Goal: Task Accomplishment & Management: Complete application form

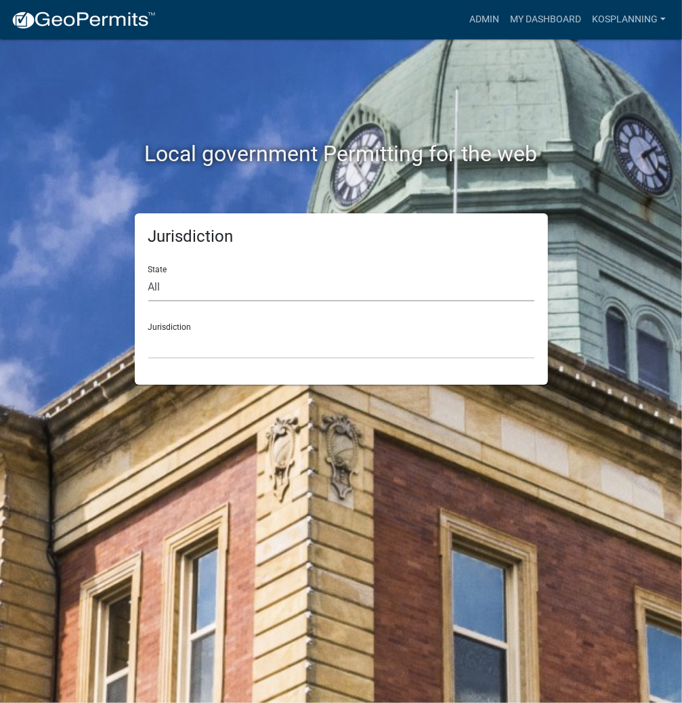
click at [317, 290] on select "All [US_STATE] [US_STATE] [US_STATE] [US_STATE] [US_STATE] [US_STATE] [US_STATE…" at bounding box center [341, 288] width 386 height 28
select select "[US_STATE]"
click at [148, 274] on select "All [US_STATE] [US_STATE] [US_STATE] [US_STATE] [US_STATE] [US_STATE] [US_STATE…" at bounding box center [341, 288] width 386 height 28
click at [282, 349] on select "City of [GEOGRAPHIC_DATA], [US_STATE] City of [GEOGRAPHIC_DATA], [US_STATE] Cit…" at bounding box center [341, 345] width 386 height 28
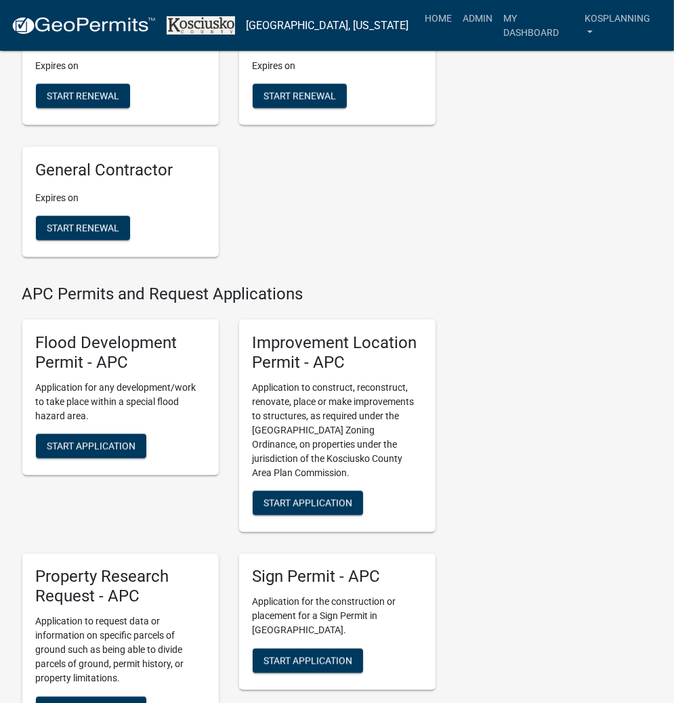
scroll to position [1192, 0]
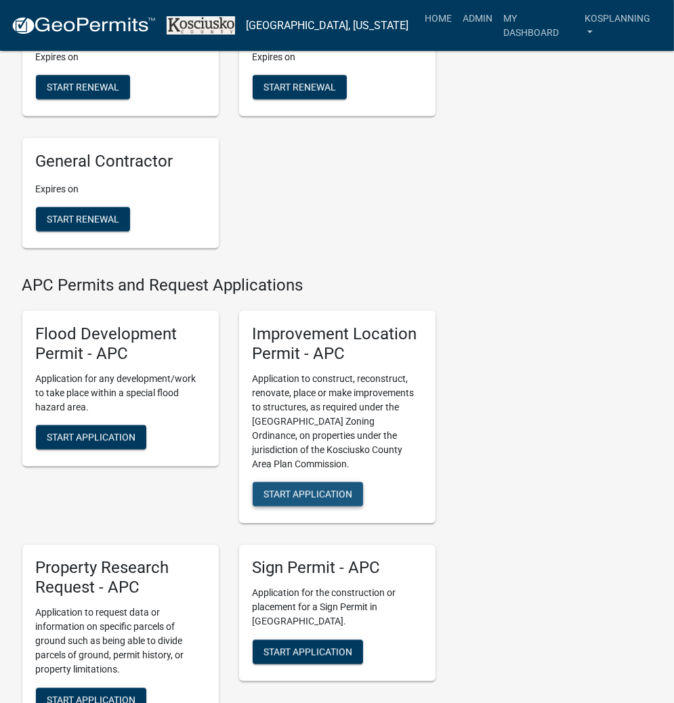
click at [295, 486] on button "Start Application" at bounding box center [308, 494] width 110 height 24
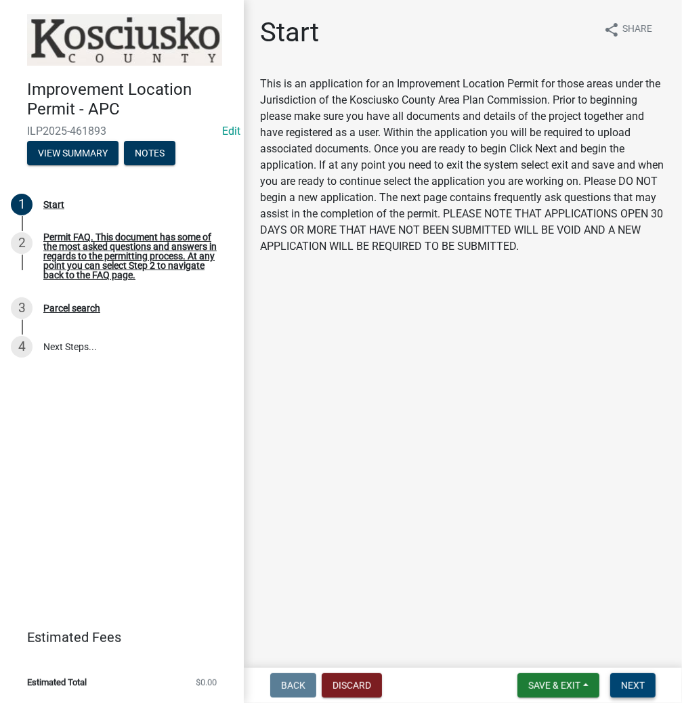
click at [645, 682] on button "Next" at bounding box center [632, 685] width 45 height 24
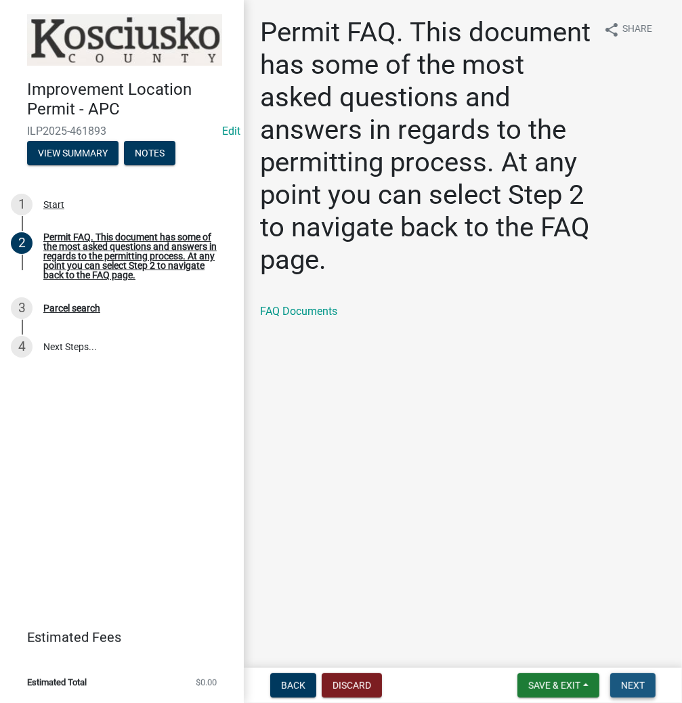
click at [631, 677] on button "Next" at bounding box center [632, 685] width 45 height 24
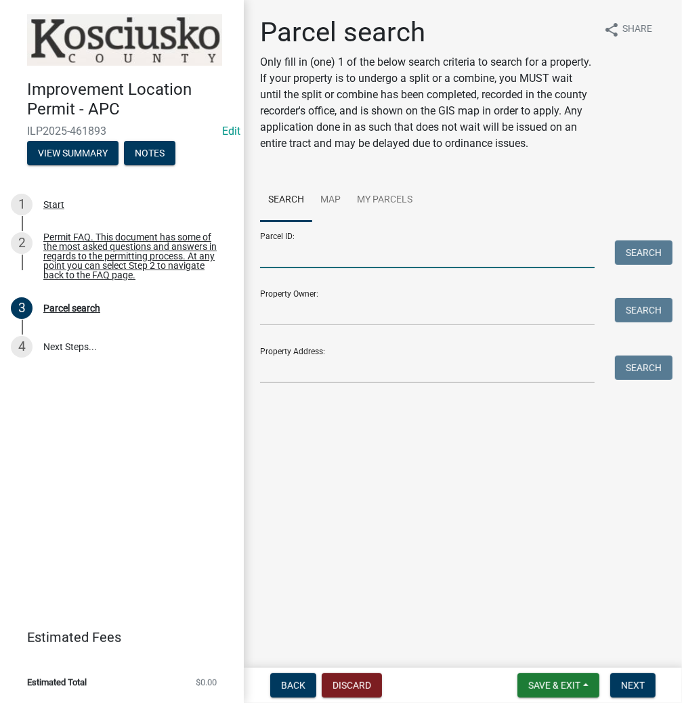
click at [383, 268] on input "Parcel ID:" at bounding box center [427, 254] width 334 height 28
type input "0"
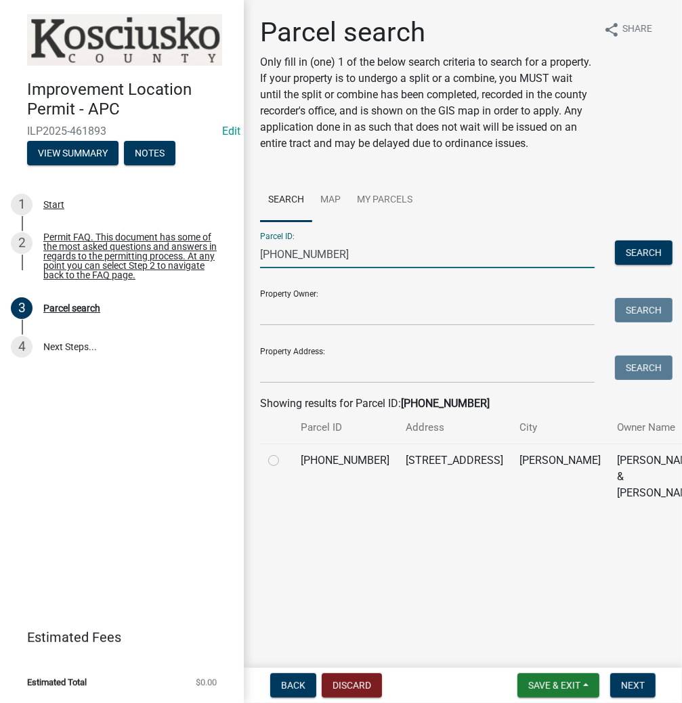
type input "[PHONE_NUMBER]"
click at [284, 452] on label at bounding box center [284, 452] width 0 height 0
click at [284, 461] on input "radio" at bounding box center [288, 456] width 9 height 9
radio input "true"
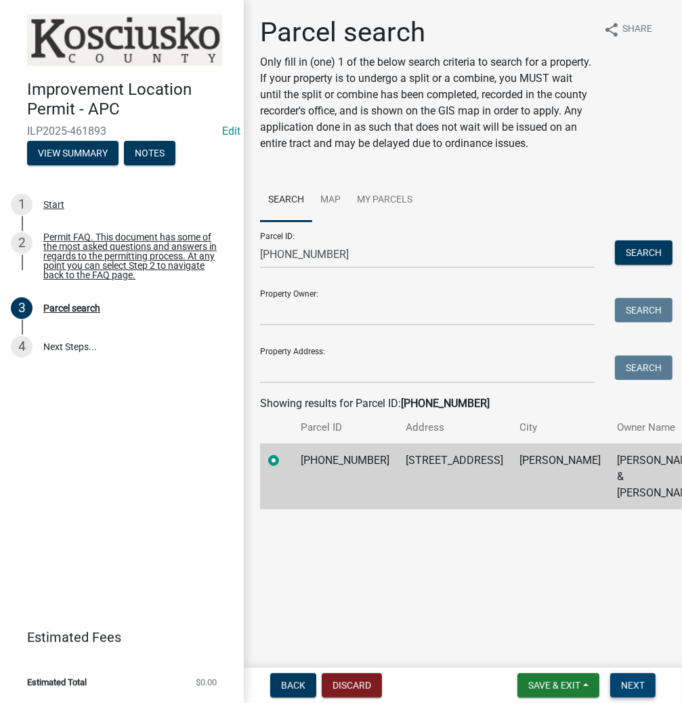
click at [637, 681] on span "Next" at bounding box center [633, 685] width 24 height 11
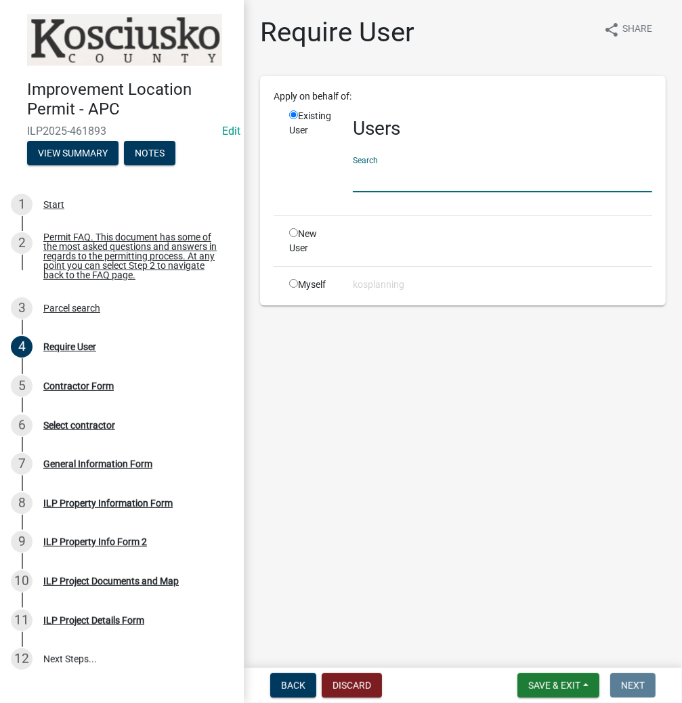
click at [445, 179] on input "text" at bounding box center [502, 179] width 299 height 28
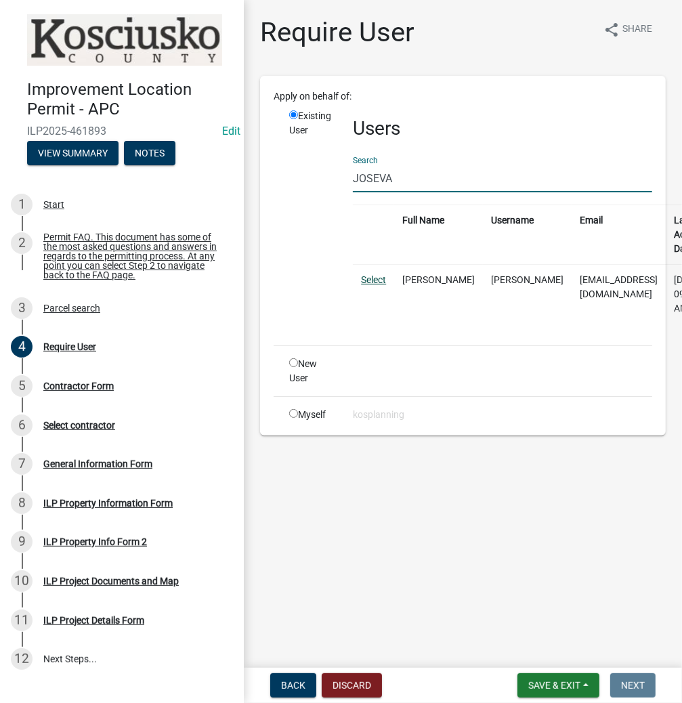
type input "JOSEVA"
click at [368, 280] on link "Select" at bounding box center [373, 279] width 25 height 11
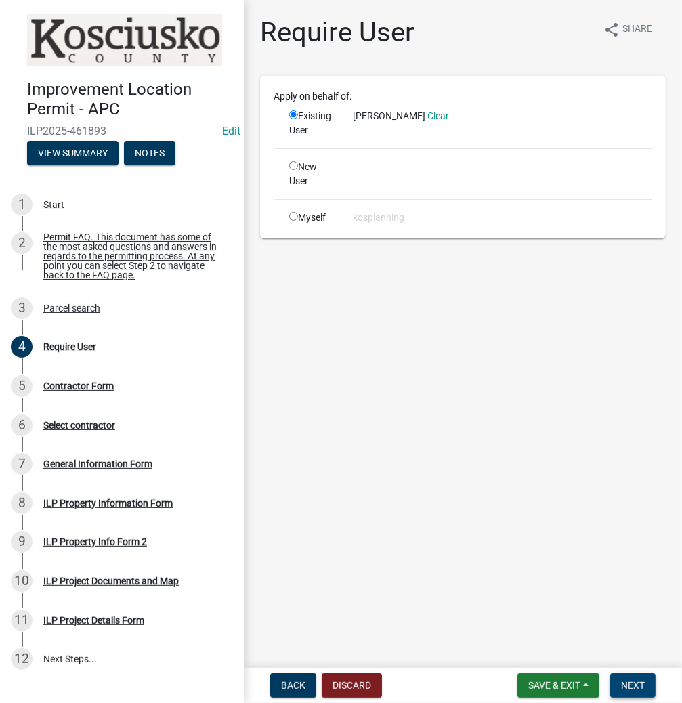
click at [630, 681] on span "Next" at bounding box center [633, 685] width 24 height 11
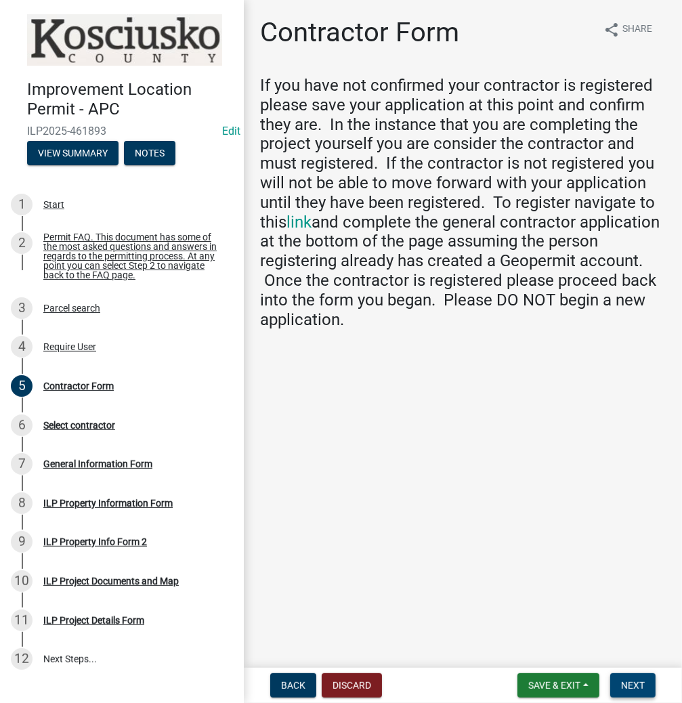
click at [626, 672] on nav "Back Discard Save & Exit Save Save & Exit Next" at bounding box center [463, 685] width 438 height 35
click at [636, 685] on span "Next" at bounding box center [633, 685] width 24 height 11
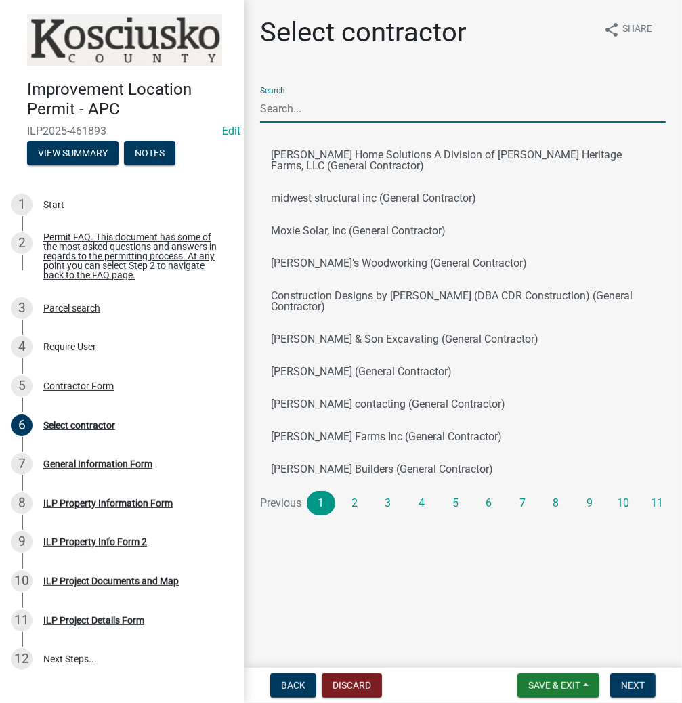
click at [349, 111] on input "Search" at bounding box center [463, 109] width 406 height 28
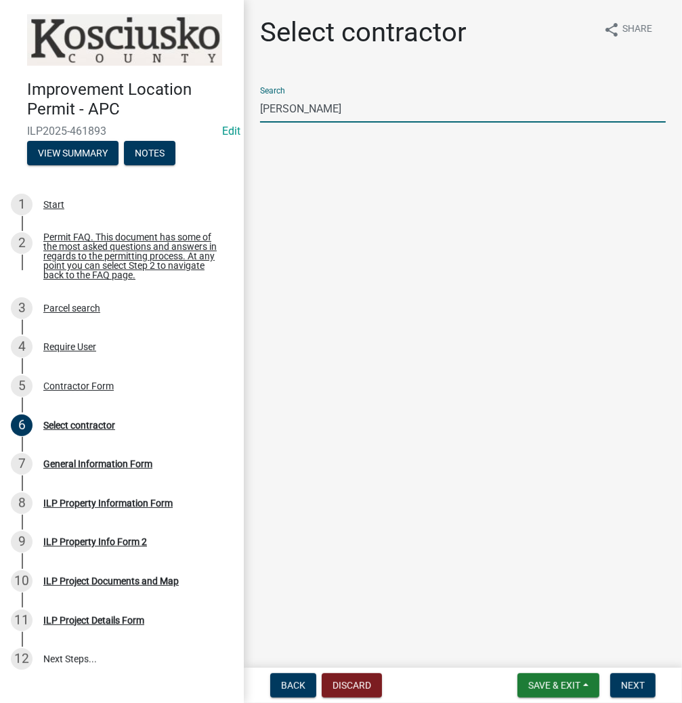
type input "J"
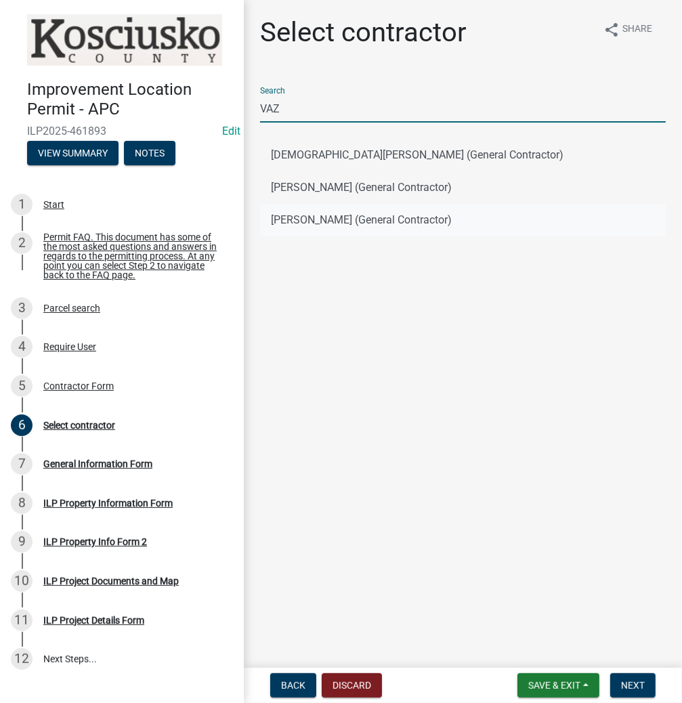
type input "VAZ"
click at [308, 222] on button "[PERSON_NAME] (General Contractor)" at bounding box center [463, 220] width 406 height 33
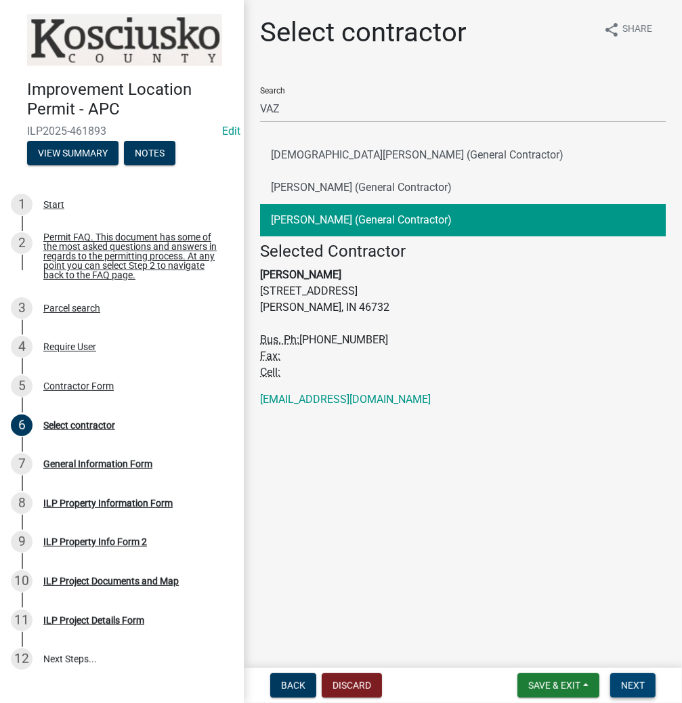
click at [627, 689] on span "Next" at bounding box center [633, 685] width 24 height 11
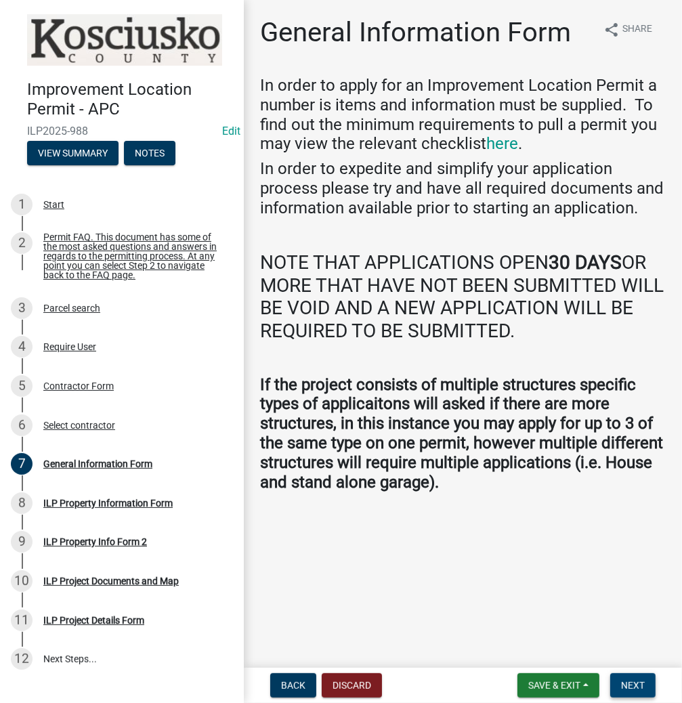
click at [621, 677] on button "Next" at bounding box center [632, 685] width 45 height 24
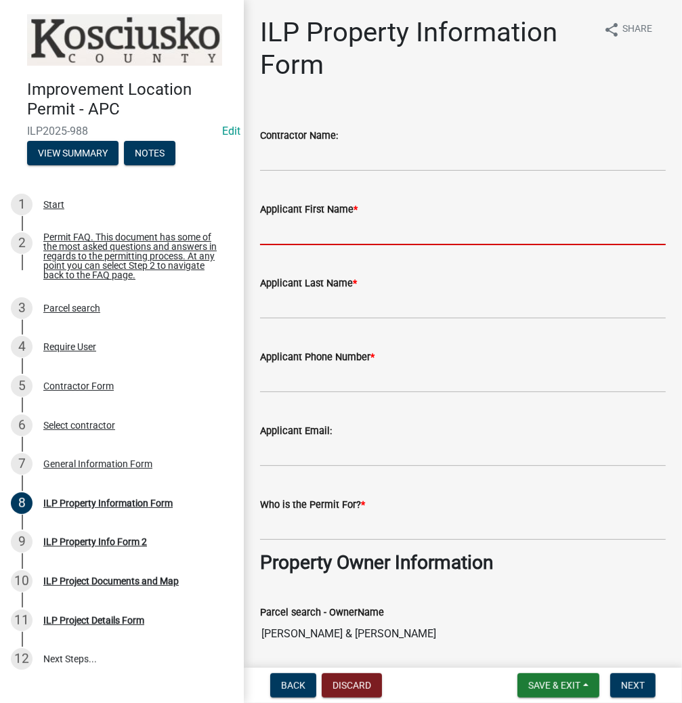
click at [388, 230] on input "Applicant First Name *" at bounding box center [463, 231] width 406 height 28
type input "[PERSON_NAME]"
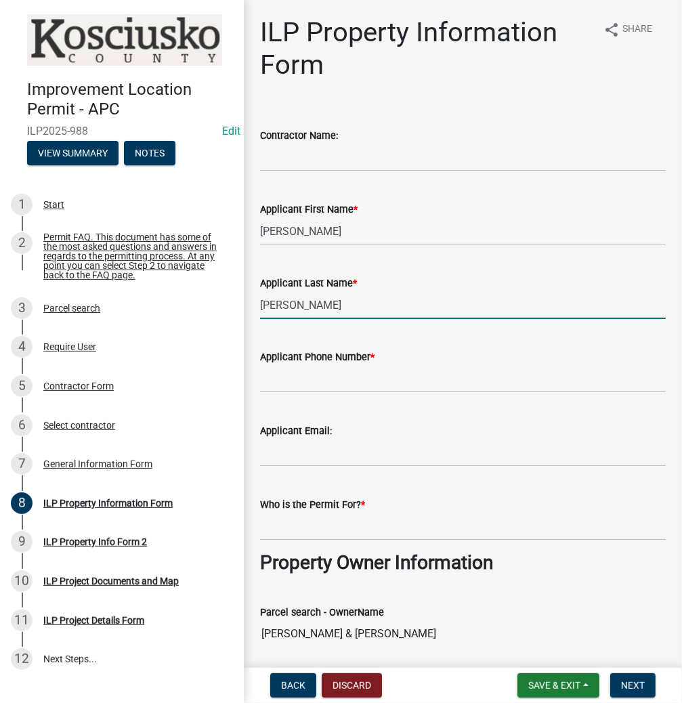
type input "[PERSON_NAME]"
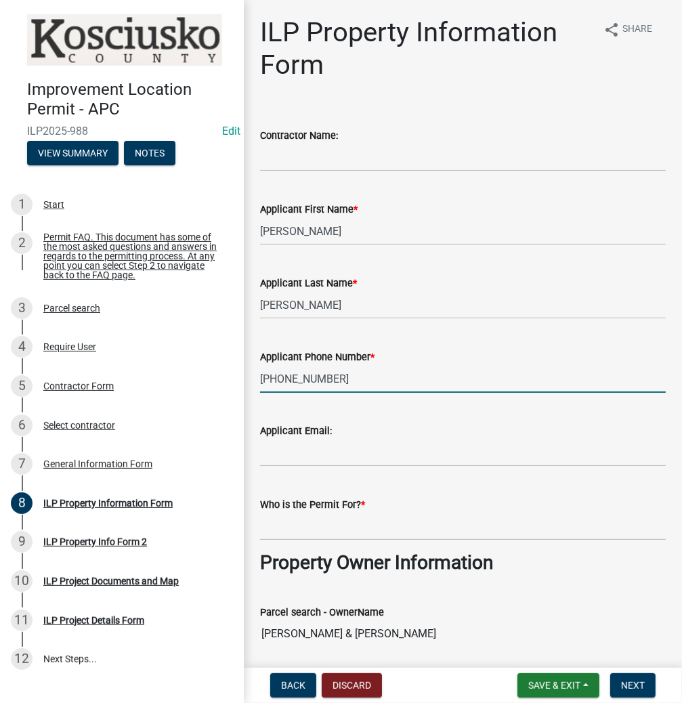
type input "[PHONE_NUMBER]"
click at [403, 523] on input "Who is the Permit For? *" at bounding box center [463, 527] width 406 height 28
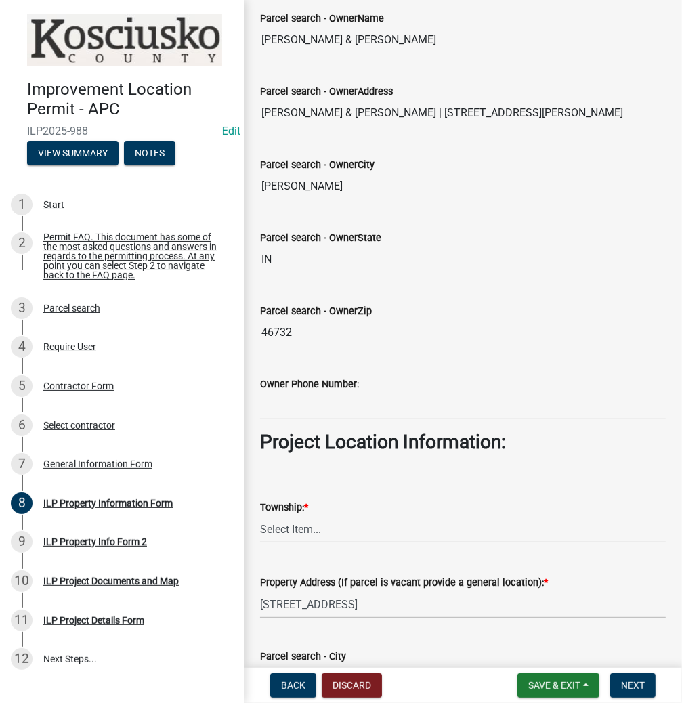
scroll to position [596, 0]
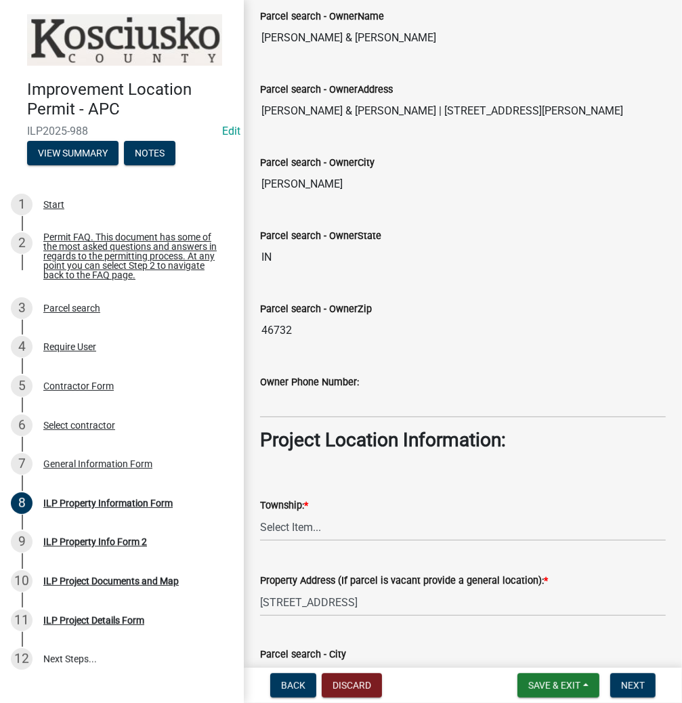
type input "[PERSON_NAME]"
click at [337, 526] on select "Select Item... [PERSON_NAME] - Elkhart Co Clay Etna [GEOGRAPHIC_DATA][PERSON_NA…" at bounding box center [463, 527] width 406 height 28
click at [260, 513] on select "Select Item... [PERSON_NAME] - Elkhart Co Clay Etna [GEOGRAPHIC_DATA][PERSON_NA…" at bounding box center [463, 527] width 406 height 28
select select "57368d26-defc-477e-a8be-5a23ab554a17"
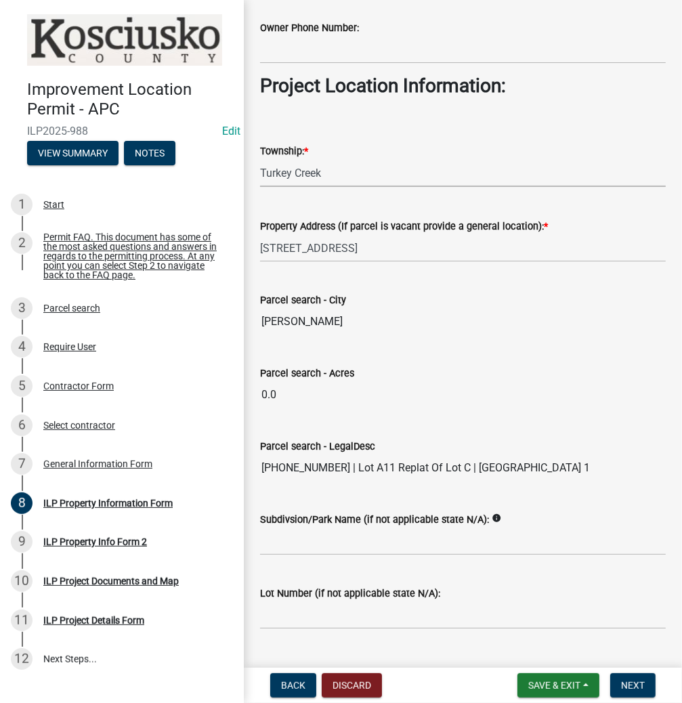
scroll to position [975, 0]
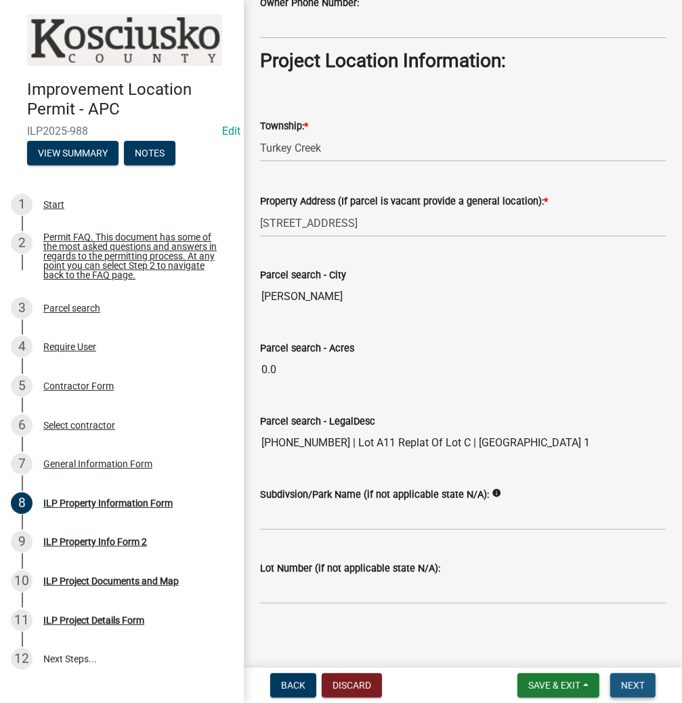
click at [622, 685] on span "Next" at bounding box center [633, 685] width 24 height 11
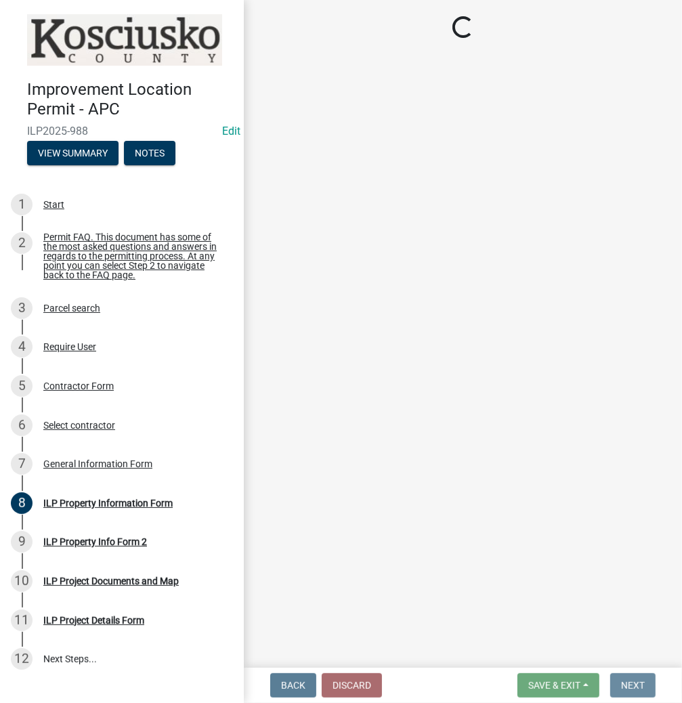
scroll to position [0, 0]
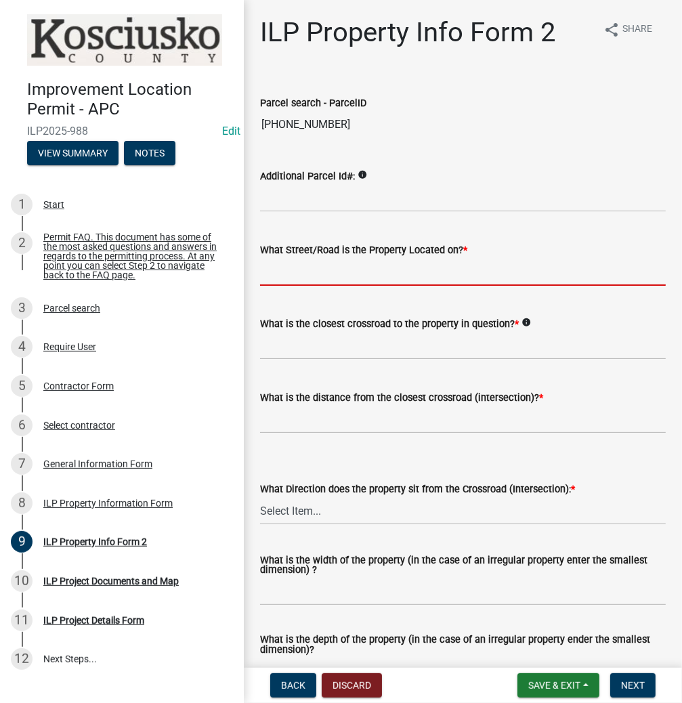
click at [338, 272] on input "What Street/Road is the Property Located on? *" at bounding box center [463, 272] width 406 height 28
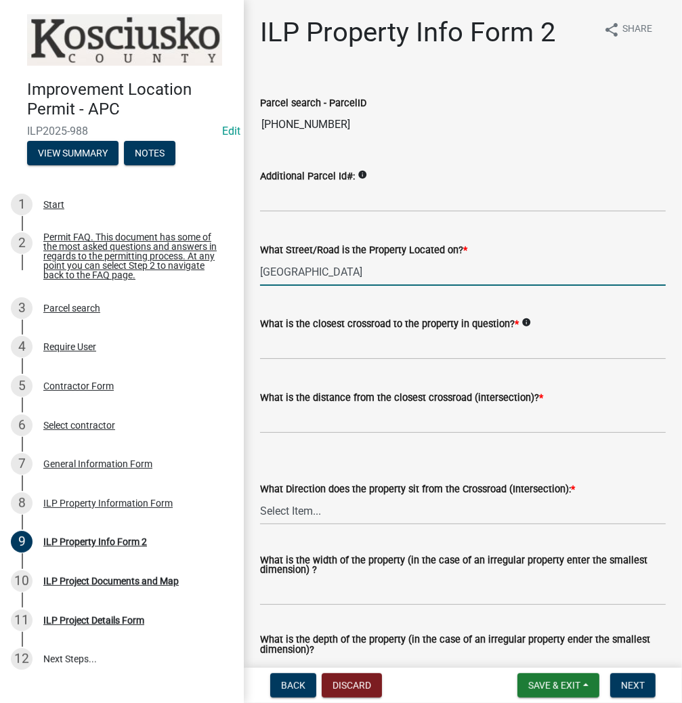
type input "[GEOGRAPHIC_DATA]"
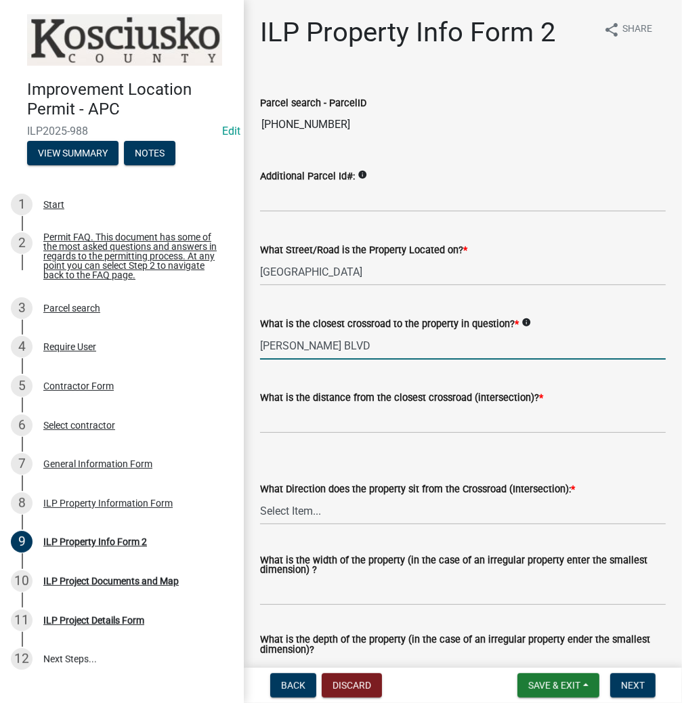
type input "[PERSON_NAME] BLVD"
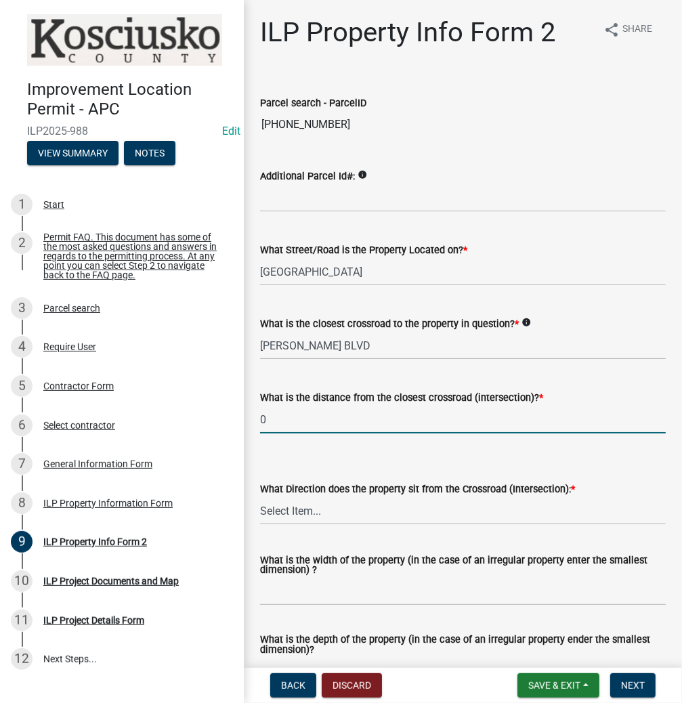
type input "0"
select select "0609af41-fe40-4fa2-880d-6f54f567ae8e"
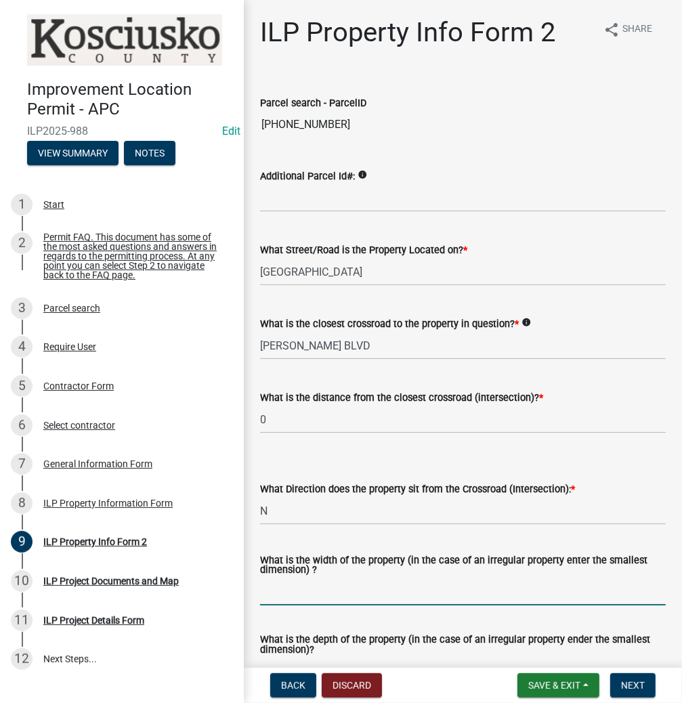
click at [337, 585] on input "What is the width of the property (in the case of an irregular property enter t…" at bounding box center [463, 592] width 406 height 28
type input "99"
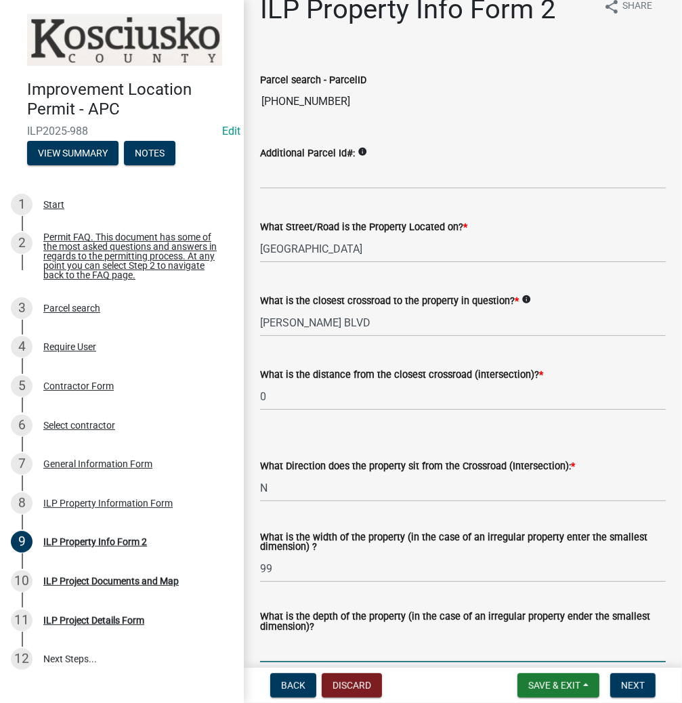
click at [349, 657] on input "What is the depth of the property (in the case of an irregular property ender t…" at bounding box center [463, 648] width 406 height 28
type input "135"
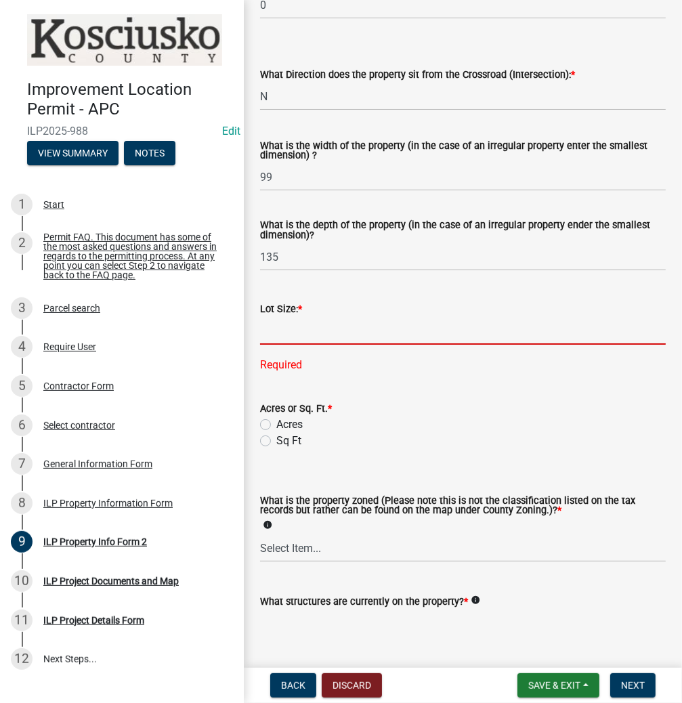
click at [358, 333] on input "text" at bounding box center [463, 331] width 406 height 28
type input "13365"
click at [262, 441] on wm-data-entity-input-list "Parcel search - ParcelID [PHONE_NUMBER] Additional Parcel Id#: info What Street…" at bounding box center [463, 172] width 406 height 1022
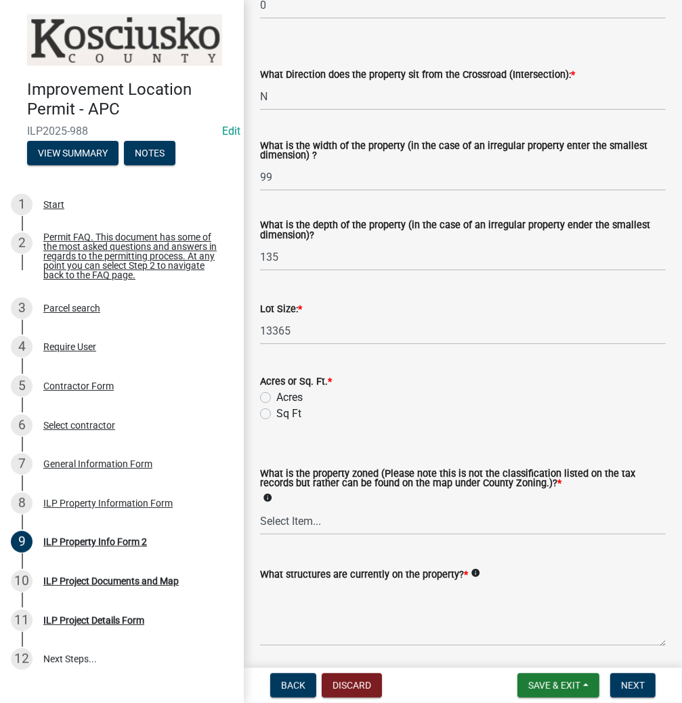
click at [276, 416] on label "Sq Ft" at bounding box center [288, 414] width 25 height 16
click at [276, 414] on input "Sq Ft" at bounding box center [280, 410] width 9 height 9
radio input "true"
click at [330, 517] on select "Select Item... Agricultural Agricultural 2 Commercial Environmental Industrial …" at bounding box center [463, 521] width 406 height 28
click at [260, 508] on select "Select Item... Agricultural Agricultural 2 Commercial Environmental Industrial …" at bounding box center [463, 521] width 406 height 28
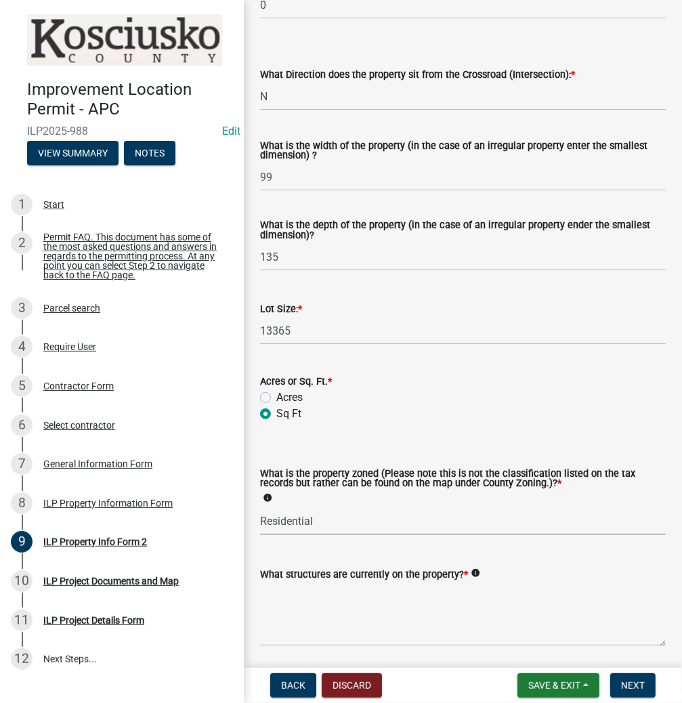
select select "1146270b-2111-4e23-bf7f-74ce85cf7041"
click at [343, 618] on textarea "What structures are currently on the property? *" at bounding box center [463, 614] width 406 height 64
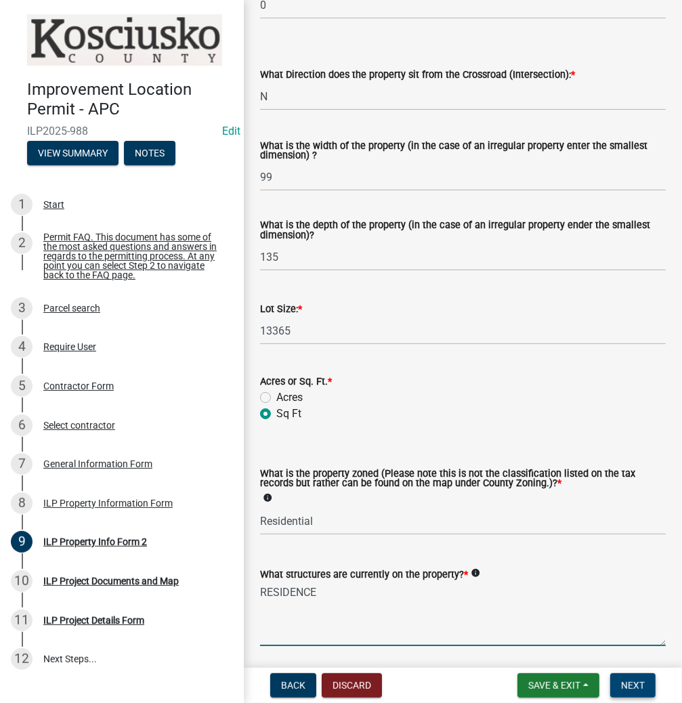
type textarea "RESIDENCE"
click at [627, 685] on span "Next" at bounding box center [633, 685] width 24 height 11
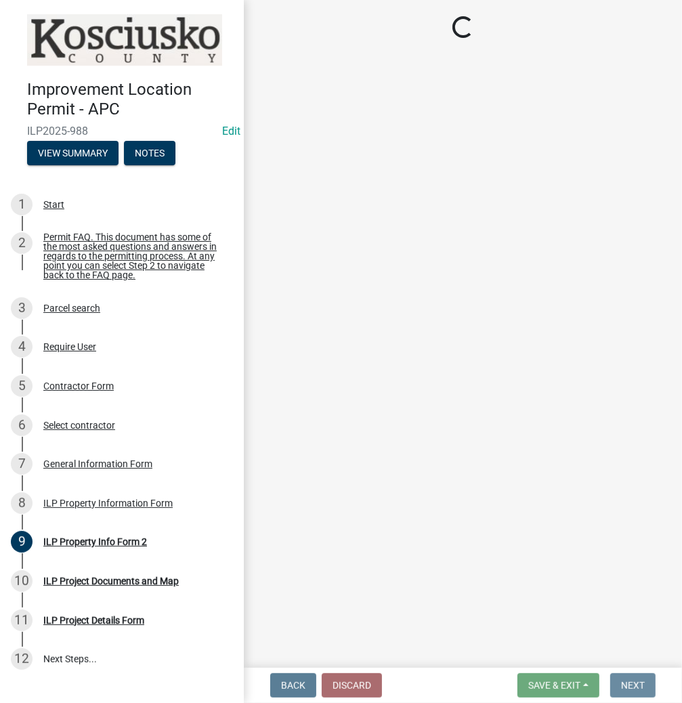
scroll to position [0, 0]
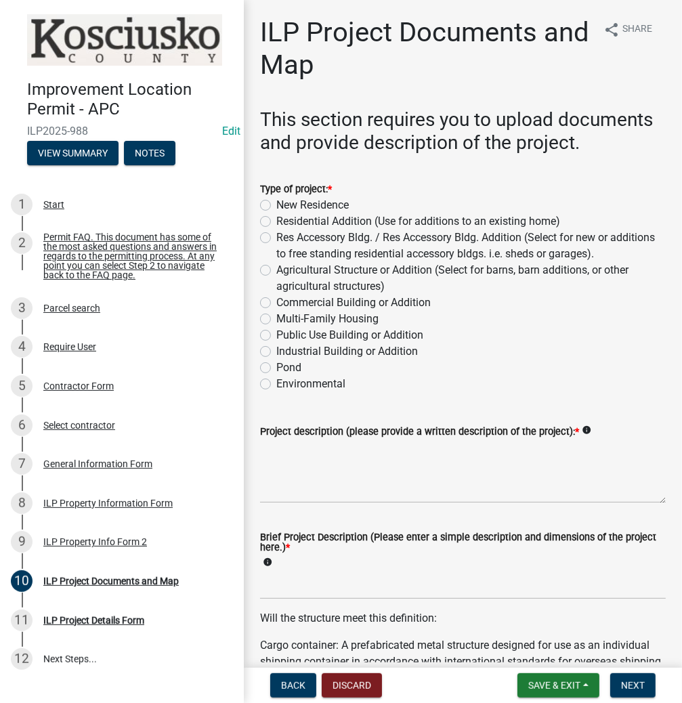
click at [276, 223] on label "Residential Addition (Use for additions to an existing home)" at bounding box center [418, 221] width 284 height 16
click at [276, 222] on input "Residential Addition (Use for additions to an existing home)" at bounding box center [280, 217] width 9 height 9
radio input "true"
click at [339, 474] on textarea "Project description (please provide a written description of the project): *" at bounding box center [463, 471] width 406 height 64
type textarea "D"
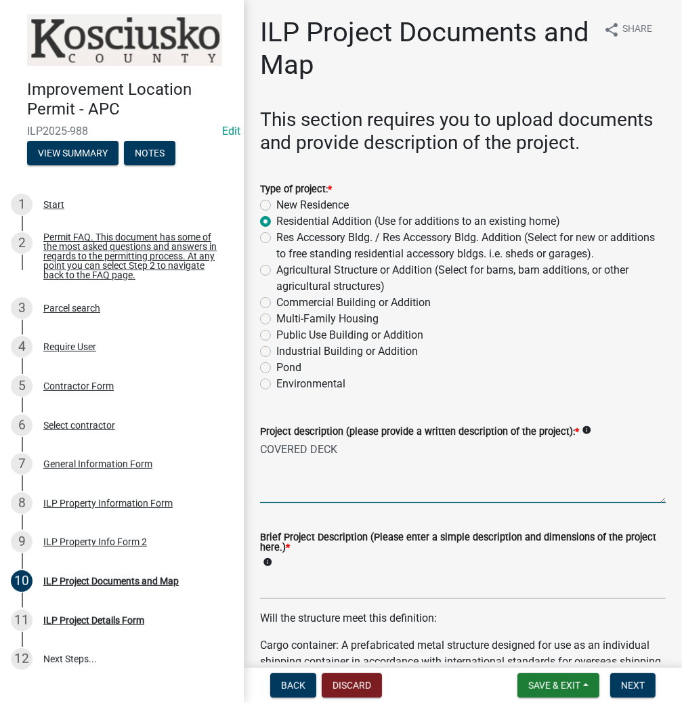
type textarea "COVERED DECK"
click at [286, 592] on input "Brief Project Description (Please enter a simple description and dimensions of …" at bounding box center [463, 585] width 406 height 28
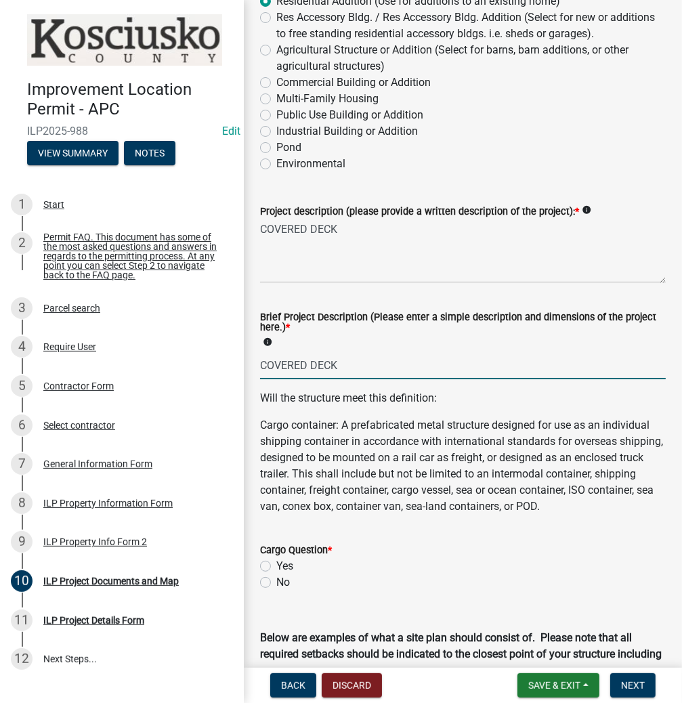
scroll to position [325, 0]
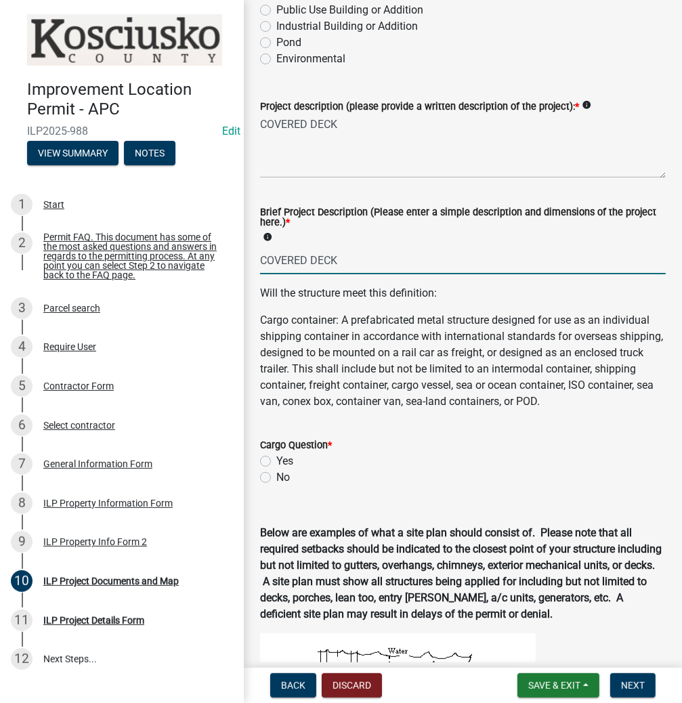
type input "COVERED DECK"
click at [276, 485] on label "No" at bounding box center [283, 477] width 14 height 16
click at [276, 478] on input "No" at bounding box center [280, 473] width 9 height 9
radio input "true"
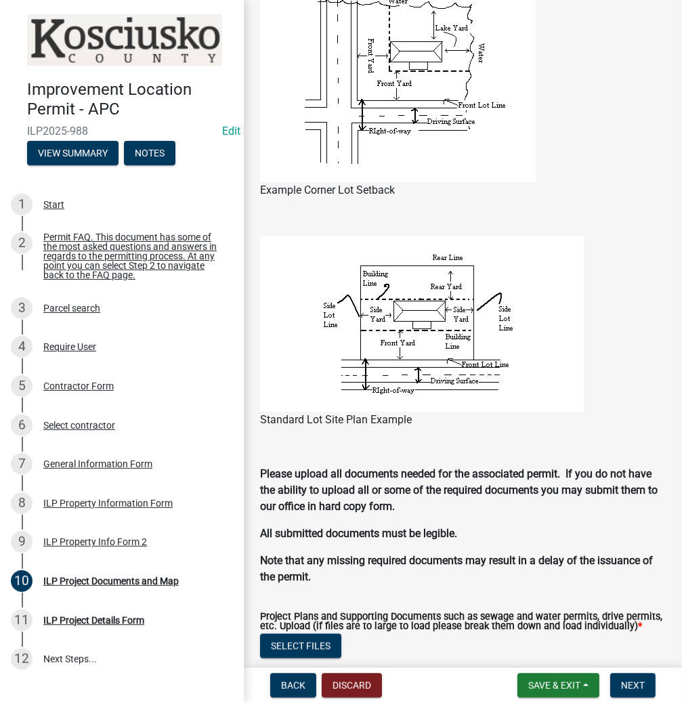
scroll to position [1138, 0]
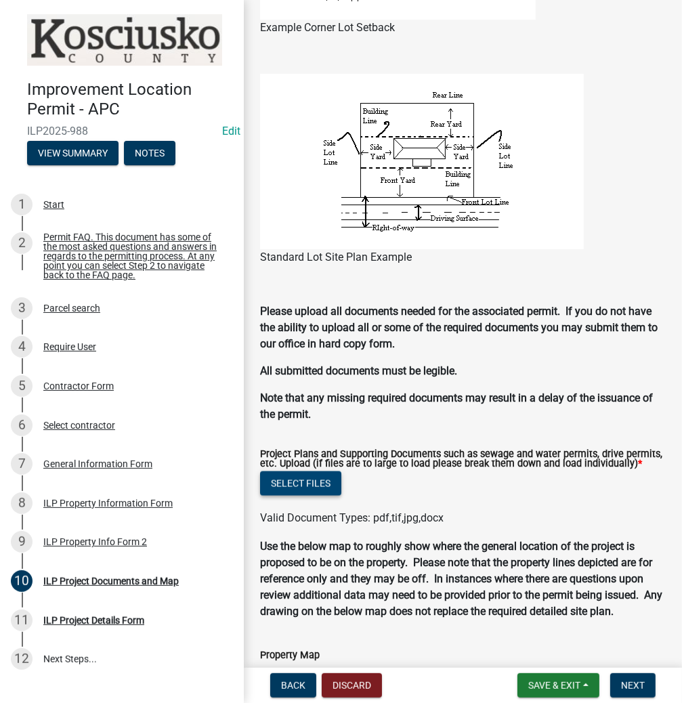
click at [288, 496] on button "Select files" at bounding box center [300, 483] width 81 height 24
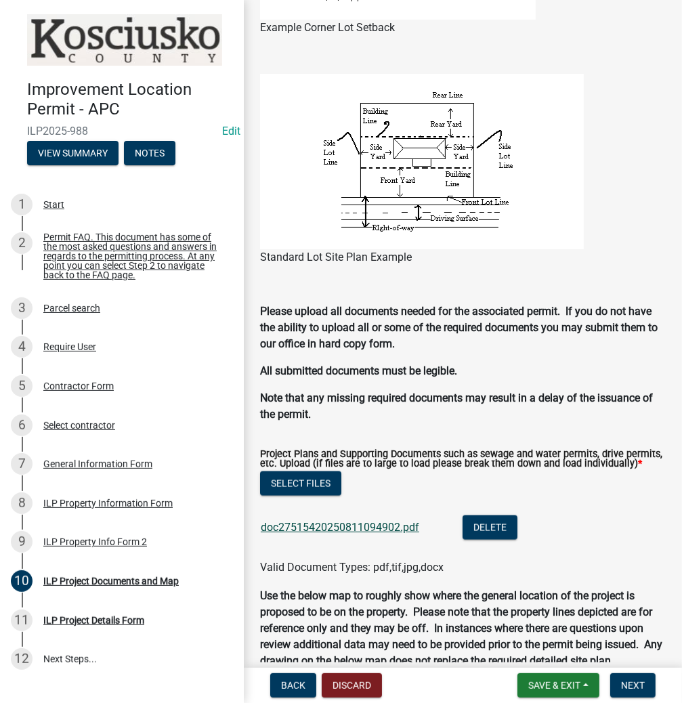
click at [364, 534] on link "doc27515420250811094902.pdf" at bounding box center [340, 527] width 158 height 13
click at [300, 494] on button "Select files" at bounding box center [300, 483] width 81 height 24
click at [641, 685] on span "Next" at bounding box center [633, 685] width 24 height 11
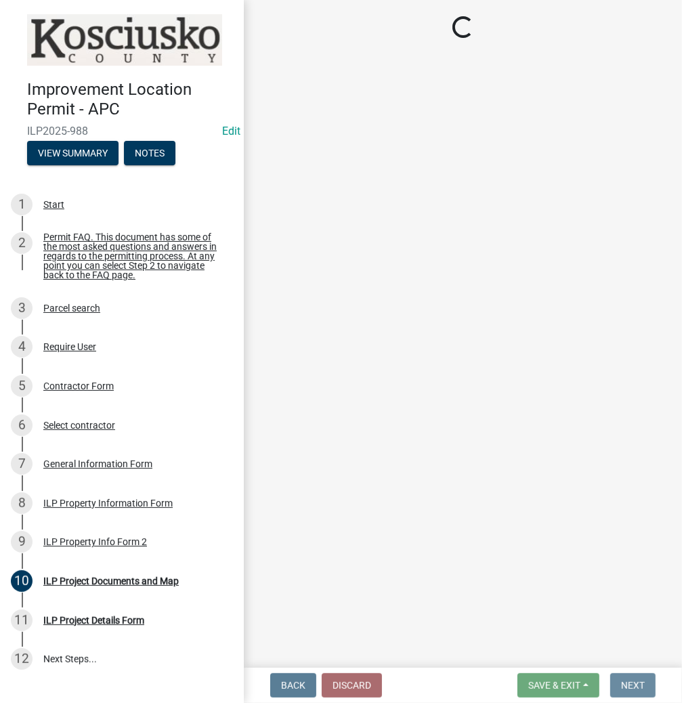
scroll to position [0, 0]
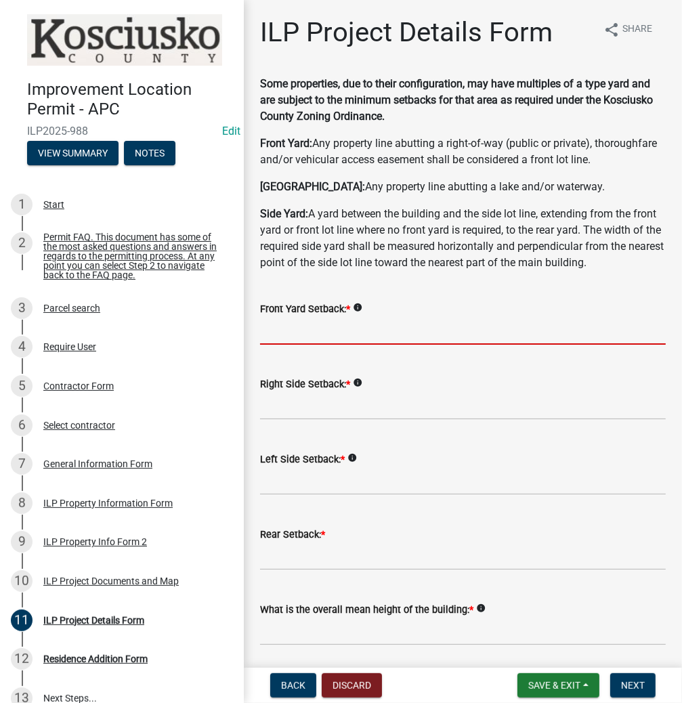
click at [355, 345] on input "text" at bounding box center [463, 331] width 406 height 28
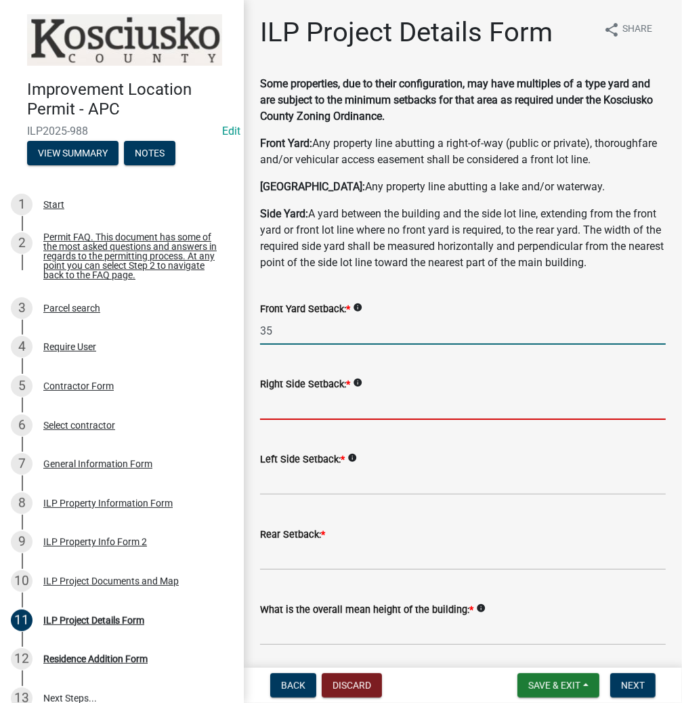
type input "35.0"
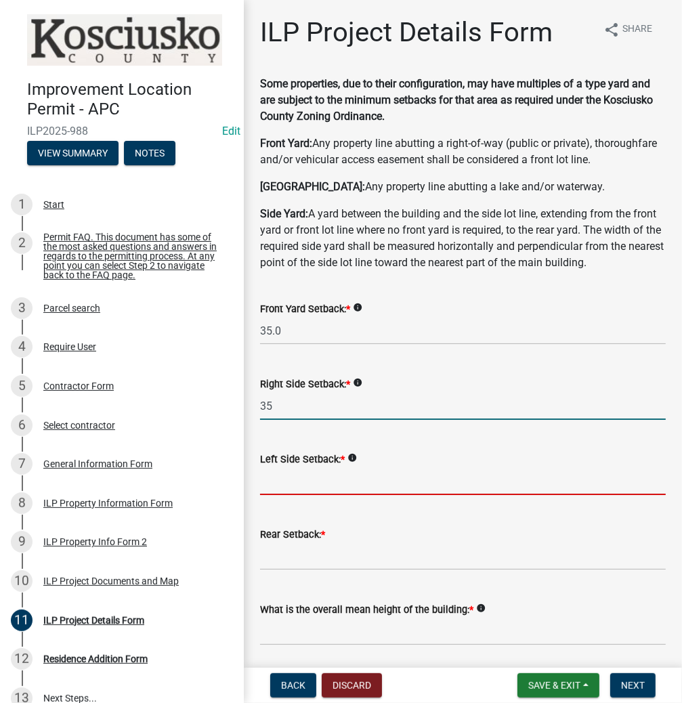
type input "35.0"
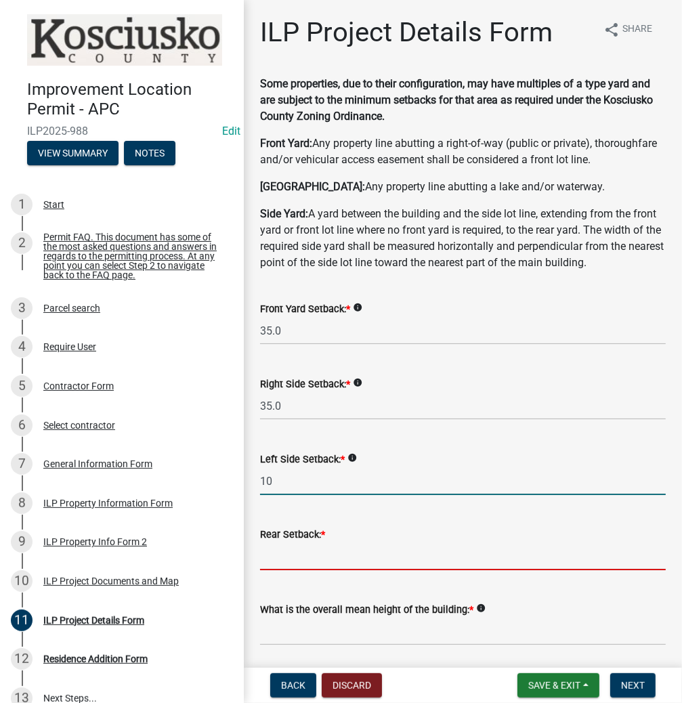
type input "10.0"
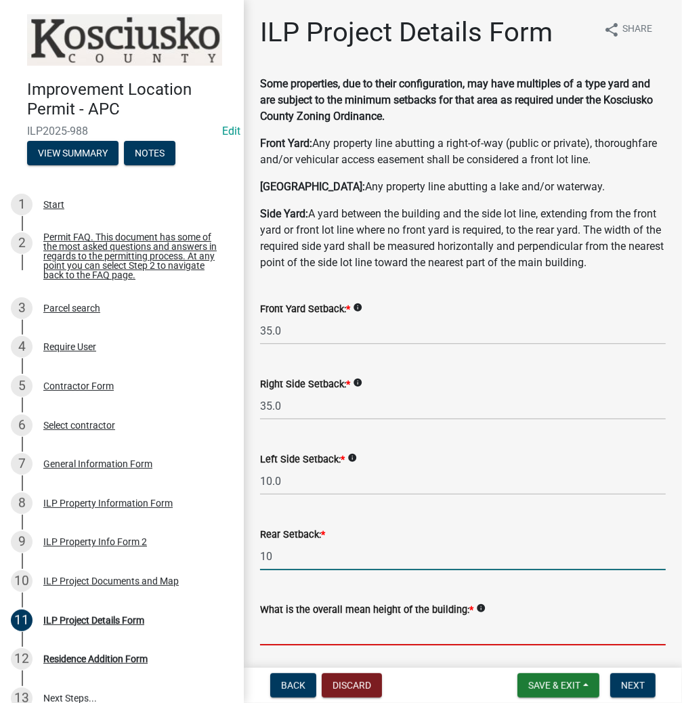
type input "10.0"
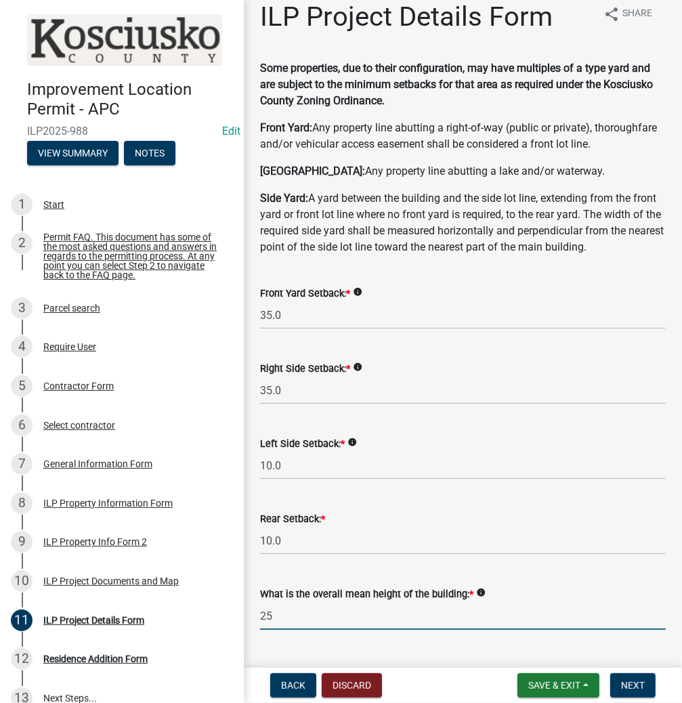
type input "25.0"
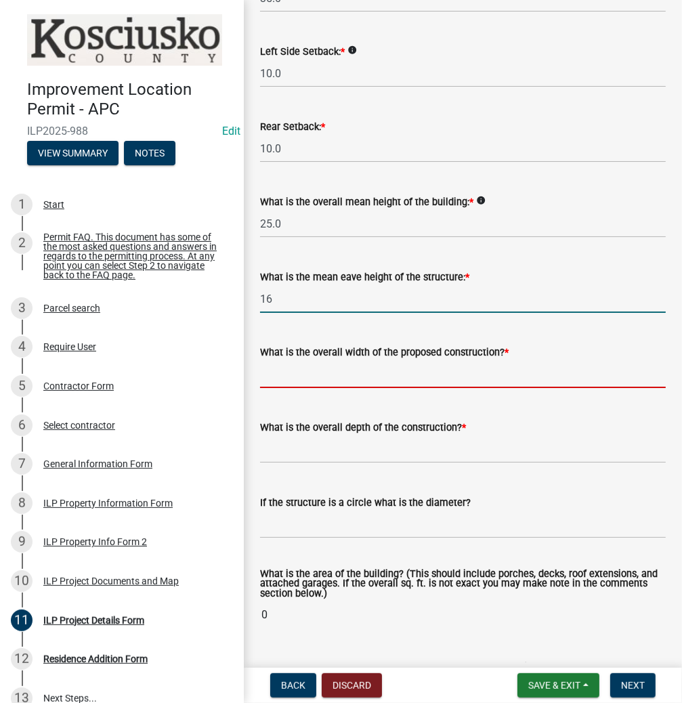
type input "16.0"
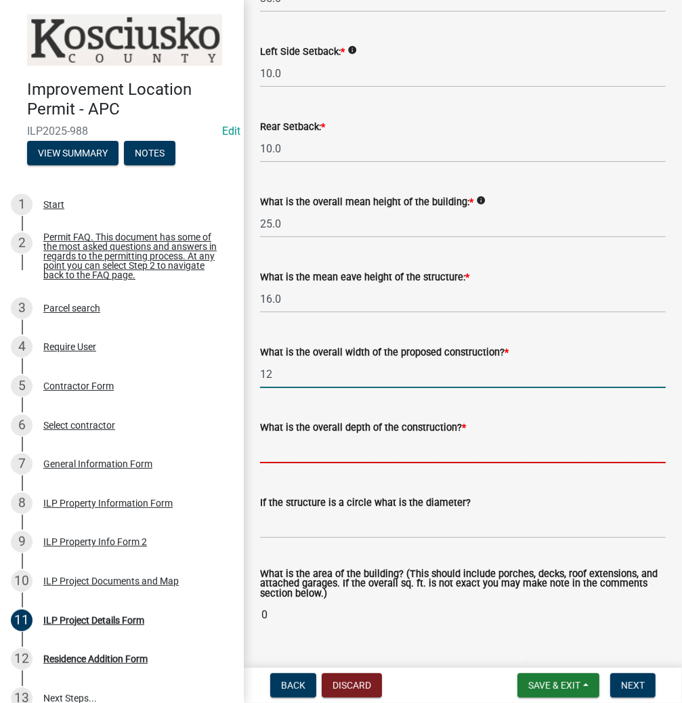
type input "12.00"
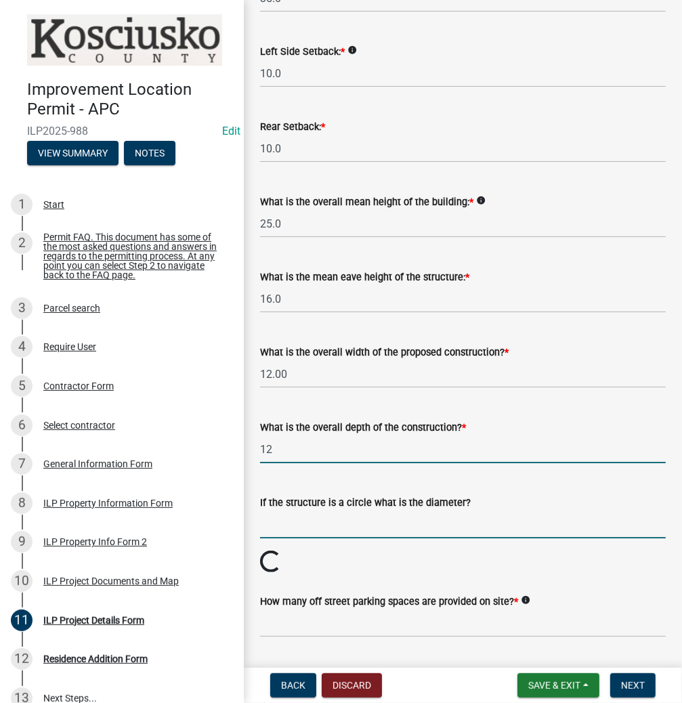
type input "12.00"
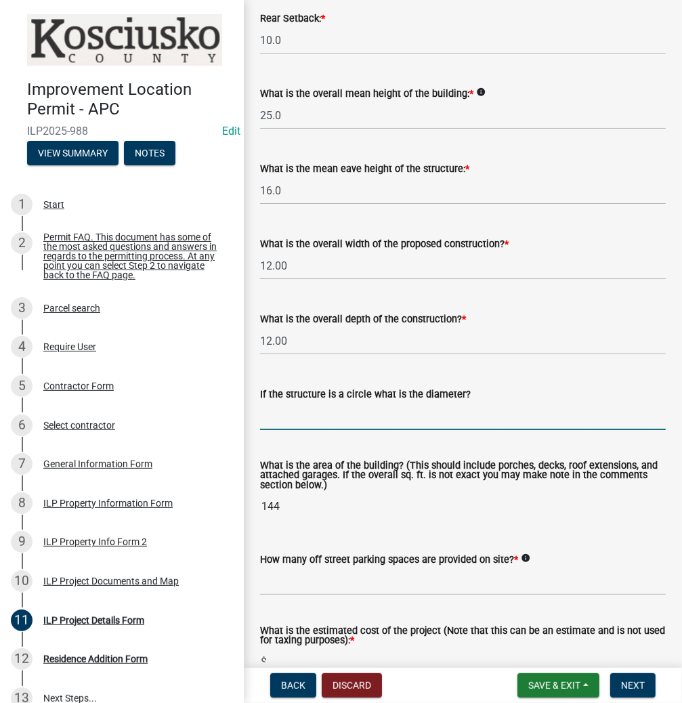
scroll to position [678, 0]
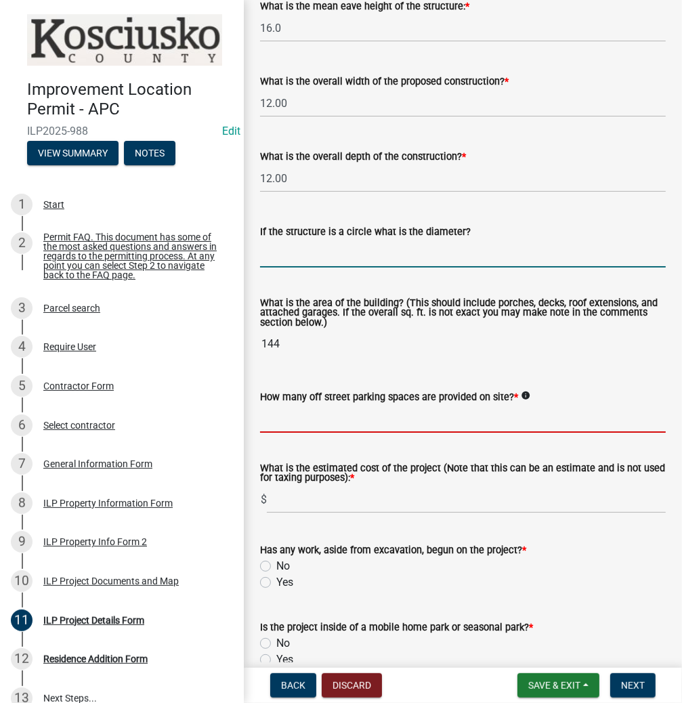
click at [286, 433] on input "text" at bounding box center [463, 419] width 406 height 28
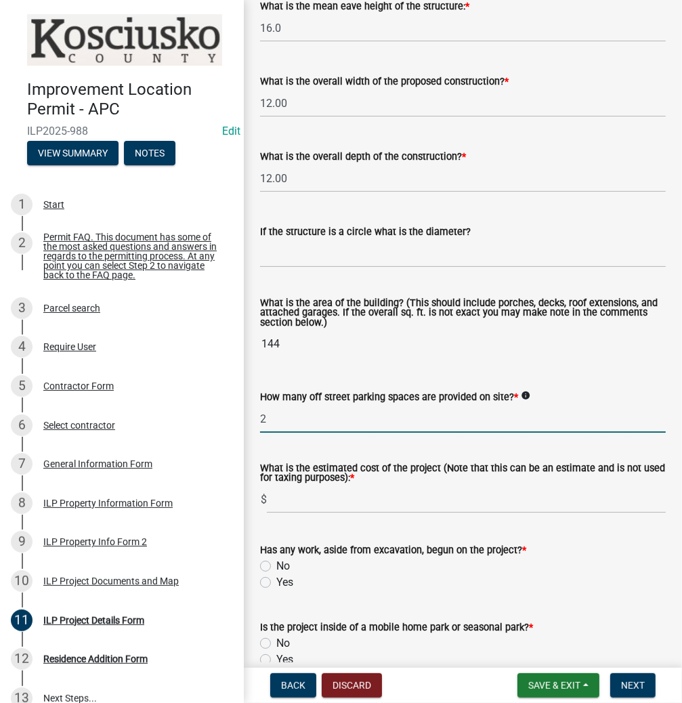
type input "2"
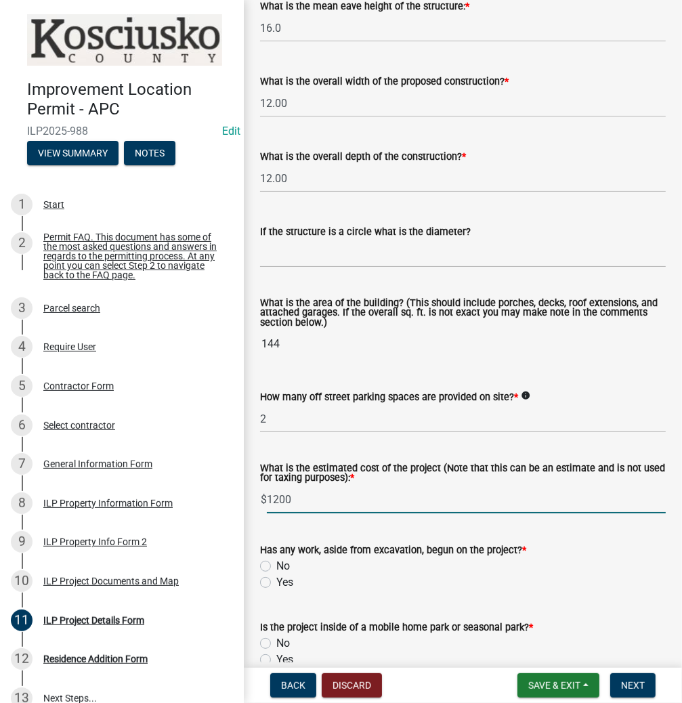
type input "1200"
click at [276, 590] on label "Yes" at bounding box center [284, 582] width 17 height 16
click at [276, 583] on input "Yes" at bounding box center [280, 578] width 9 height 9
radio input "true"
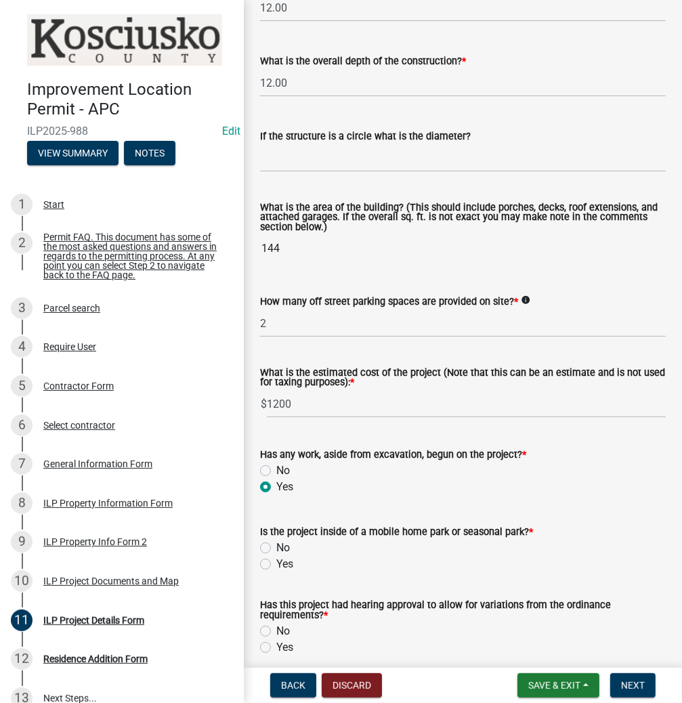
scroll to position [787, 0]
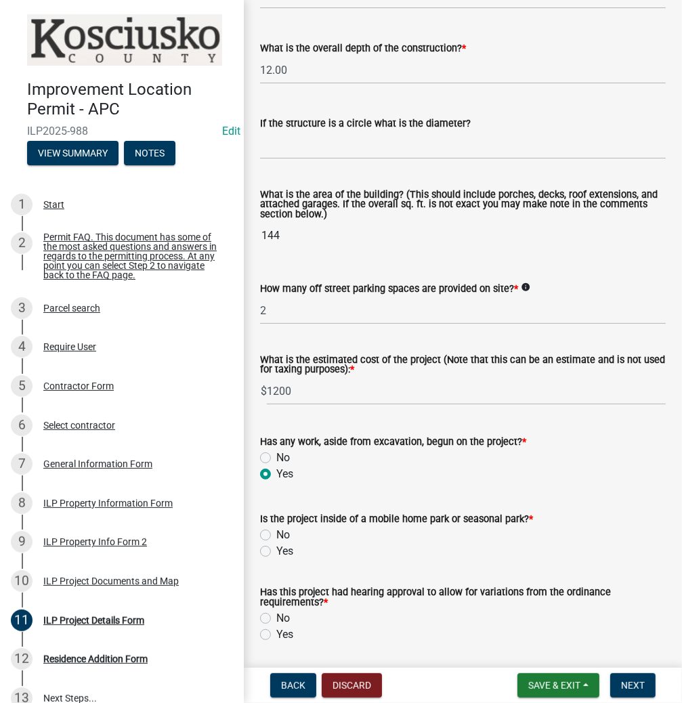
click at [276, 543] on label "No" at bounding box center [283, 535] width 14 height 16
click at [276, 536] on input "No" at bounding box center [280, 531] width 9 height 9
radio input "true"
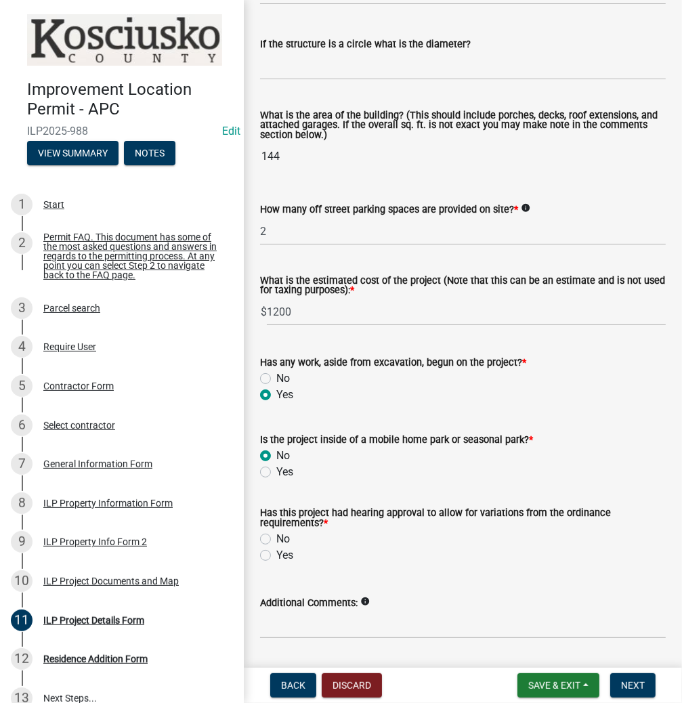
scroll to position [895, 0]
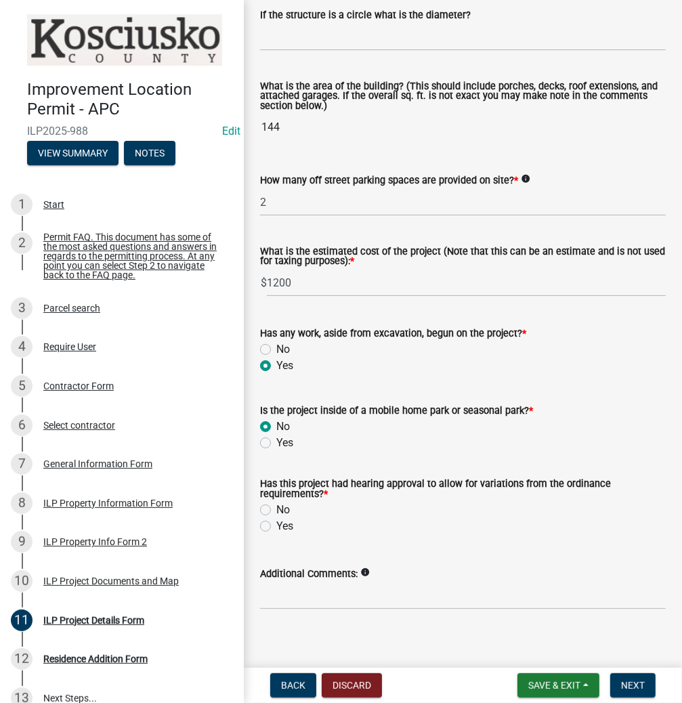
click at [276, 518] on label "No" at bounding box center [283, 510] width 14 height 16
click at [276, 511] on input "No" at bounding box center [280, 506] width 9 height 9
radio input "true"
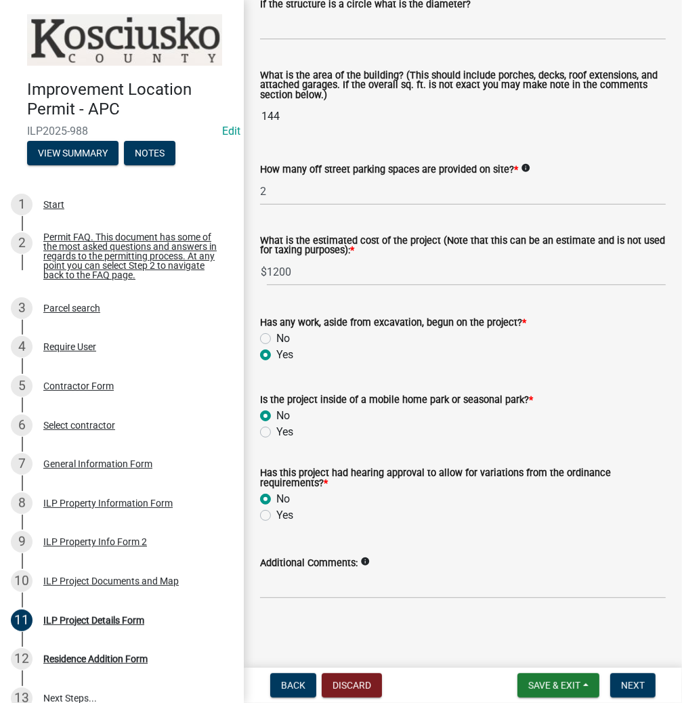
scroll to position [939, 0]
click at [640, 683] on span "Next" at bounding box center [633, 685] width 24 height 11
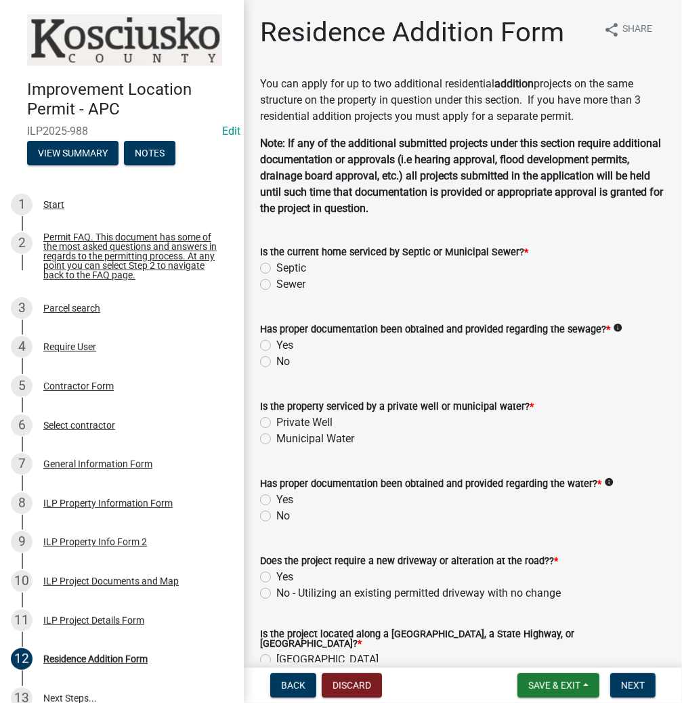
click at [276, 267] on label "Septic" at bounding box center [291, 268] width 30 height 16
click at [276, 267] on input "Septic" at bounding box center [280, 264] width 9 height 9
radio input "true"
click at [276, 343] on label "Yes" at bounding box center [284, 345] width 17 height 16
click at [276, 343] on input "Yes" at bounding box center [280, 341] width 9 height 9
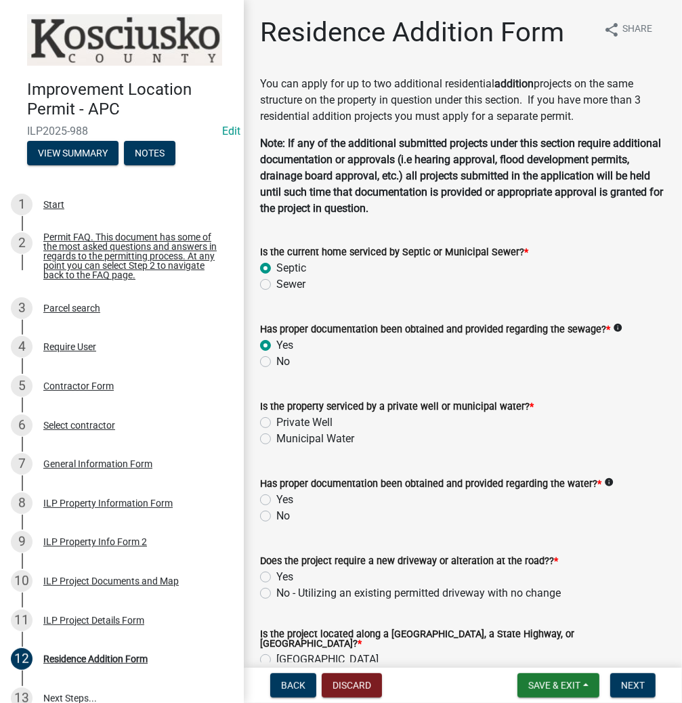
radio input "true"
click at [276, 424] on label "Private Well" at bounding box center [304, 422] width 56 height 16
click at [276, 423] on input "Private Well" at bounding box center [280, 418] width 9 height 9
radio input "true"
click at [276, 499] on label "Yes" at bounding box center [284, 500] width 17 height 16
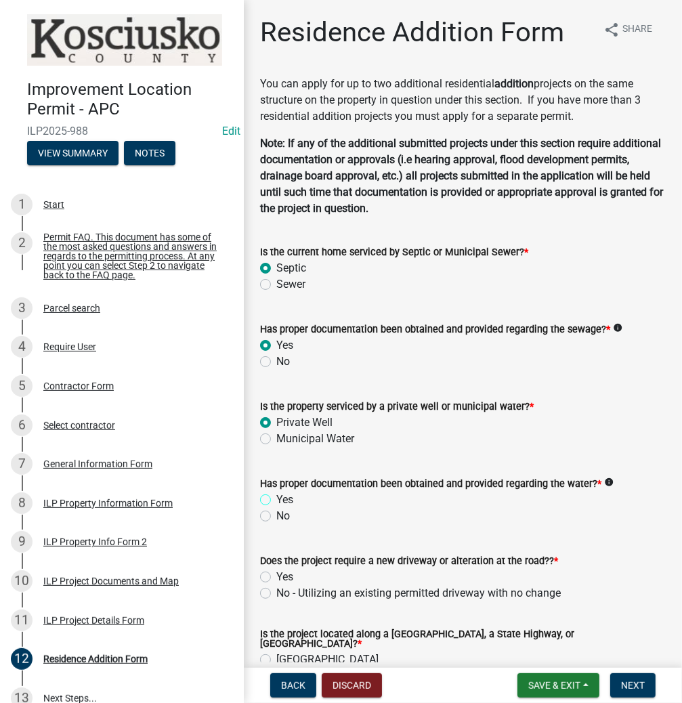
click at [276, 499] on input "Yes" at bounding box center [280, 496] width 9 height 9
radio input "true"
click at [276, 591] on label "No - Utilizing an existing permitted driveway with no change" at bounding box center [418, 593] width 284 height 16
click at [276, 591] on input "No - Utilizing an existing permitted driveway with no change" at bounding box center [280, 589] width 9 height 9
radio input "true"
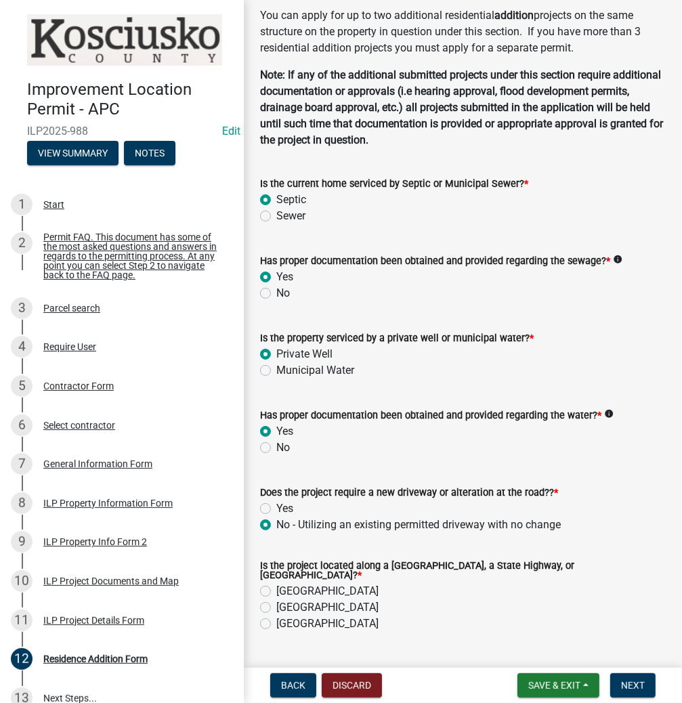
scroll to position [163, 0]
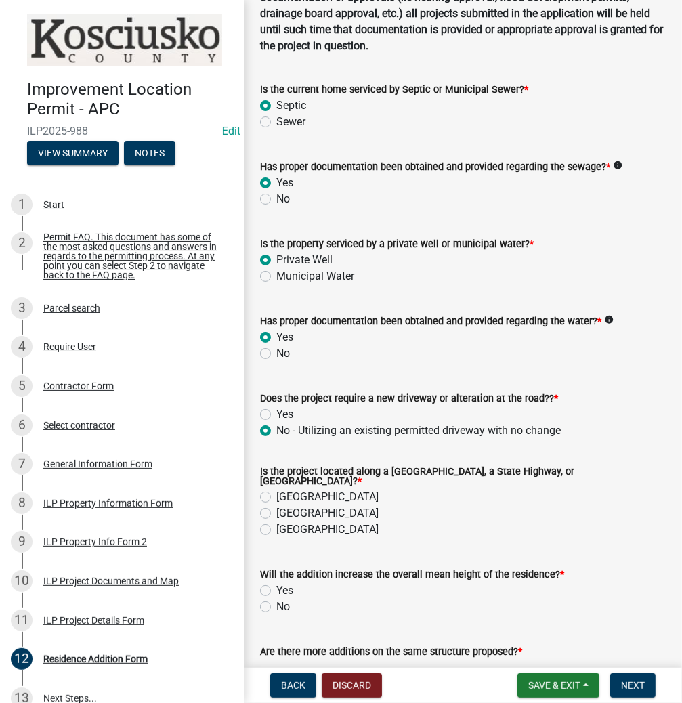
click at [276, 490] on label "[GEOGRAPHIC_DATA]" at bounding box center [327, 497] width 102 height 16
click at [276, 490] on input "[GEOGRAPHIC_DATA]" at bounding box center [280, 493] width 9 height 9
radio input "true"
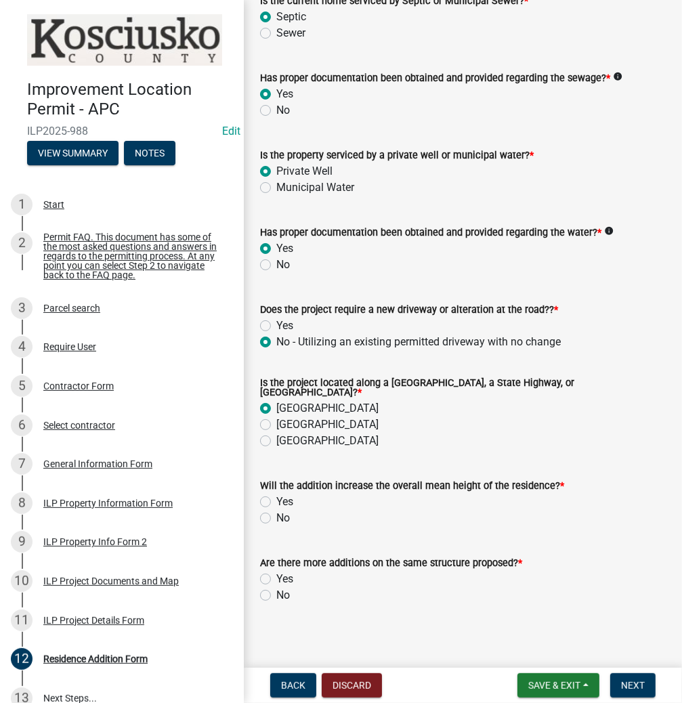
scroll to position [252, 0]
click at [276, 511] on label "No" at bounding box center [283, 517] width 14 height 16
click at [276, 511] on input "No" at bounding box center [280, 513] width 9 height 9
radio input "true"
click at [276, 588] on label "No" at bounding box center [283, 594] width 14 height 16
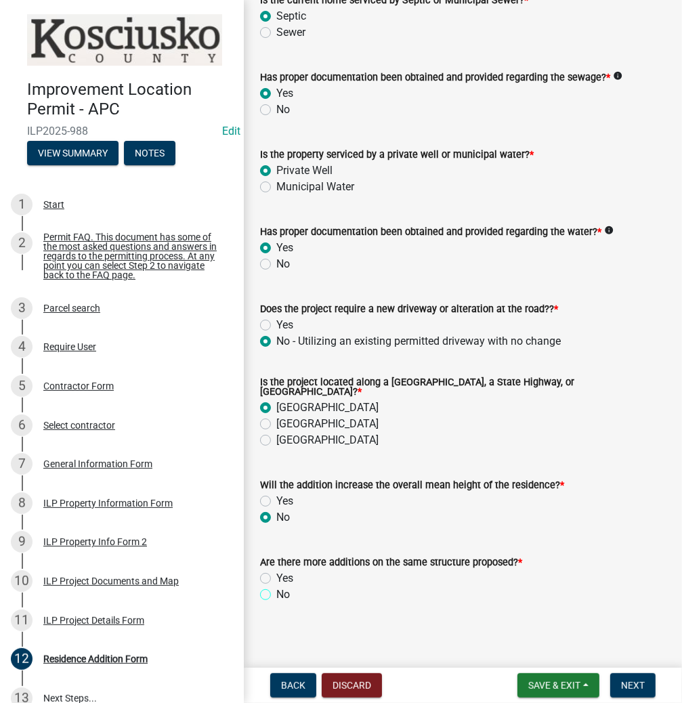
click at [276, 588] on input "No" at bounding box center [280, 590] width 9 height 9
radio input "true"
click at [633, 681] on span "Next" at bounding box center [633, 685] width 24 height 11
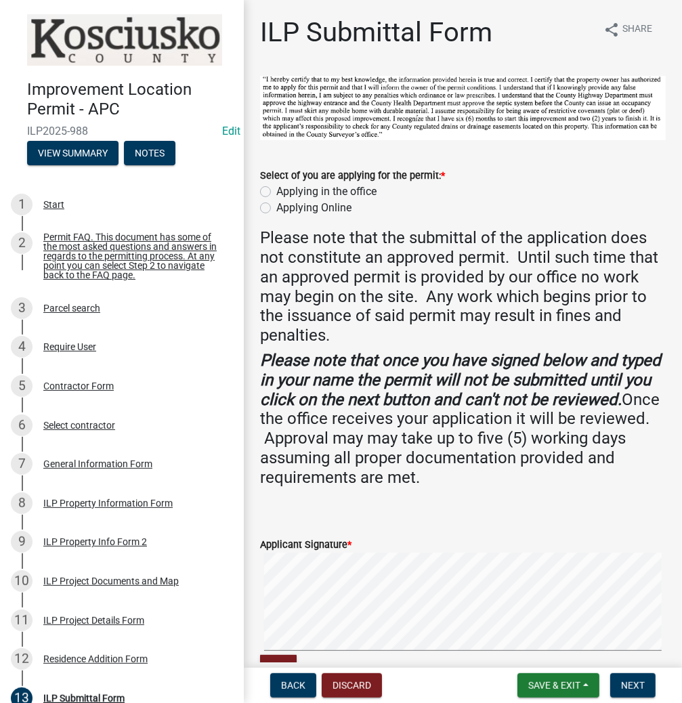
click at [276, 192] on label "Applying in the office" at bounding box center [326, 191] width 100 height 16
click at [276, 192] on input "Applying in the office" at bounding box center [280, 187] width 9 height 9
radio input "true"
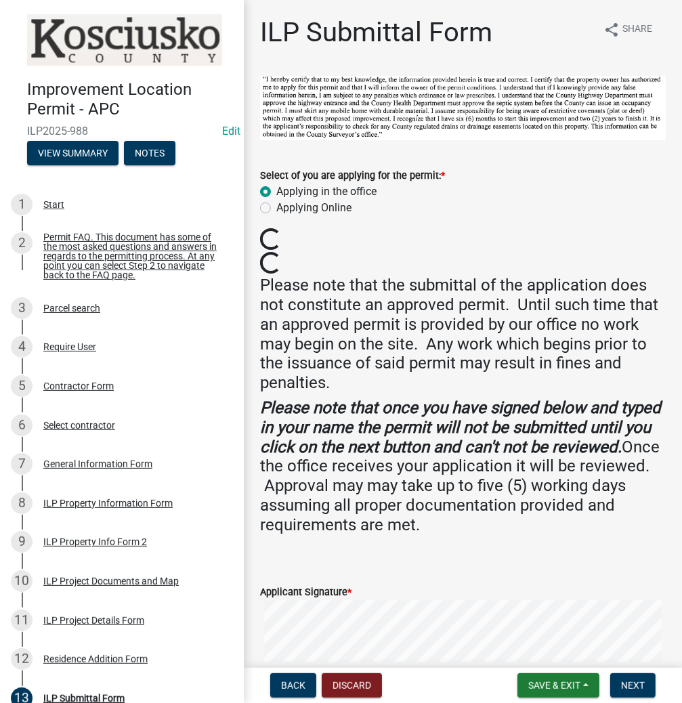
scroll to position [108, 0]
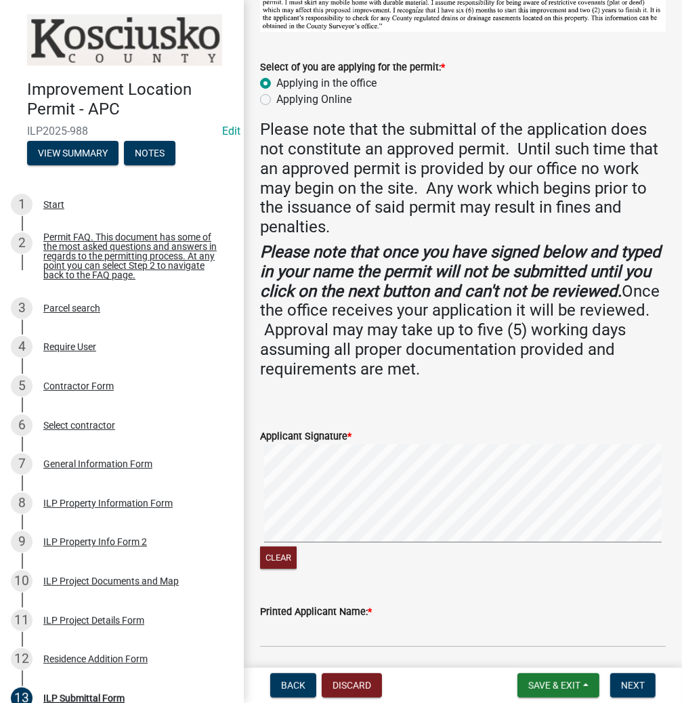
click at [374, 528] on div "Clear" at bounding box center [463, 508] width 406 height 128
click at [414, 632] on input "Printed Applicant Name: *" at bounding box center [463, 634] width 406 height 28
type input "[PERSON_NAME]"
click at [618, 676] on button "Next" at bounding box center [632, 685] width 45 height 24
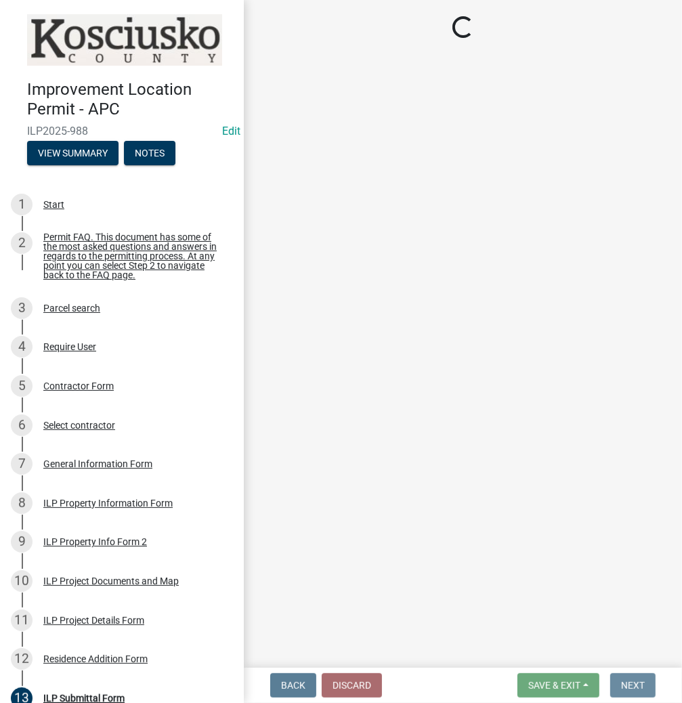
scroll to position [0, 0]
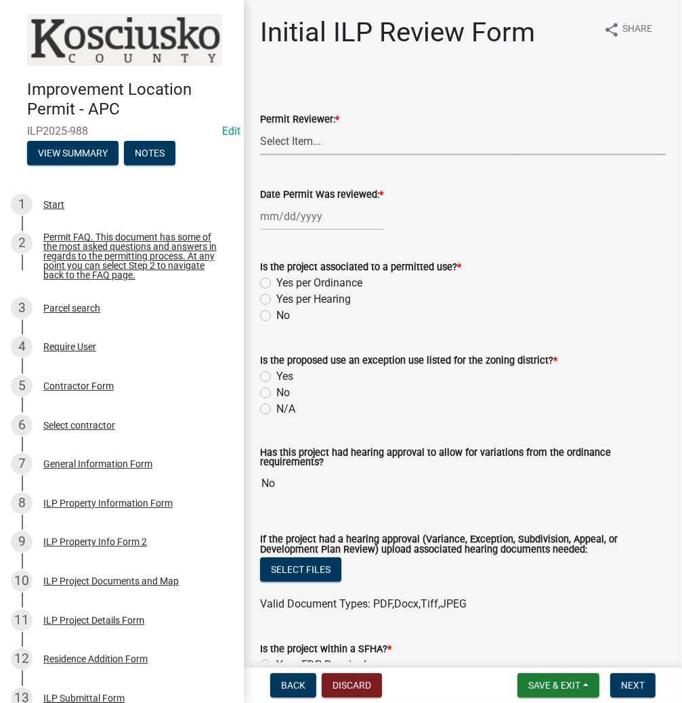
click at [320, 144] on select "Select Item... MMS LT AT CS [PERSON_NAME]" at bounding box center [463, 141] width 406 height 28
click at [260, 127] on select "Select Item... MMS LT AT CS [PERSON_NAME]" at bounding box center [463, 141] width 406 height 28
select select "d95389f4-ab5a-4603-9826-29cf73316391"
click at [317, 223] on div at bounding box center [322, 216] width 124 height 28
select select "8"
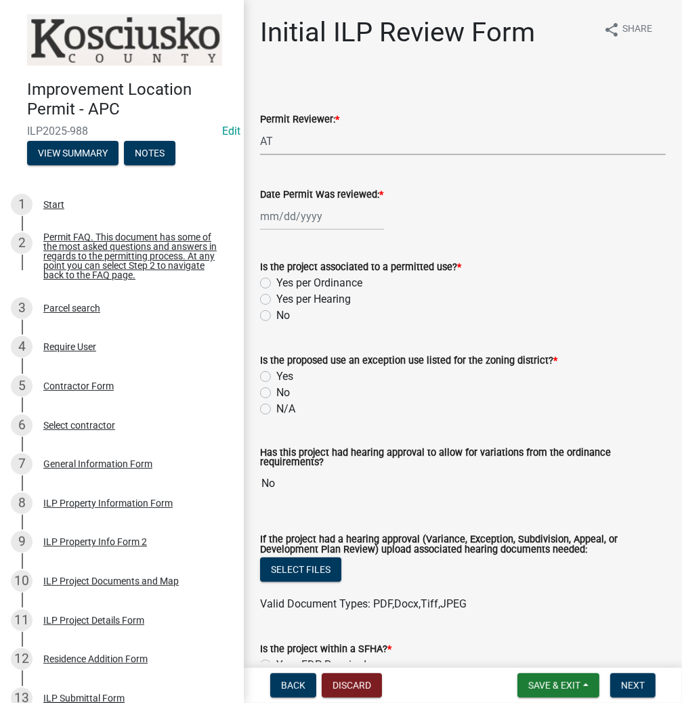
select select "2025"
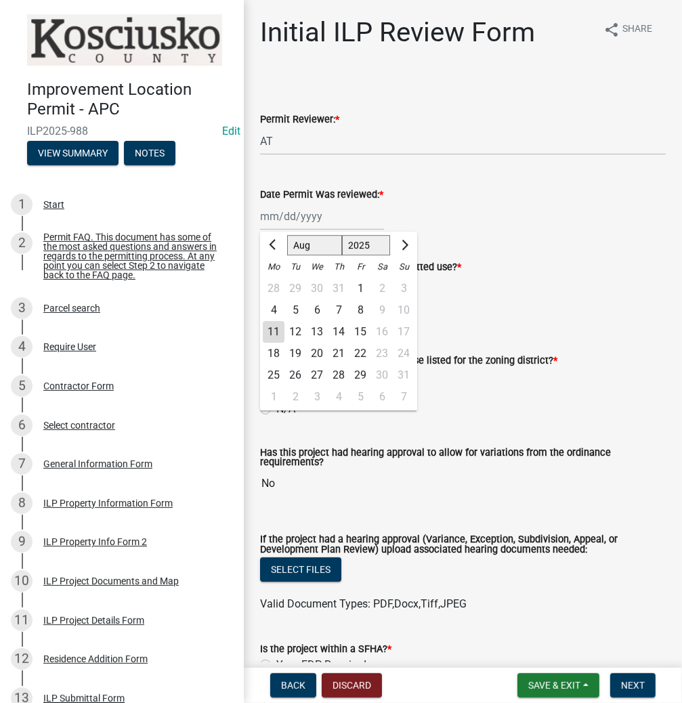
click at [276, 330] on div "11" at bounding box center [274, 332] width 22 height 22
type input "[DATE]"
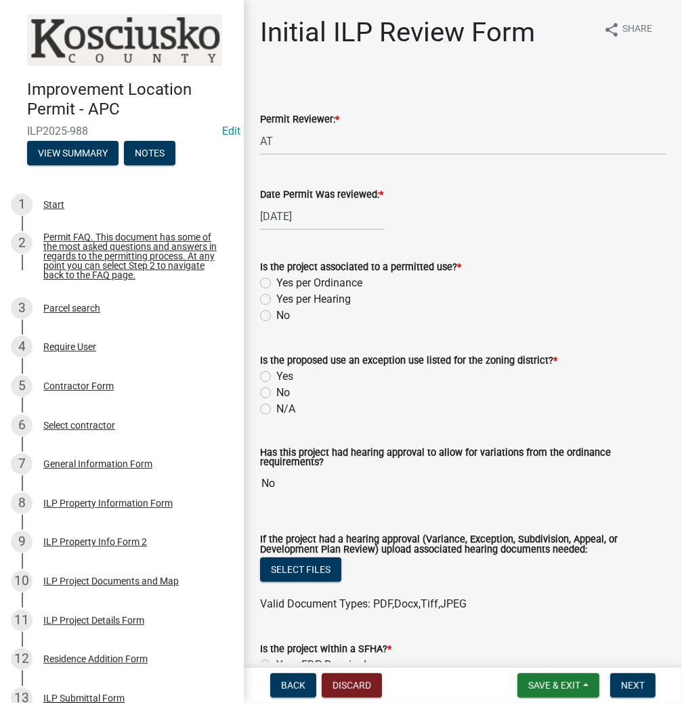
click at [276, 284] on label "Yes per Ordinance" at bounding box center [319, 283] width 86 height 16
click at [276, 284] on input "Yes per Ordinance" at bounding box center [280, 279] width 9 height 9
radio input "true"
click at [276, 411] on label "N/A" at bounding box center [285, 409] width 19 height 16
click at [276, 410] on input "N/A" at bounding box center [280, 405] width 9 height 9
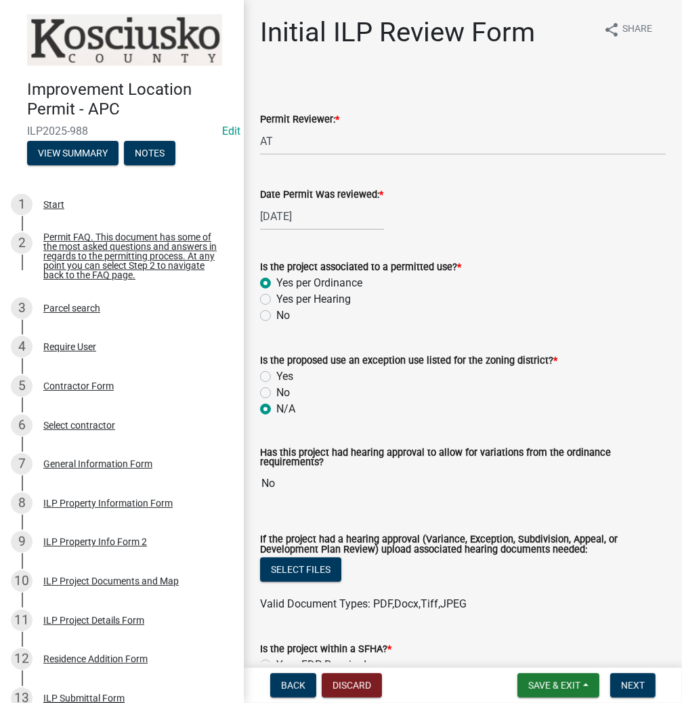
radio input "true"
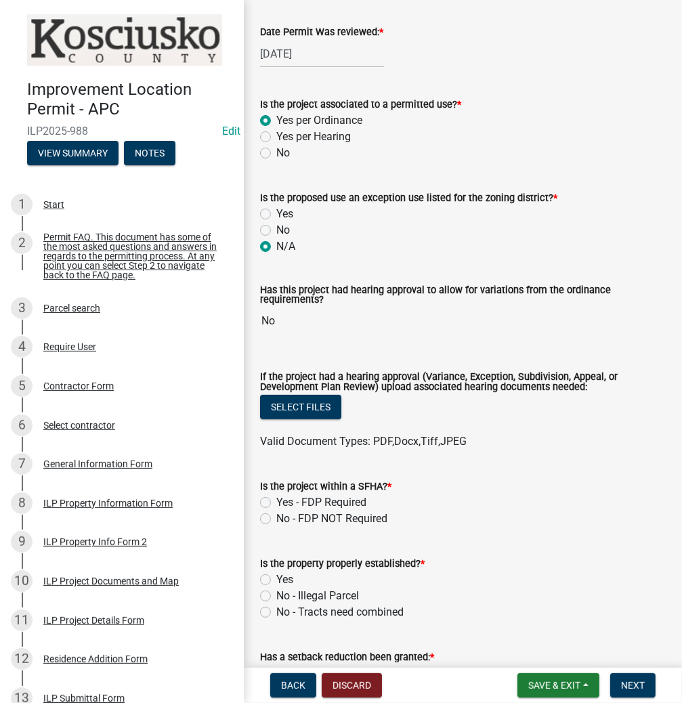
click at [276, 519] on label "No - FDP NOT Required" at bounding box center [331, 519] width 111 height 16
click at [276, 519] on input "No - FDP NOT Required" at bounding box center [280, 515] width 9 height 9
radio input "true"
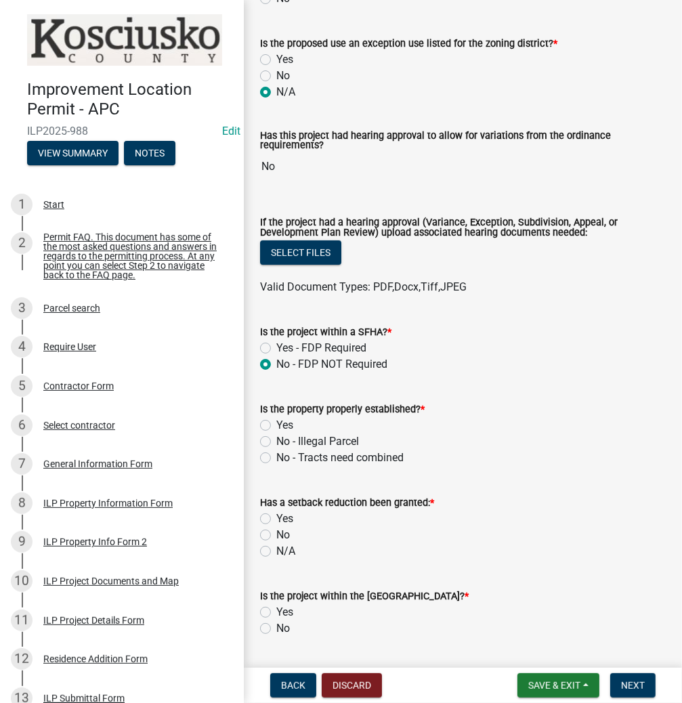
scroll to position [325, 0]
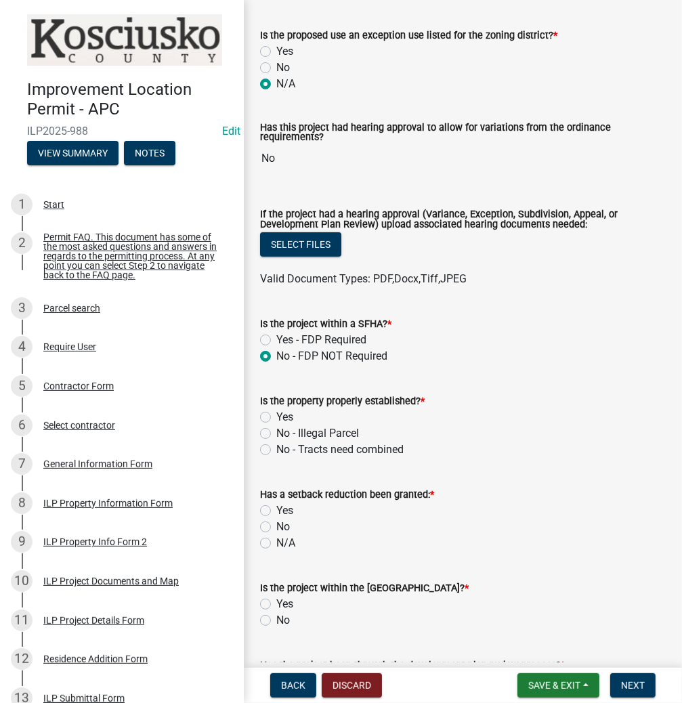
click at [276, 414] on label "Yes" at bounding box center [284, 417] width 17 height 16
click at [276, 414] on input "Yes" at bounding box center [280, 413] width 9 height 9
radio input "true"
click at [276, 525] on label "No" at bounding box center [283, 527] width 14 height 16
click at [276, 525] on input "No" at bounding box center [280, 523] width 9 height 9
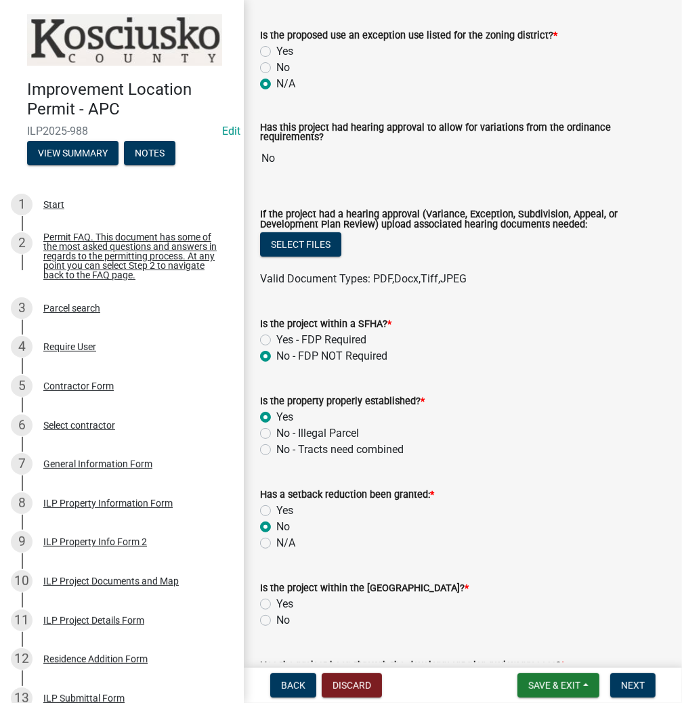
radio input "true"
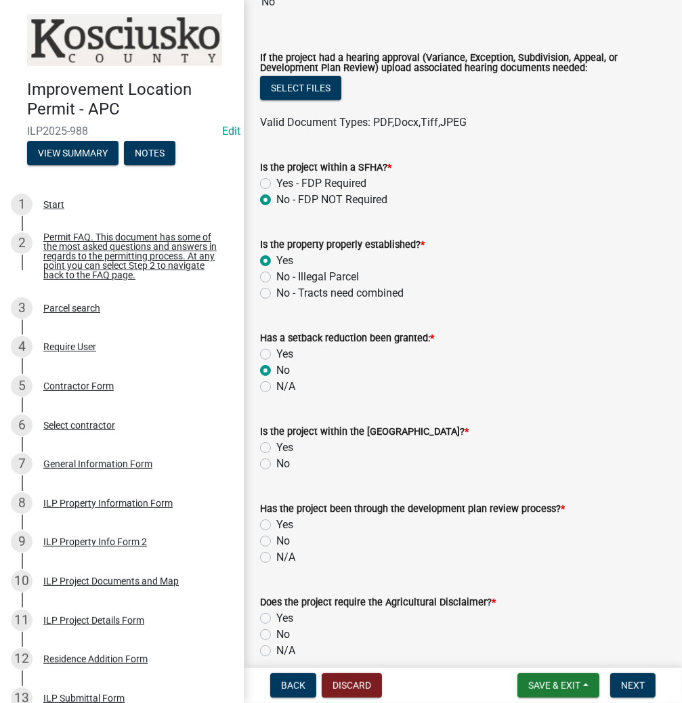
scroll to position [488, 0]
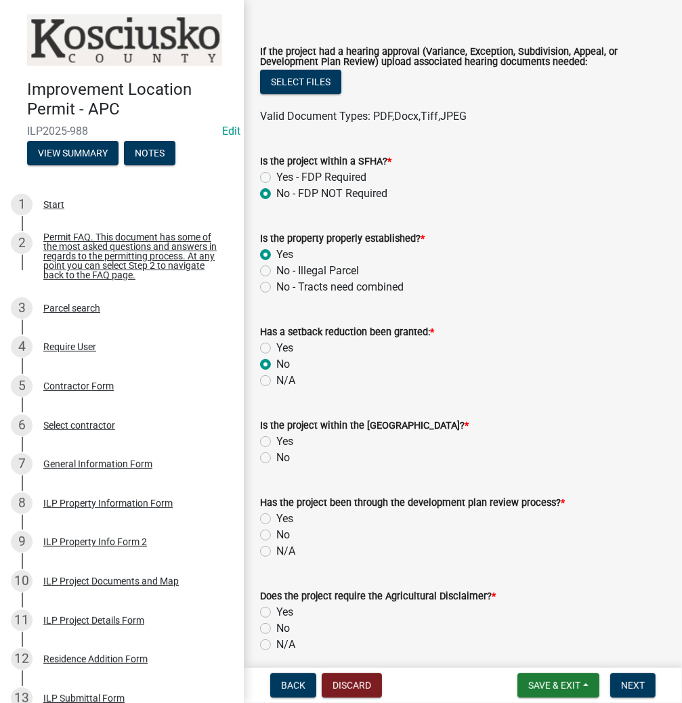
click at [276, 457] on label "No" at bounding box center [283, 458] width 14 height 16
click at [276, 457] on input "No" at bounding box center [280, 454] width 9 height 9
radio input "true"
click at [276, 552] on label "N/A" at bounding box center [285, 551] width 19 height 16
click at [276, 552] on input "N/A" at bounding box center [280, 547] width 9 height 9
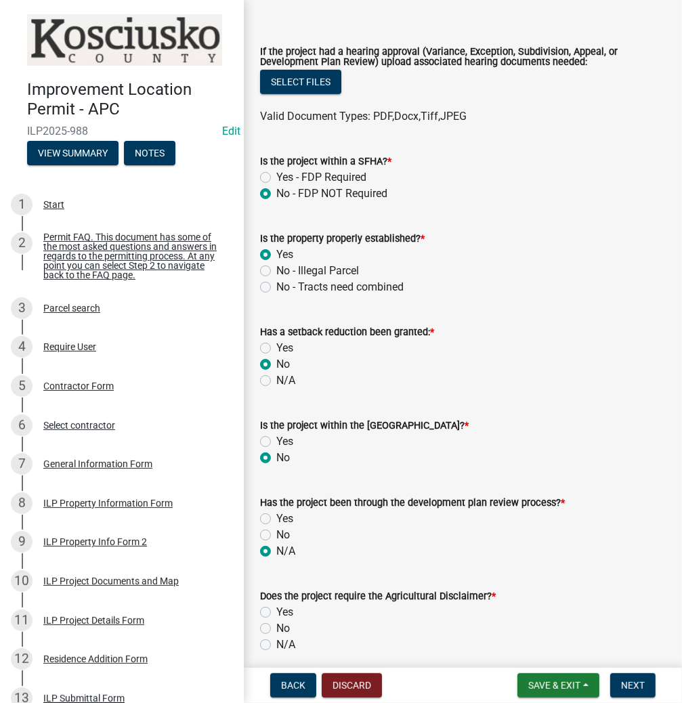
radio input "true"
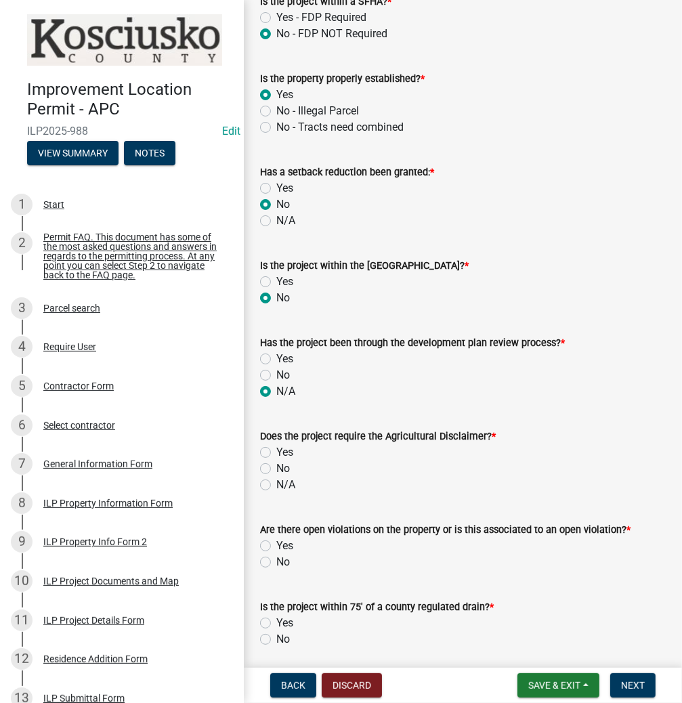
scroll to position [650, 0]
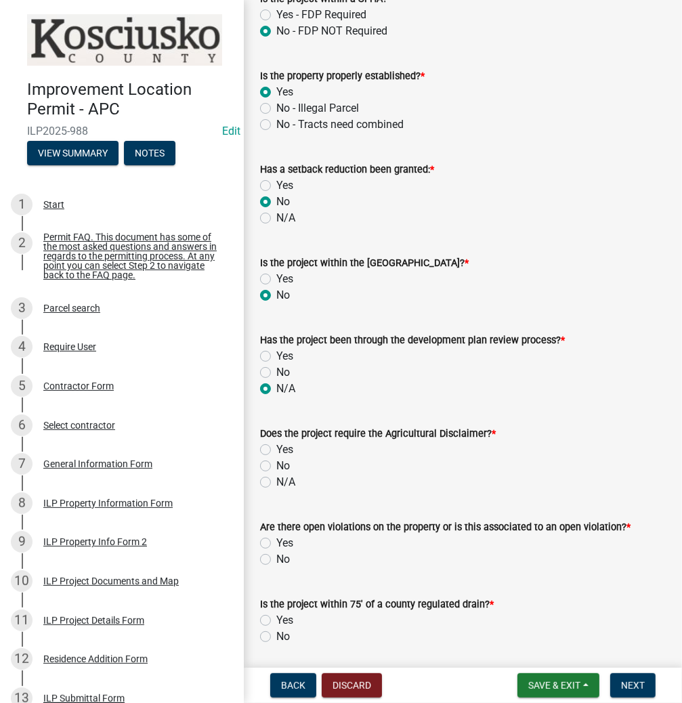
click at [276, 469] on label "No" at bounding box center [283, 466] width 14 height 16
click at [276, 467] on input "No" at bounding box center [280, 462] width 9 height 9
radio input "true"
click at [276, 544] on label "Yes" at bounding box center [284, 543] width 17 height 16
click at [276, 544] on input "Yes" at bounding box center [280, 539] width 9 height 9
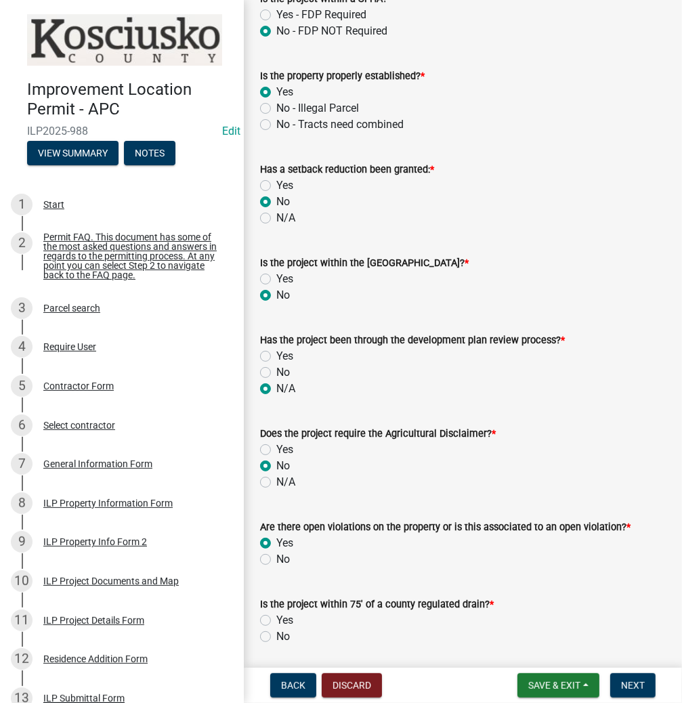
radio input "true"
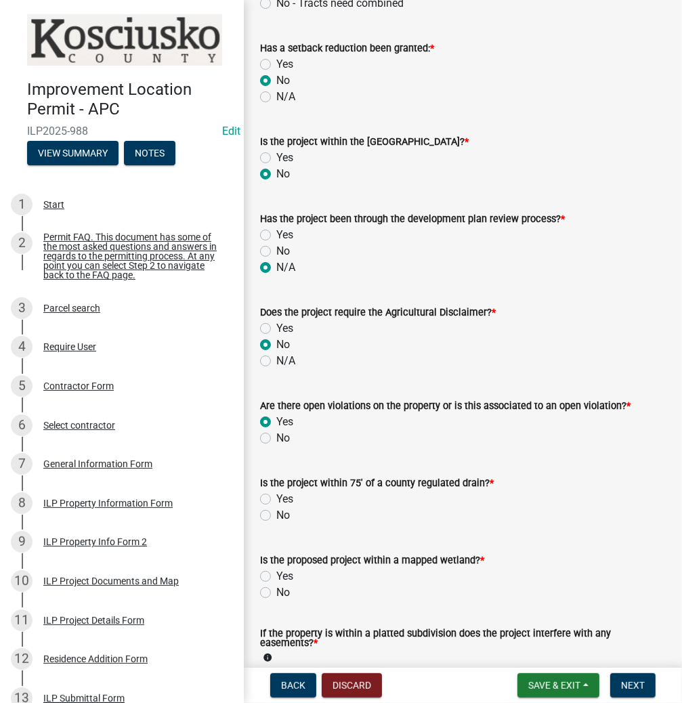
scroll to position [813, 0]
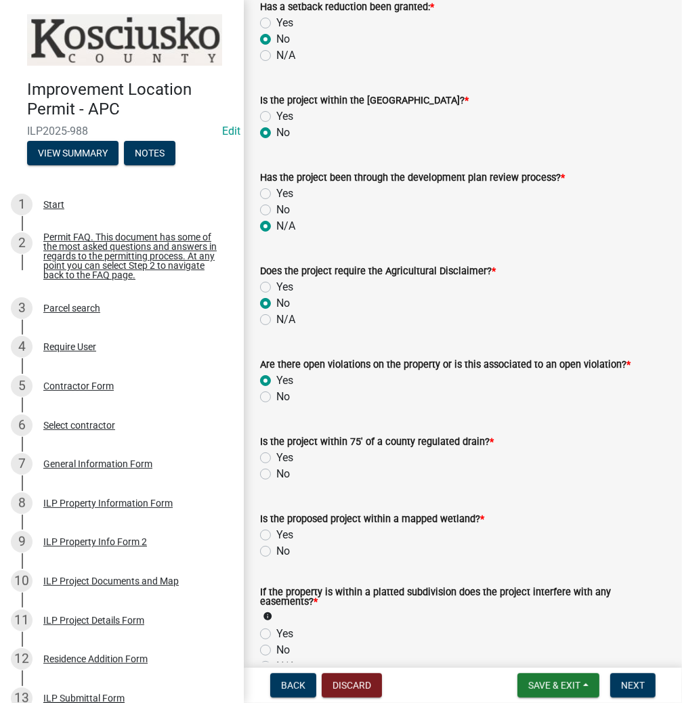
click at [276, 472] on label "No" at bounding box center [283, 474] width 14 height 16
click at [276, 472] on input "No" at bounding box center [280, 470] width 9 height 9
radio input "true"
click at [276, 552] on label "No" at bounding box center [283, 551] width 14 height 16
click at [276, 552] on input "No" at bounding box center [280, 547] width 9 height 9
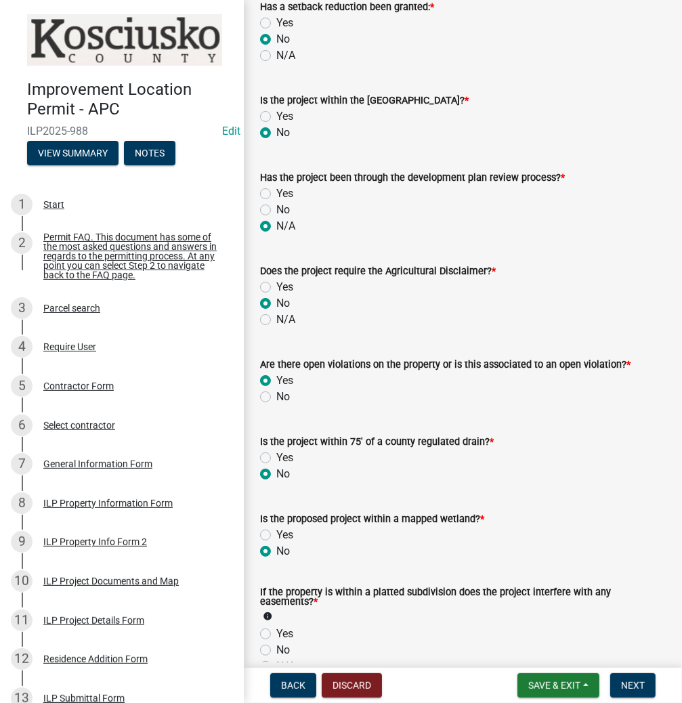
radio input "true"
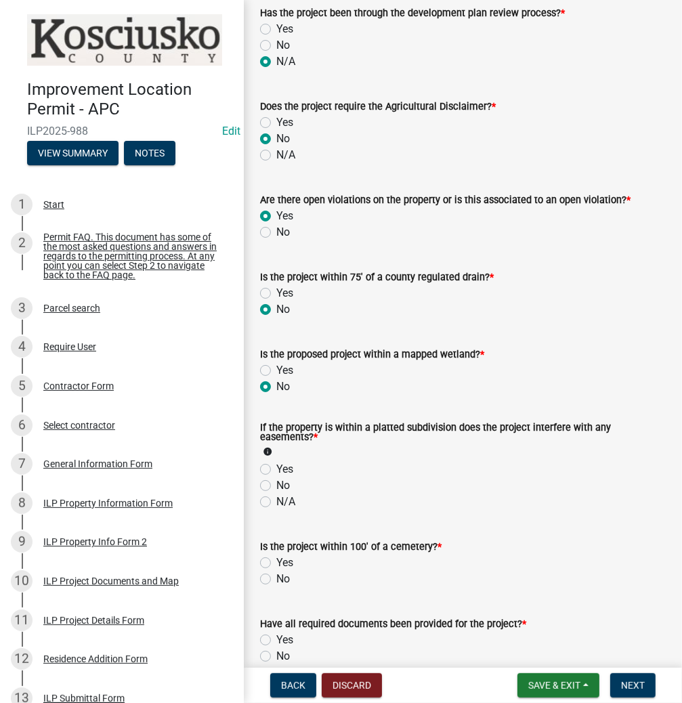
scroll to position [1029, 0]
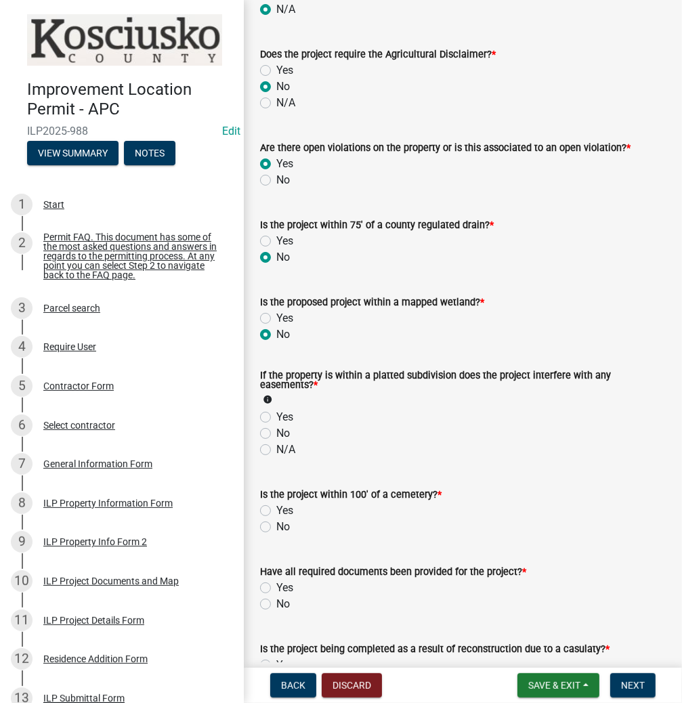
click at [276, 448] on label "N/A" at bounding box center [285, 449] width 19 height 16
click at [276, 448] on input "N/A" at bounding box center [280, 445] width 9 height 9
radio input "true"
click at [276, 526] on label "No" at bounding box center [283, 527] width 14 height 16
click at [276, 526] on input "No" at bounding box center [280, 523] width 9 height 9
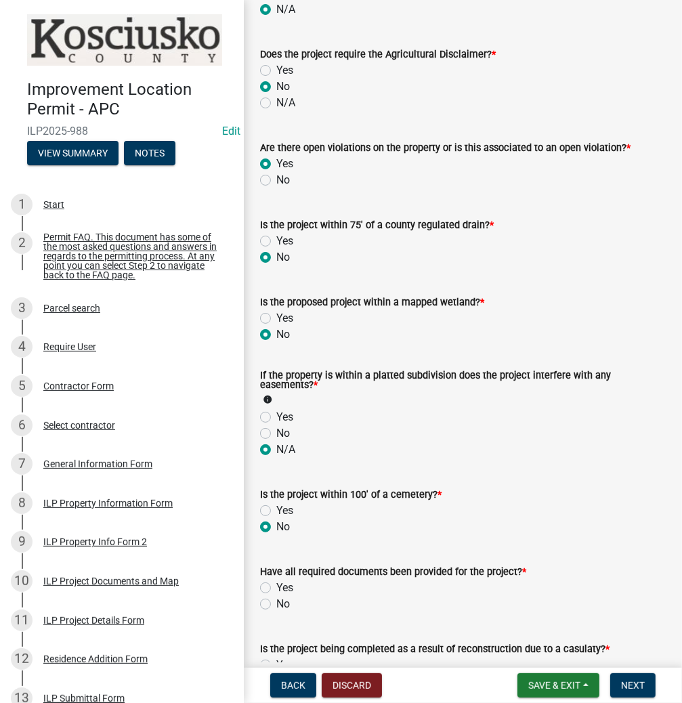
radio input "true"
click at [276, 588] on label "Yes" at bounding box center [284, 588] width 17 height 16
click at [276, 588] on input "Yes" at bounding box center [280, 584] width 9 height 9
radio input "true"
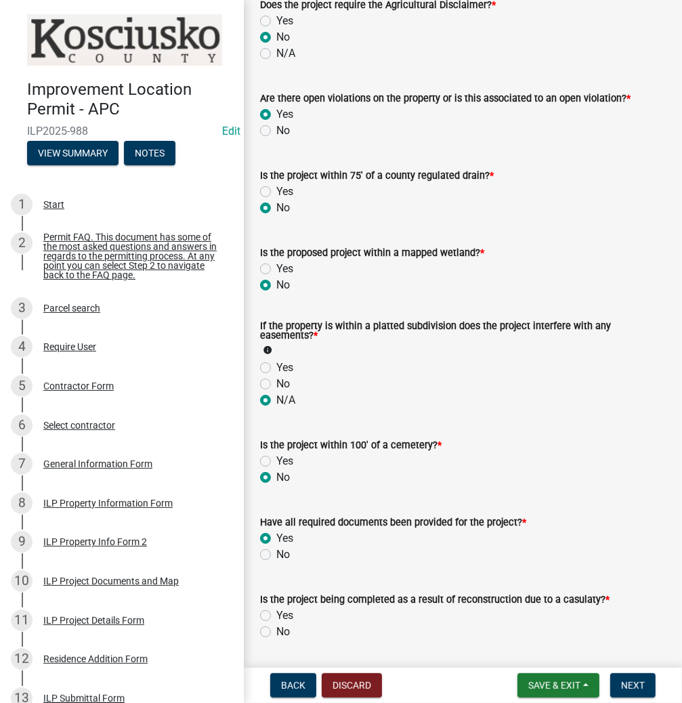
scroll to position [1192, 0]
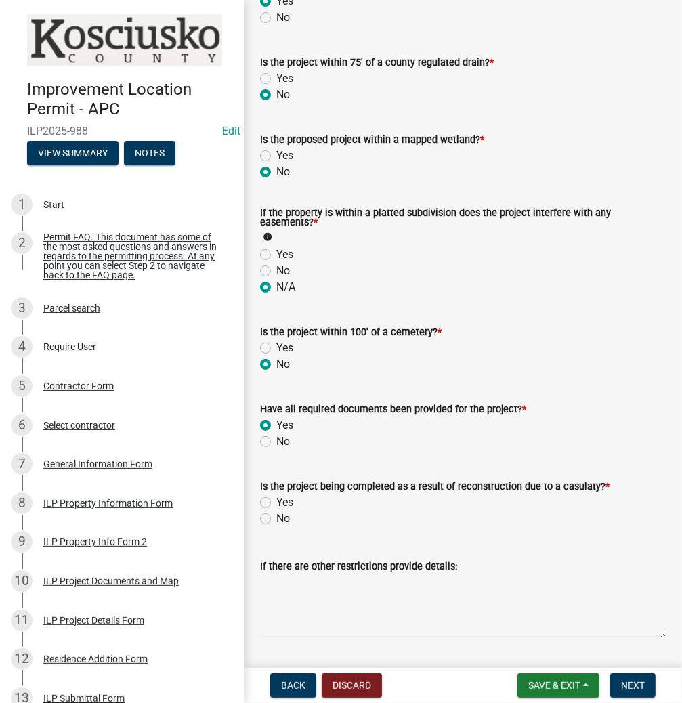
click at [259, 517] on div "Is the project being completed as a result of reconstruction due to a casulaty?…" at bounding box center [463, 494] width 426 height 65
click at [276, 520] on label "No" at bounding box center [283, 519] width 14 height 16
click at [276, 519] on input "No" at bounding box center [280, 515] width 9 height 9
radio input "true"
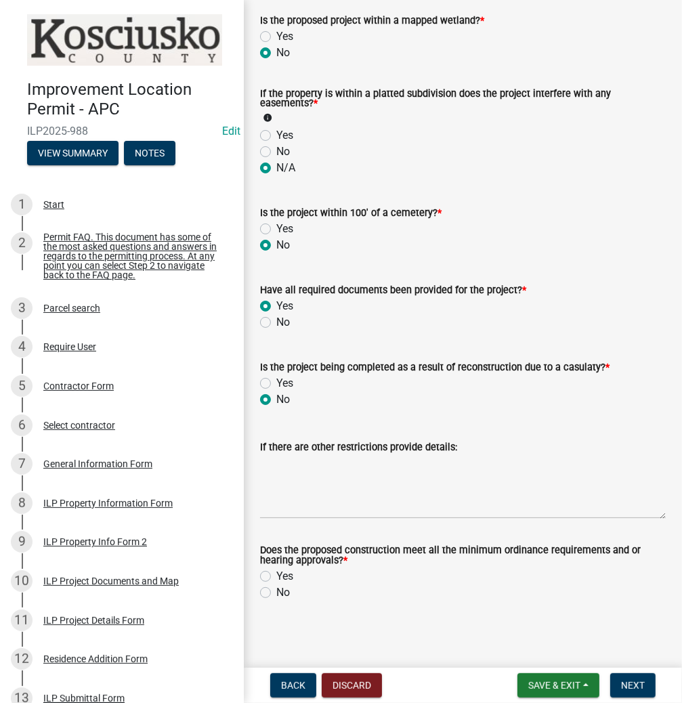
scroll to position [1315, 0]
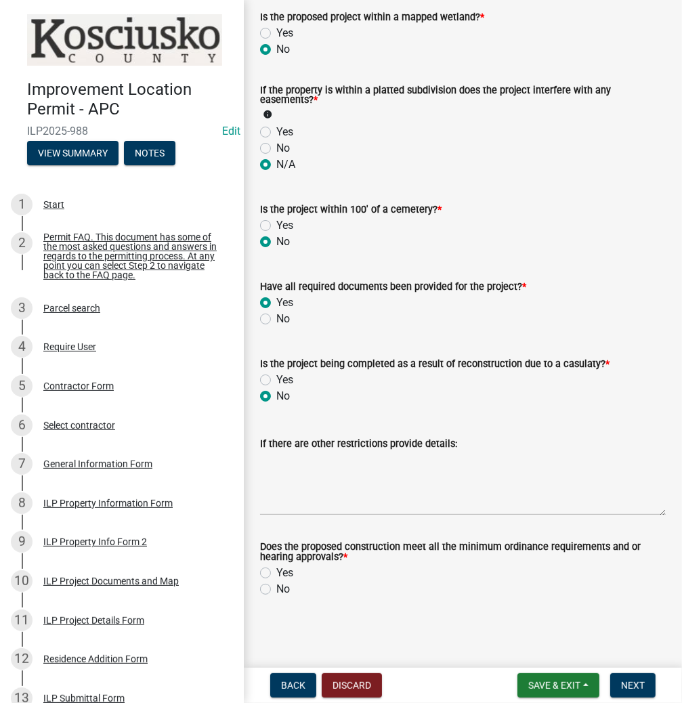
click at [276, 571] on label "Yes" at bounding box center [284, 573] width 17 height 16
click at [276, 571] on input "Yes" at bounding box center [280, 569] width 9 height 9
radio input "true"
click at [643, 684] on span "Next" at bounding box center [633, 685] width 24 height 11
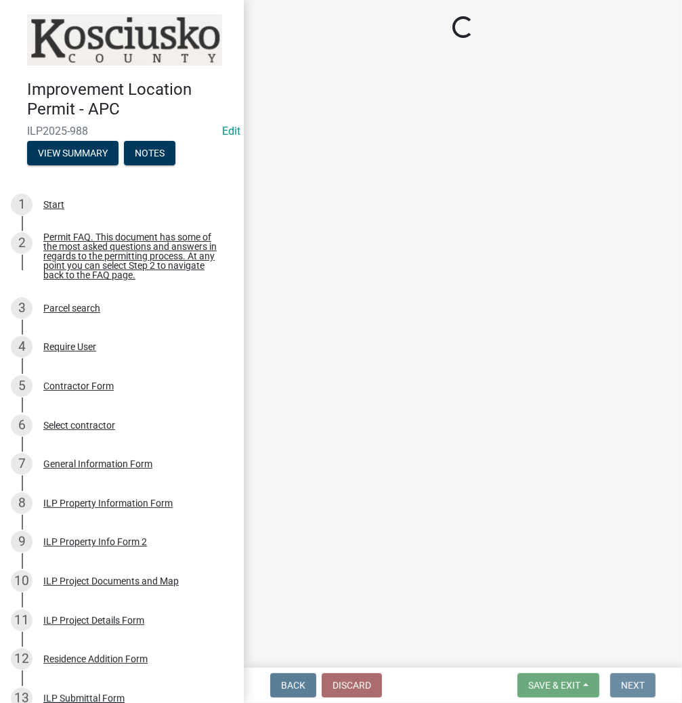
scroll to position [0, 0]
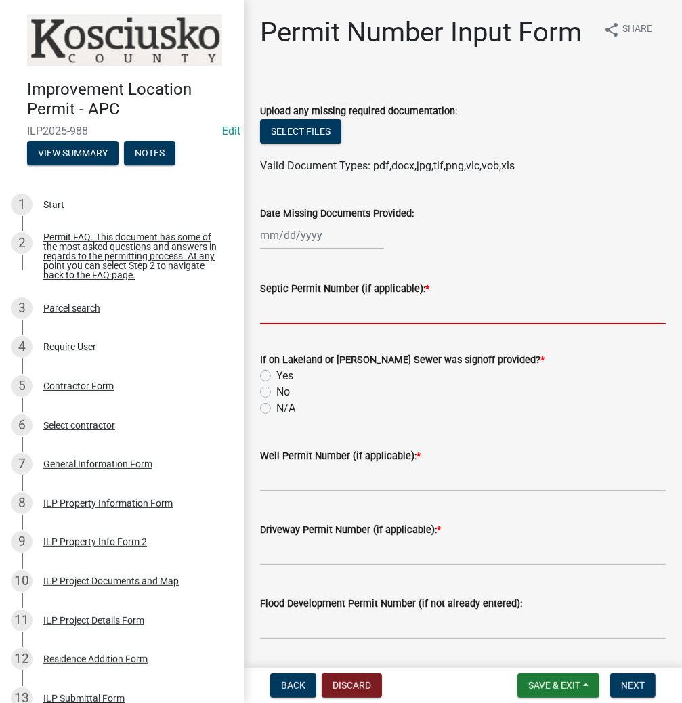
click at [303, 315] on input "Septic Permit Number (if applicable): *" at bounding box center [463, 311] width 406 height 28
type input "LETTER"
click at [271, 409] on div "N/A" at bounding box center [463, 408] width 406 height 16
click at [276, 404] on label "N/A" at bounding box center [285, 408] width 19 height 16
click at [276, 404] on input "N/A" at bounding box center [280, 404] width 9 height 9
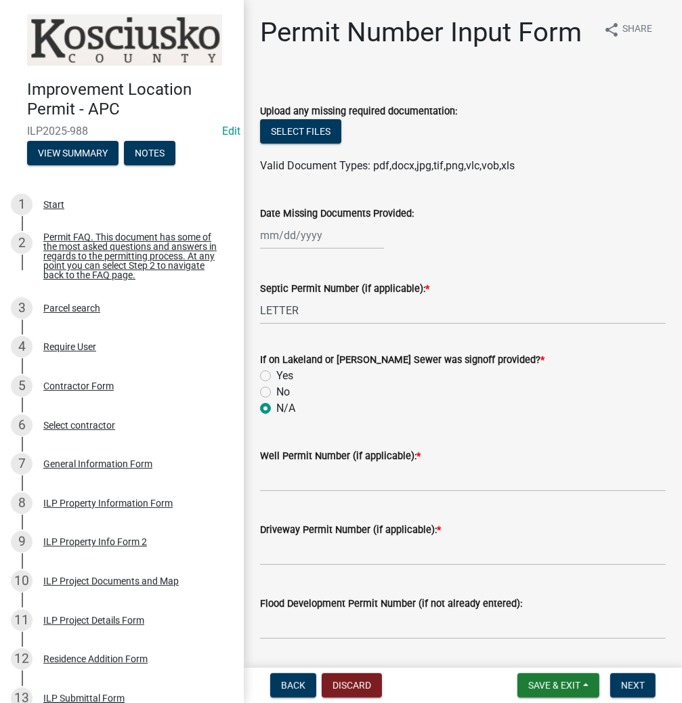
radio input "true"
click at [311, 487] on input "Well Permit Number (if applicable): *" at bounding box center [463, 478] width 406 height 28
type input "LETTER"
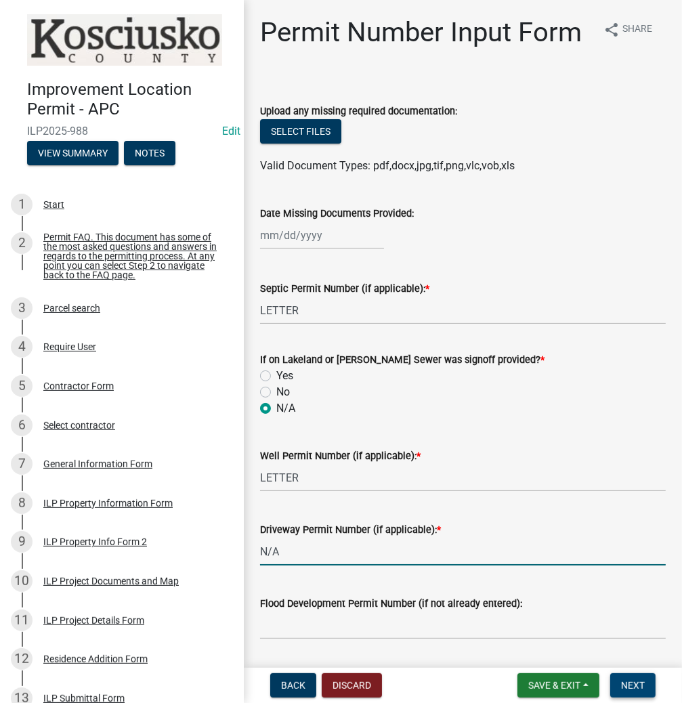
type input "N/A"
click at [643, 683] on span "Next" at bounding box center [633, 685] width 24 height 11
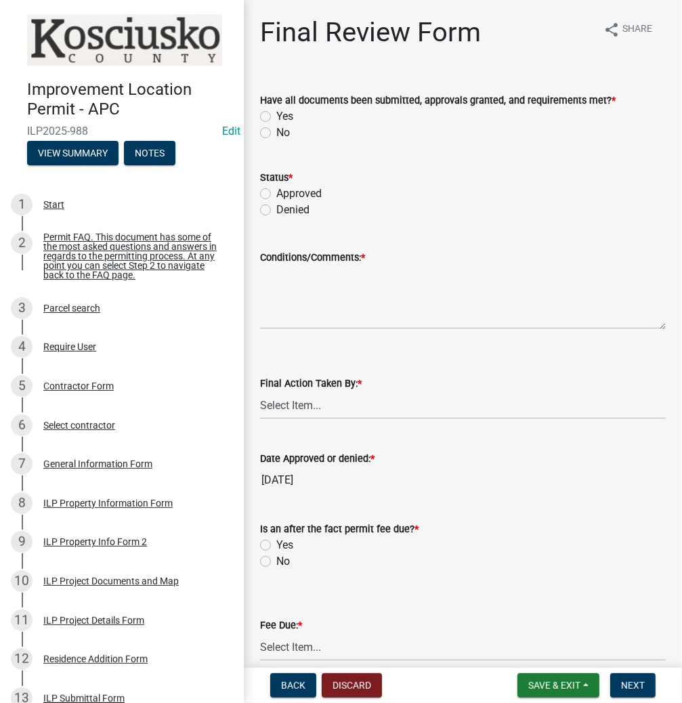
click at [276, 115] on label "Yes" at bounding box center [284, 116] width 17 height 16
click at [276, 115] on input "Yes" at bounding box center [280, 112] width 9 height 9
radio input "true"
click at [276, 195] on label "Approved" at bounding box center [298, 194] width 45 height 16
click at [276, 194] on input "Approved" at bounding box center [280, 190] width 9 height 9
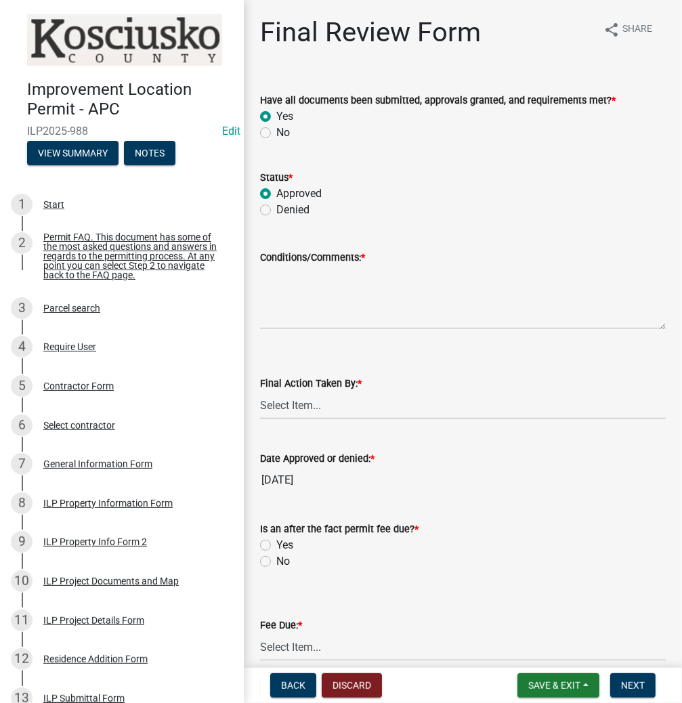
radio input "true"
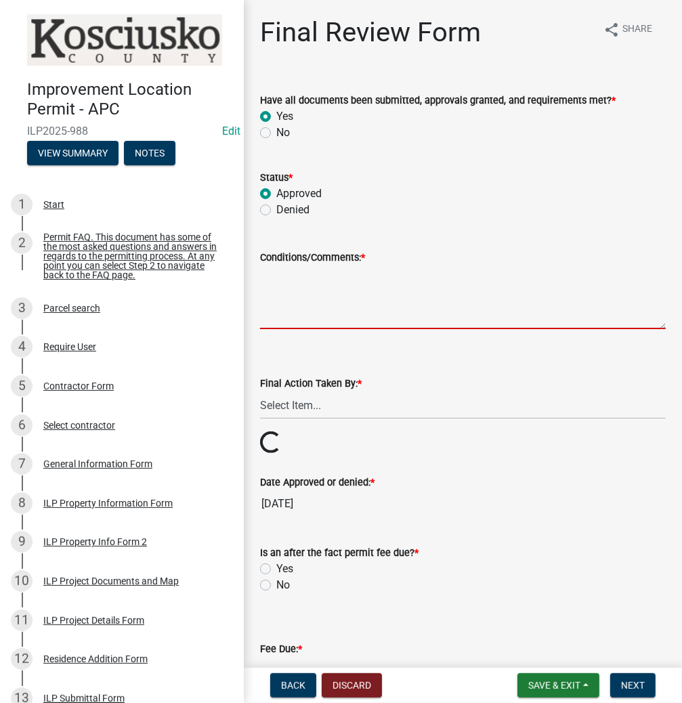
click at [314, 295] on textarea "Conditions/Comments: *" at bounding box center [463, 297] width 406 height 64
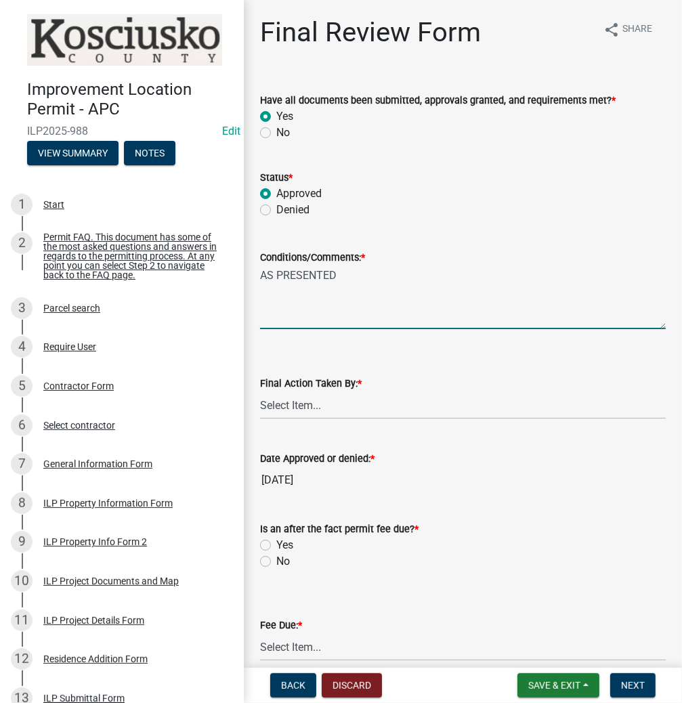
type textarea "AS PRESENTED"
click at [287, 409] on select "Select Item... MMS LT AT CS [PERSON_NAME]" at bounding box center [463, 405] width 406 height 28
click at [260, 391] on select "Select Item... MMS LT AT CS [PERSON_NAME]" at bounding box center [463, 405] width 406 height 28
select select "d95389f4-ab5a-4603-9826-29cf73316391"
click at [276, 547] on label "Yes" at bounding box center [284, 545] width 17 height 16
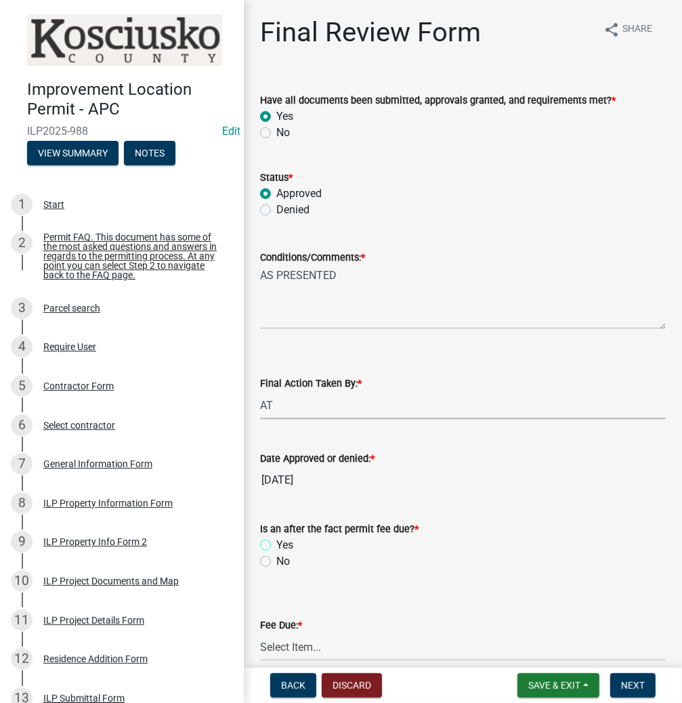
click at [276, 546] on input "Yes" at bounding box center [280, 541] width 9 height 9
radio input "true"
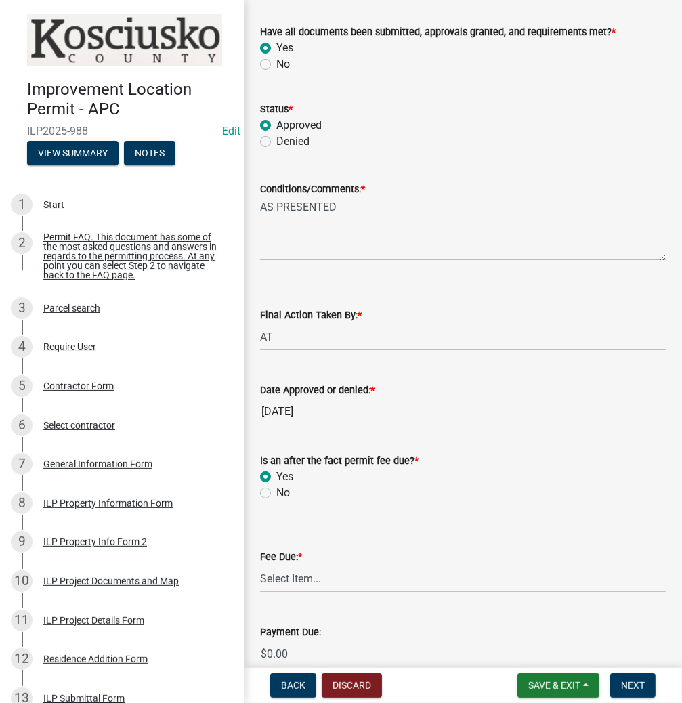
scroll to position [163, 0]
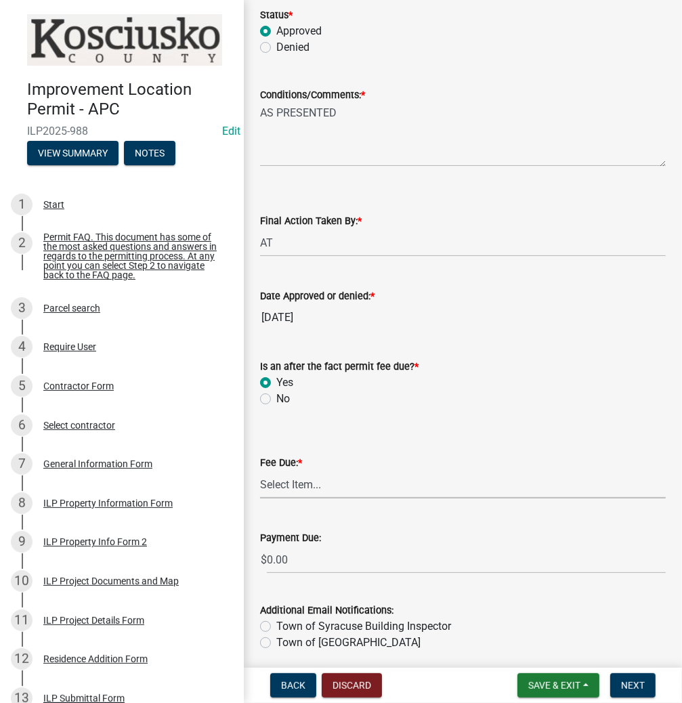
click at [282, 488] on select "Select Item... N/A $10.00 $25.00 $125.00 $250 $500 $500 + $10.00 for every 10 s…" at bounding box center [463, 485] width 406 height 28
click at [260, 492] on select "Select Item... N/A $10.00 $25.00 $125.00 $250 $500 $500 + $10.00 for every 10 s…" at bounding box center [463, 485] width 406 height 28
select select "654cf63f-9773-4a49-9949-bcaf97ebfa68"
click at [635, 684] on span "Next" at bounding box center [633, 685] width 24 height 11
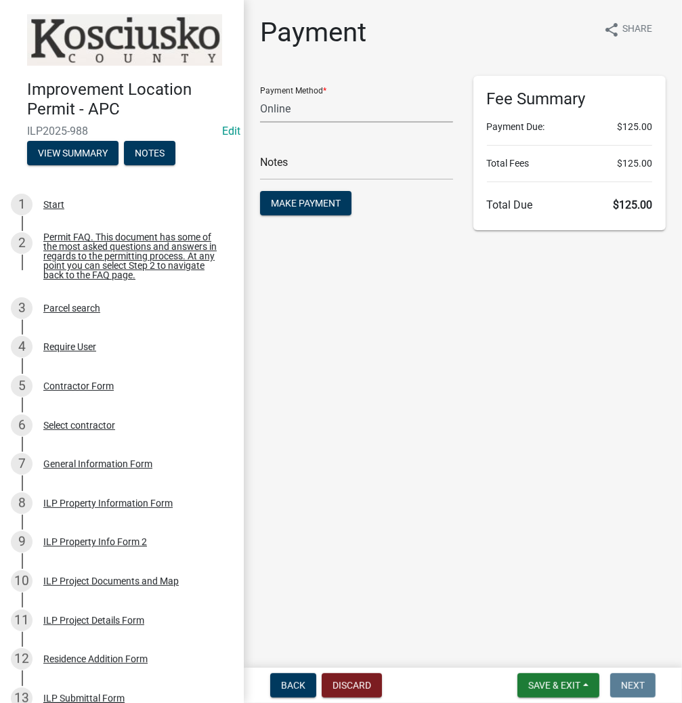
click at [312, 109] on select "Credit Card POS Check Cash Online" at bounding box center [356, 109] width 193 height 28
select select "0: 2"
click at [260, 95] on select "Credit Card POS Check Cash Online" at bounding box center [356, 109] width 193 height 28
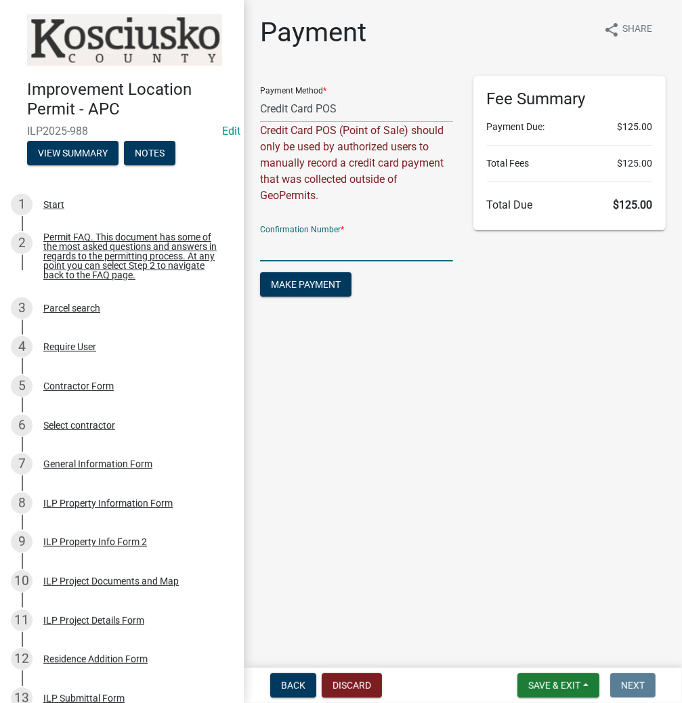
click at [297, 251] on input "text" at bounding box center [356, 248] width 193 height 28
type input "14796087"
click at [309, 288] on span "Make Payment" at bounding box center [306, 284] width 70 height 11
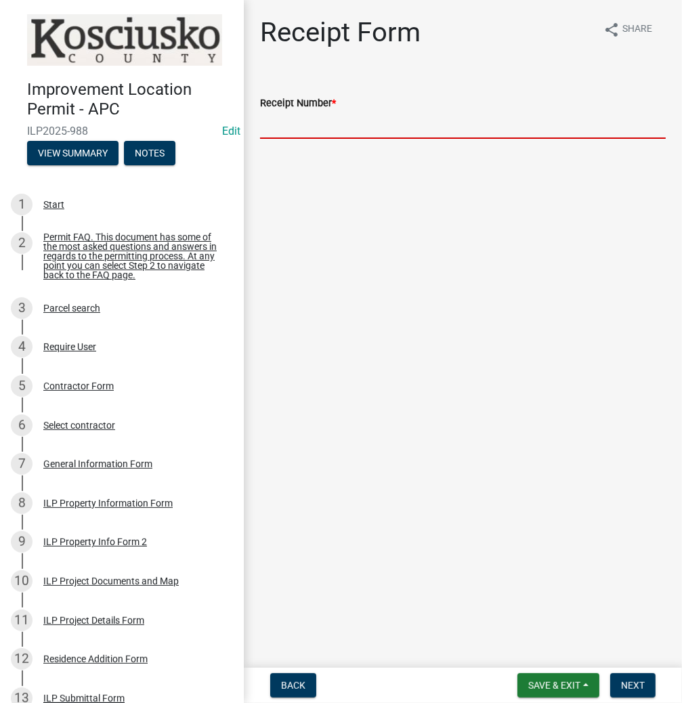
click at [376, 125] on input "Receipt Number *" at bounding box center [463, 125] width 406 height 28
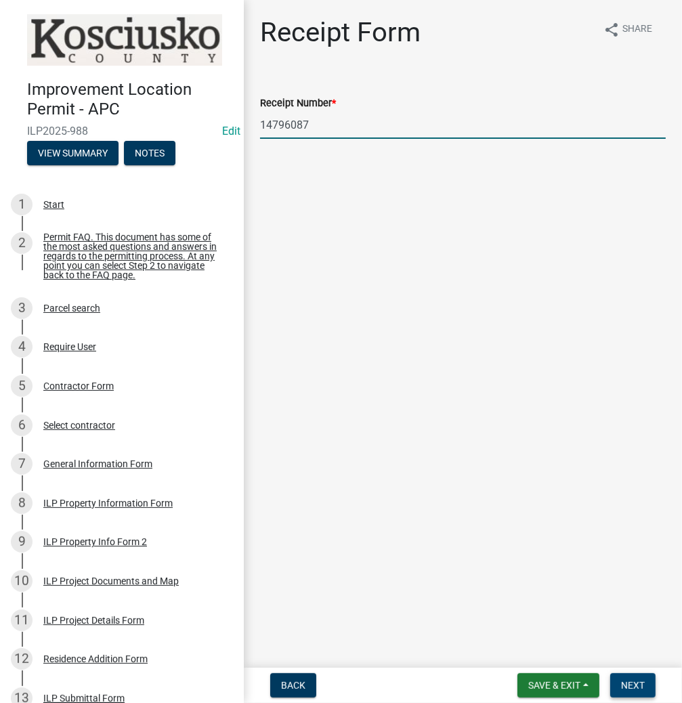
type input "14796087"
click at [628, 691] on button "Next" at bounding box center [632, 685] width 45 height 24
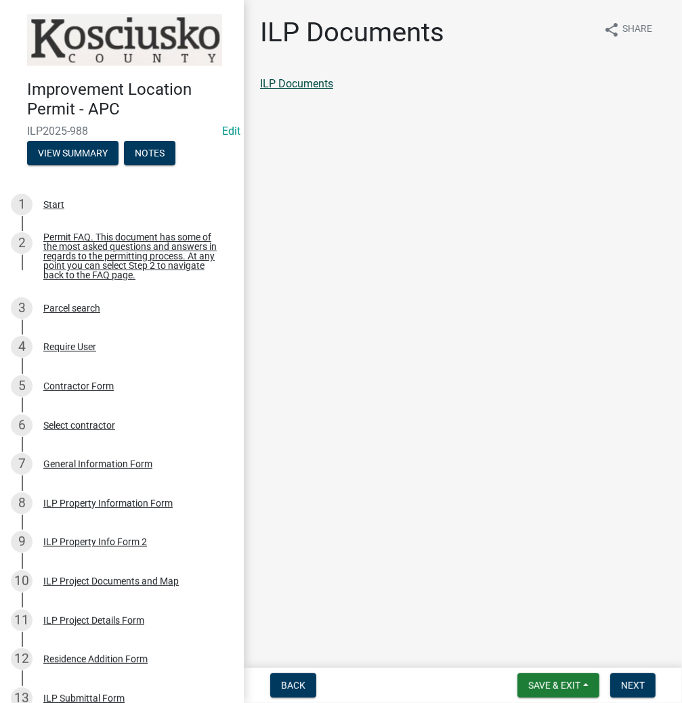
click at [307, 81] on link "ILP Documents" at bounding box center [296, 83] width 73 height 13
click at [624, 680] on span "Next" at bounding box center [633, 685] width 24 height 11
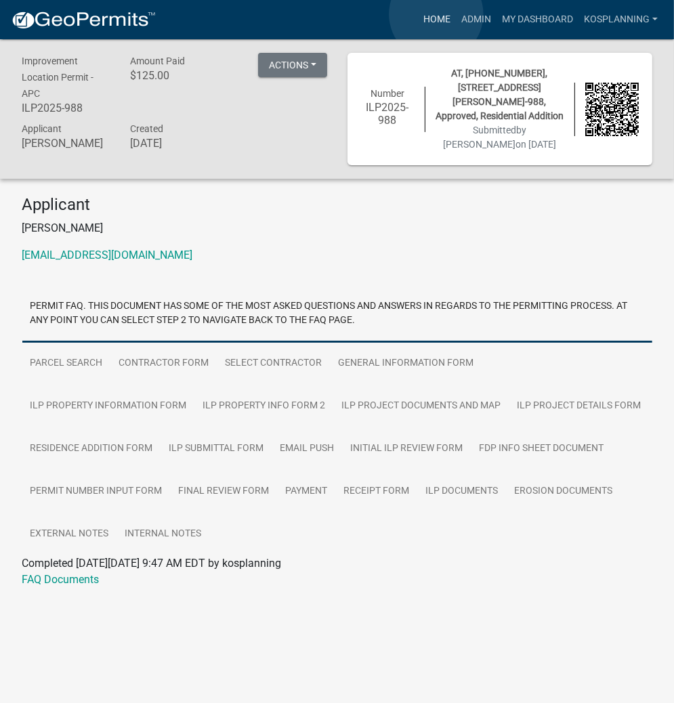
click at [436, 14] on link "Home" at bounding box center [437, 20] width 38 height 26
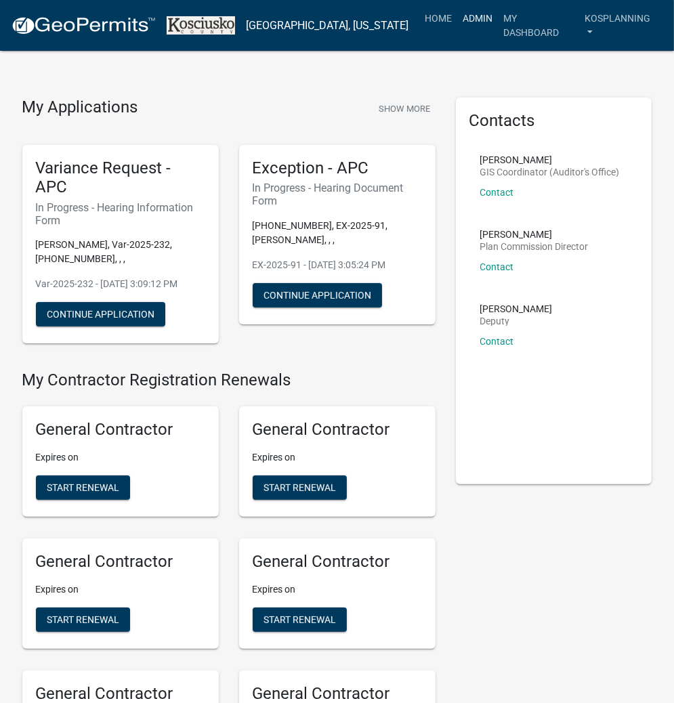
click at [474, 18] on link "Admin" at bounding box center [477, 18] width 41 height 26
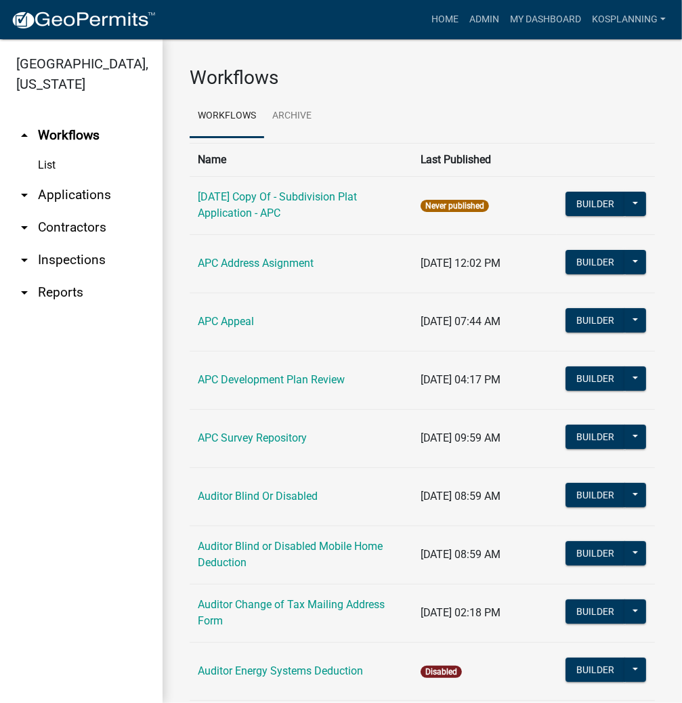
click at [84, 192] on link "arrow_drop_down Applications" at bounding box center [81, 195] width 163 height 33
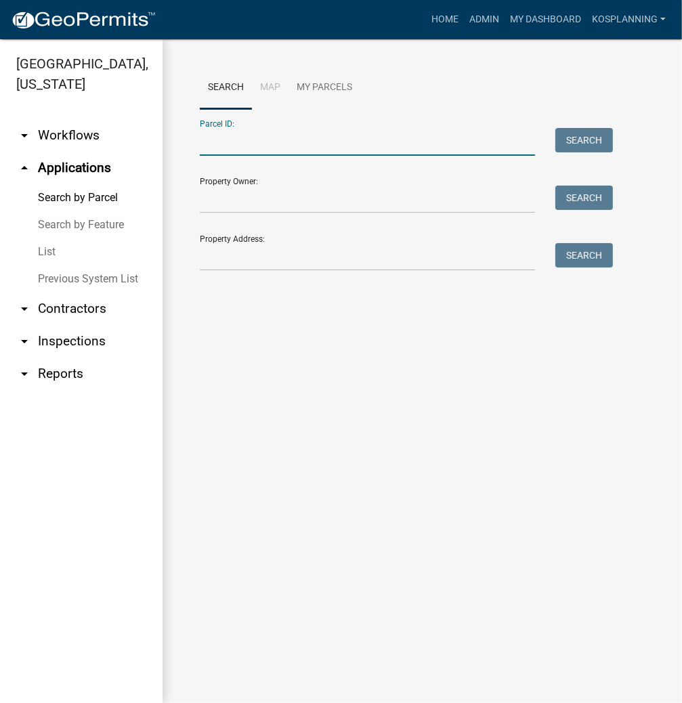
click at [274, 144] on input "Parcel ID:" at bounding box center [367, 142] width 335 height 28
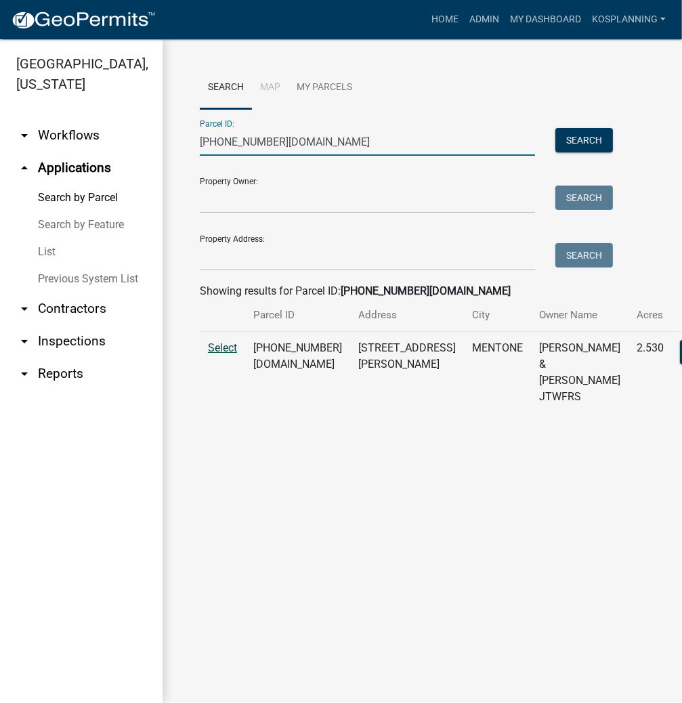
type input "[PHONE_NUMBER][DOMAIN_NAME]"
click at [218, 354] on span "Select" at bounding box center [222, 347] width 29 height 13
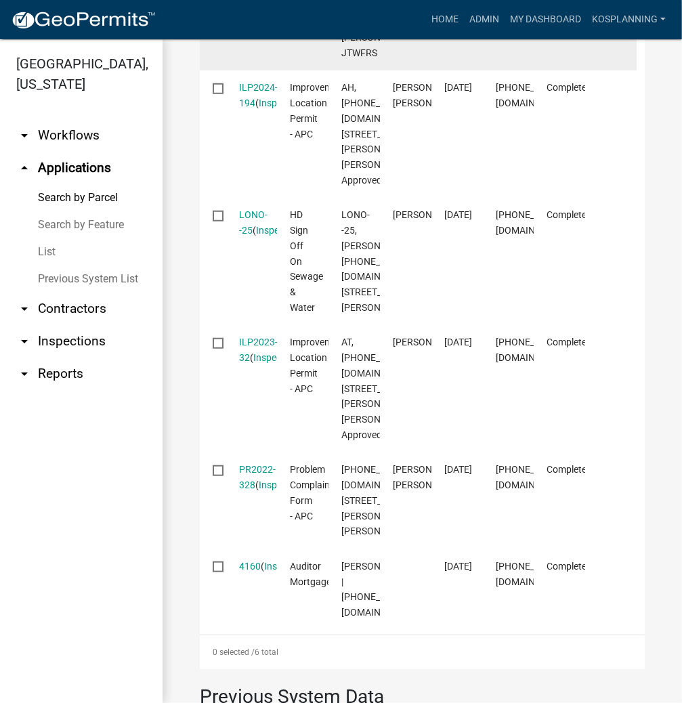
scroll to position [758, 0]
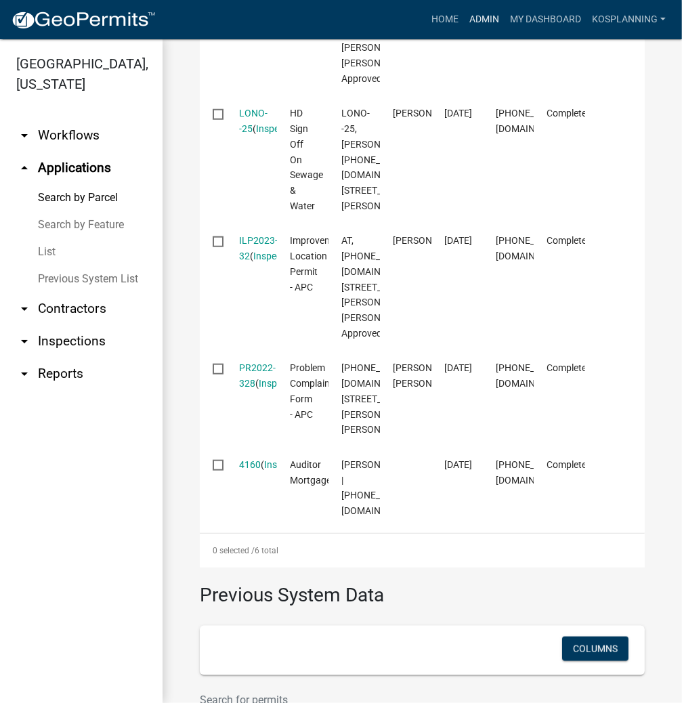
click at [483, 20] on link "Admin" at bounding box center [484, 20] width 41 height 26
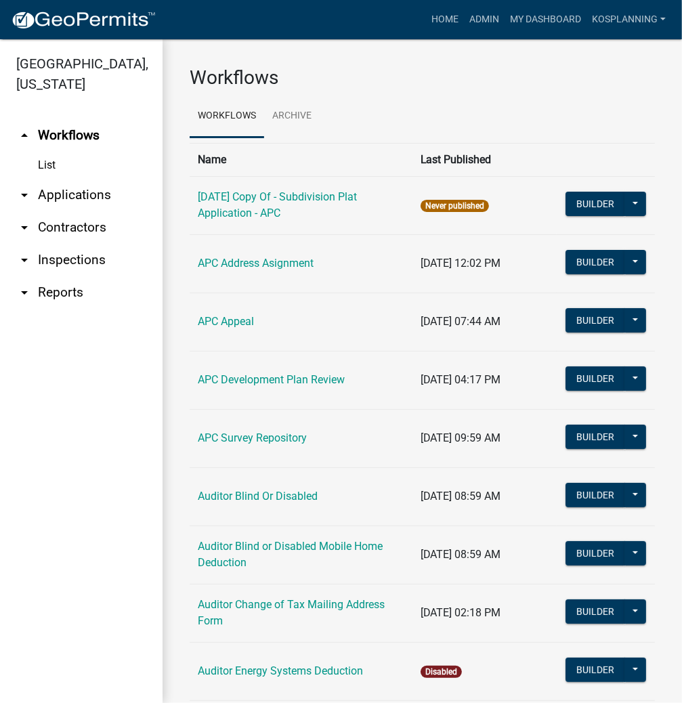
click at [62, 223] on link "arrow_drop_down Contractors" at bounding box center [81, 227] width 163 height 33
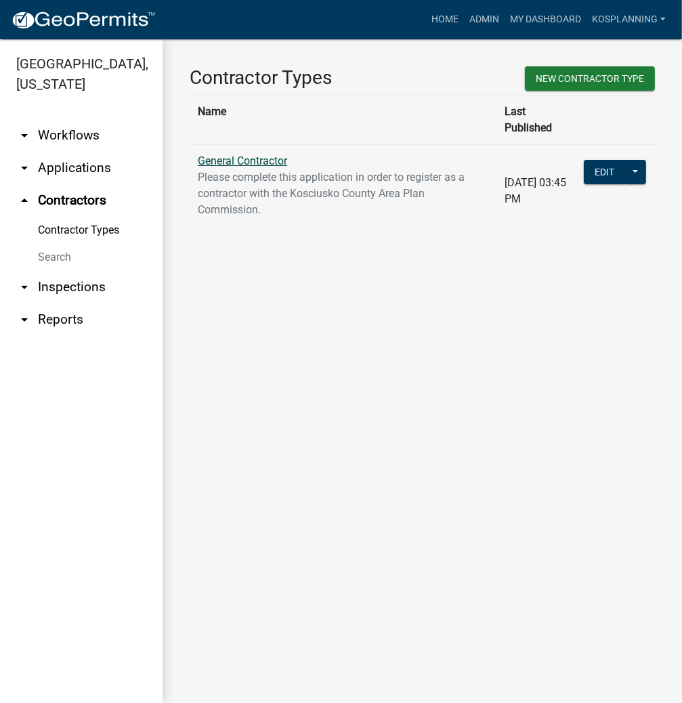
click at [280, 154] on link "General Contractor" at bounding box center [242, 160] width 89 height 13
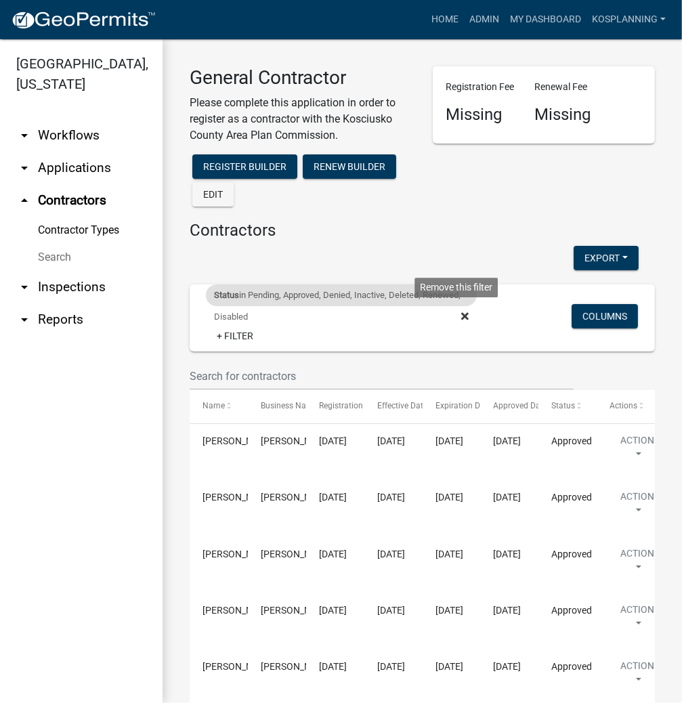
click at [461, 316] on icon at bounding box center [464, 315] width 7 height 7
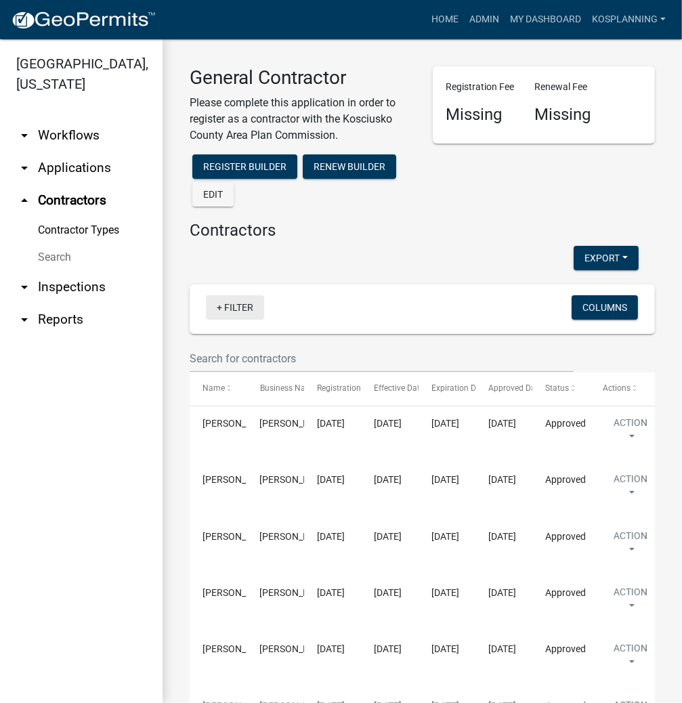
click at [241, 303] on link "+ Filter" at bounding box center [235, 307] width 58 height 24
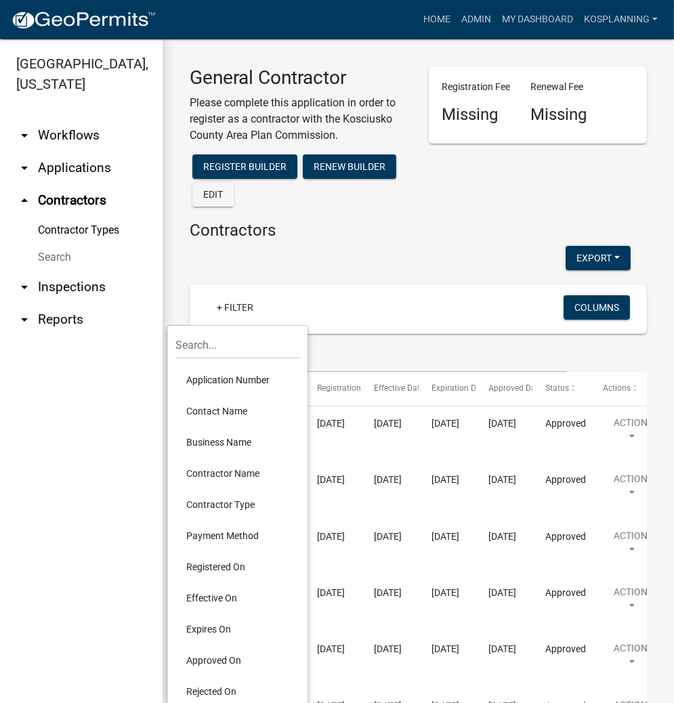
click at [241, 473] on li "Contractor Name" at bounding box center [237, 473] width 124 height 31
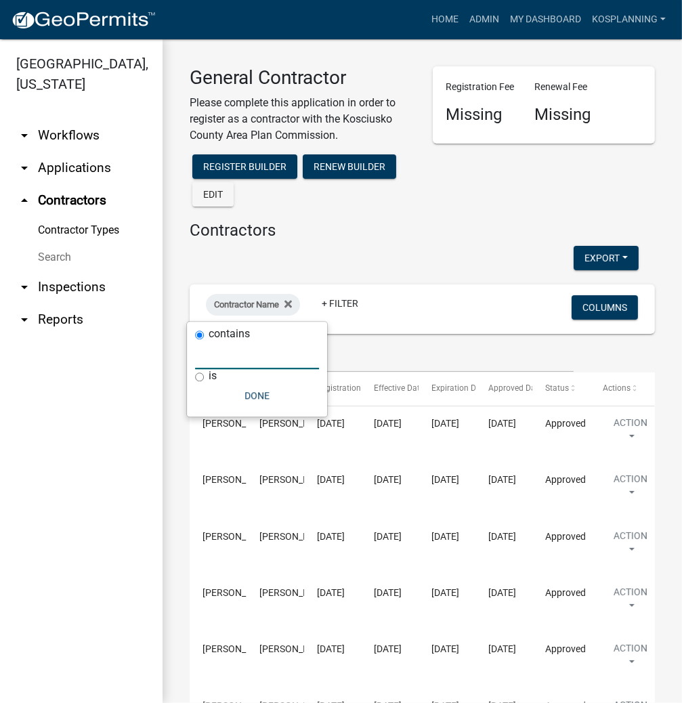
click at [240, 360] on input "text" at bounding box center [257, 355] width 124 height 28
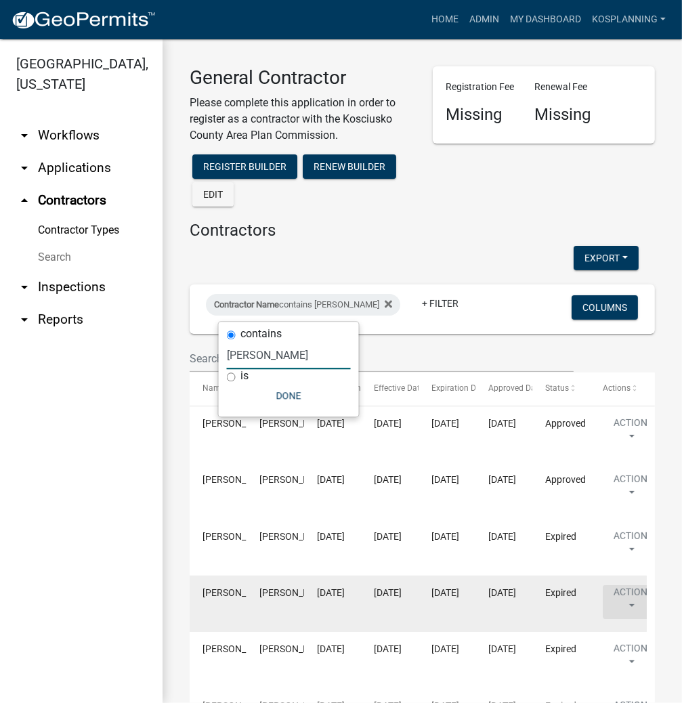
type input "[PERSON_NAME]"
click at [616, 506] on button "Action" at bounding box center [631, 489] width 56 height 34
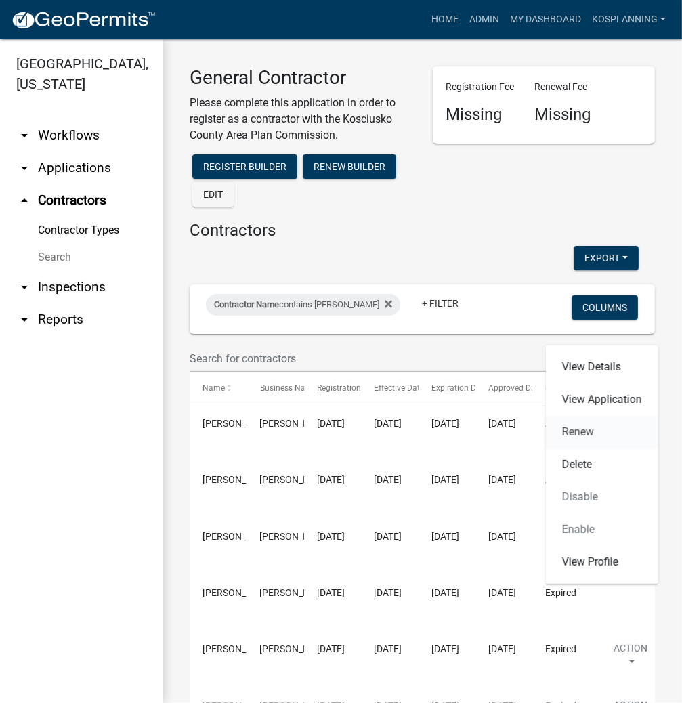
click at [582, 431] on link "Renew" at bounding box center [602, 432] width 112 height 33
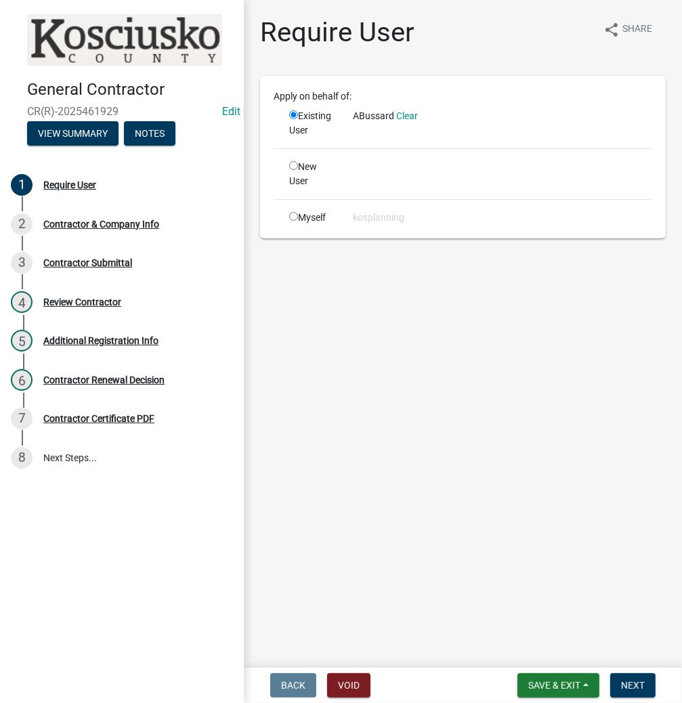
click at [390, 137] on div "ABussard Clear" at bounding box center [503, 123] width 320 height 28
click at [632, 684] on span "Next" at bounding box center [633, 685] width 24 height 11
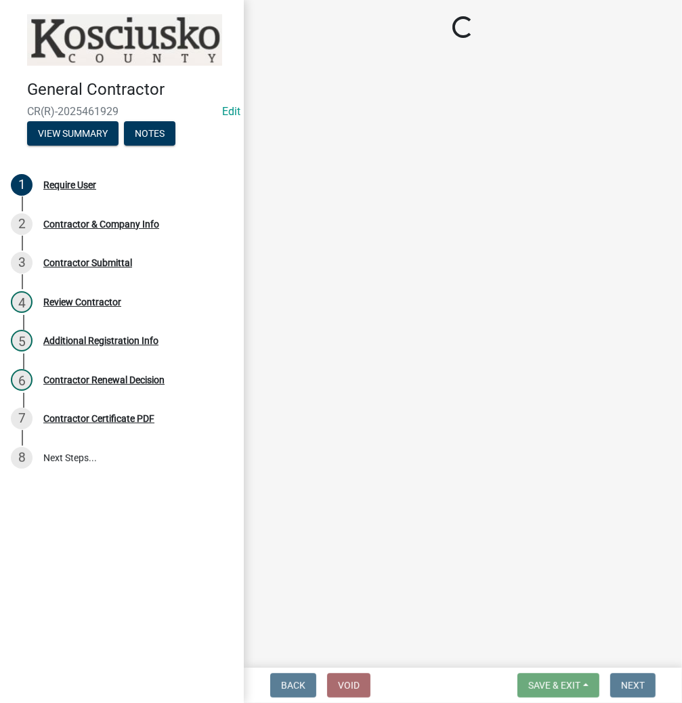
select select "IN"
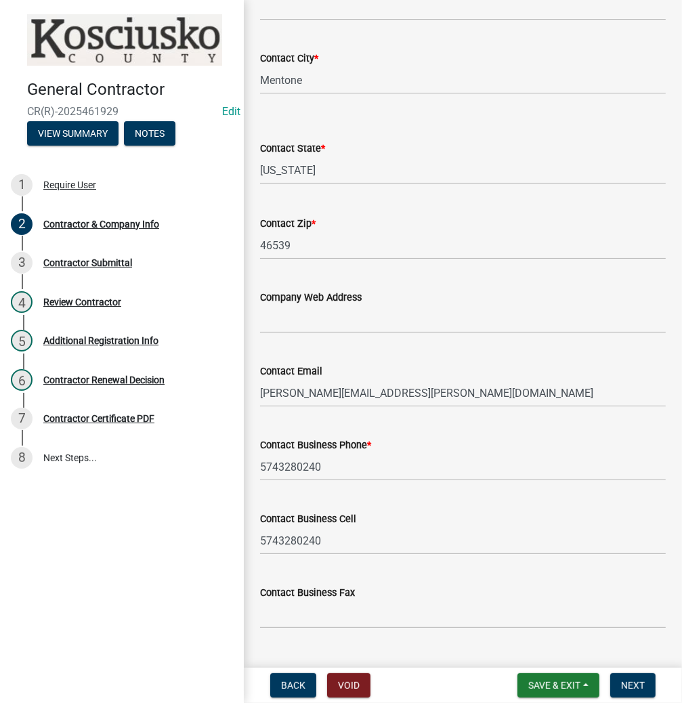
scroll to position [550, 0]
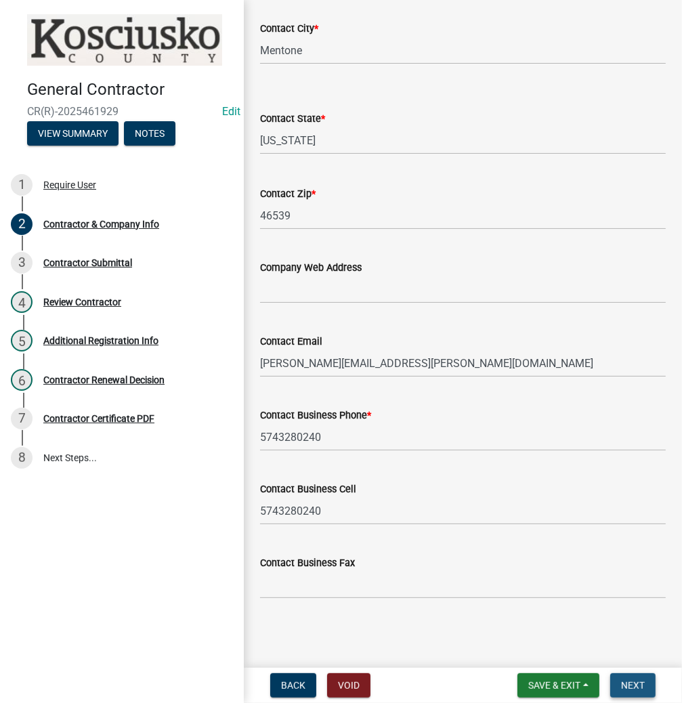
click at [632, 683] on span "Next" at bounding box center [633, 685] width 24 height 11
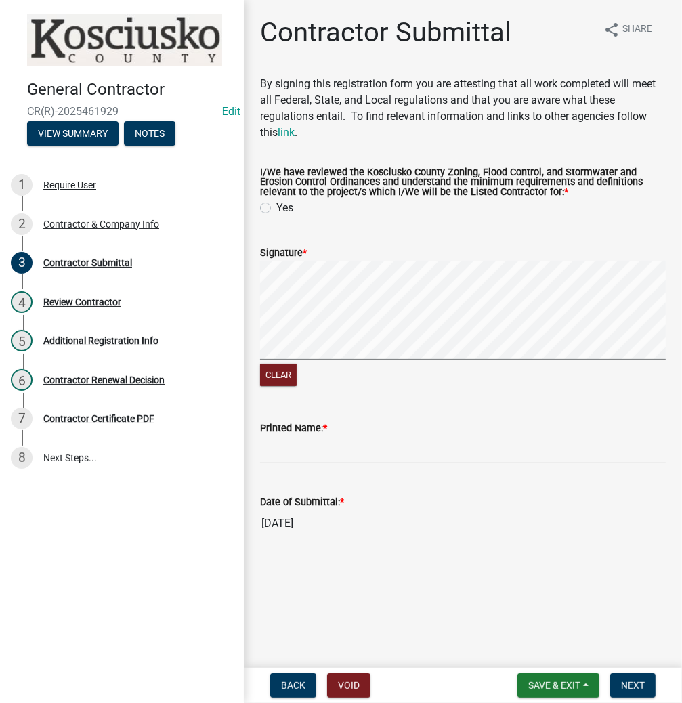
click at [276, 207] on label "Yes" at bounding box center [284, 208] width 17 height 16
click at [276, 207] on input "Yes" at bounding box center [280, 204] width 9 height 9
radio input "true"
click at [499, 250] on form "Signature * Clear" at bounding box center [463, 308] width 406 height 160
click at [367, 456] on input "Printed Name: *" at bounding box center [463, 450] width 406 height 28
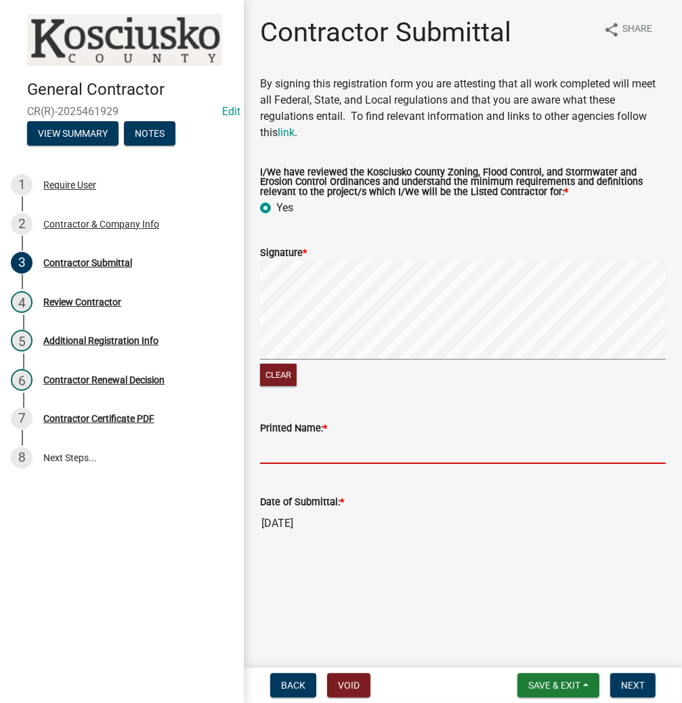
type input "a"
type input "S"
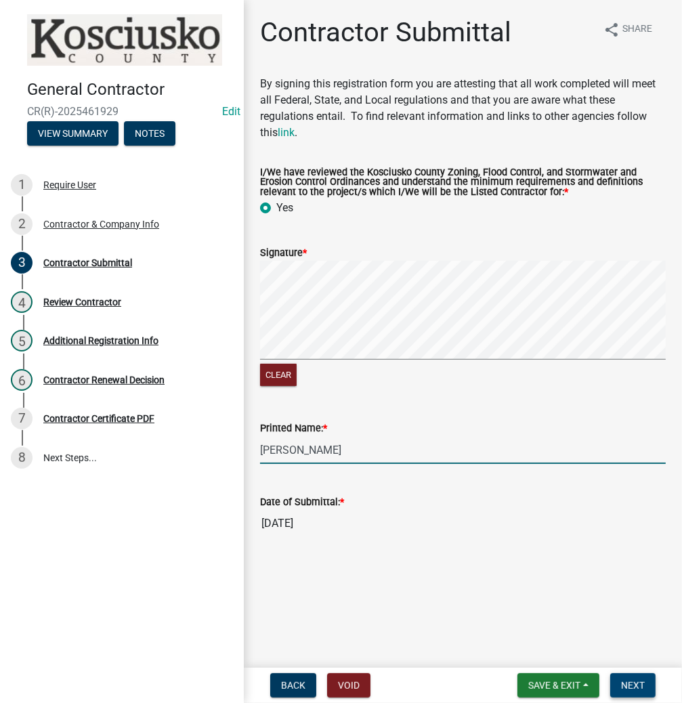
type input "[PERSON_NAME]"
click at [623, 685] on span "Next" at bounding box center [633, 685] width 24 height 11
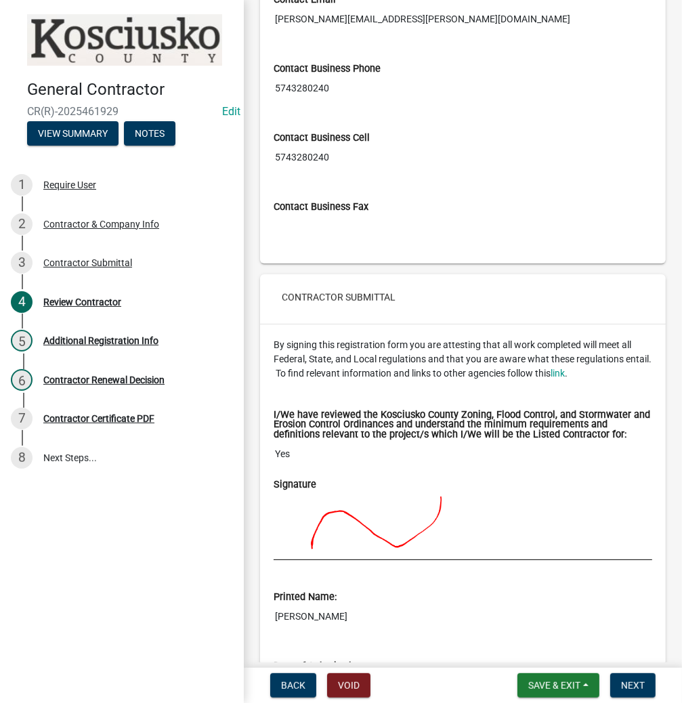
scroll to position [965, 0]
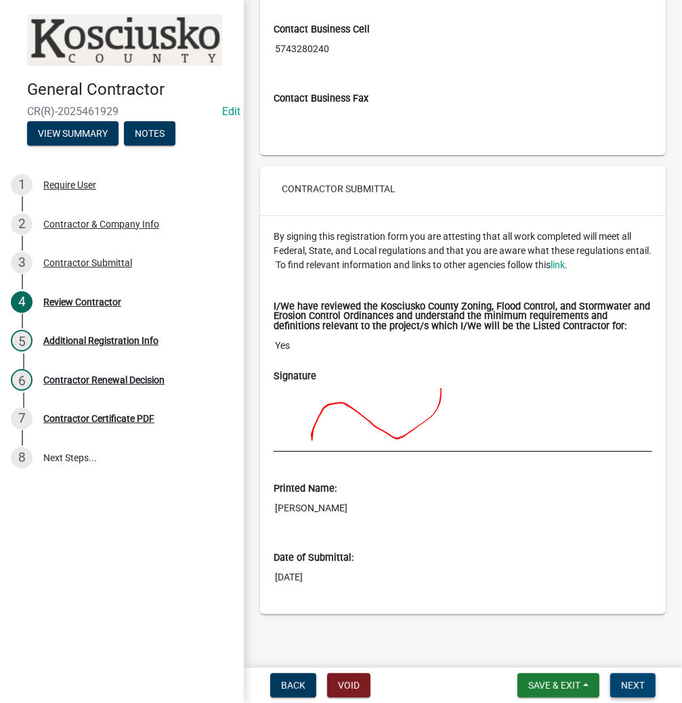
click at [634, 686] on span "Next" at bounding box center [633, 685] width 24 height 11
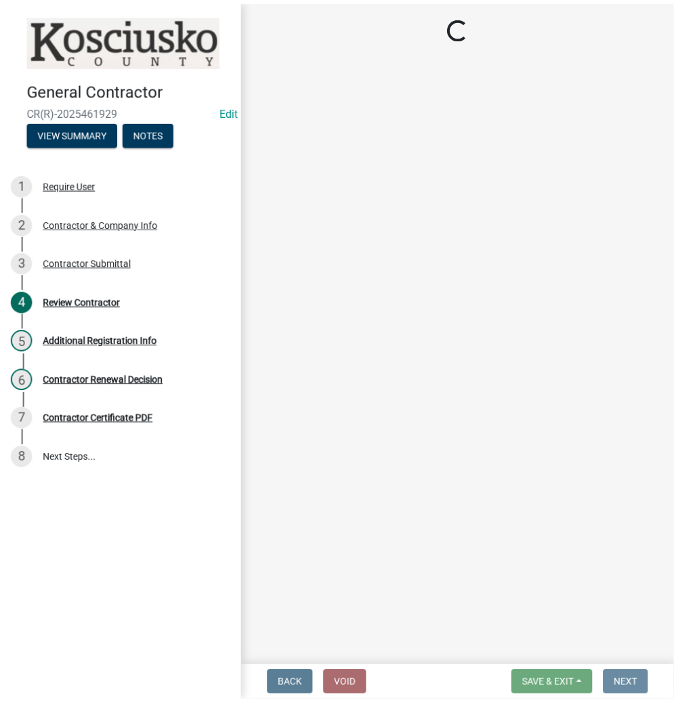
scroll to position [0, 0]
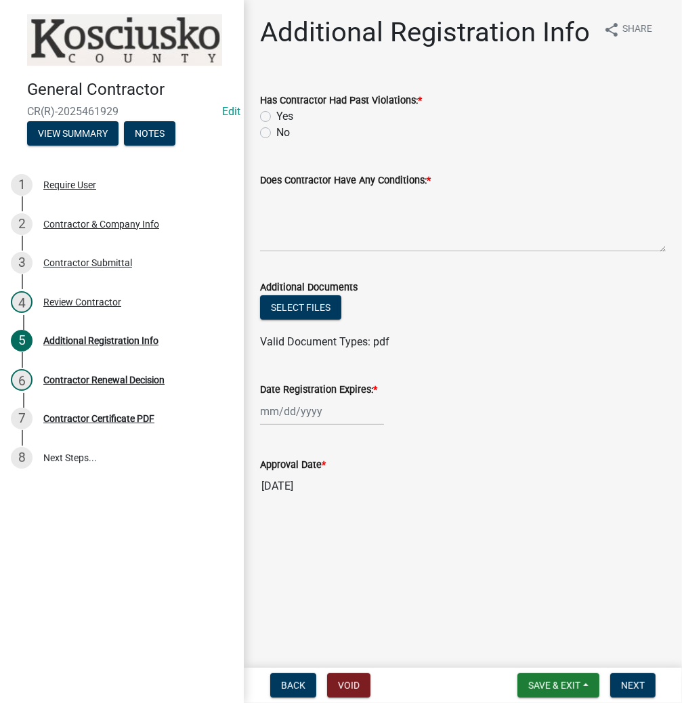
click at [276, 135] on label "No" at bounding box center [283, 133] width 14 height 16
click at [276, 133] on input "No" at bounding box center [280, 129] width 9 height 9
radio input "true"
click at [369, 230] on textarea "Does Contractor Have Any Conditions: *" at bounding box center [463, 220] width 406 height 64
type textarea "NO"
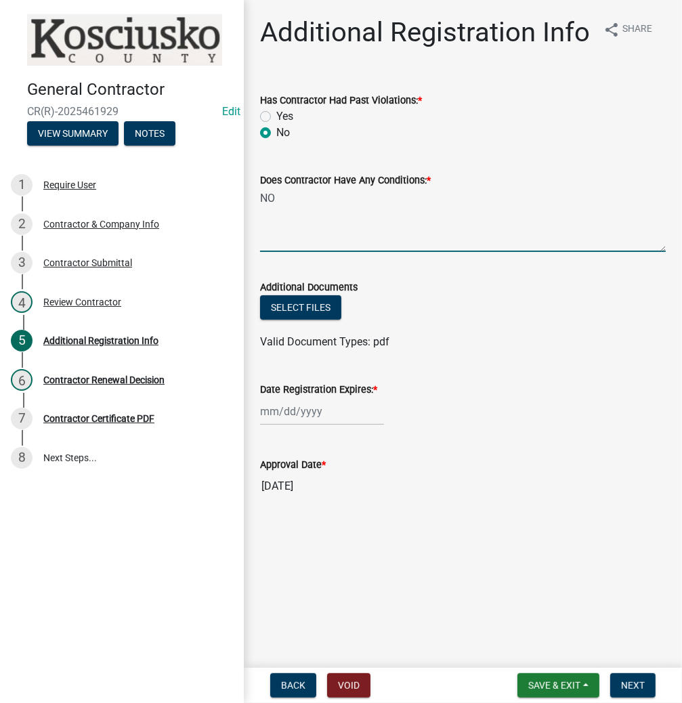
click at [322, 417] on div at bounding box center [322, 411] width 124 height 28
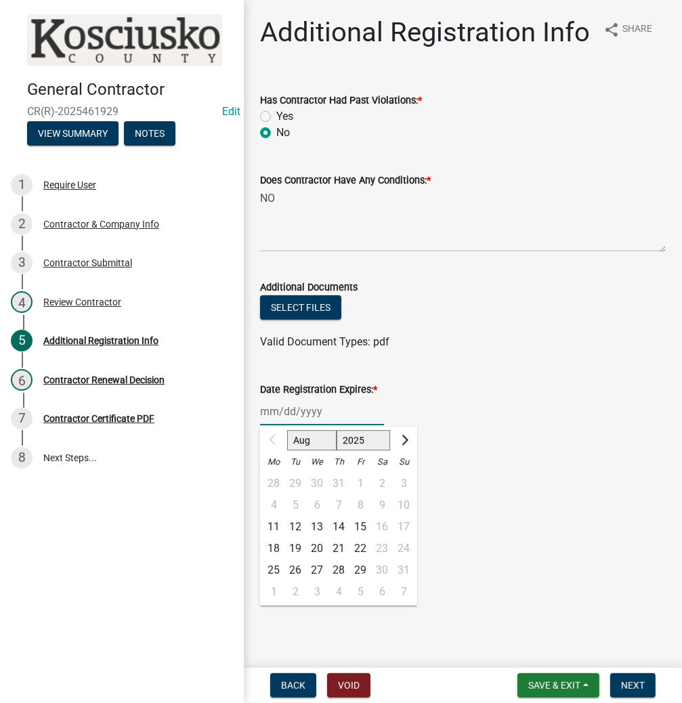
click at [371, 445] on select "2025 2026 2027 2028 2029 2030 2031 2032 2033 2034 2035 2036 2037 2038 2039 2040…" at bounding box center [364, 440] width 54 height 20
select select "2026"
click at [337, 430] on select "2025 2026 2027 2028 2029 2030 2031 2032 2033 2034 2035 2036 2037 2038 2039 2040…" at bounding box center [364, 440] width 54 height 20
click at [290, 527] on div "11" at bounding box center [295, 527] width 22 height 22
type input "[DATE]"
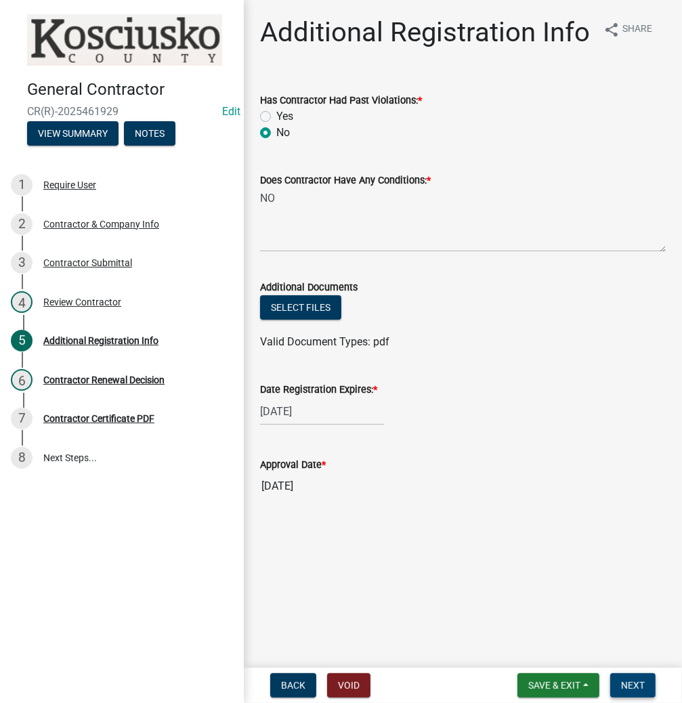
click at [618, 680] on button "Next" at bounding box center [632, 685] width 45 height 24
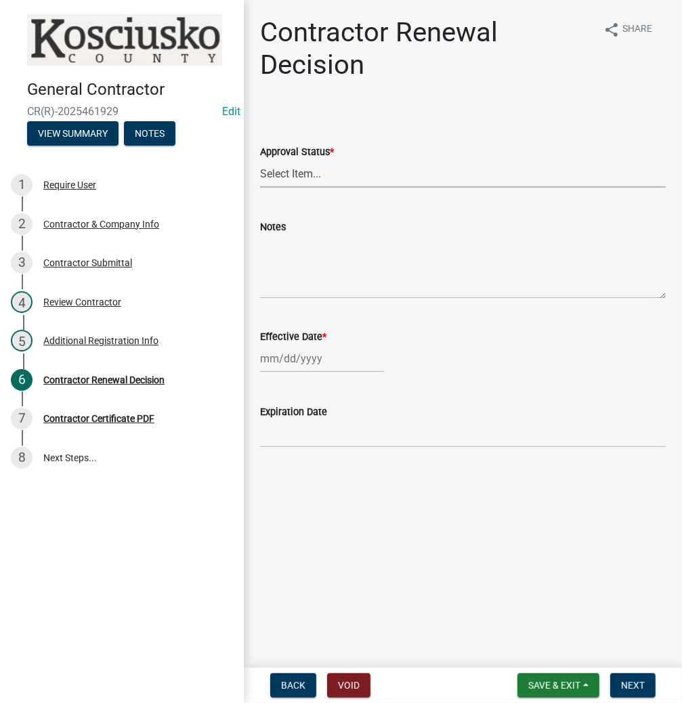
click at [320, 174] on select "Select Item... Approved Denied" at bounding box center [463, 174] width 406 height 28
click at [260, 160] on select "Select Item... Approved Denied" at bounding box center [463, 174] width 406 height 28
select select "30db8998-795d-4bbe-8e49-f1ade8865815"
click at [363, 366] on div at bounding box center [322, 359] width 124 height 28
select select "8"
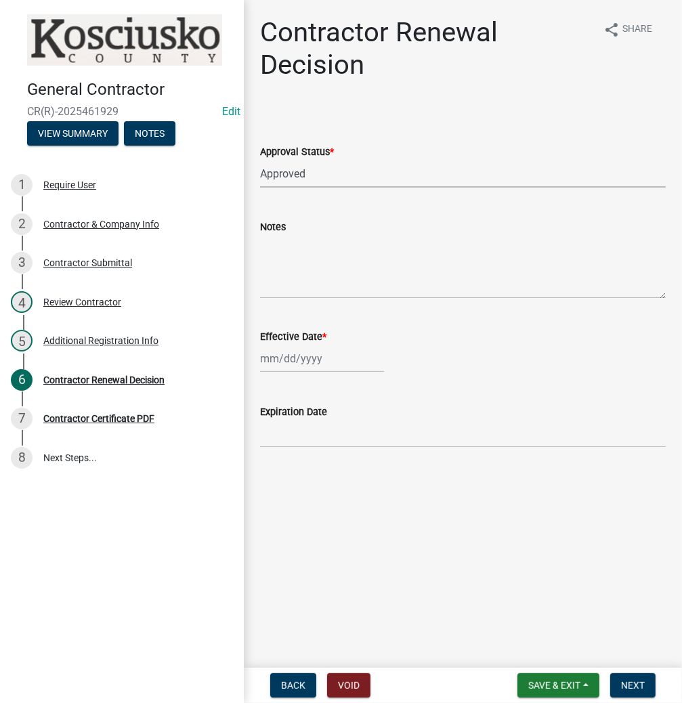
select select "2025"
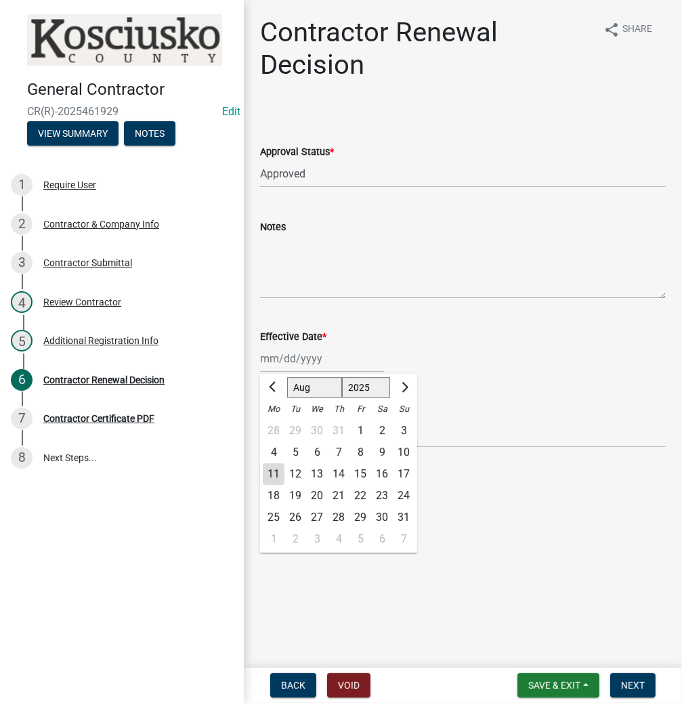
click at [272, 473] on div "11" at bounding box center [274, 474] width 22 height 22
type input "[DATE]"
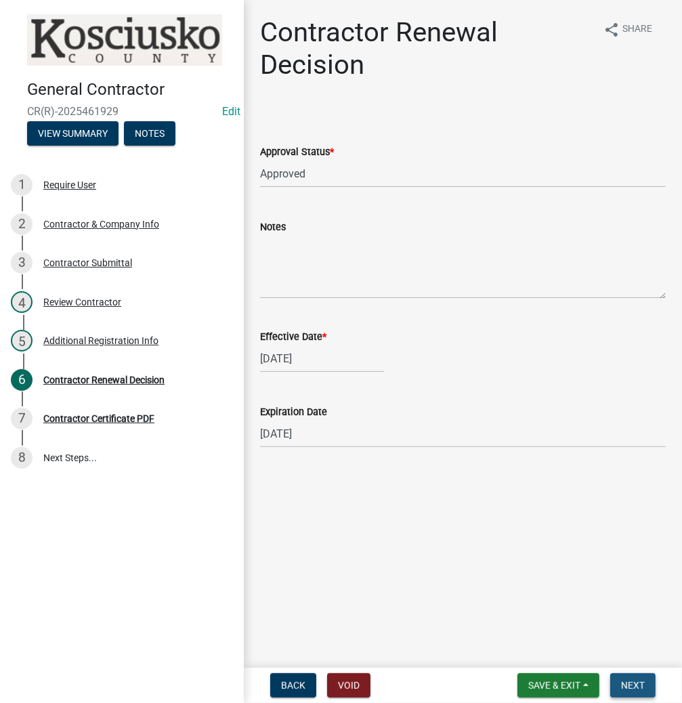
click at [647, 688] on button "Next" at bounding box center [632, 685] width 45 height 24
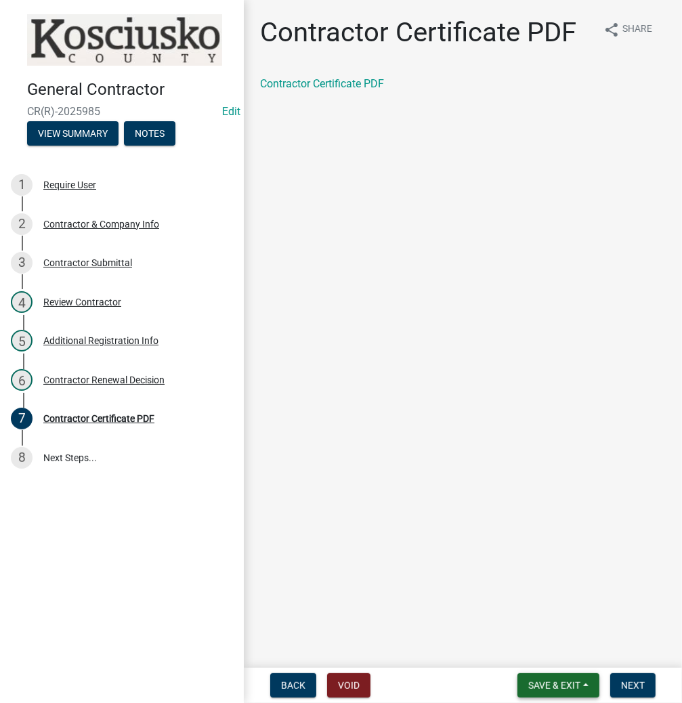
click at [554, 681] on span "Save & Exit" at bounding box center [554, 685] width 52 height 11
click at [540, 648] on button "Save & Exit" at bounding box center [545, 650] width 108 height 33
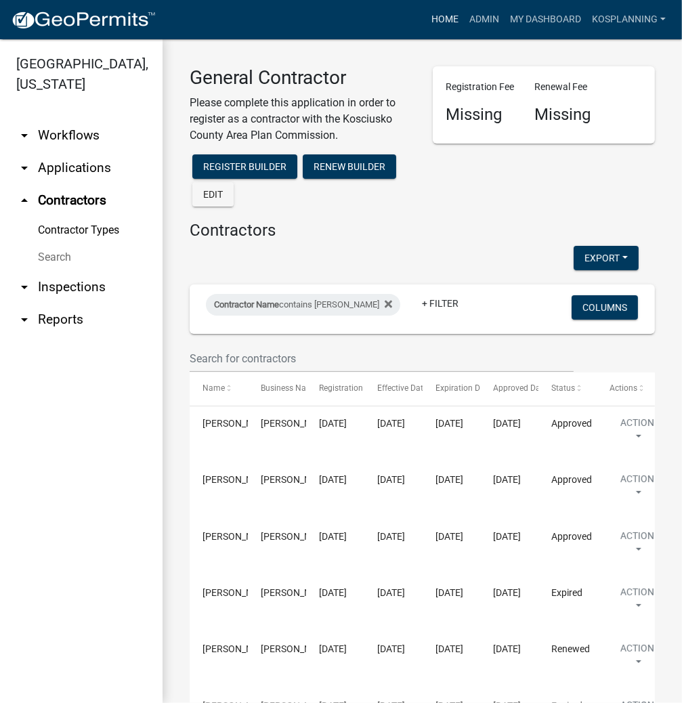
click at [434, 14] on link "Home" at bounding box center [445, 20] width 38 height 26
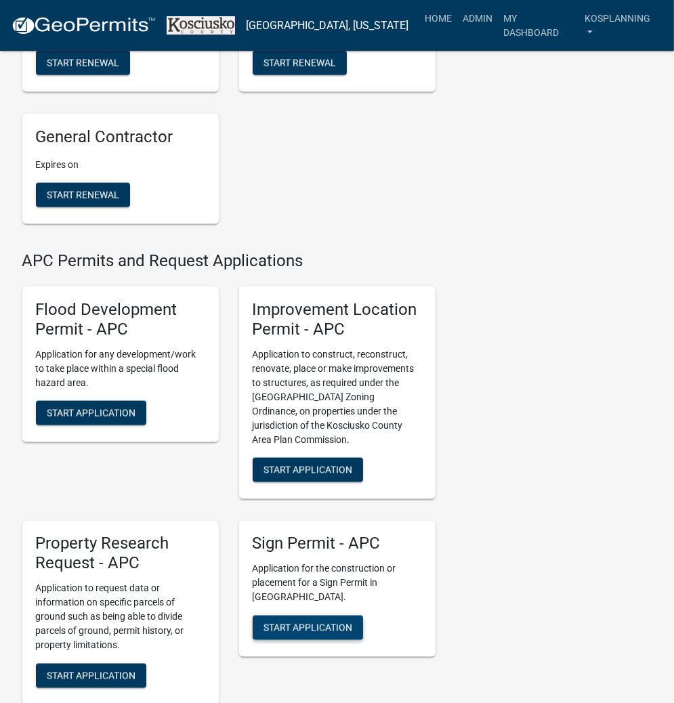
scroll to position [1246, 0]
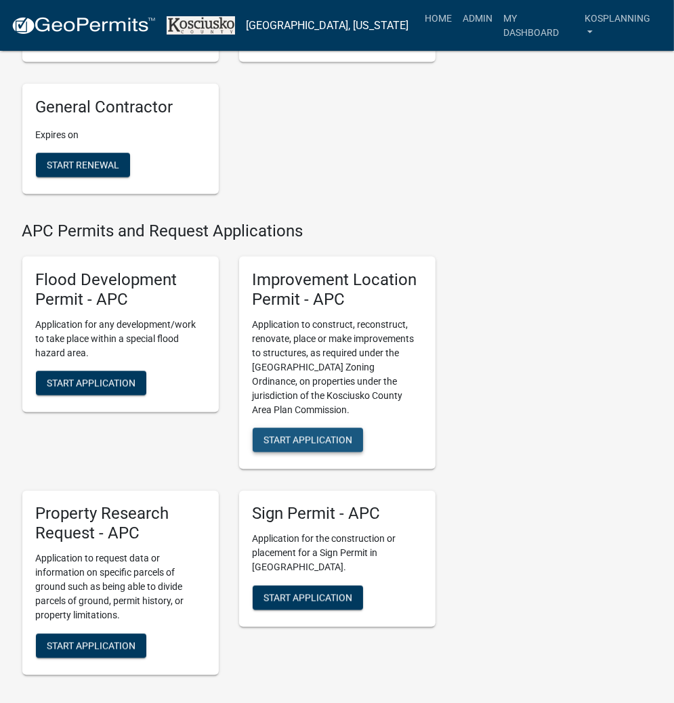
click at [301, 437] on span "Start Application" at bounding box center [307, 440] width 89 height 11
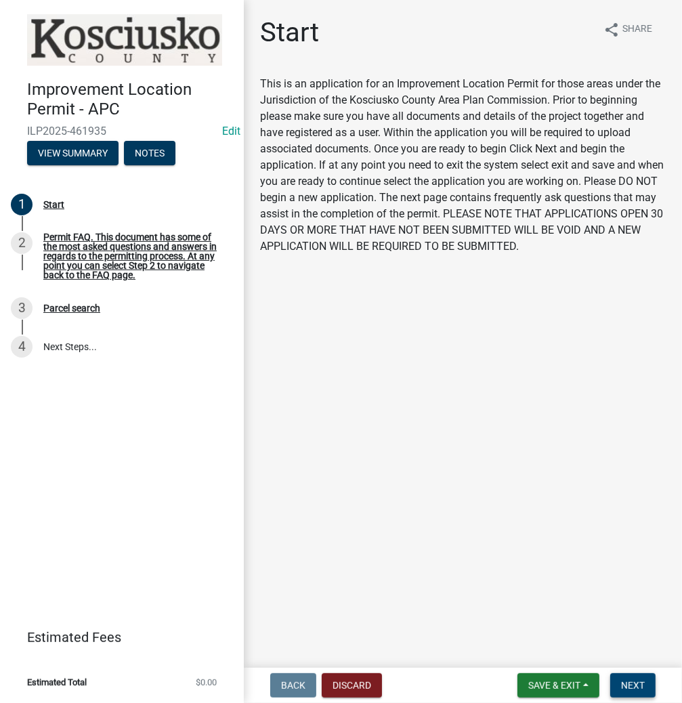
click at [625, 690] on span "Next" at bounding box center [633, 685] width 24 height 11
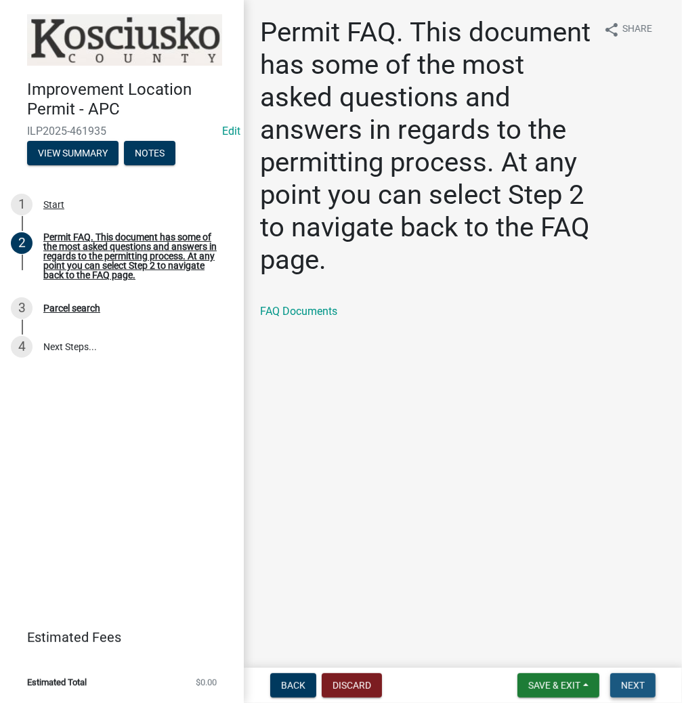
click at [612, 678] on button "Next" at bounding box center [632, 685] width 45 height 24
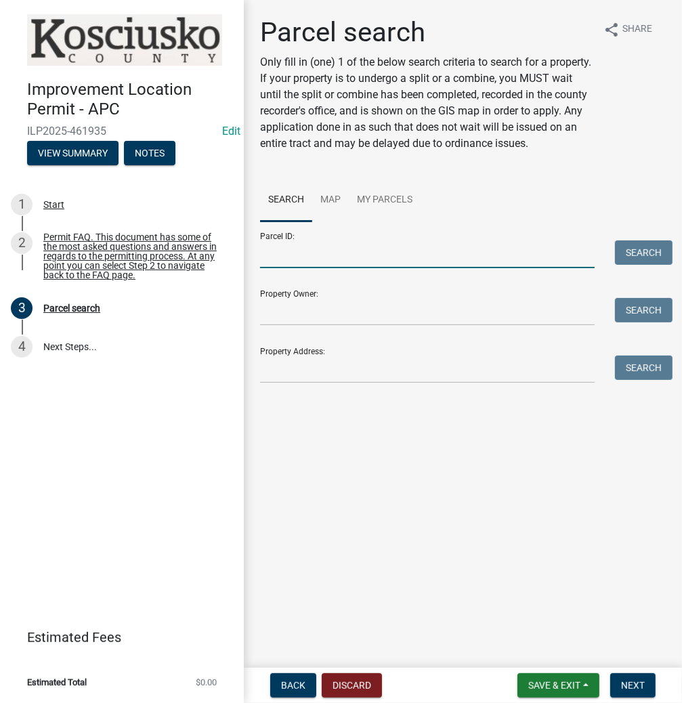
click at [341, 268] on input "Parcel ID:" at bounding box center [427, 254] width 334 height 28
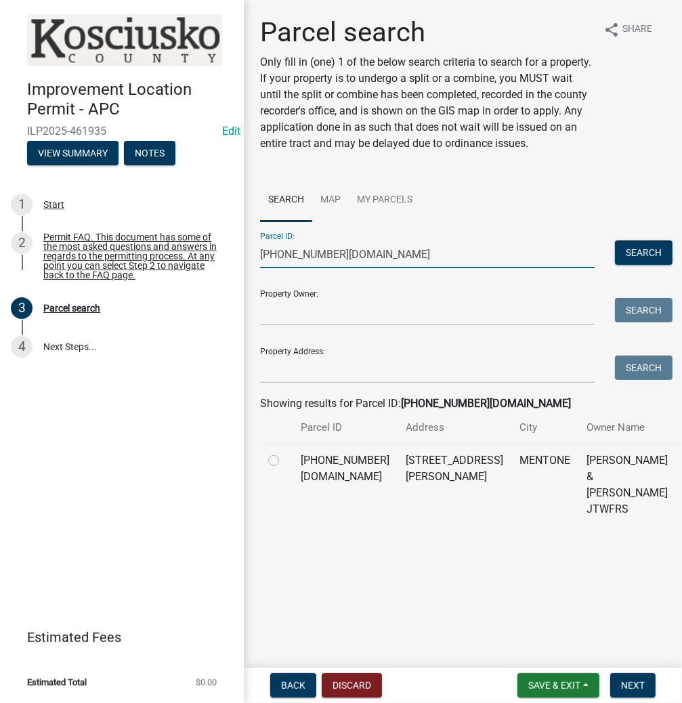
type input "[PHONE_NUMBER][DOMAIN_NAME]"
click at [284, 452] on label at bounding box center [284, 452] width 0 height 0
click at [284, 461] on input "radio" at bounding box center [288, 456] width 9 height 9
radio input "true"
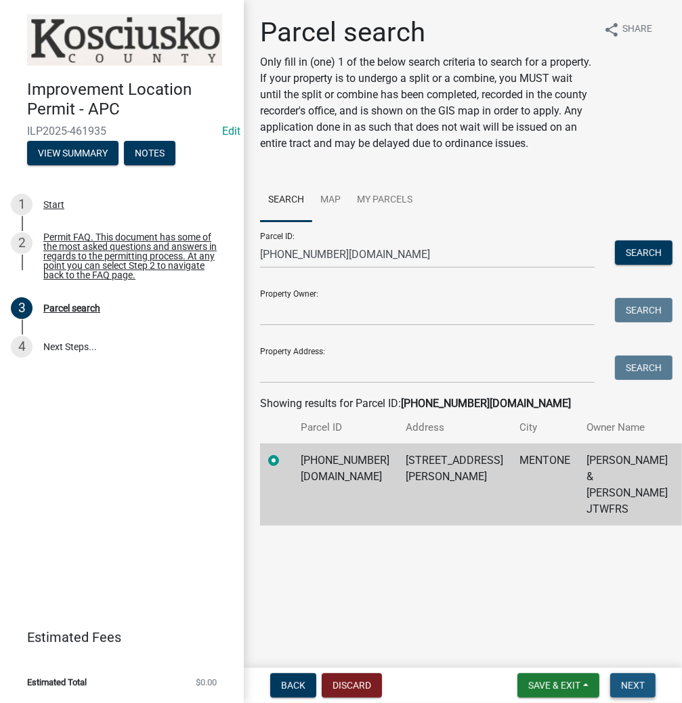
click at [625, 677] on button "Next" at bounding box center [632, 685] width 45 height 24
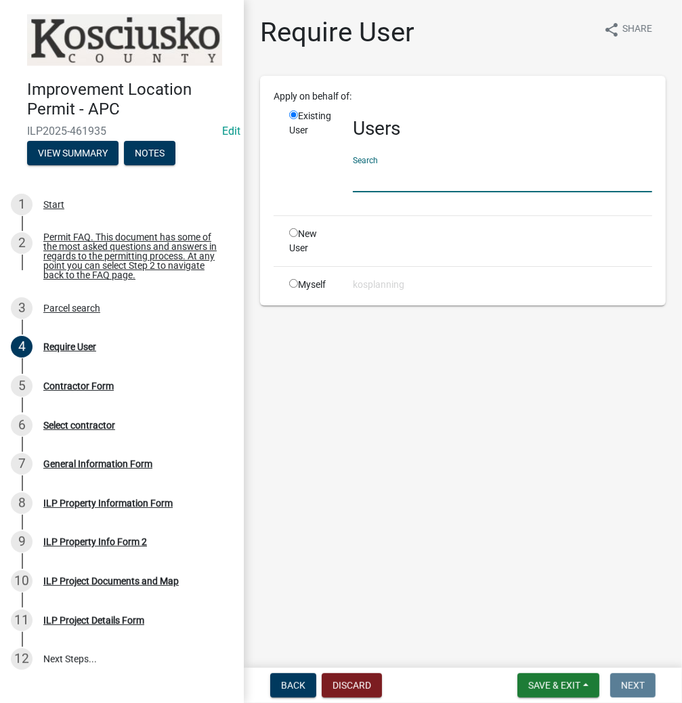
click at [393, 190] on input "text" at bounding box center [502, 179] width 299 height 28
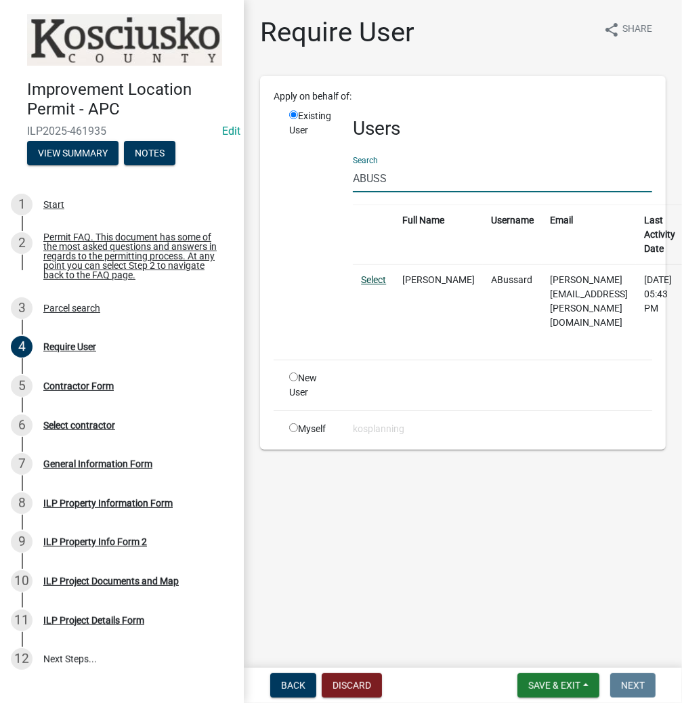
type input "ABUSS"
click at [369, 278] on link "Select" at bounding box center [373, 279] width 25 height 11
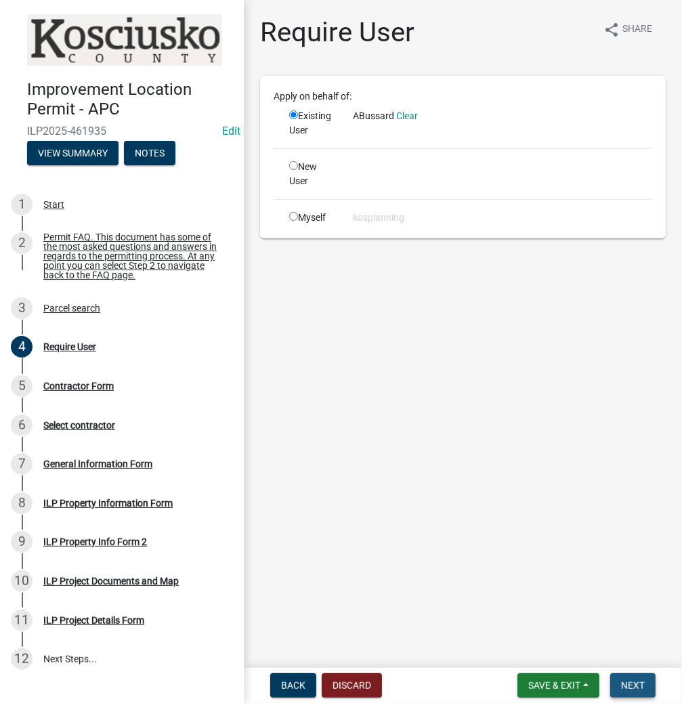
click at [628, 684] on span "Next" at bounding box center [633, 685] width 24 height 11
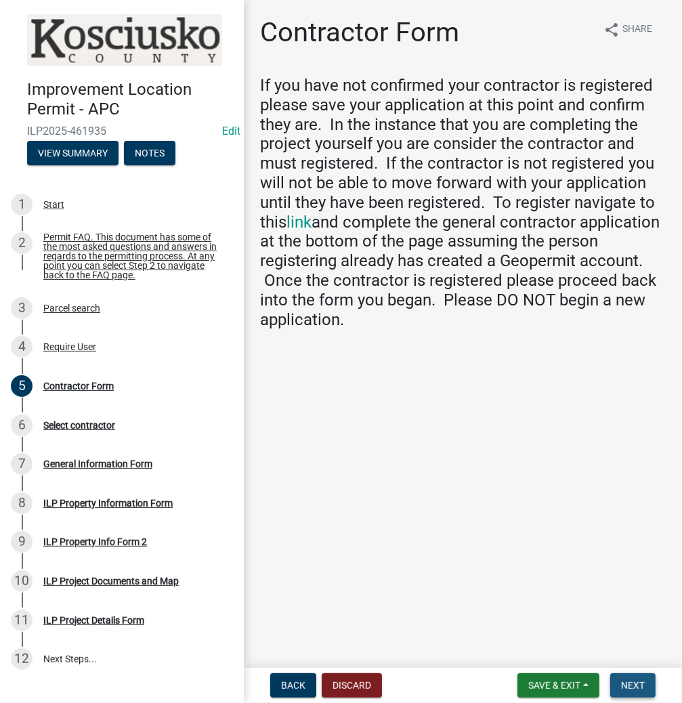
click at [621, 680] on span "Next" at bounding box center [633, 685] width 24 height 11
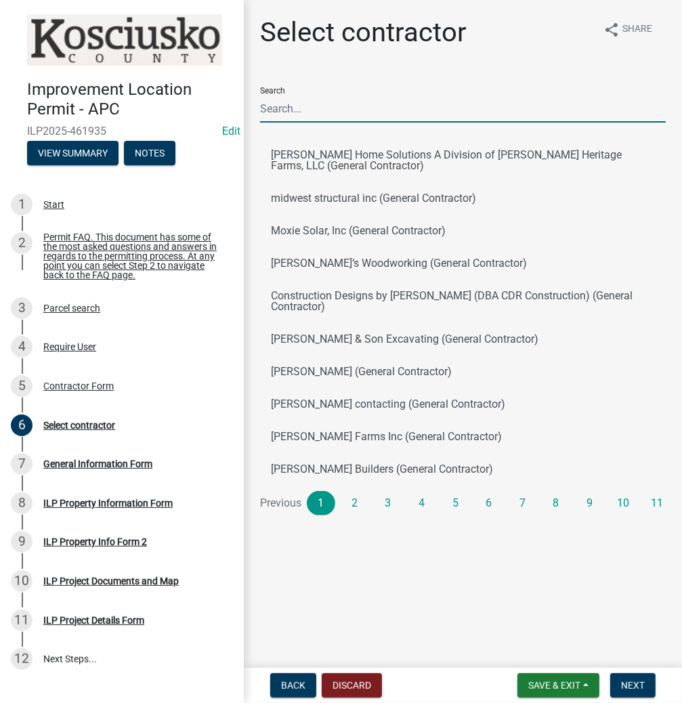
click at [385, 108] on input "Search" at bounding box center [463, 109] width 406 height 28
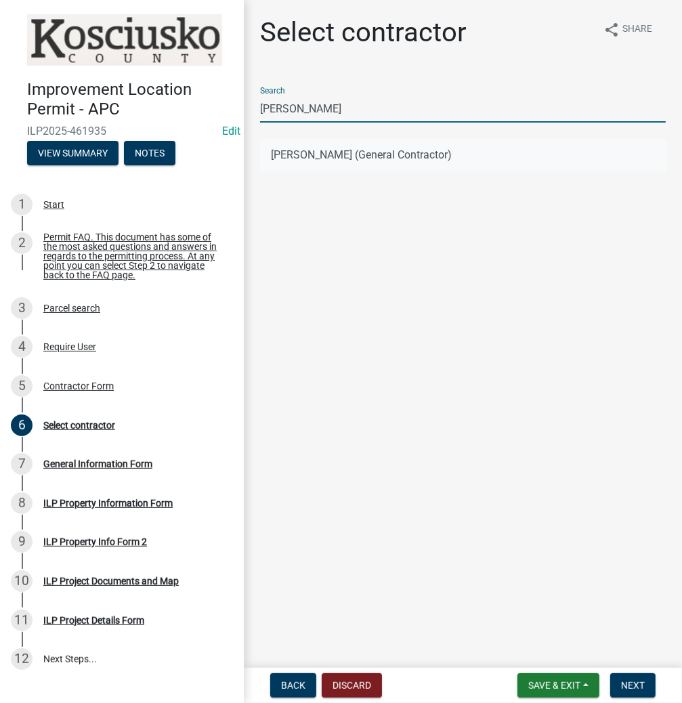
type input "[PERSON_NAME]"
click at [314, 157] on button "[PERSON_NAME] (General Contractor)" at bounding box center [463, 155] width 406 height 33
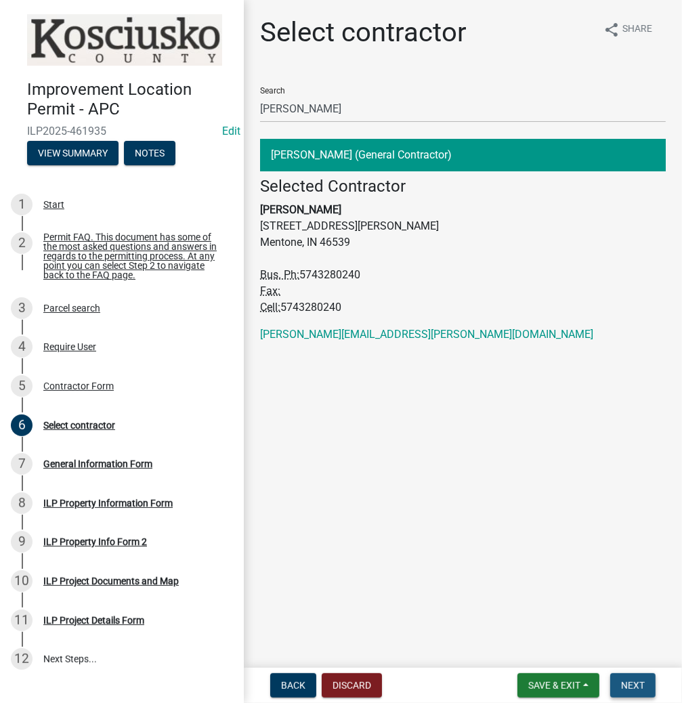
click at [642, 687] on span "Next" at bounding box center [633, 685] width 24 height 11
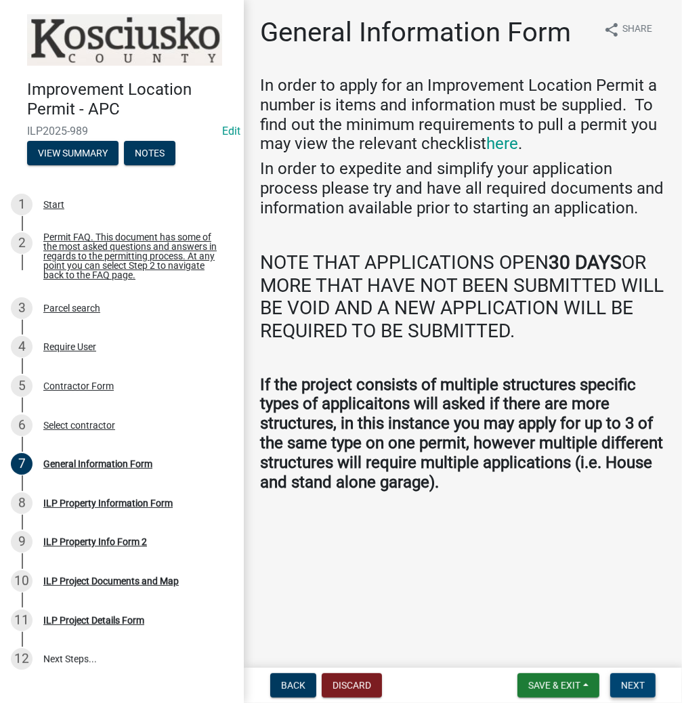
click at [626, 690] on button "Next" at bounding box center [632, 685] width 45 height 24
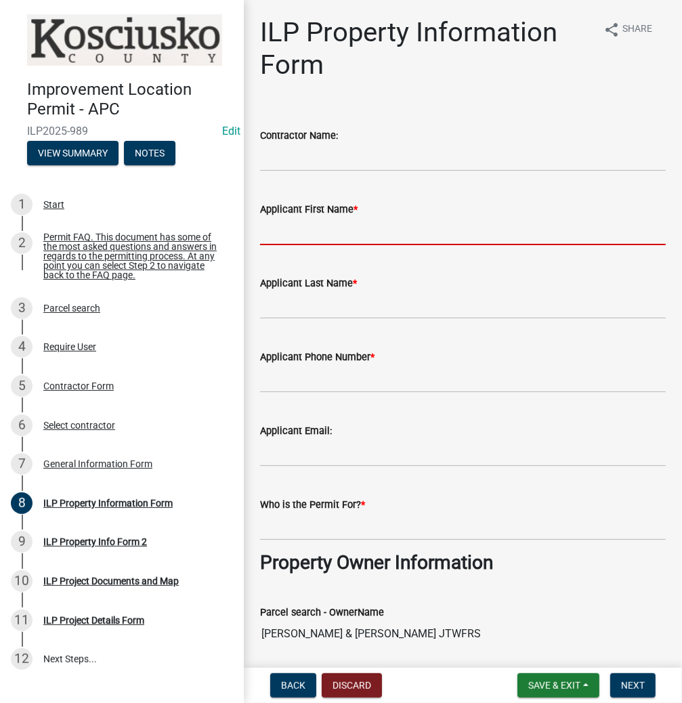
click at [386, 235] on input "Applicant First Name *" at bounding box center [463, 231] width 406 height 28
type input "[PERSON_NAME]"
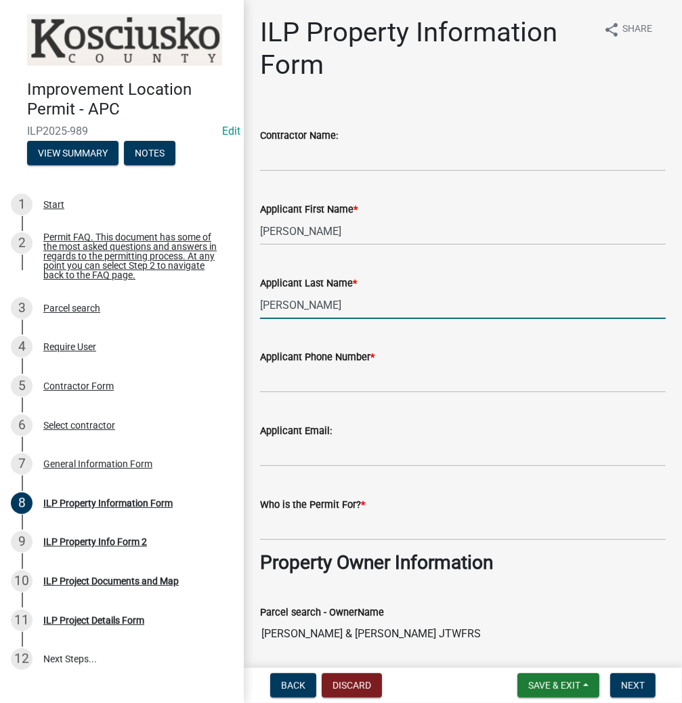
type input "[PERSON_NAME]"
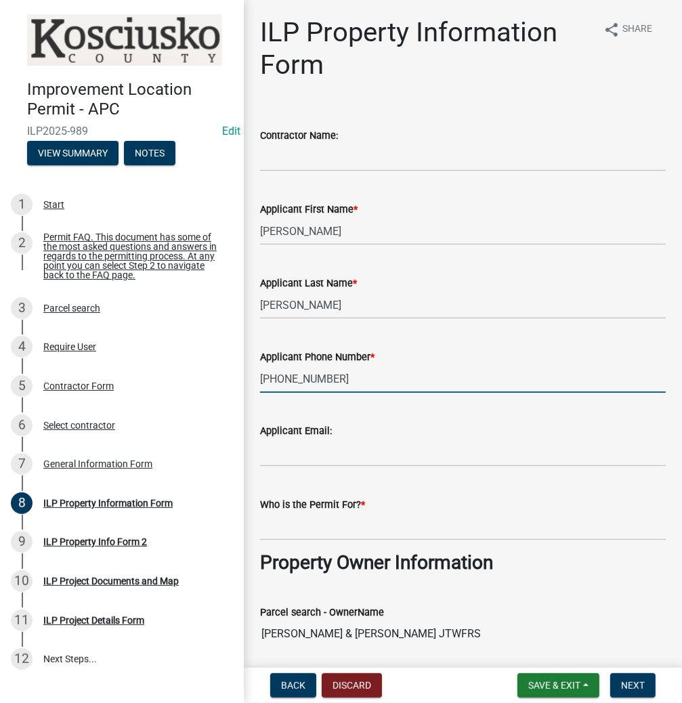
type input "[PHONE_NUMBER]"
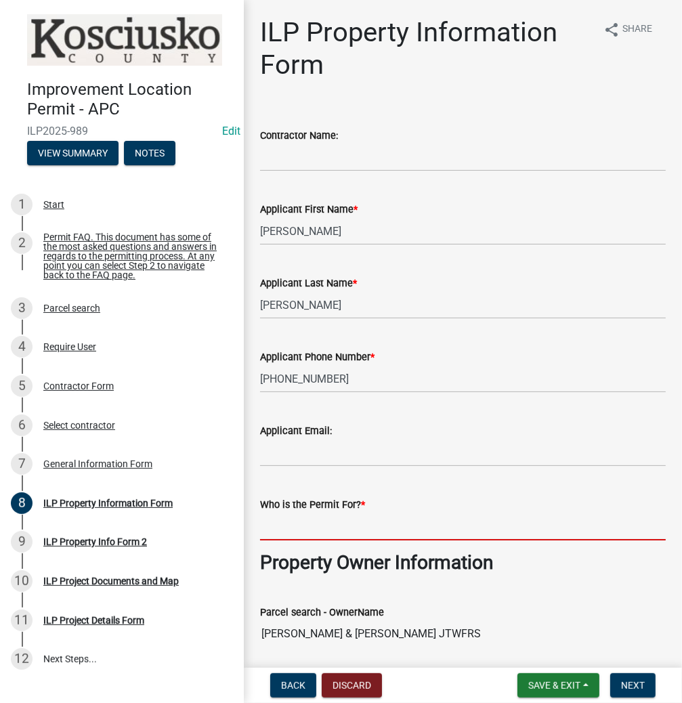
click at [326, 523] on input "Who is the Permit For? *" at bounding box center [463, 527] width 406 height 28
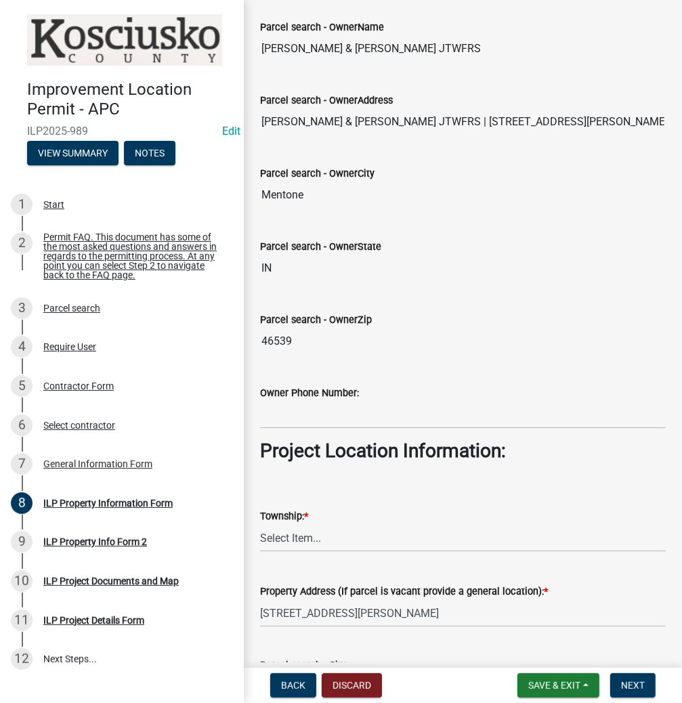
scroll to position [596, 0]
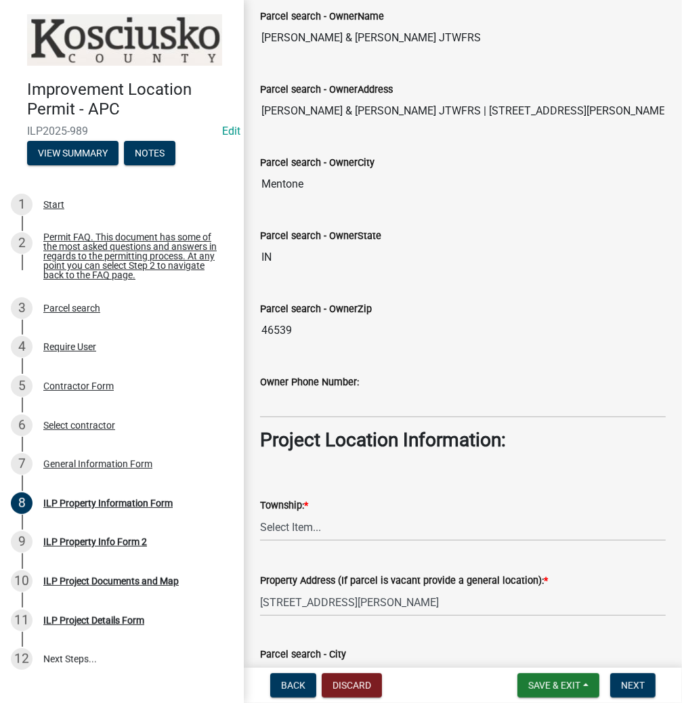
type input "[PERSON_NAME]"
click at [308, 532] on select "Select Item... [PERSON_NAME] - Elkhart Co Clay Etna [GEOGRAPHIC_DATA][PERSON_NA…" at bounding box center [463, 527] width 406 height 28
click at [260, 513] on select "Select Item... [PERSON_NAME] - Elkhart Co Clay Etna [GEOGRAPHIC_DATA][PERSON_NA…" at bounding box center [463, 527] width 406 height 28
select select "64828b0b-a73a-4b16-bea5-02223c020af0"
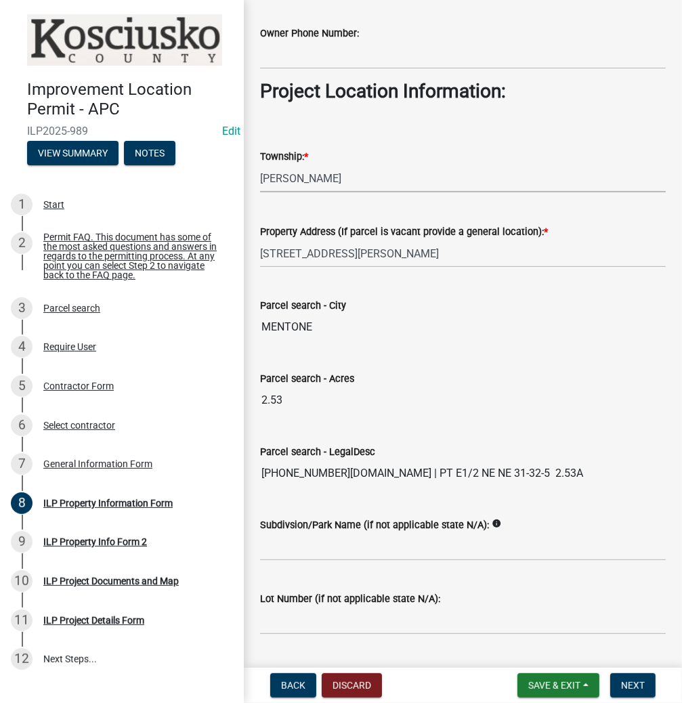
scroll to position [978, 0]
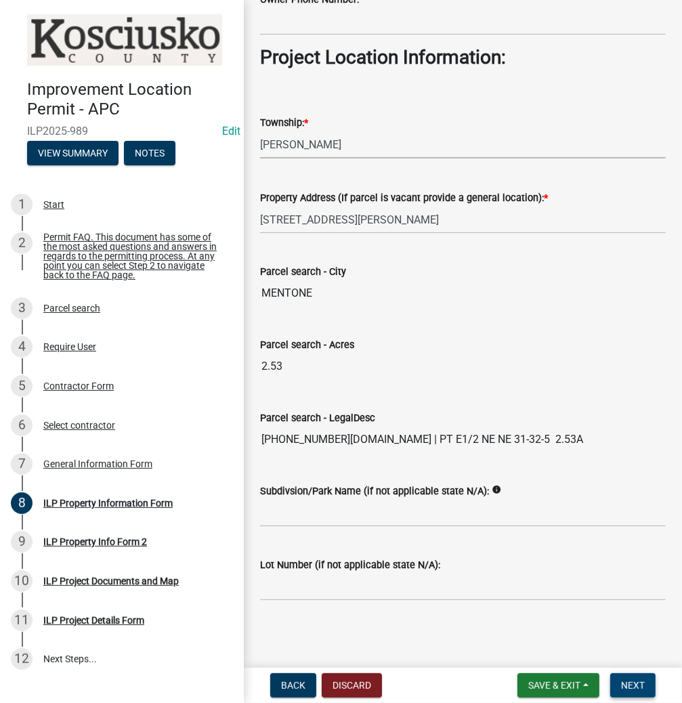
click at [628, 685] on span "Next" at bounding box center [633, 685] width 24 height 11
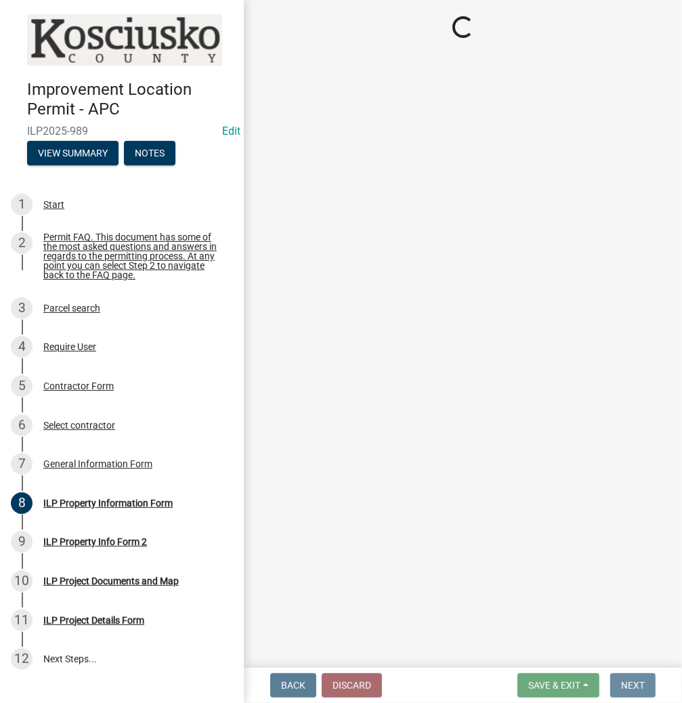
scroll to position [0, 0]
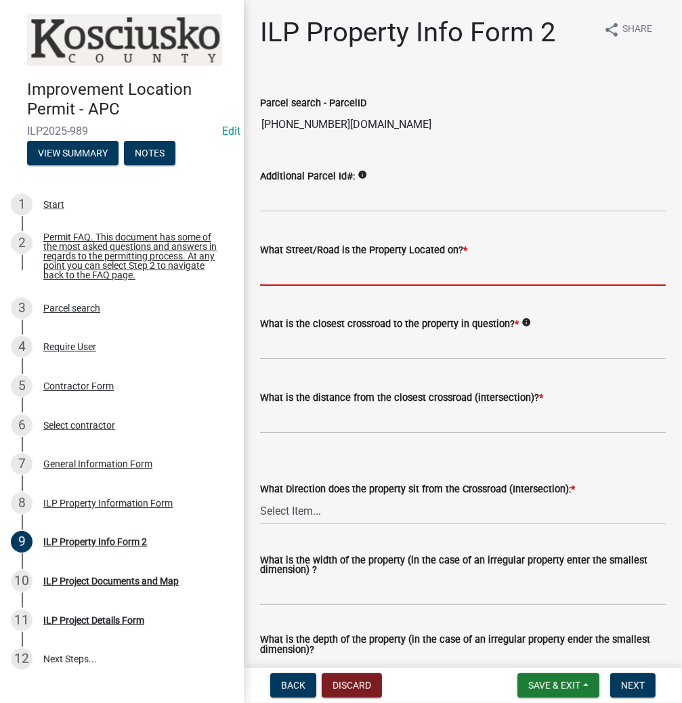
click at [343, 278] on input "What Street/Road is the Property Located on? *" at bounding box center [463, 272] width 406 height 28
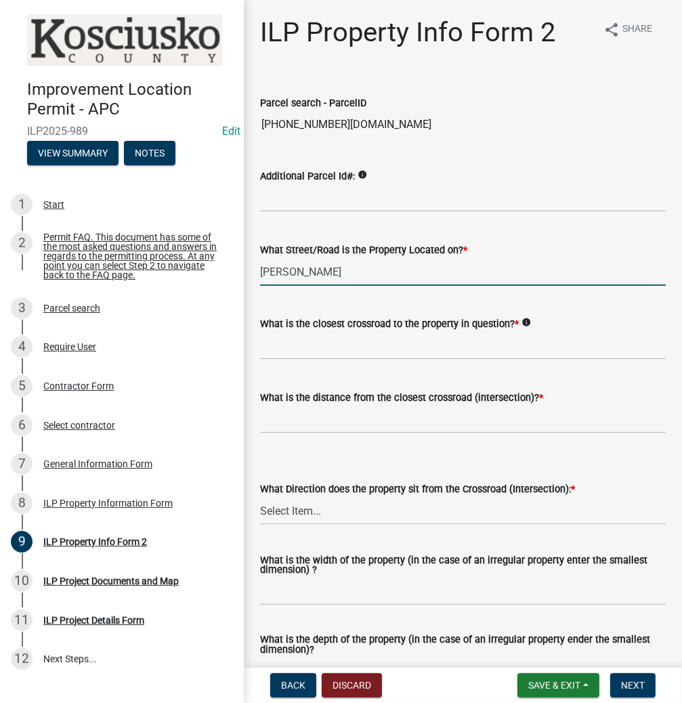
type input "[PERSON_NAME]"
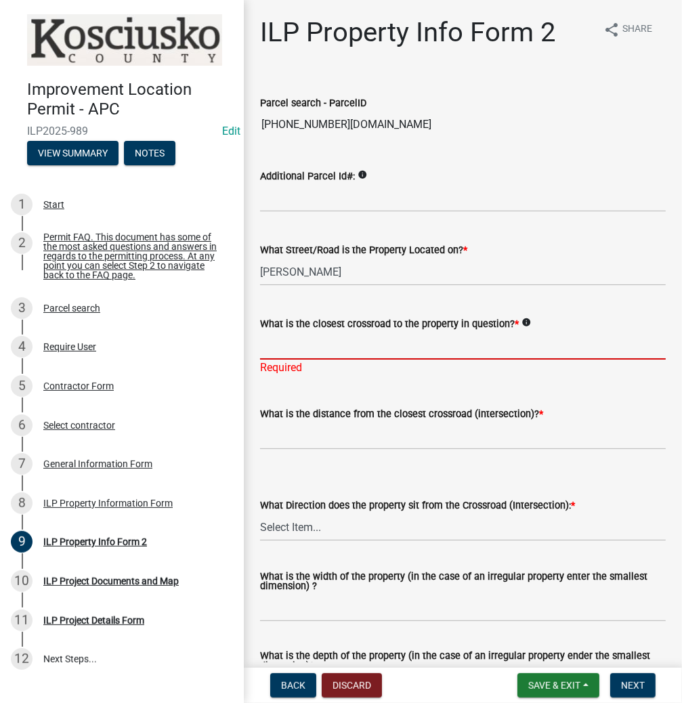
click at [305, 351] on input "What is the closest crossroad to the property in question? *" at bounding box center [463, 346] width 406 height 28
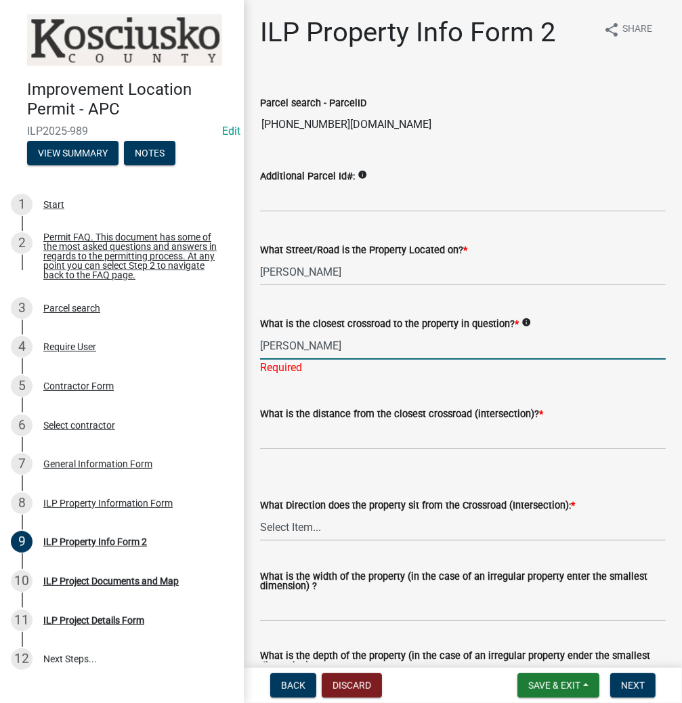
type input "[PERSON_NAME]"
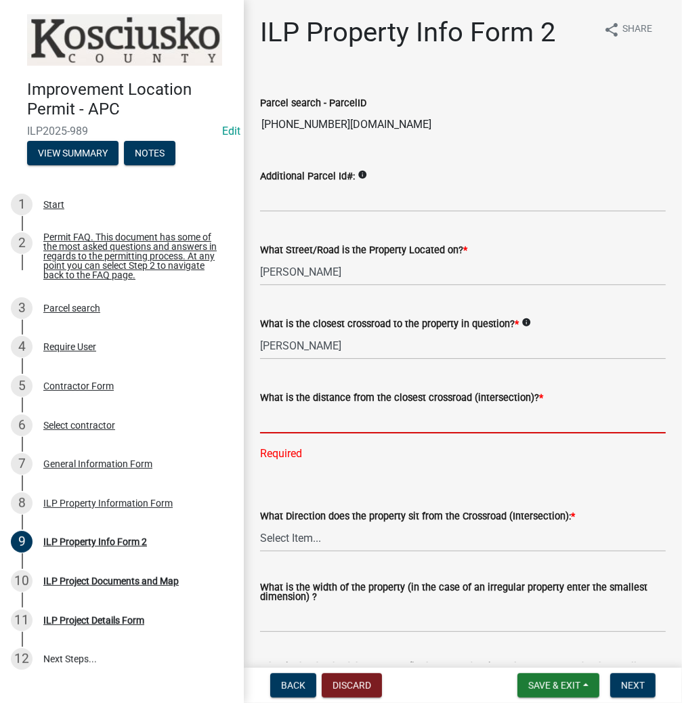
click at [298, 424] on input "text" at bounding box center [463, 420] width 406 height 28
type input "530"
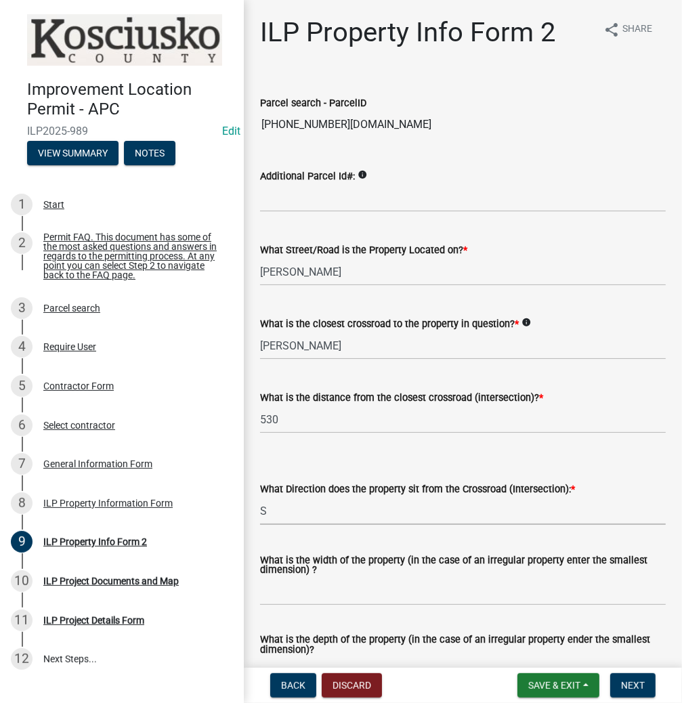
select select "30cad654-0079-4cbe-a349-097ae71a5774"
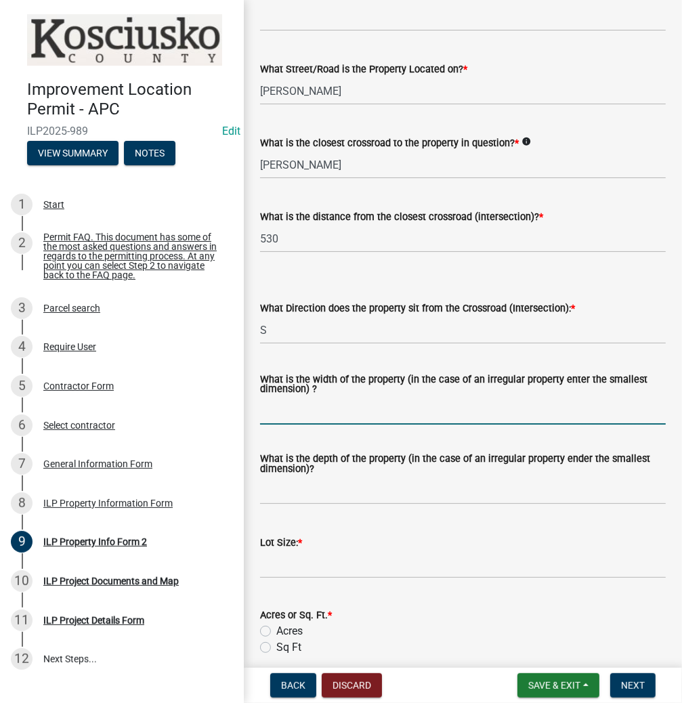
scroll to position [217, 0]
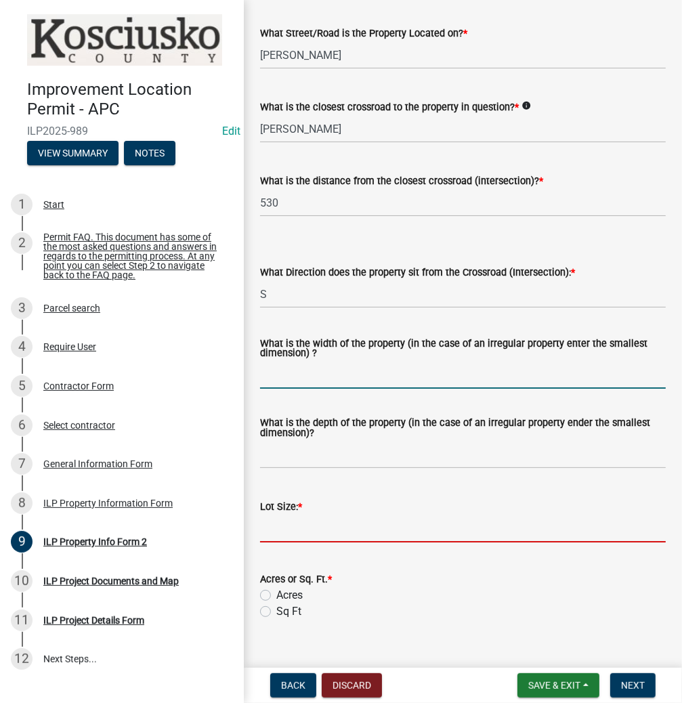
click at [303, 525] on input "text" at bounding box center [463, 529] width 406 height 28
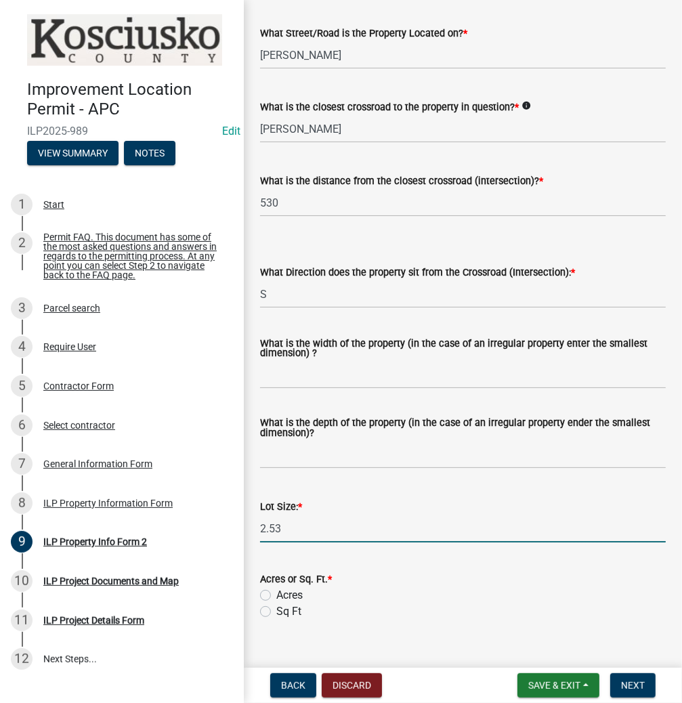
type input "2.53"
click at [276, 595] on label "Acres" at bounding box center [289, 595] width 26 height 16
click at [276, 595] on input "Acres" at bounding box center [280, 591] width 9 height 9
radio input "true"
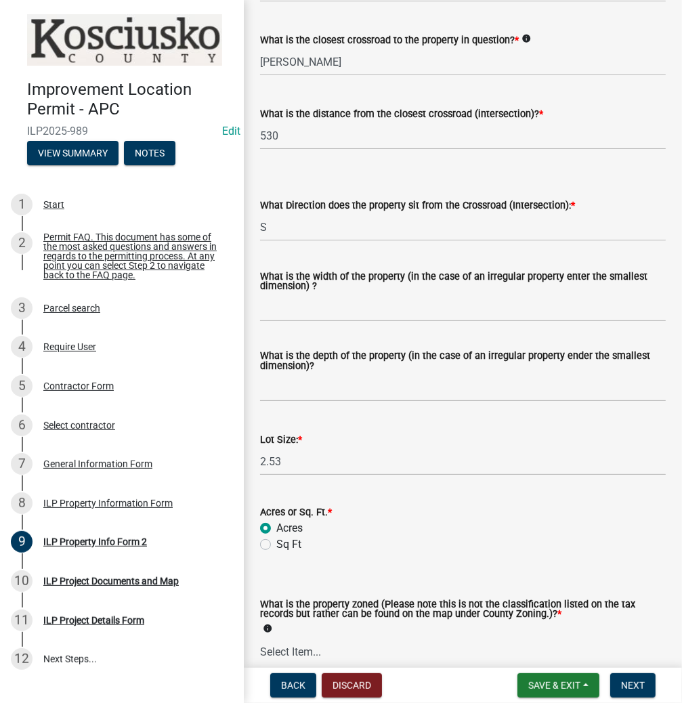
scroll to position [379, 0]
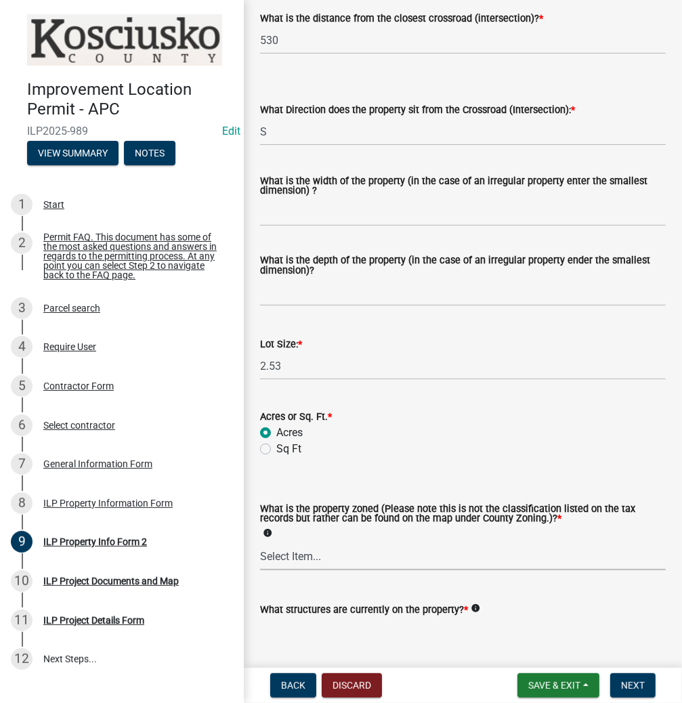
click at [312, 563] on select "Select Item... Agricultural Agricultural 2 Commercial Environmental Industrial …" at bounding box center [463, 556] width 406 height 28
click at [260, 543] on select "Select Item... Agricultural Agricultural 2 Commercial Environmental Industrial …" at bounding box center [463, 556] width 406 height 28
select select "ea119d11-e52e-4559-b746-af06211fe819"
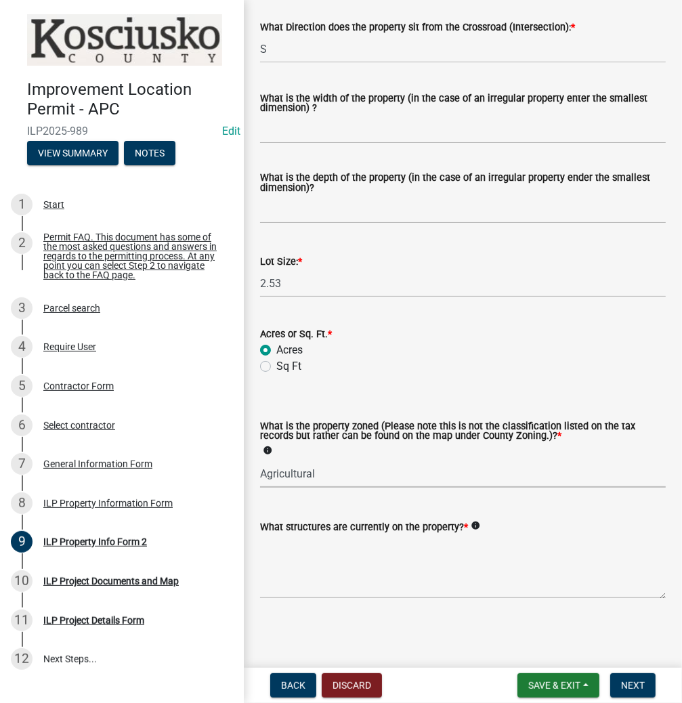
scroll to position [462, 0]
click at [420, 586] on textarea "What structures are currently on the property? *" at bounding box center [463, 567] width 406 height 64
type textarea "RESIDENCE, ACCESSORY"
click at [641, 680] on span "Next" at bounding box center [633, 685] width 24 height 11
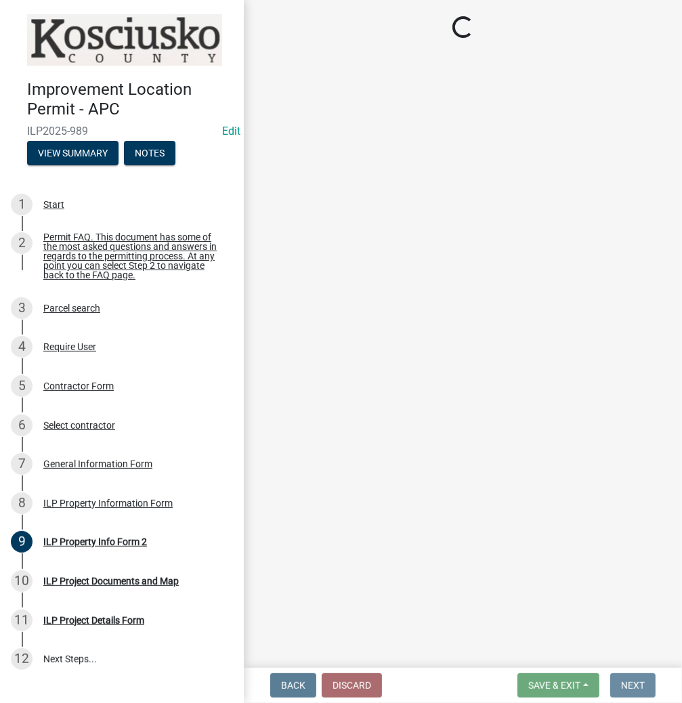
scroll to position [0, 0]
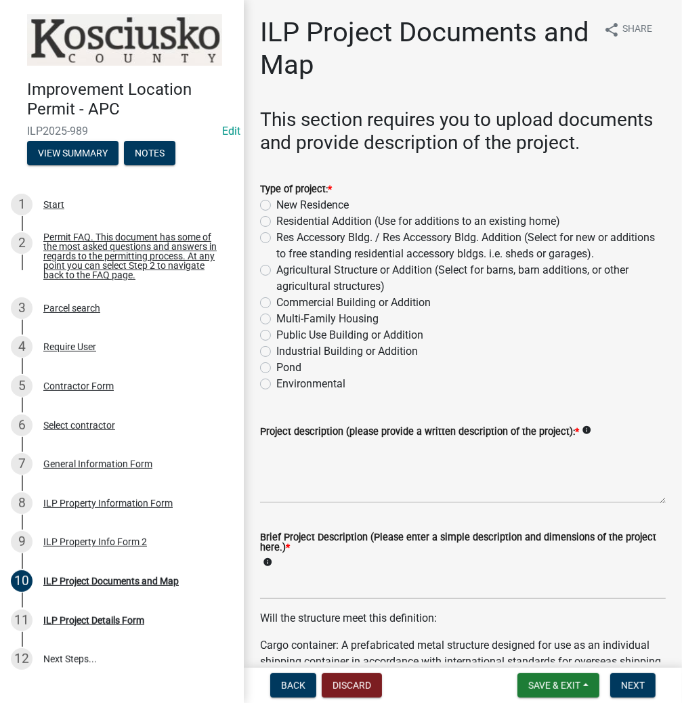
click at [276, 267] on label "Agricultural Structure or Addition (Select for barns, barn additions, or other …" at bounding box center [470, 278] width 389 height 33
click at [276, 267] on input "Agricultural Structure or Addition (Select for barns, barn additions, or other …" at bounding box center [280, 266] width 9 height 9
radio input "true"
click at [349, 473] on textarea "Project description (please provide a written description of the project): *" at bounding box center [463, 471] width 406 height 64
type textarea "POLE BARN"
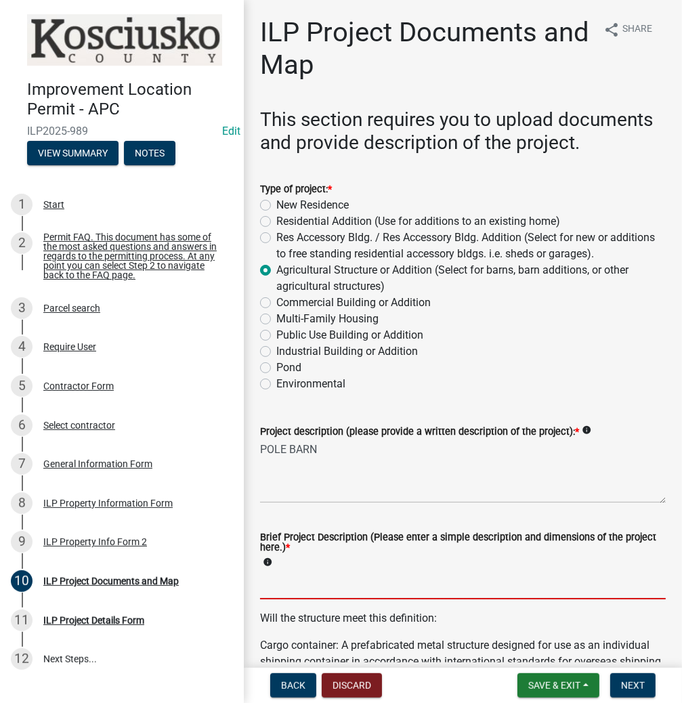
click at [314, 583] on input "Brief Project Description (Please enter a simple description and dimensions of …" at bounding box center [463, 585] width 406 height 28
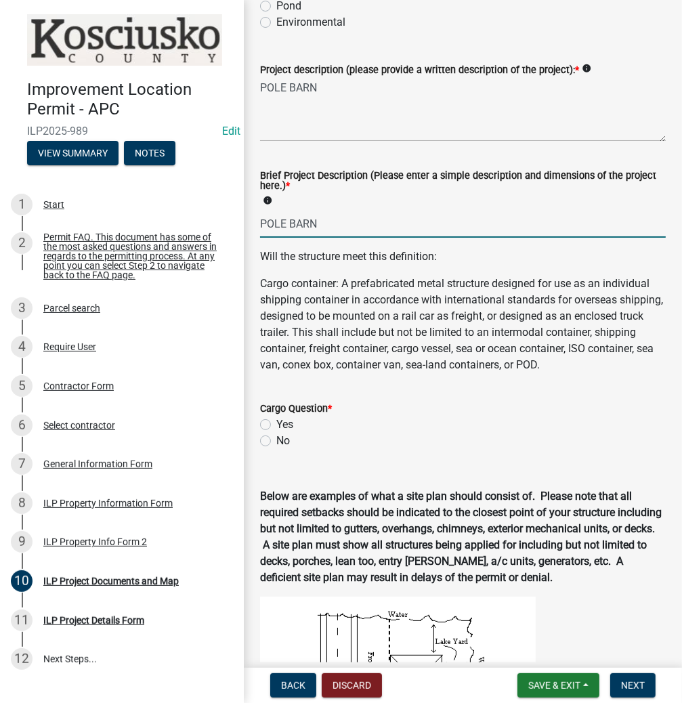
scroll to position [379, 0]
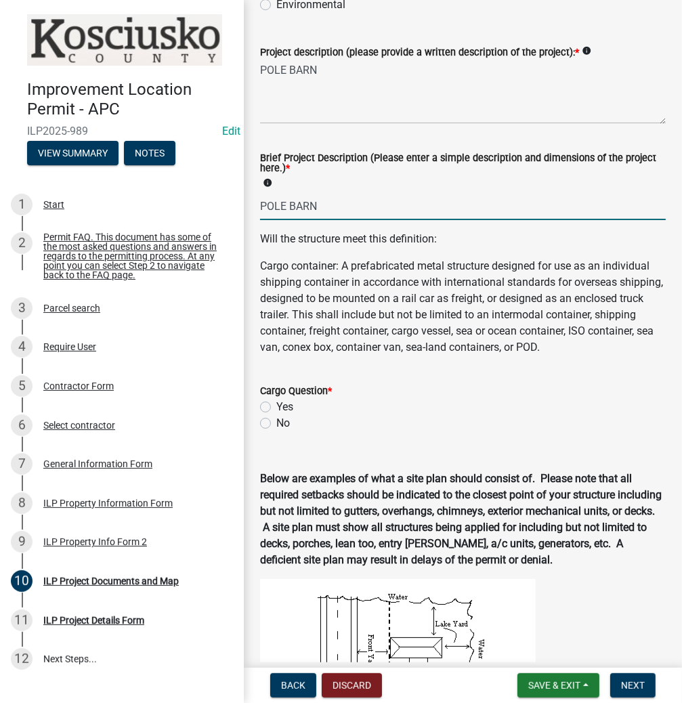
type input "POLE BARN"
click at [276, 431] on label "No" at bounding box center [283, 423] width 14 height 16
click at [276, 424] on input "No" at bounding box center [280, 419] width 9 height 9
radio input "true"
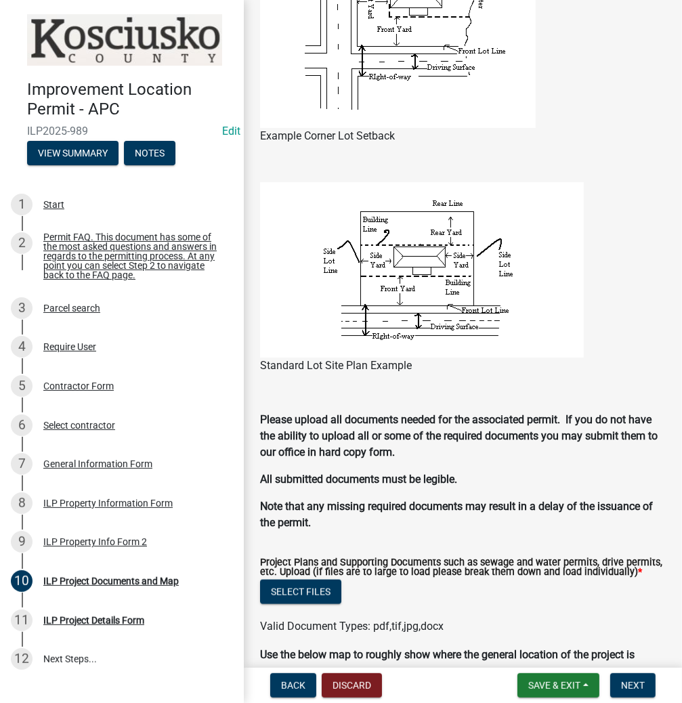
scroll to position [1192, 0]
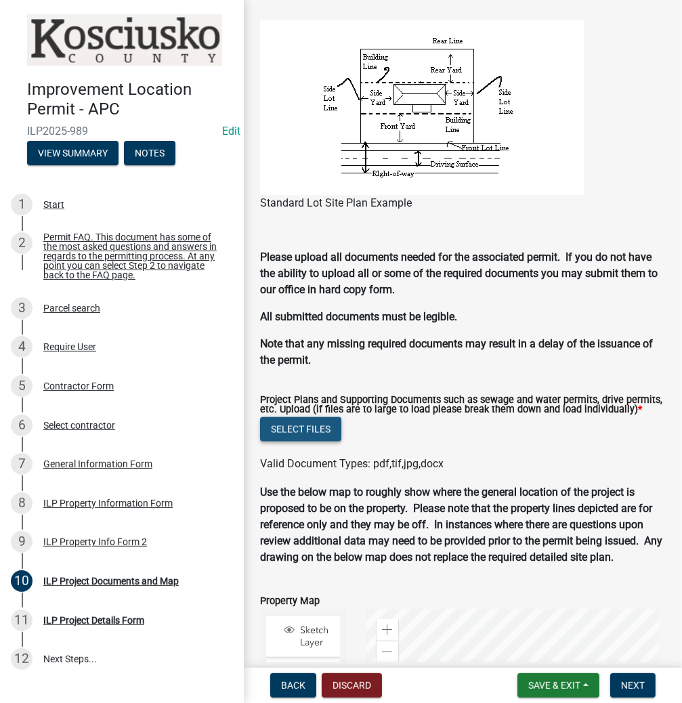
click at [290, 438] on button "Select files" at bounding box center [300, 429] width 81 height 24
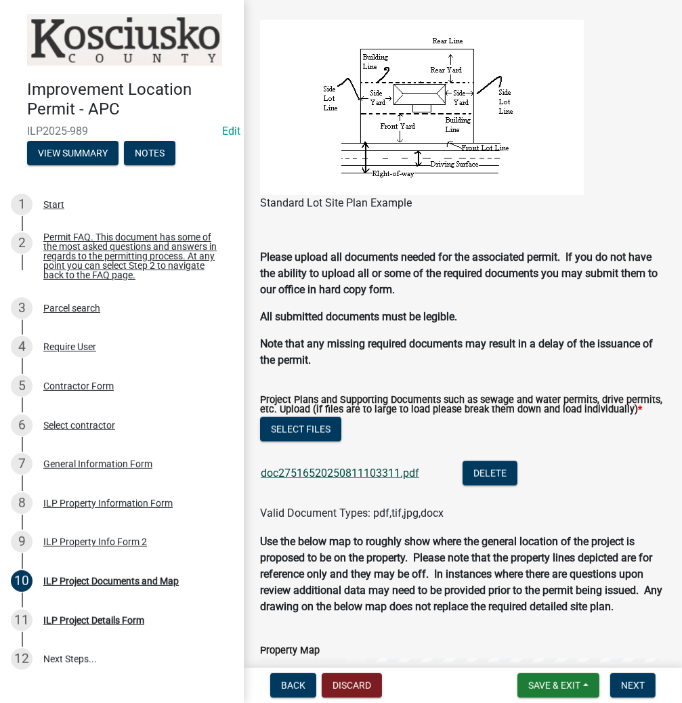
click at [339, 479] on link "doc27516520250811103311.pdf" at bounding box center [340, 473] width 158 height 13
click at [289, 441] on button "Select files" at bounding box center [300, 429] width 81 height 24
click at [640, 686] on span "Next" at bounding box center [633, 685] width 24 height 11
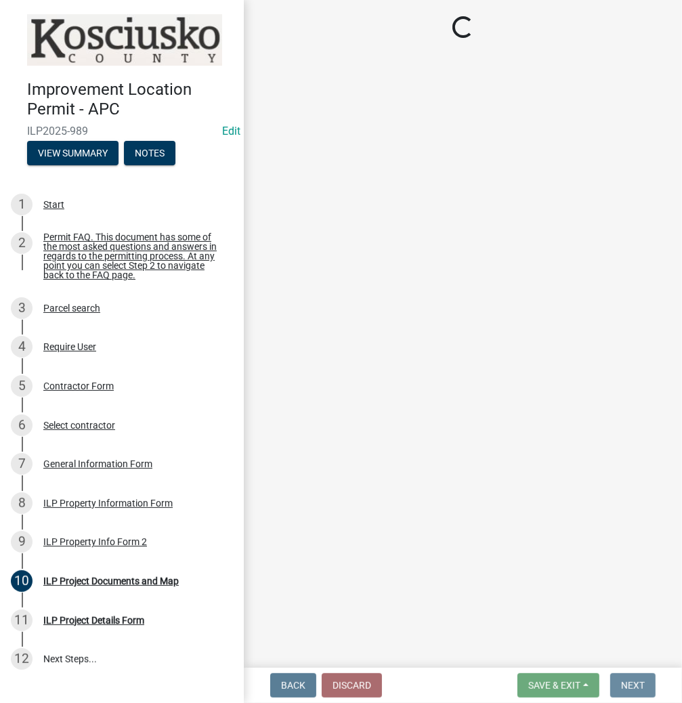
scroll to position [0, 0]
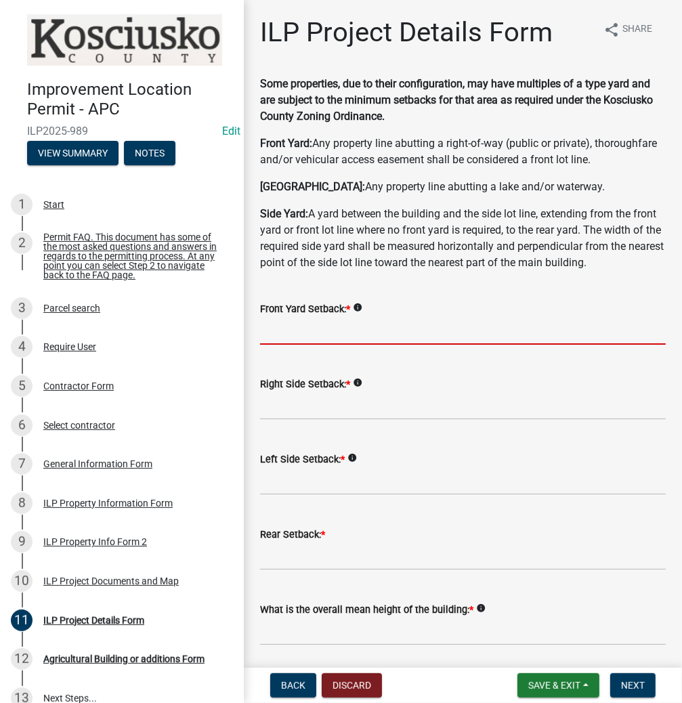
click at [371, 345] on input "text" at bounding box center [463, 331] width 406 height 28
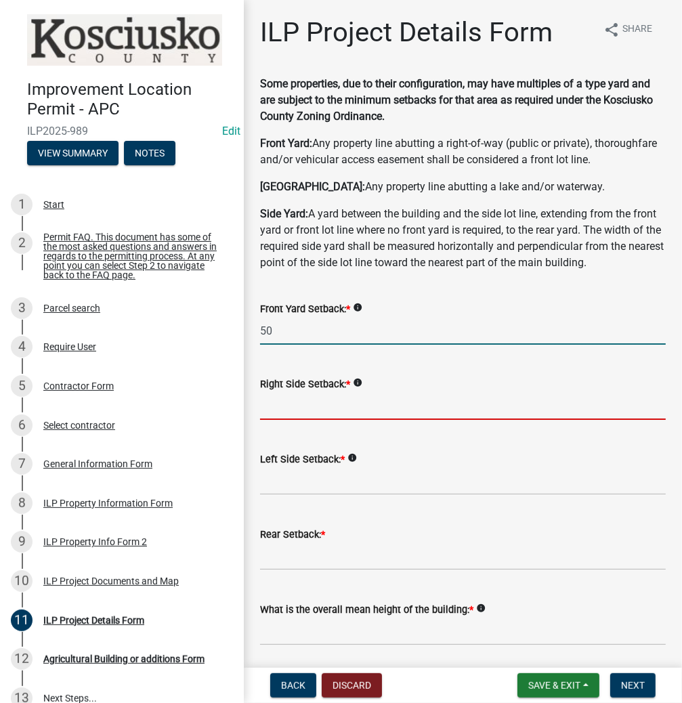
type input "50.0"
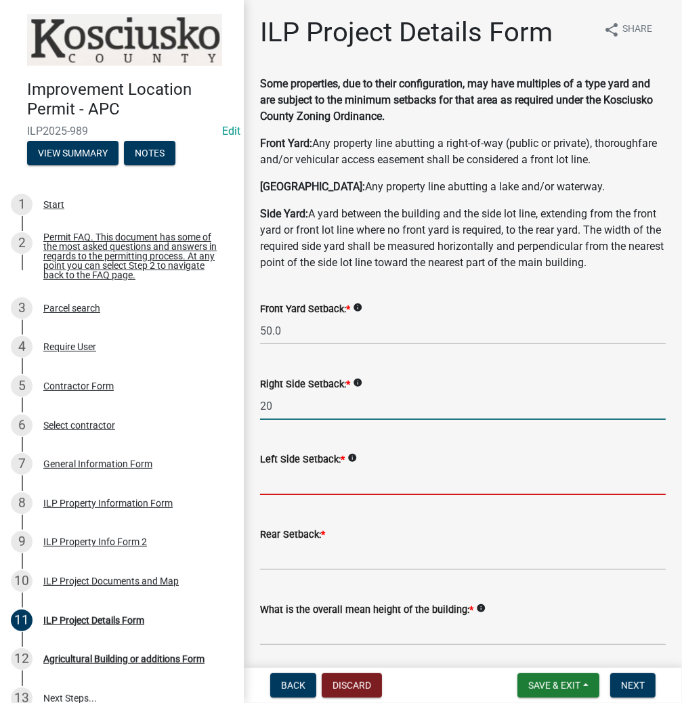
type input "20.0"
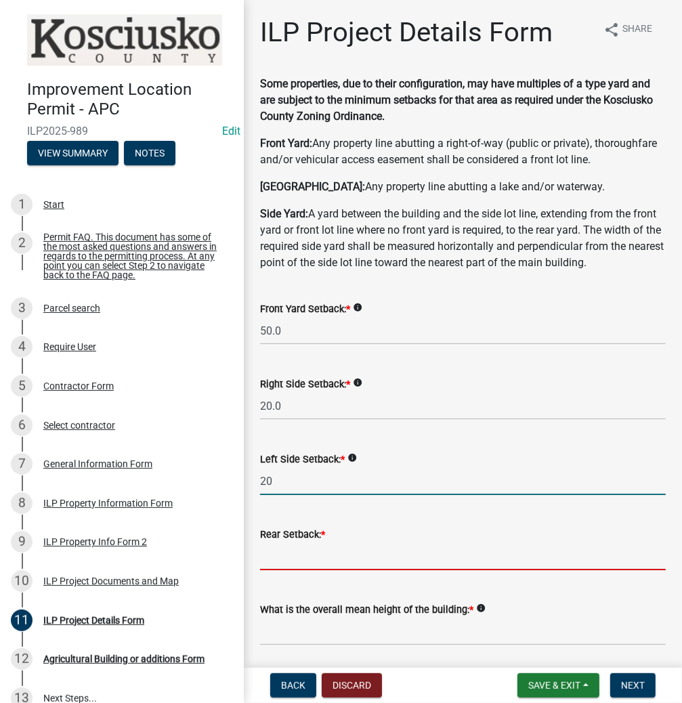
type input "20.0"
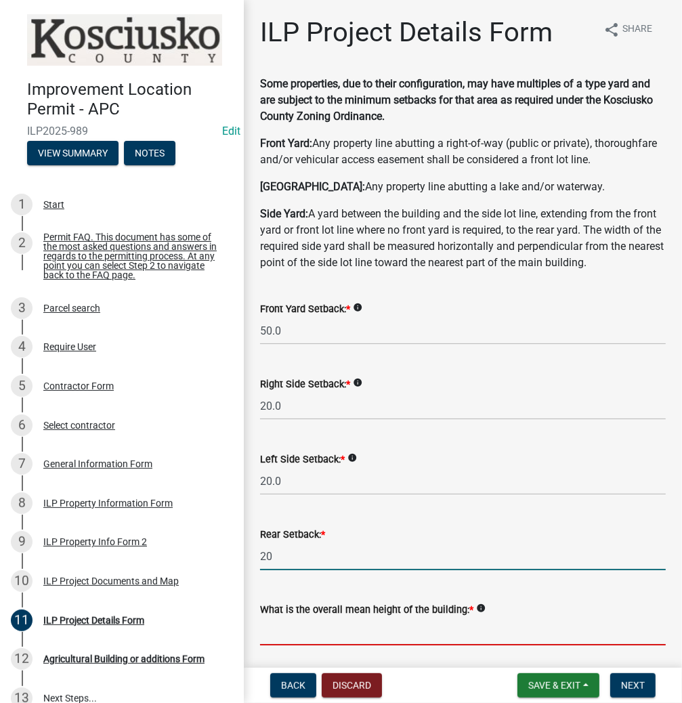
type input "20.0"
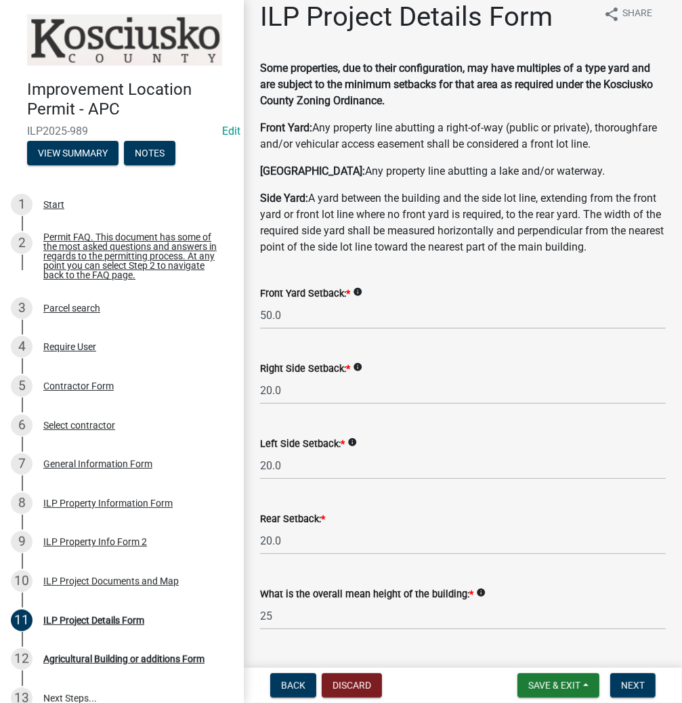
type input "25.0"
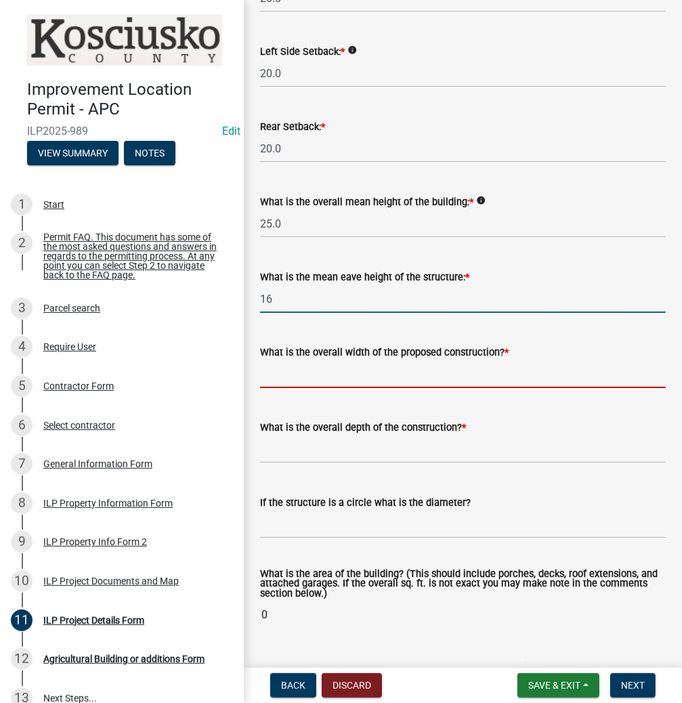
type input "16.0"
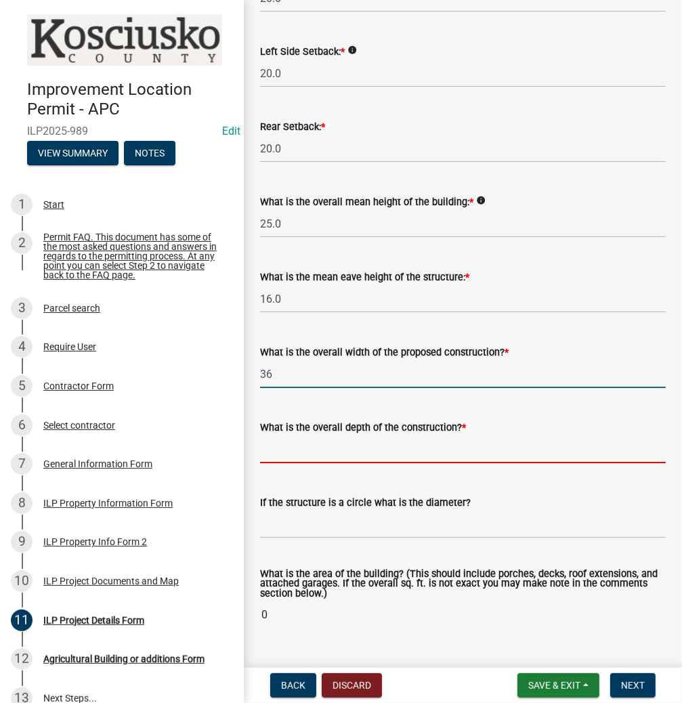
type input "36.00"
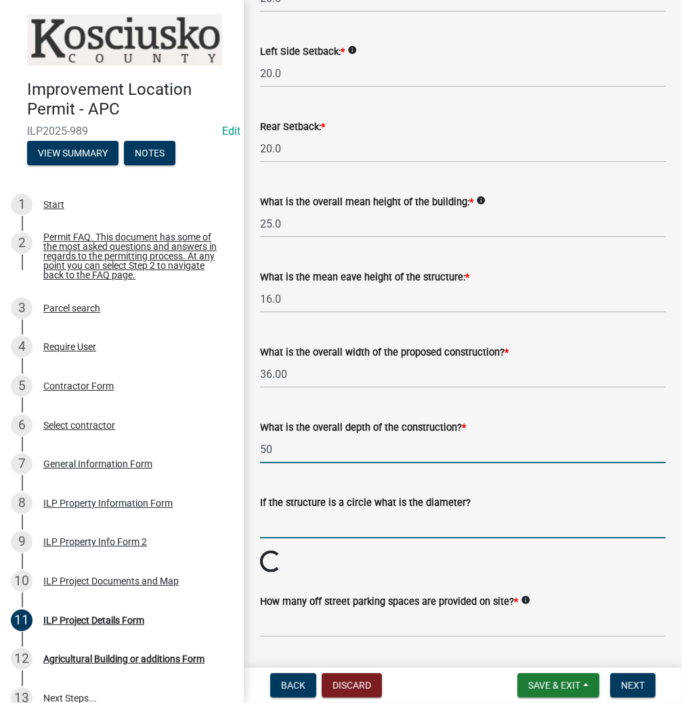
type input "50.00"
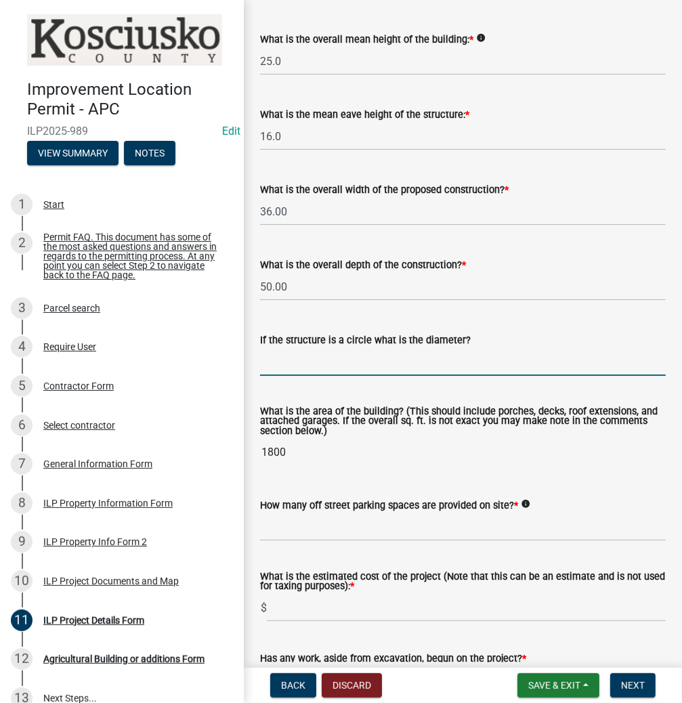
scroll to position [678, 0]
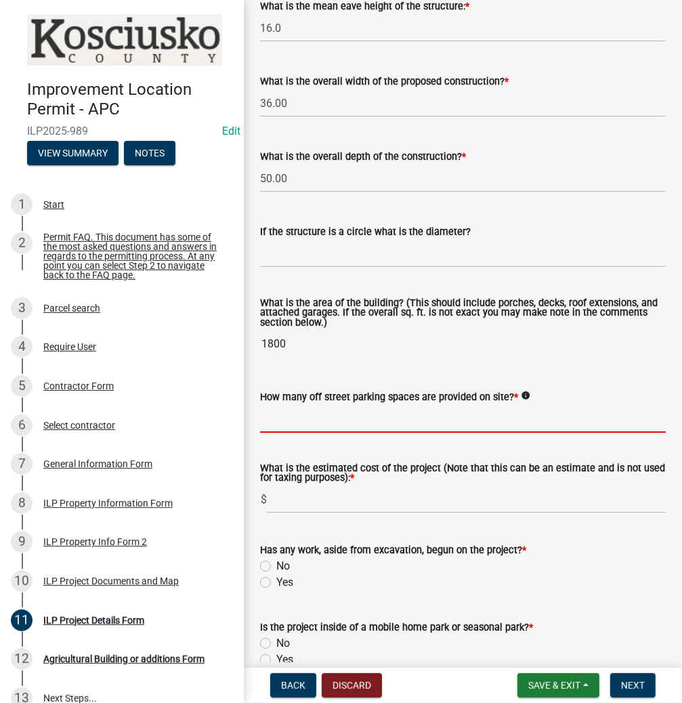
click at [306, 433] on input "text" at bounding box center [463, 419] width 406 height 28
type input "2"
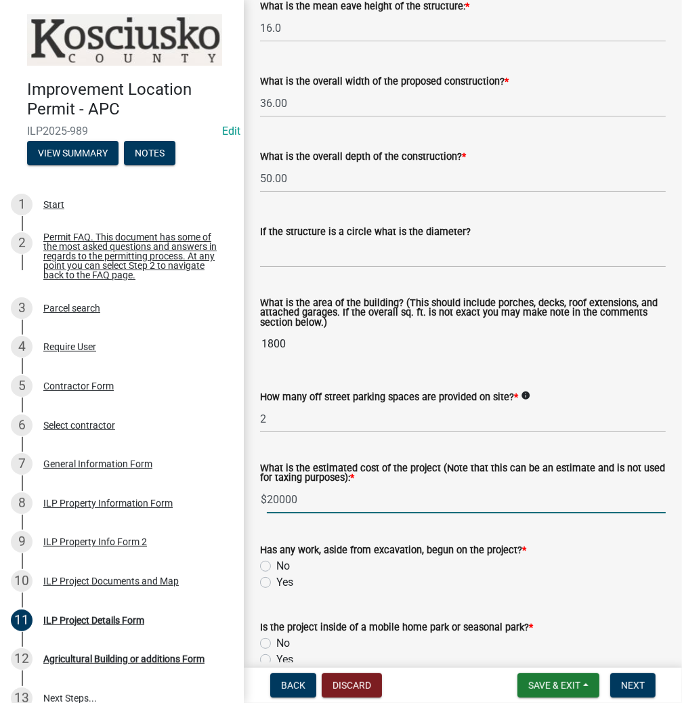
type input "20000"
click at [276, 574] on label "No" at bounding box center [283, 566] width 14 height 16
click at [276, 567] on input "No" at bounding box center [280, 562] width 9 height 9
radio input "true"
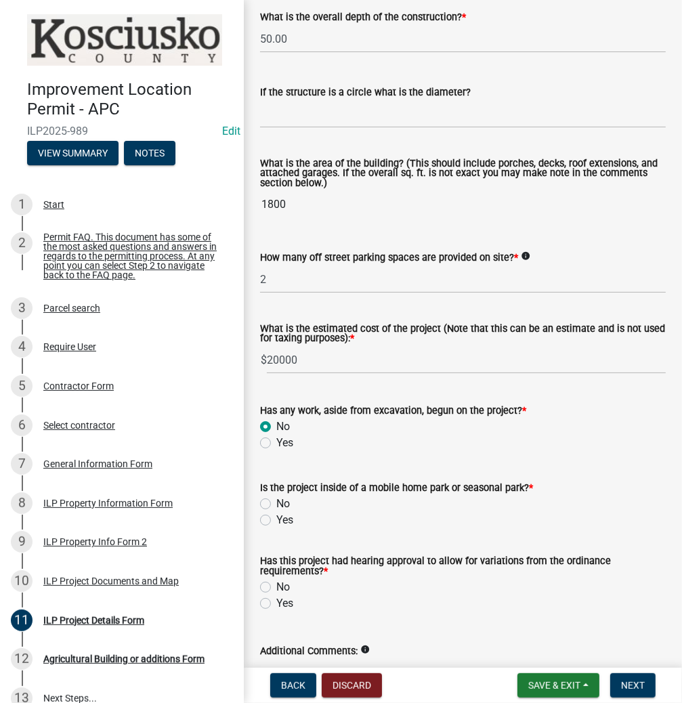
scroll to position [841, 0]
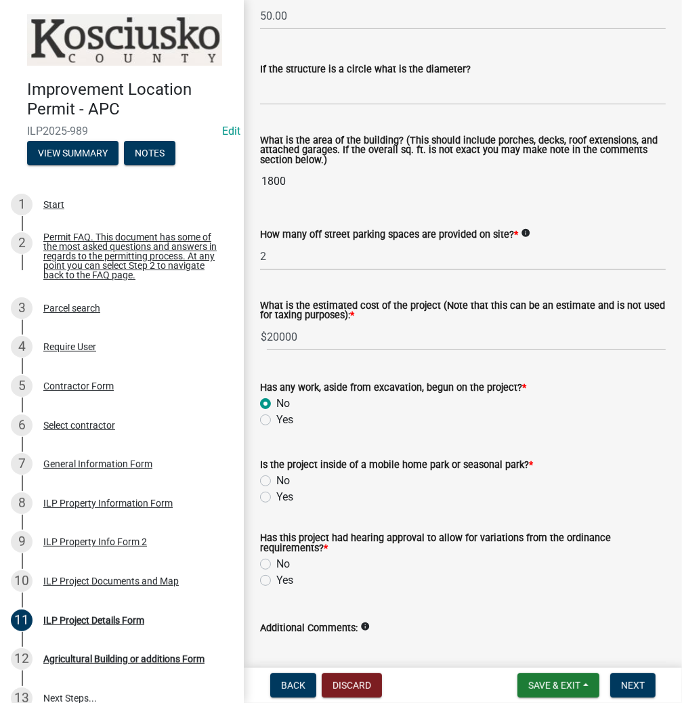
click at [276, 489] on label "No" at bounding box center [283, 481] width 14 height 16
click at [276, 481] on input "No" at bounding box center [280, 477] width 9 height 9
radio input "true"
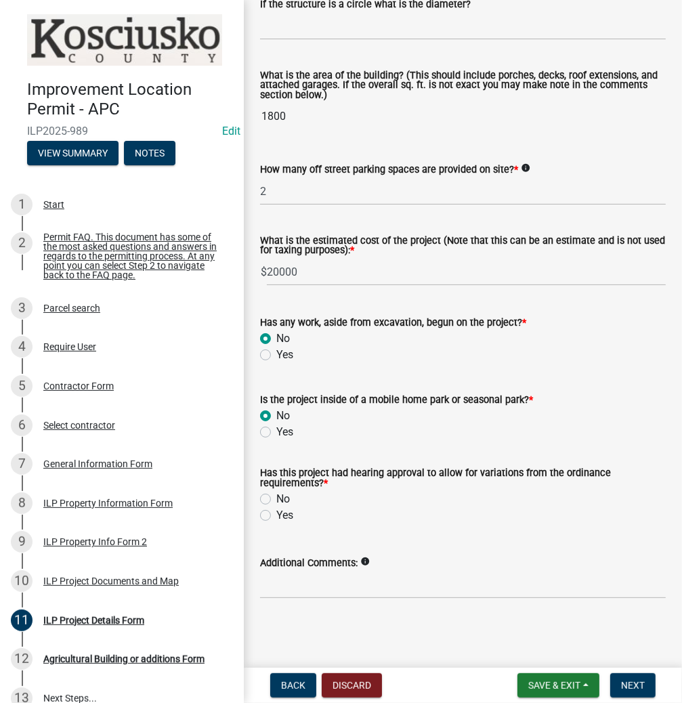
click at [276, 496] on label "No" at bounding box center [283, 499] width 14 height 16
click at [276, 496] on input "No" at bounding box center [280, 495] width 9 height 9
radio input "true"
click at [634, 685] on span "Next" at bounding box center [633, 685] width 24 height 11
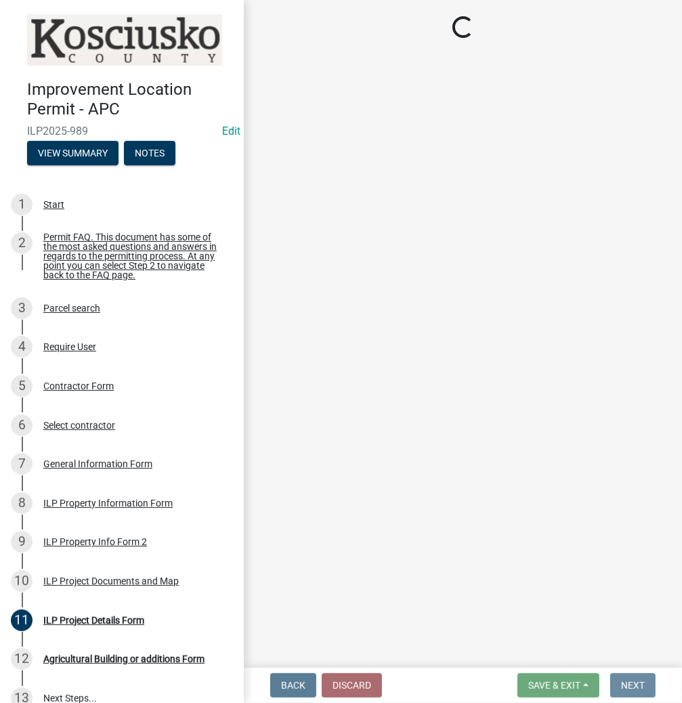
scroll to position [0, 0]
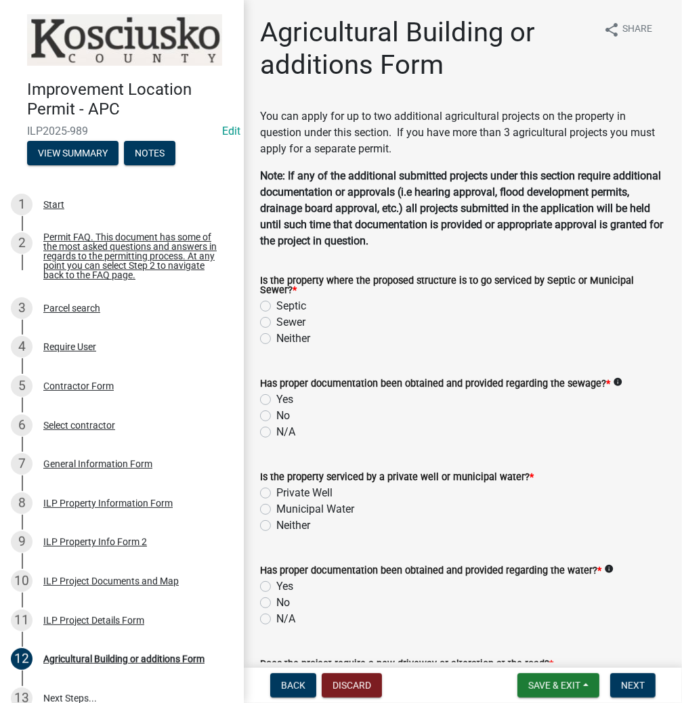
click at [276, 307] on label "Septic" at bounding box center [291, 306] width 30 height 16
click at [276, 307] on input "Septic" at bounding box center [280, 302] width 9 height 9
radio input "true"
click at [276, 400] on label "Yes" at bounding box center [284, 399] width 17 height 16
click at [276, 400] on input "Yes" at bounding box center [280, 395] width 9 height 9
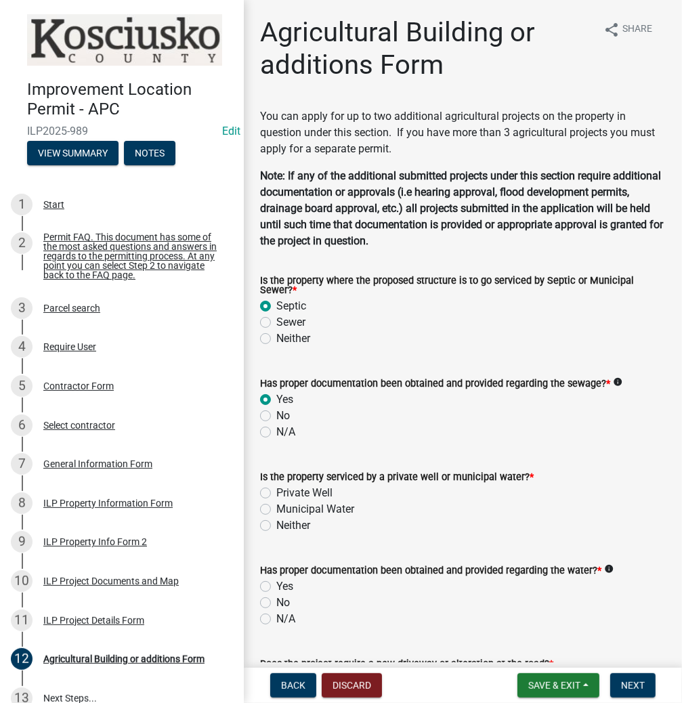
radio input "true"
click at [276, 493] on label "Private Well" at bounding box center [304, 493] width 56 height 16
click at [276, 493] on input "Private Well" at bounding box center [280, 489] width 9 height 9
radio input "true"
click at [276, 588] on label "Yes" at bounding box center [284, 586] width 17 height 16
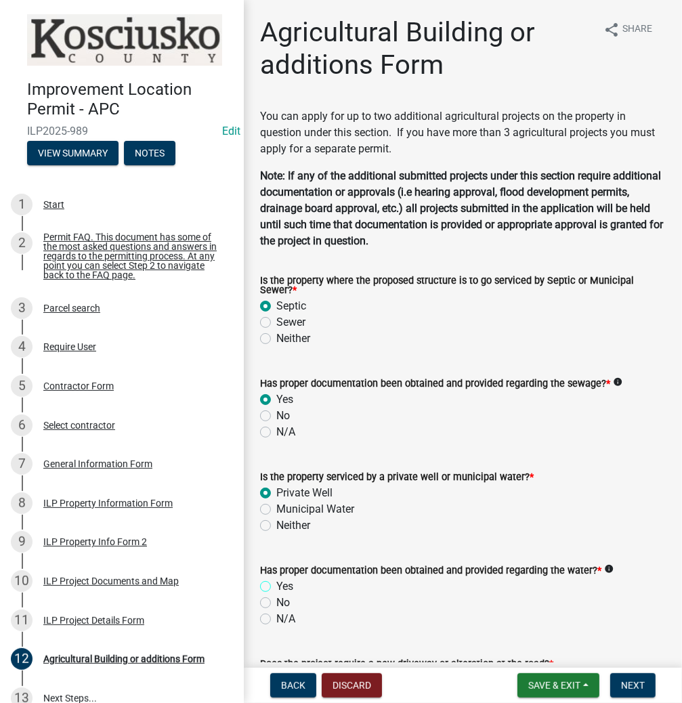
click at [276, 587] on input "Yes" at bounding box center [280, 582] width 9 height 9
radio input "true"
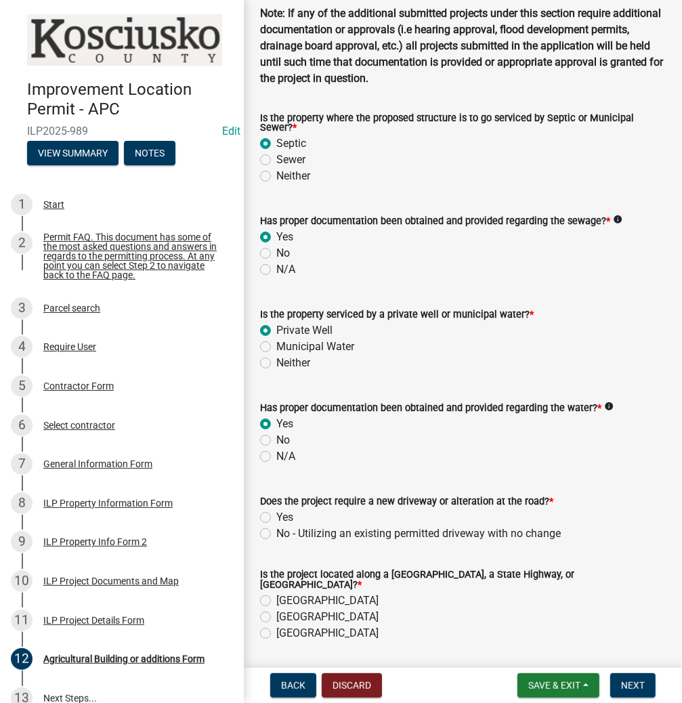
scroll to position [271, 0]
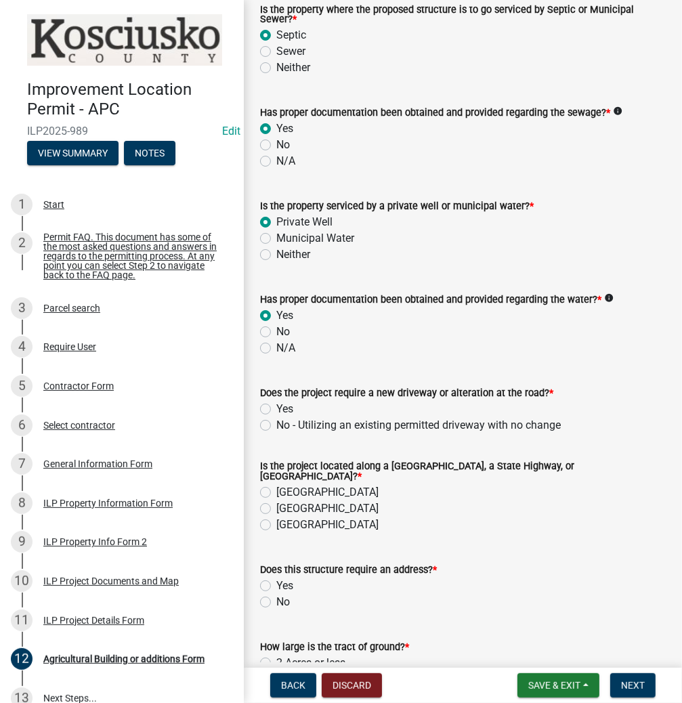
click at [276, 426] on label "No - Utilizing an existing permitted driveway with no change" at bounding box center [418, 425] width 284 height 16
click at [276, 426] on input "No - Utilizing an existing permitted driveway with no change" at bounding box center [280, 421] width 9 height 9
radio input "true"
click at [276, 488] on label "[GEOGRAPHIC_DATA]" at bounding box center [327, 492] width 102 height 16
click at [276, 488] on input "[GEOGRAPHIC_DATA]" at bounding box center [280, 488] width 9 height 9
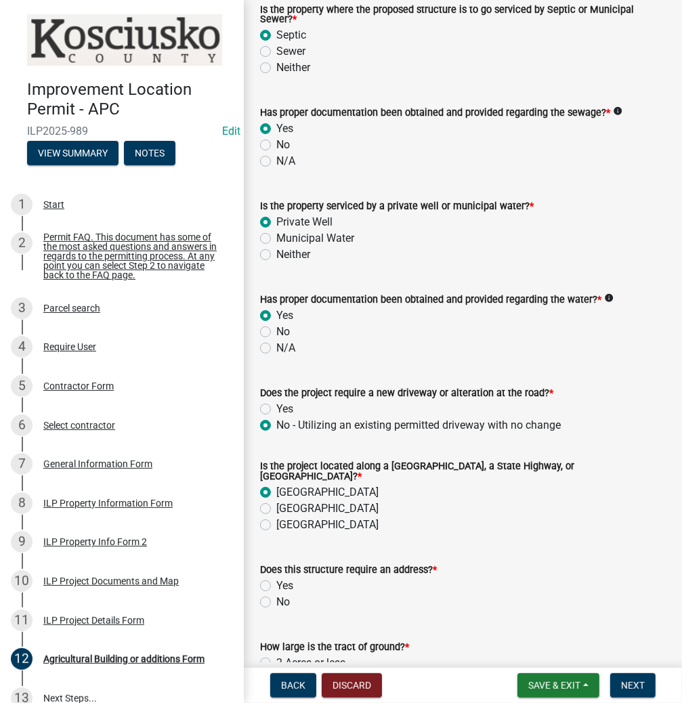
radio input "true"
click at [276, 594] on label "No" at bounding box center [283, 602] width 14 height 16
click at [276, 594] on input "No" at bounding box center [280, 598] width 9 height 9
radio input "true"
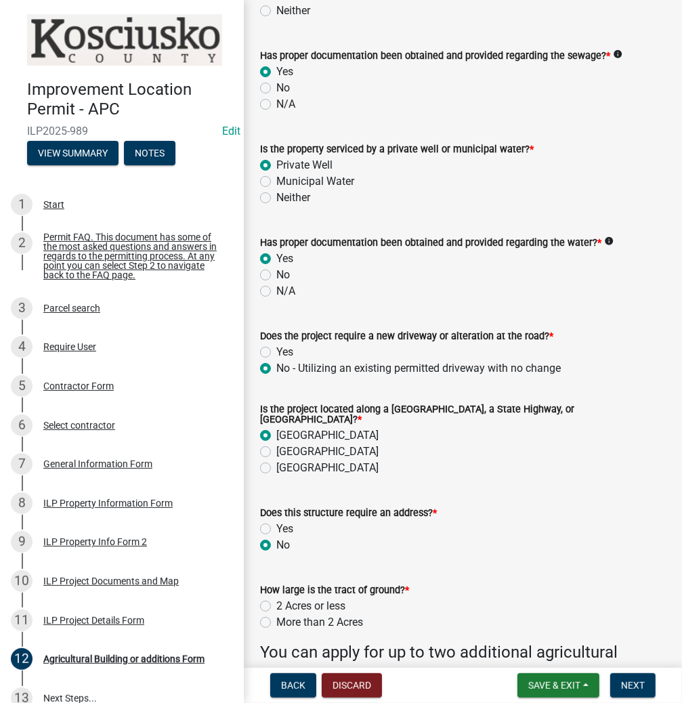
scroll to position [433, 0]
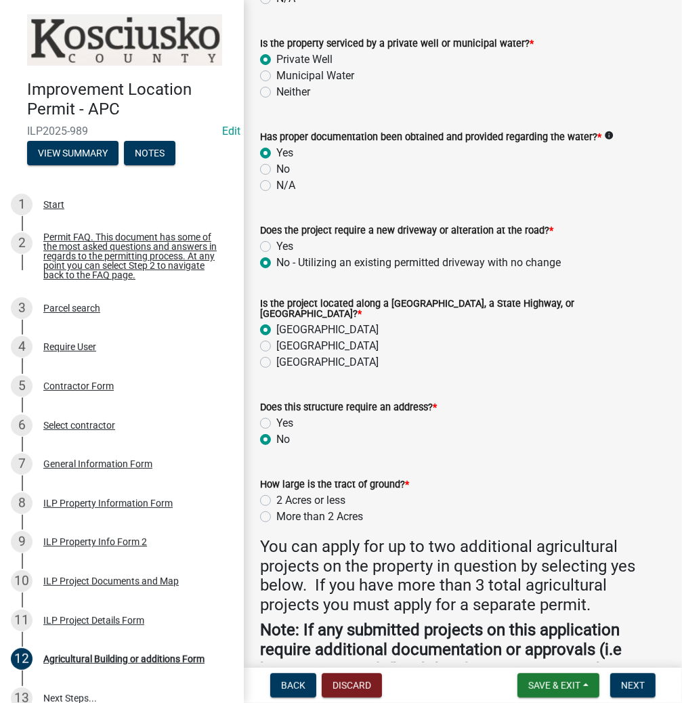
click at [276, 513] on label "More than 2 Acres" at bounding box center [319, 517] width 87 height 16
click at [276, 513] on input "More than 2 Acres" at bounding box center [280, 513] width 9 height 9
radio input "true"
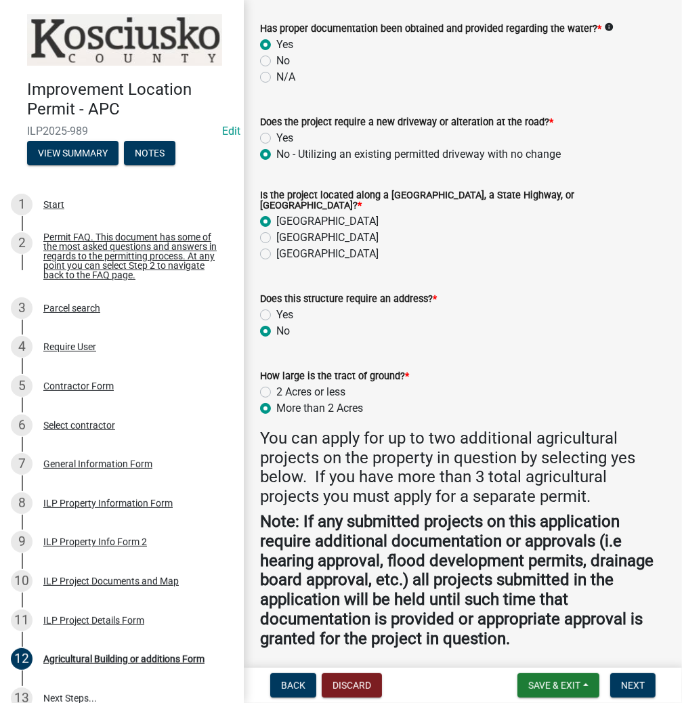
scroll to position [680, 0]
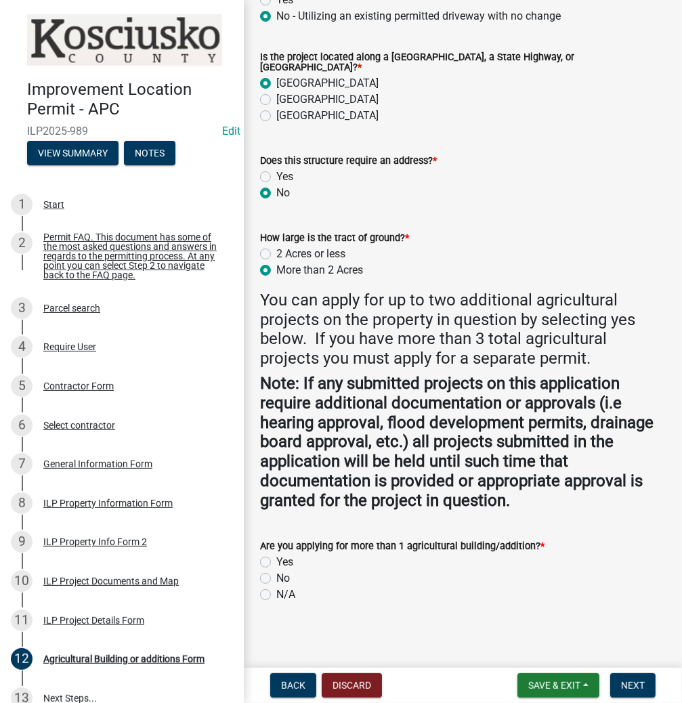
click at [276, 573] on label "No" at bounding box center [283, 578] width 14 height 16
click at [276, 573] on input "No" at bounding box center [280, 574] width 9 height 9
radio input "true"
click at [625, 683] on span "Next" at bounding box center [633, 685] width 24 height 11
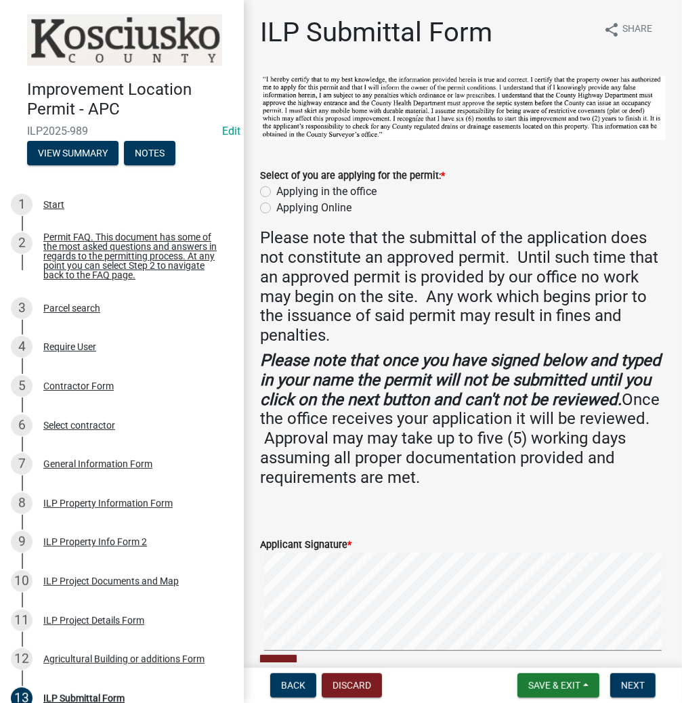
click at [276, 190] on label "Applying in the office" at bounding box center [326, 191] width 100 height 16
click at [276, 190] on input "Applying in the office" at bounding box center [280, 187] width 9 height 9
radio input "true"
click at [480, 544] on form "Applicant Signature * Clear" at bounding box center [463, 600] width 406 height 160
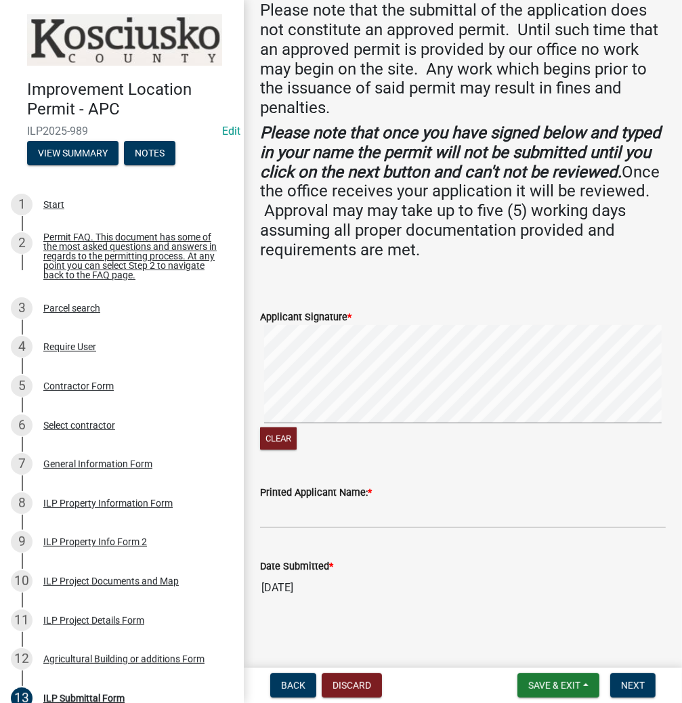
scroll to position [229, 0]
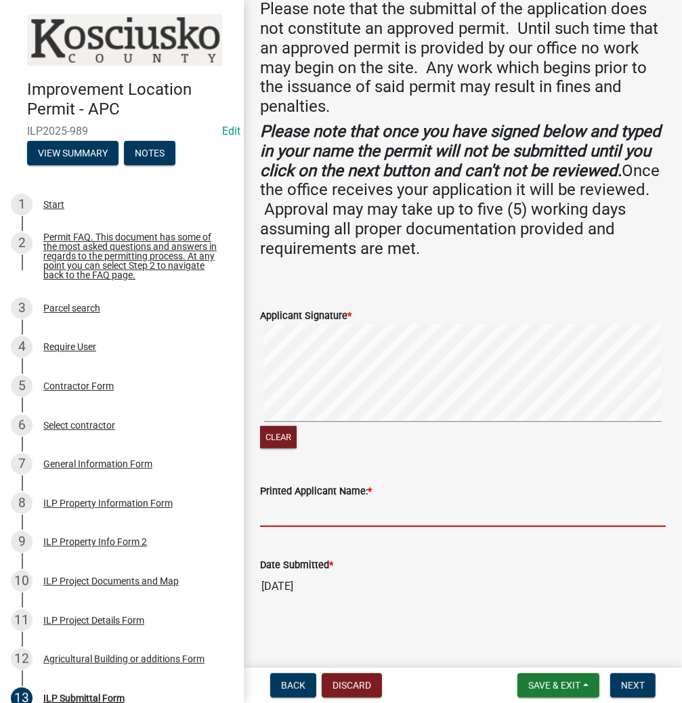
click at [387, 516] on input "Printed Applicant Name: *" at bounding box center [463, 513] width 406 height 28
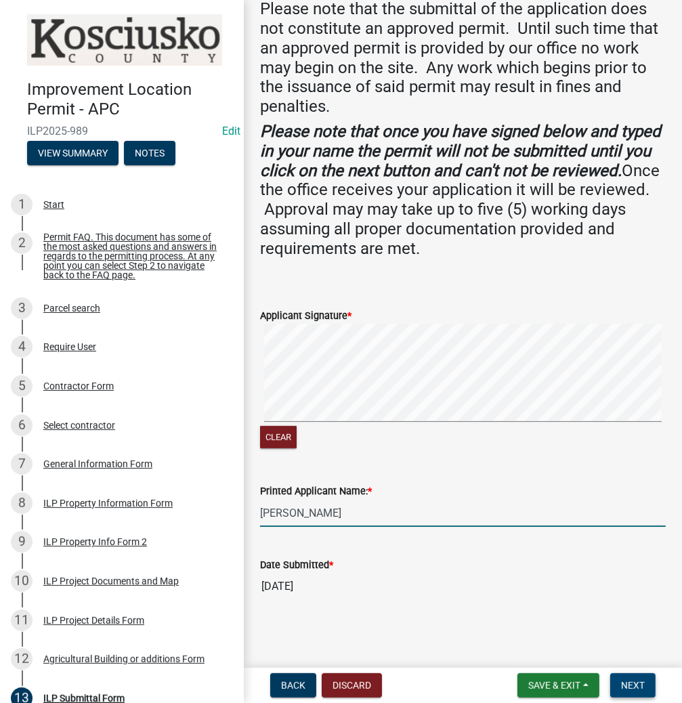
type input "[PERSON_NAME]"
click at [629, 688] on span "Next" at bounding box center [633, 685] width 24 height 11
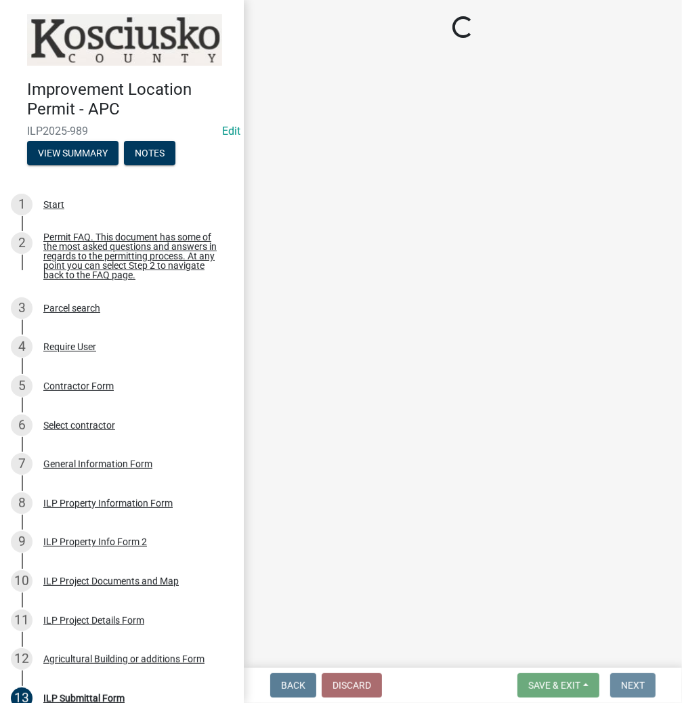
scroll to position [0, 0]
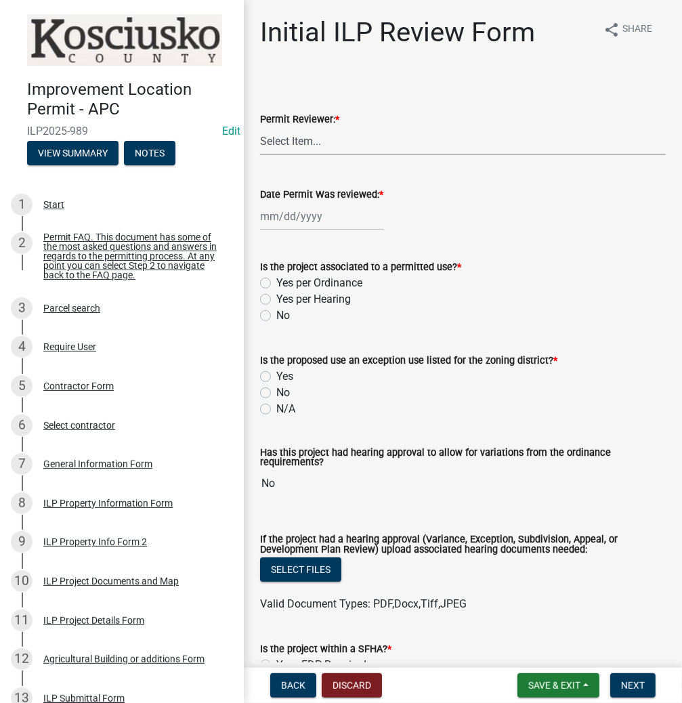
click at [314, 147] on select "Select Item... MMS LT AT CS [PERSON_NAME]" at bounding box center [463, 141] width 406 height 28
click at [260, 127] on select "Select Item... MMS LT AT CS [PERSON_NAME]" at bounding box center [463, 141] width 406 height 28
select select "d95389f4-ab5a-4603-9826-29cf73316391"
click at [293, 219] on div at bounding box center [322, 216] width 124 height 28
select select "8"
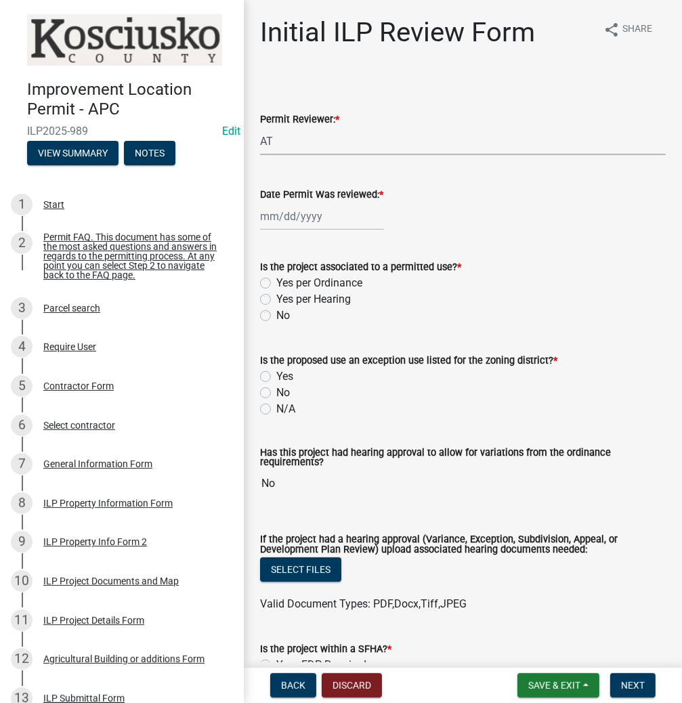
select select "2025"
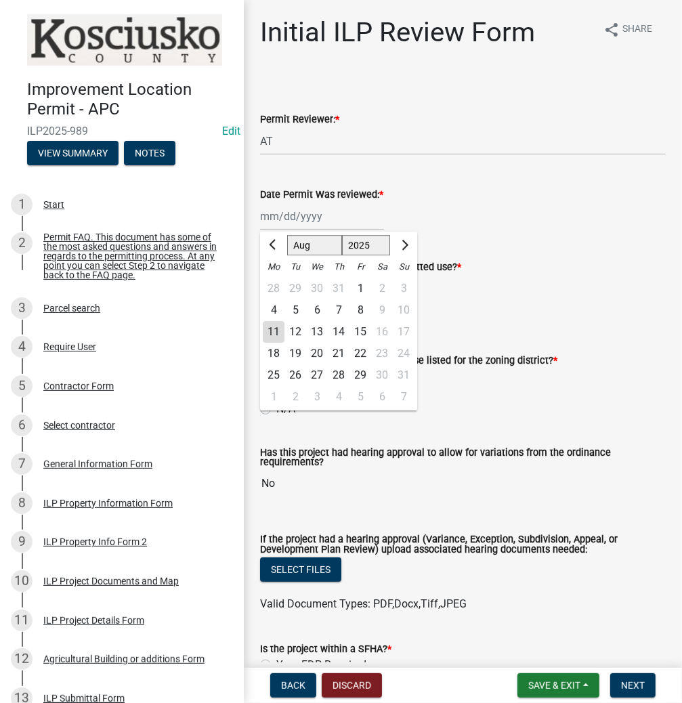
click at [271, 326] on div "11" at bounding box center [274, 332] width 22 height 22
type input "[DATE]"
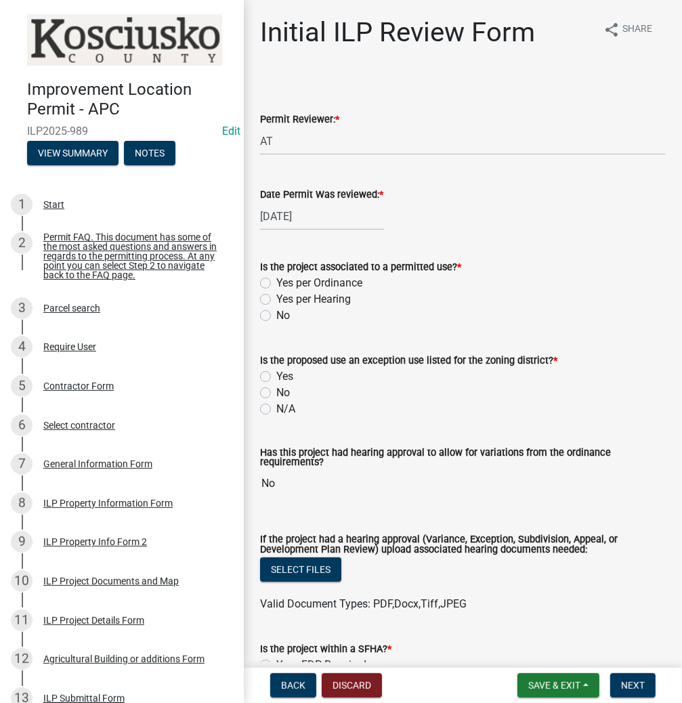
click at [276, 284] on label "Yes per Ordinance" at bounding box center [319, 283] width 86 height 16
click at [276, 284] on input "Yes per Ordinance" at bounding box center [280, 279] width 9 height 9
radio input "true"
click at [276, 410] on label "N/A" at bounding box center [285, 409] width 19 height 16
click at [276, 410] on input "N/A" at bounding box center [280, 405] width 9 height 9
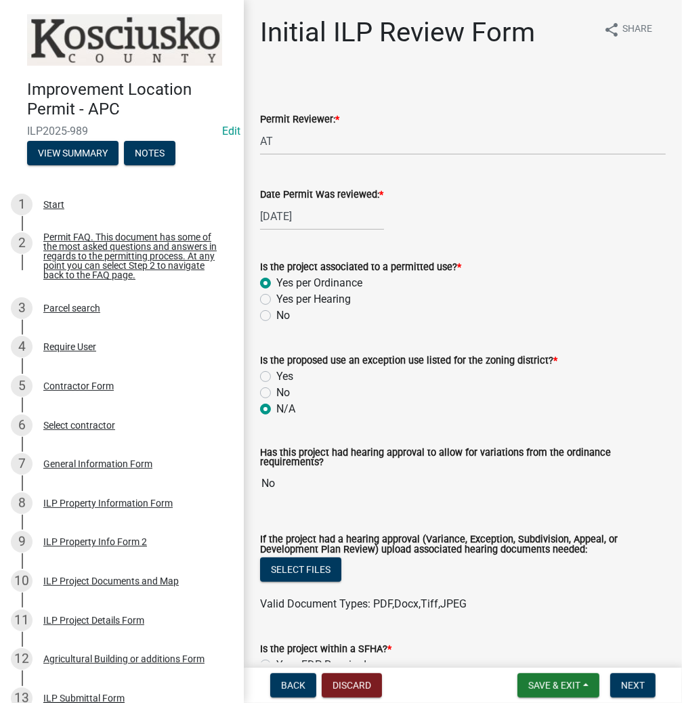
radio input "true"
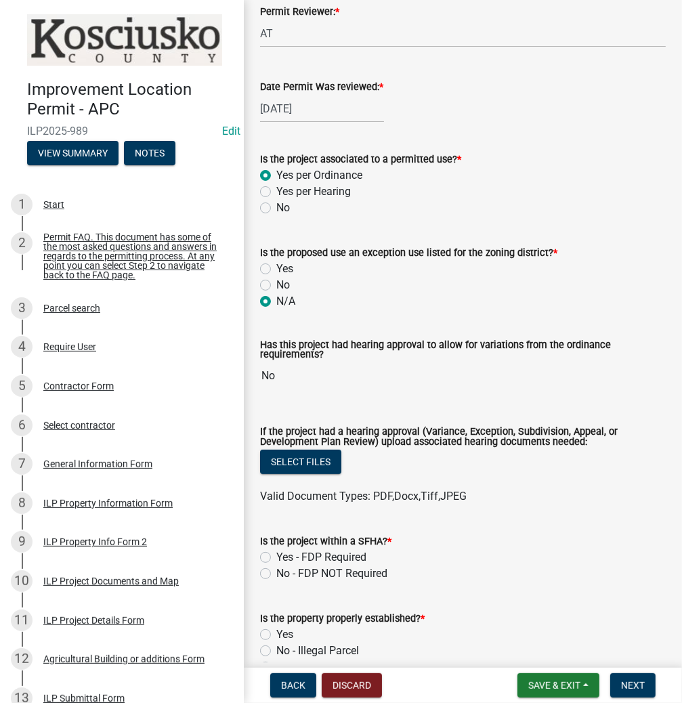
scroll to position [108, 0]
click at [259, 574] on div "Is the project within a SFHA? * Yes - FDP Required No - FDP NOT Required" at bounding box center [463, 548] width 426 height 65
click at [276, 576] on label "No - FDP NOT Required" at bounding box center [331, 573] width 111 height 16
click at [276, 574] on input "No - FDP NOT Required" at bounding box center [280, 569] width 9 height 9
radio input "true"
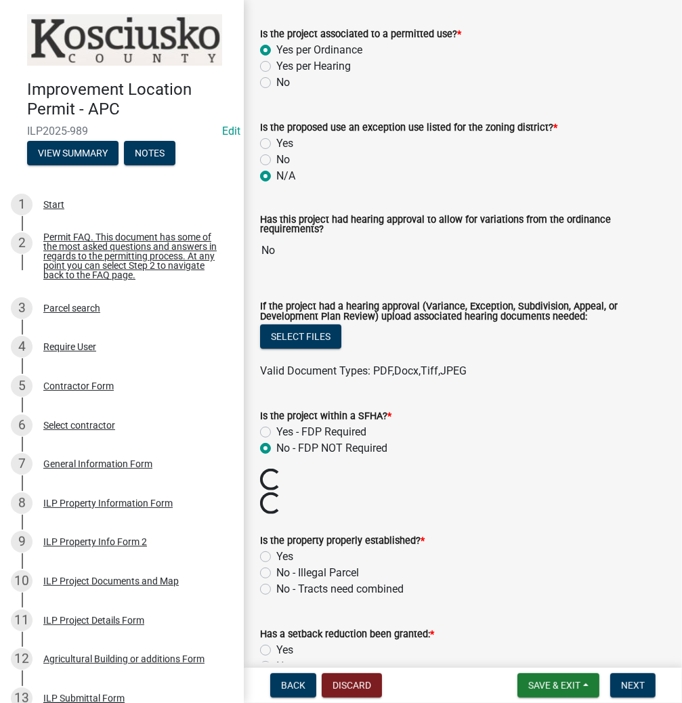
scroll to position [271, 0]
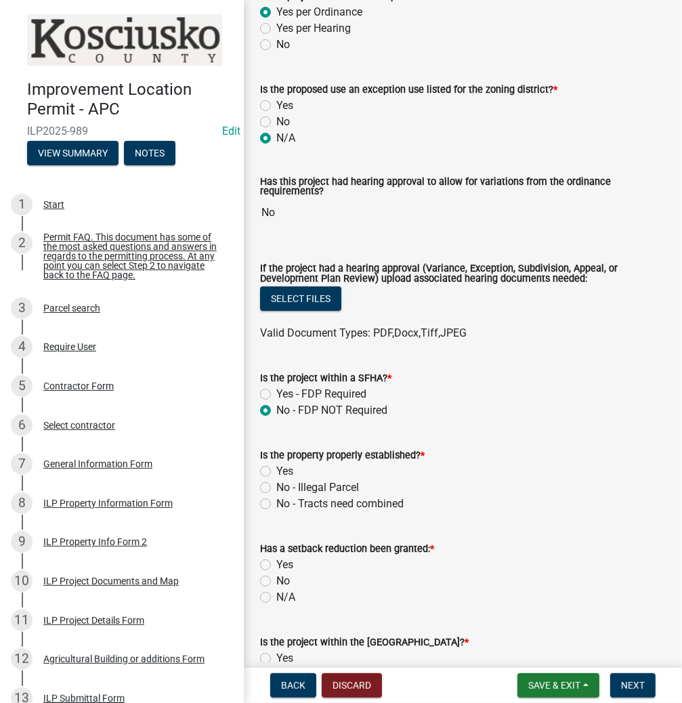
click at [276, 474] on label "Yes" at bounding box center [284, 471] width 17 height 16
click at [276, 472] on input "Yes" at bounding box center [280, 467] width 9 height 9
radio input "true"
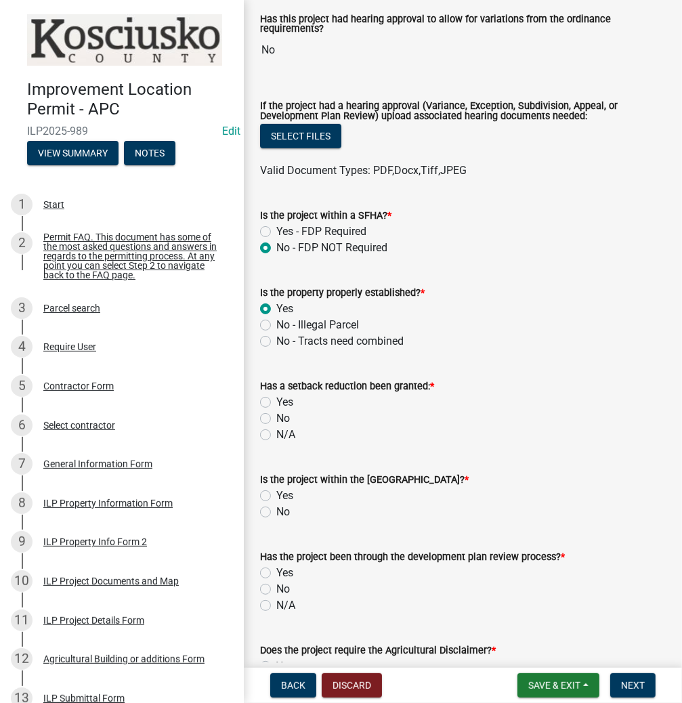
click at [276, 435] on label "N/A" at bounding box center [285, 435] width 19 height 16
click at [276, 435] on input "N/A" at bounding box center [280, 431] width 9 height 9
radio input "true"
click at [276, 514] on label "No" at bounding box center [283, 512] width 14 height 16
click at [276, 513] on input "No" at bounding box center [280, 508] width 9 height 9
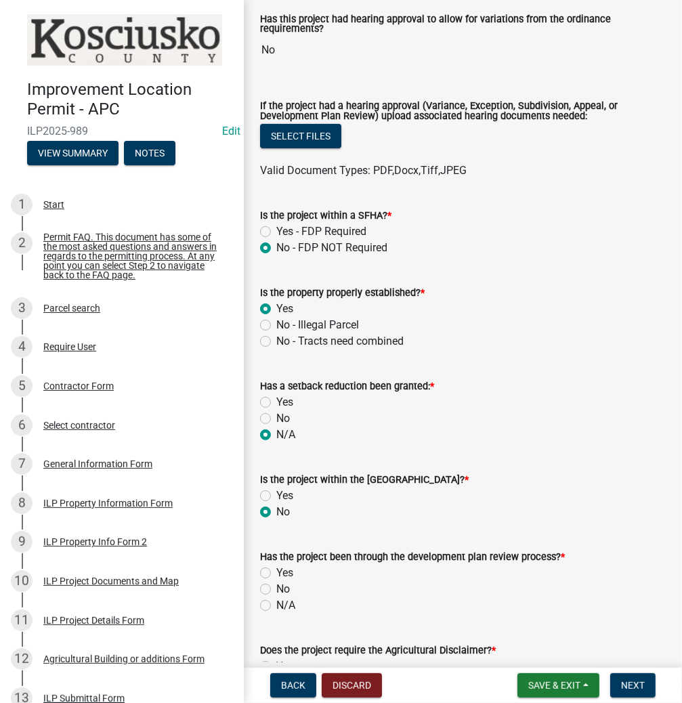
radio input "true"
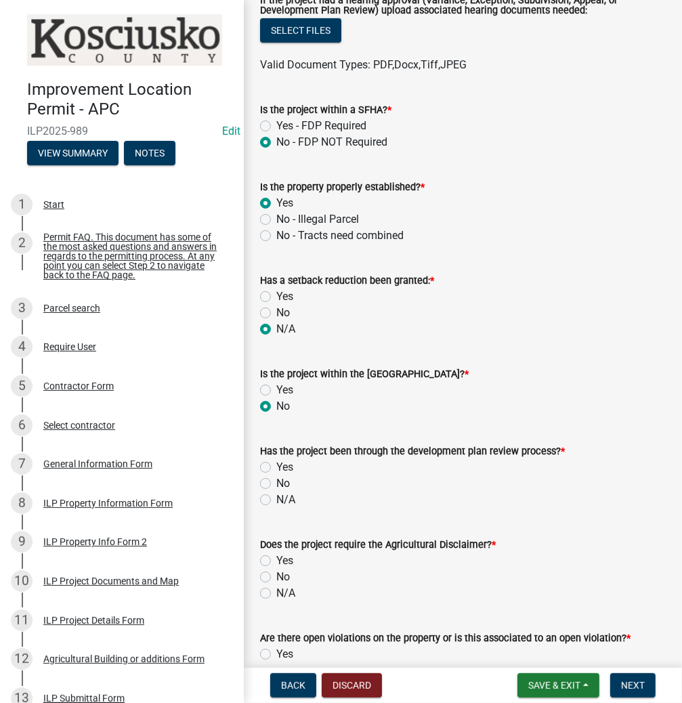
scroll to position [542, 0]
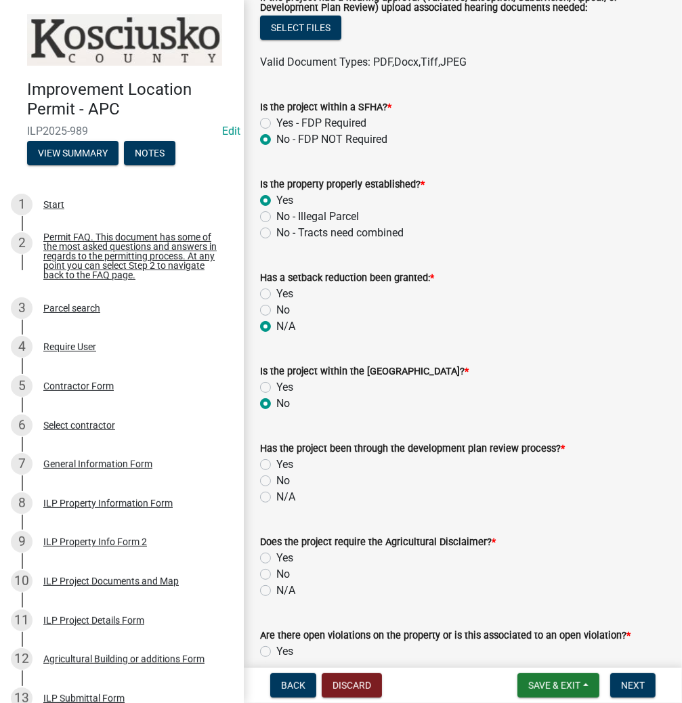
click at [276, 498] on label "N/A" at bounding box center [285, 497] width 19 height 16
click at [276, 498] on input "N/A" at bounding box center [280, 493] width 9 height 9
radio input "true"
click at [276, 573] on label "No" at bounding box center [283, 574] width 14 height 16
click at [276, 573] on input "No" at bounding box center [280, 570] width 9 height 9
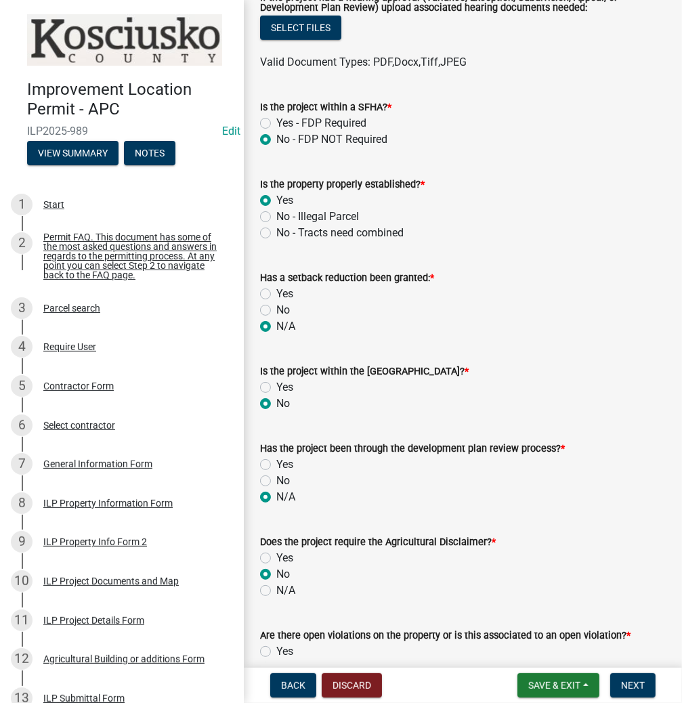
radio input "true"
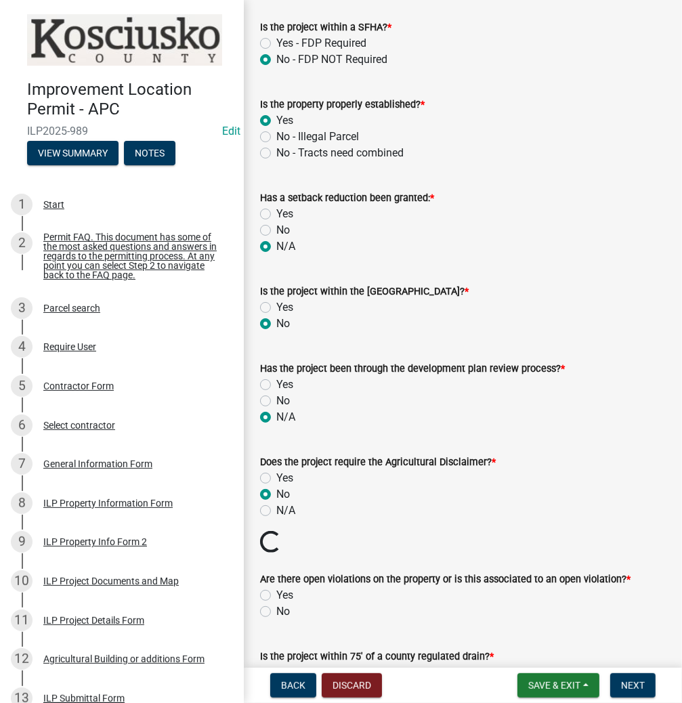
scroll to position [650, 0]
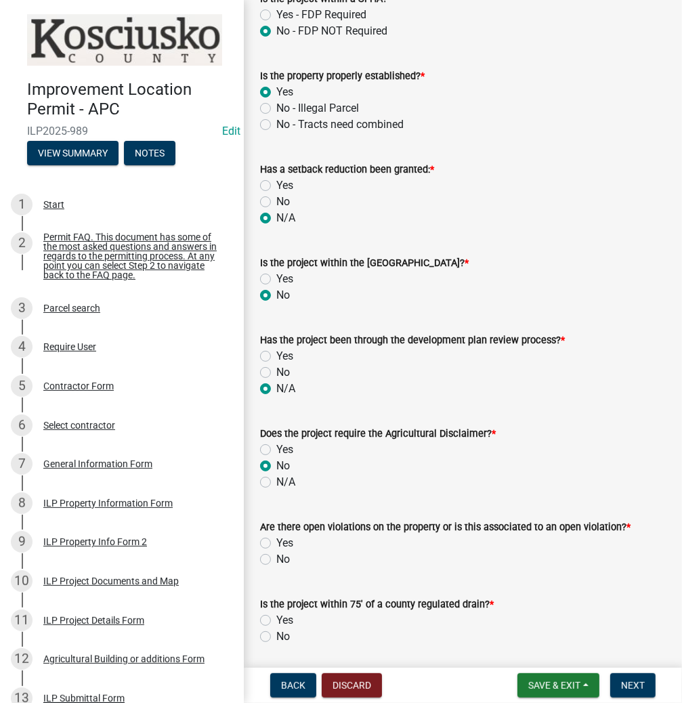
click at [276, 561] on label "No" at bounding box center [283, 559] width 14 height 16
click at [276, 560] on input "No" at bounding box center [280, 555] width 9 height 9
radio input "true"
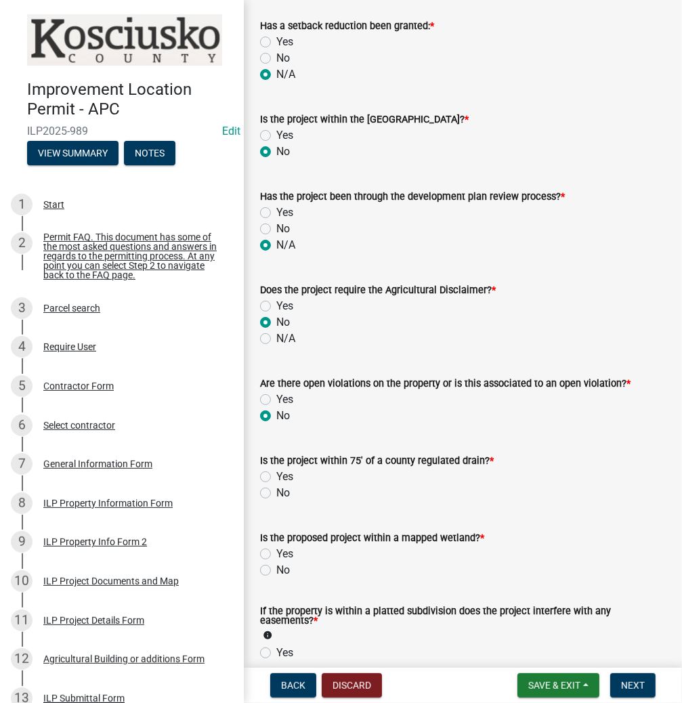
scroll to position [813, 0]
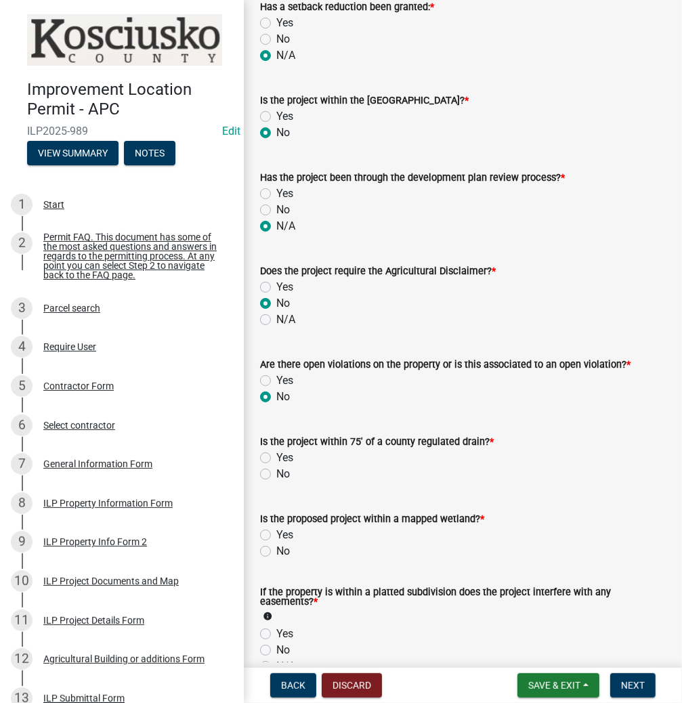
click at [276, 548] on label "No" at bounding box center [283, 551] width 14 height 16
click at [276, 548] on input "No" at bounding box center [280, 547] width 9 height 9
radio input "true"
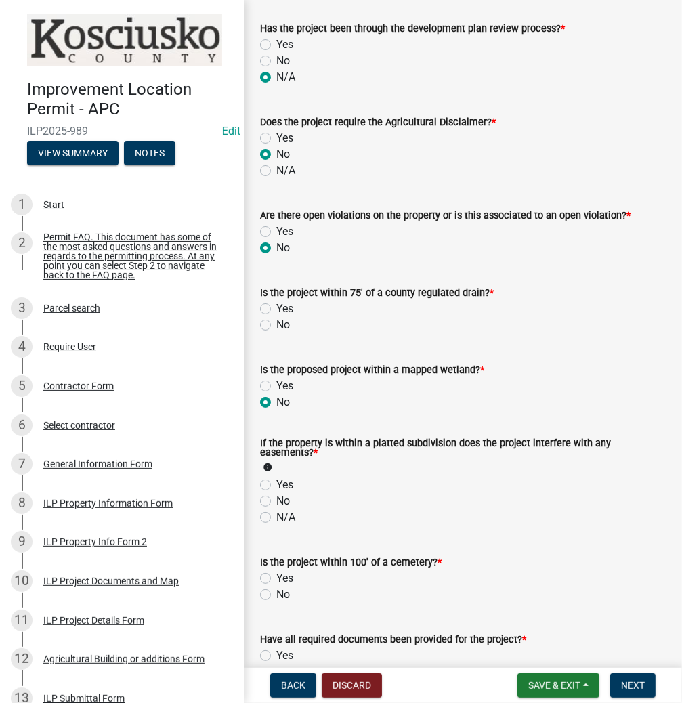
scroll to position [975, 0]
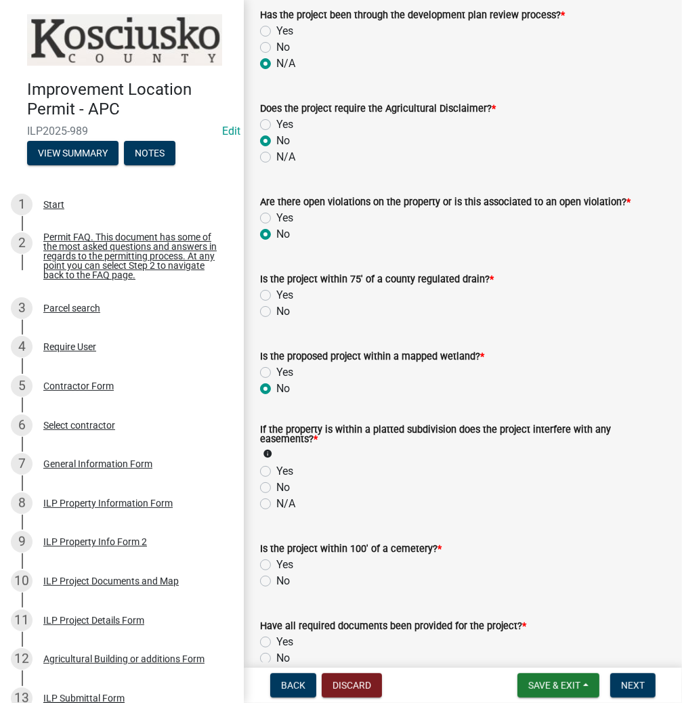
click at [276, 502] on label "N/A" at bounding box center [285, 504] width 19 height 16
click at [276, 502] on input "N/A" at bounding box center [280, 500] width 9 height 9
radio input "true"
click at [276, 582] on label "No" at bounding box center [283, 581] width 14 height 16
click at [276, 582] on input "No" at bounding box center [280, 577] width 9 height 9
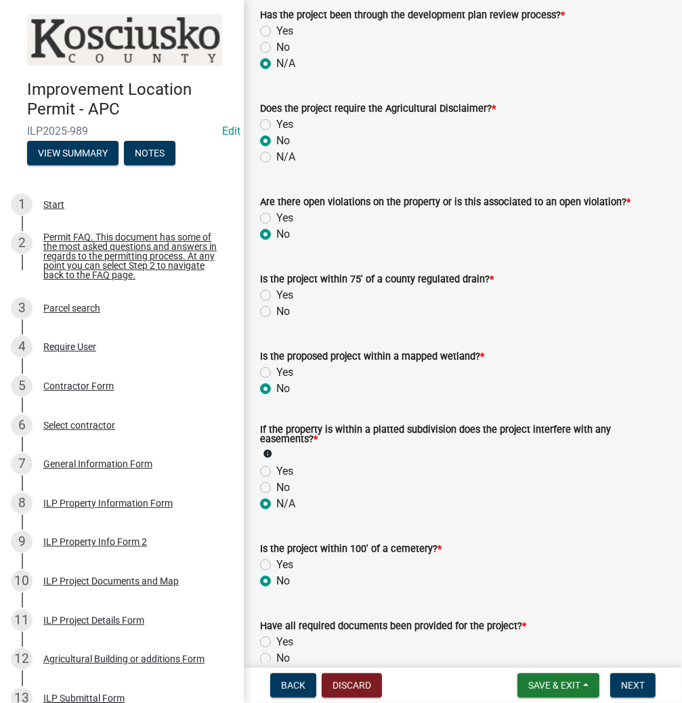
radio input "true"
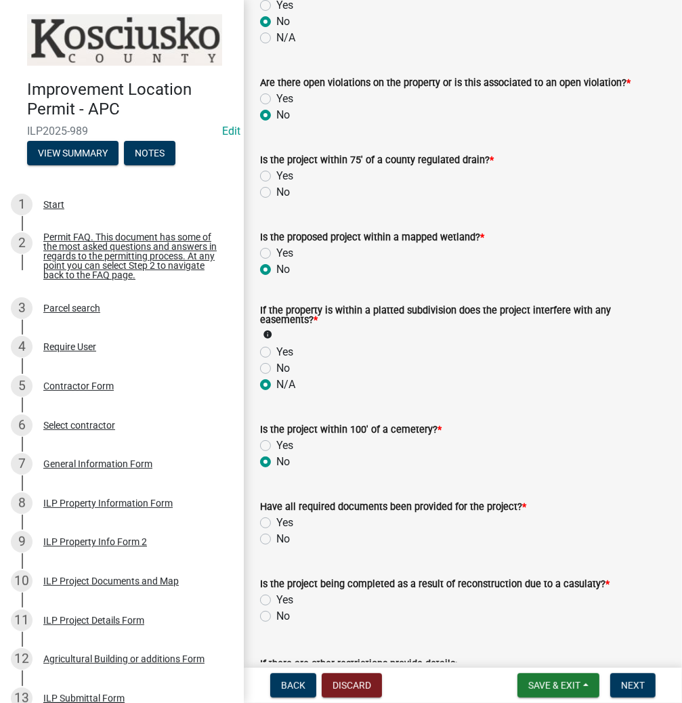
scroll to position [1138, 0]
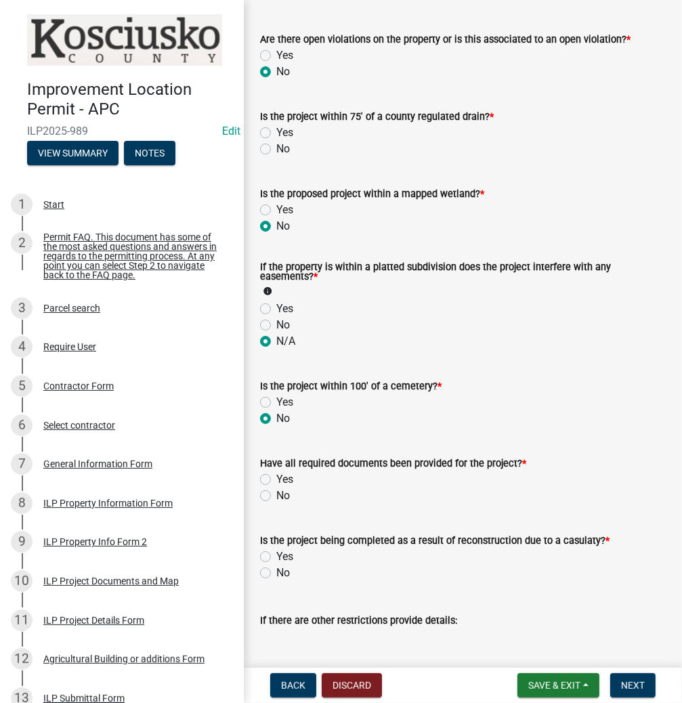
click at [276, 479] on label "Yes" at bounding box center [284, 479] width 17 height 16
click at [276, 479] on input "Yes" at bounding box center [280, 475] width 9 height 9
radio input "true"
click at [276, 574] on label "No" at bounding box center [283, 573] width 14 height 16
click at [276, 574] on input "No" at bounding box center [280, 569] width 9 height 9
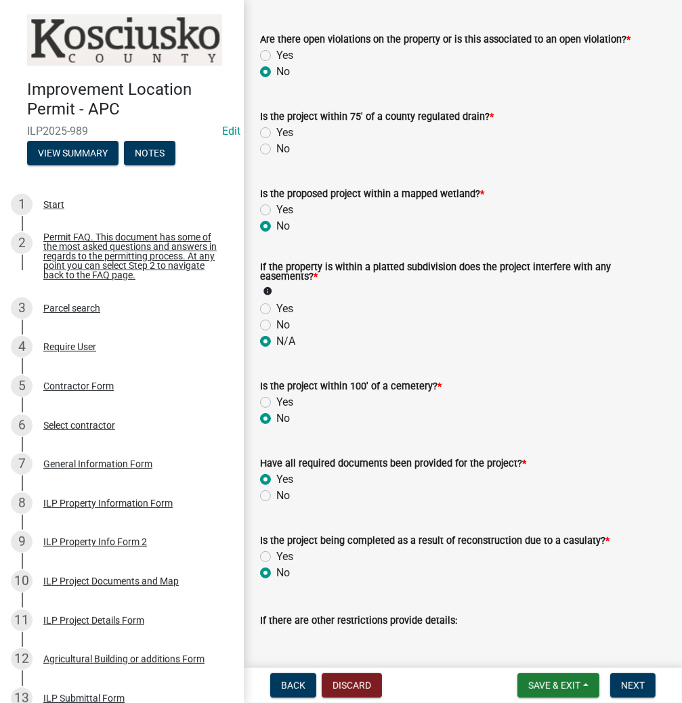
radio input "true"
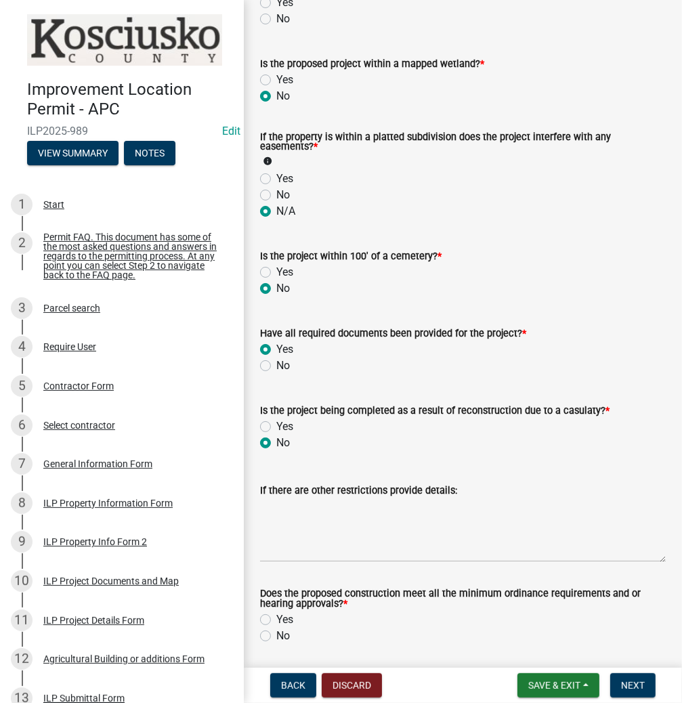
scroll to position [1315, 0]
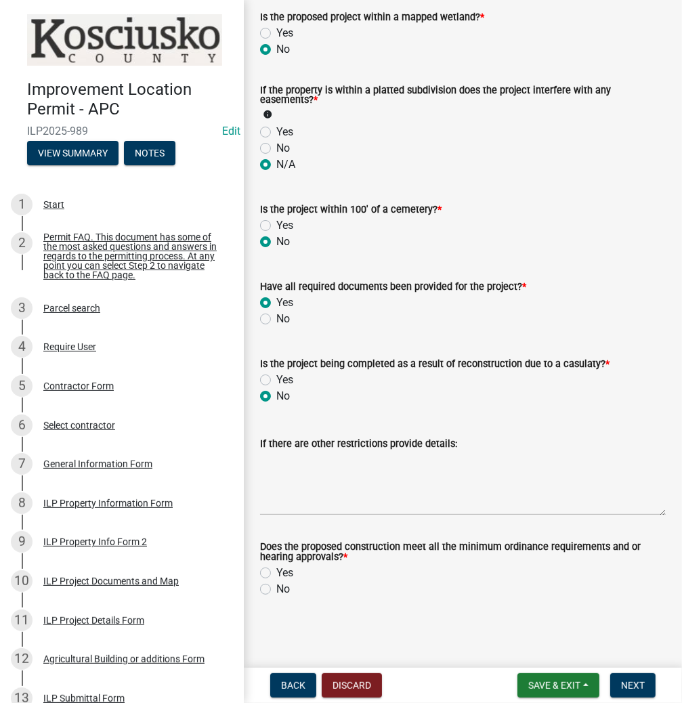
click at [276, 569] on label "Yes" at bounding box center [284, 573] width 17 height 16
click at [276, 569] on input "Yes" at bounding box center [280, 569] width 9 height 9
radio input "true"
click at [632, 683] on span "Next" at bounding box center [633, 685] width 24 height 11
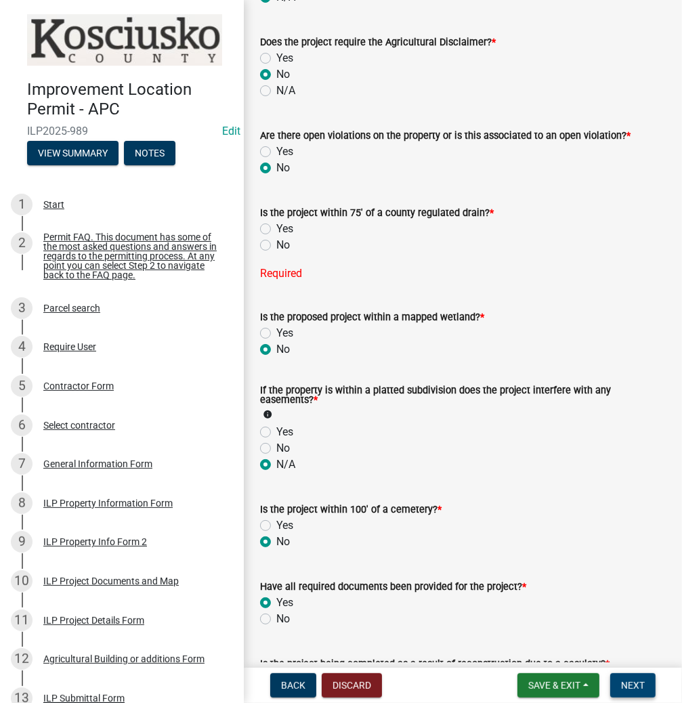
scroll to position [963, 0]
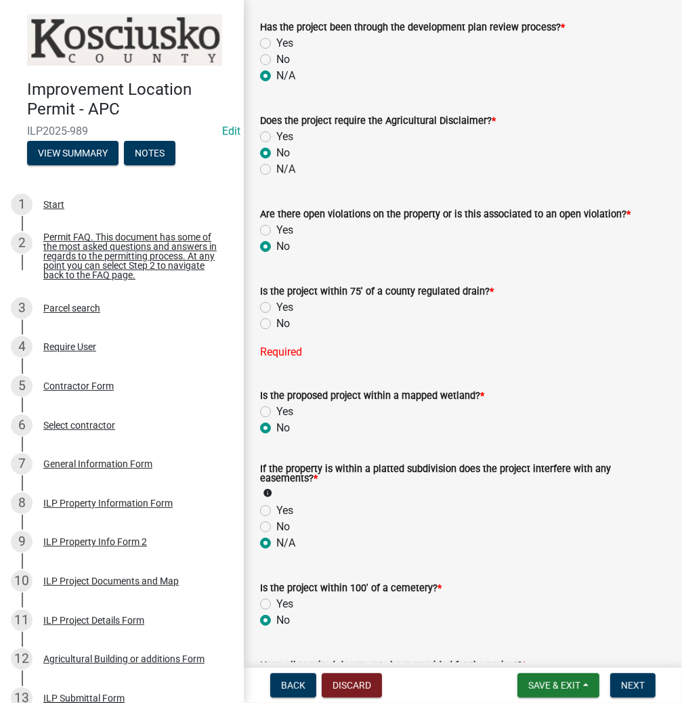
click at [276, 322] on label "No" at bounding box center [283, 324] width 14 height 16
click at [276, 322] on input "No" at bounding box center [280, 320] width 9 height 9
radio input "true"
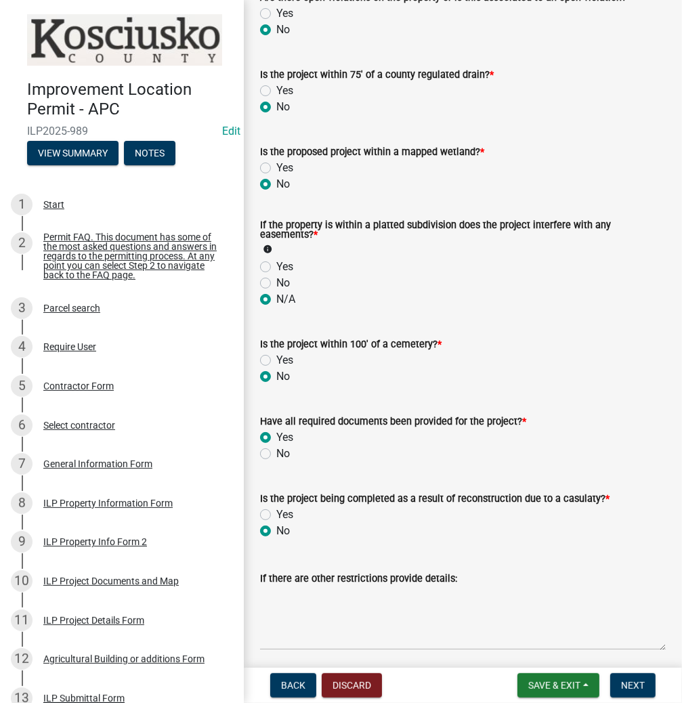
scroll to position [1315, 0]
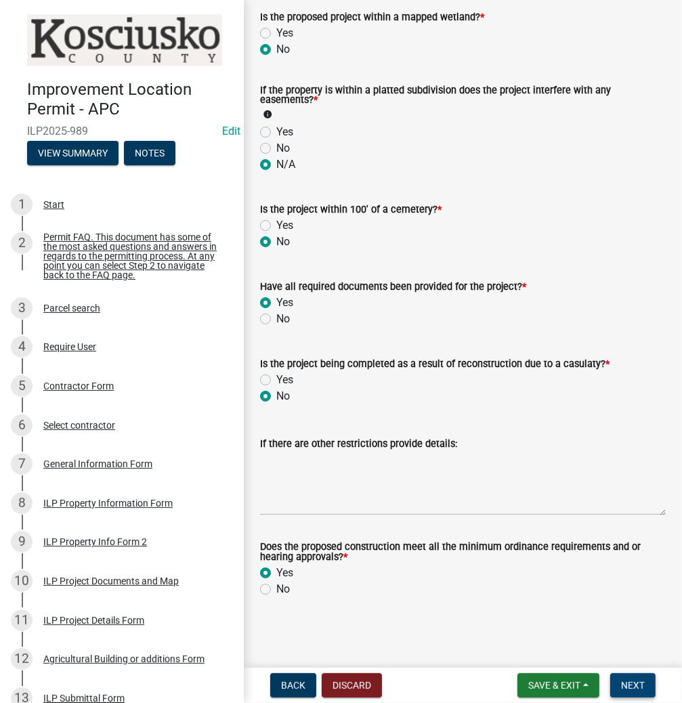
click at [631, 682] on span "Next" at bounding box center [633, 685] width 24 height 11
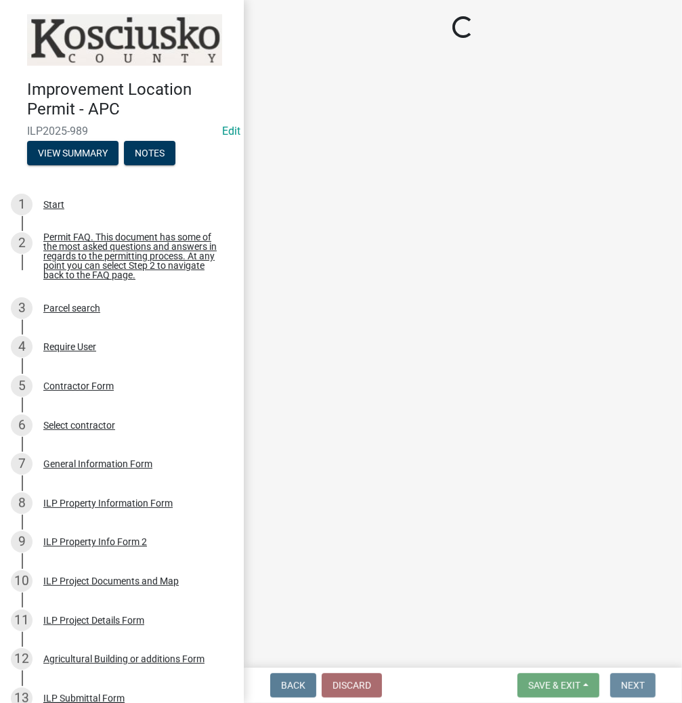
scroll to position [0, 0]
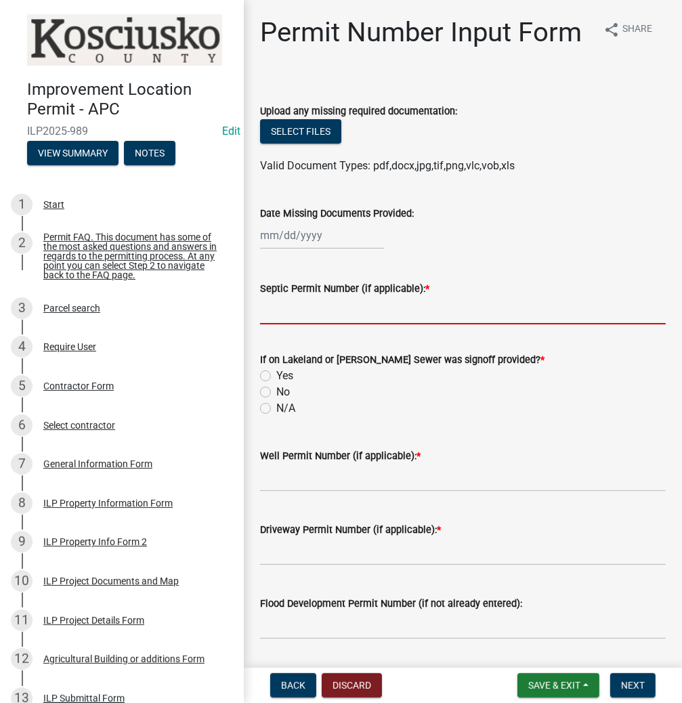
click at [311, 317] on input "Septic Permit Number (if applicable): *" at bounding box center [463, 311] width 406 height 28
type input "LETTER"
click at [276, 409] on label "N/A" at bounding box center [285, 408] width 19 height 16
click at [276, 409] on input "N/A" at bounding box center [280, 404] width 9 height 9
radio input "true"
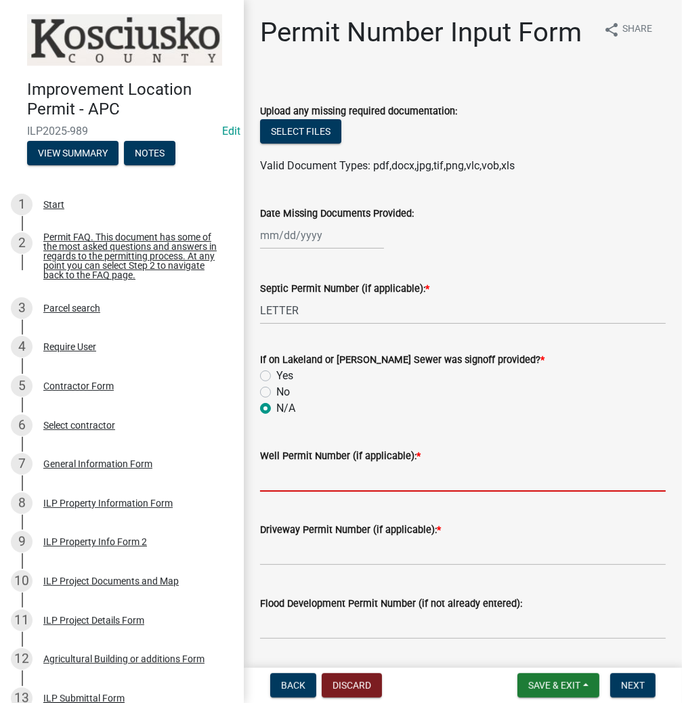
click at [287, 482] on input "Well Permit Number (if applicable): *" at bounding box center [463, 478] width 406 height 28
type input "LETTER"
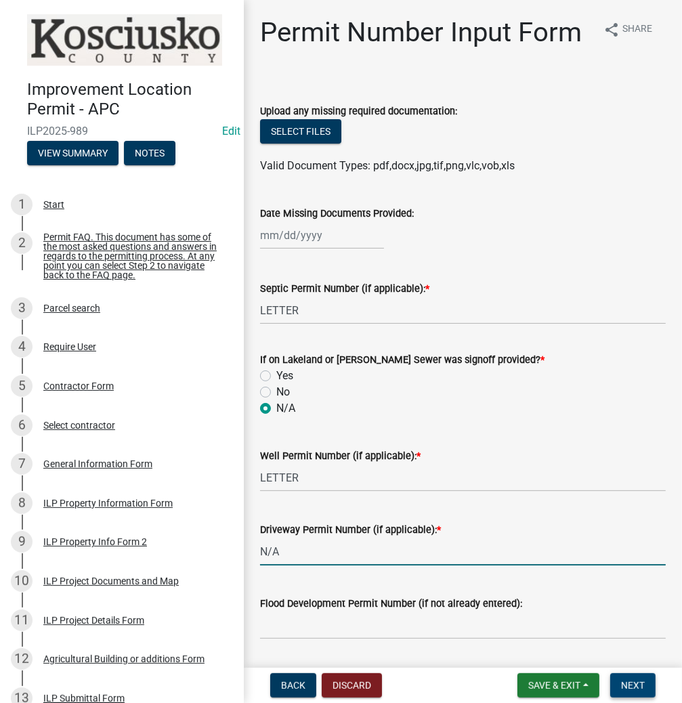
type input "N/A"
click at [624, 683] on span "Next" at bounding box center [633, 685] width 24 height 11
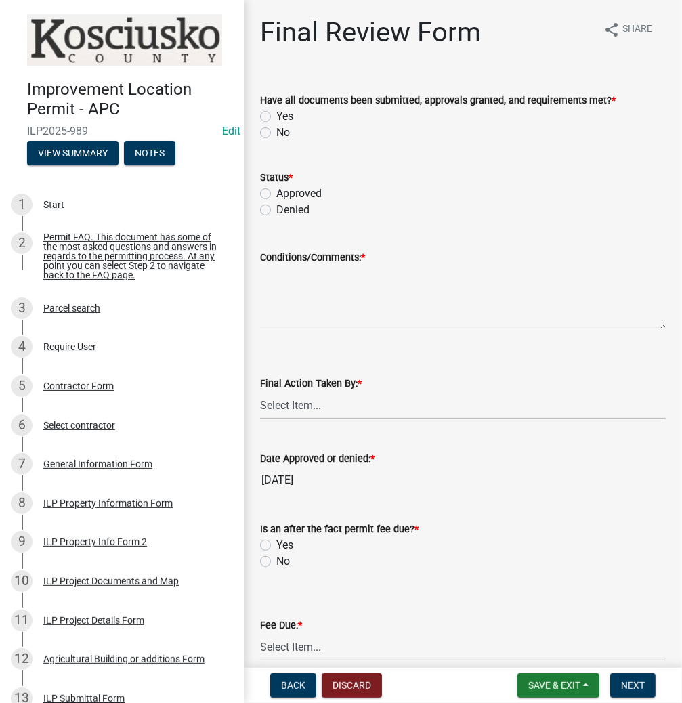
click at [276, 116] on label "Yes" at bounding box center [284, 116] width 17 height 16
click at [276, 116] on input "Yes" at bounding box center [280, 112] width 9 height 9
radio input "true"
click at [276, 193] on label "Approved" at bounding box center [298, 194] width 45 height 16
click at [276, 193] on input "Approved" at bounding box center [280, 190] width 9 height 9
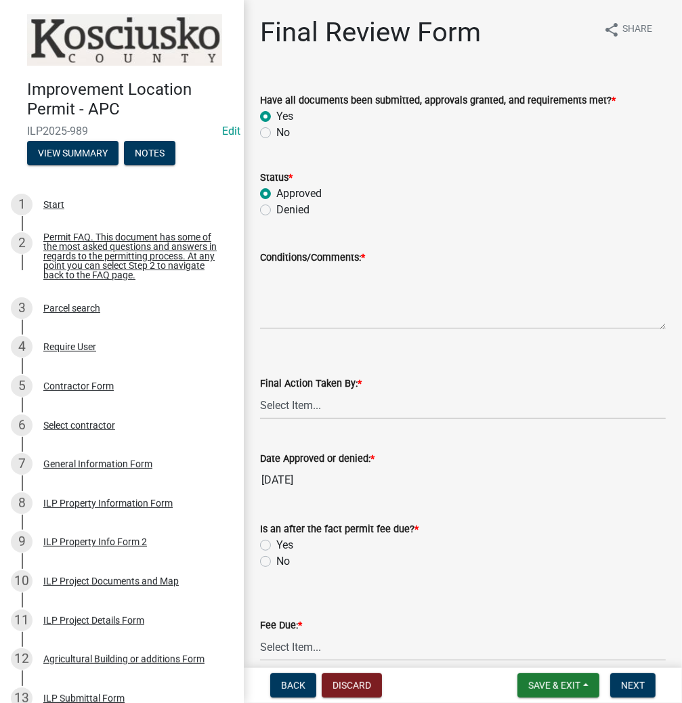
radio input "true"
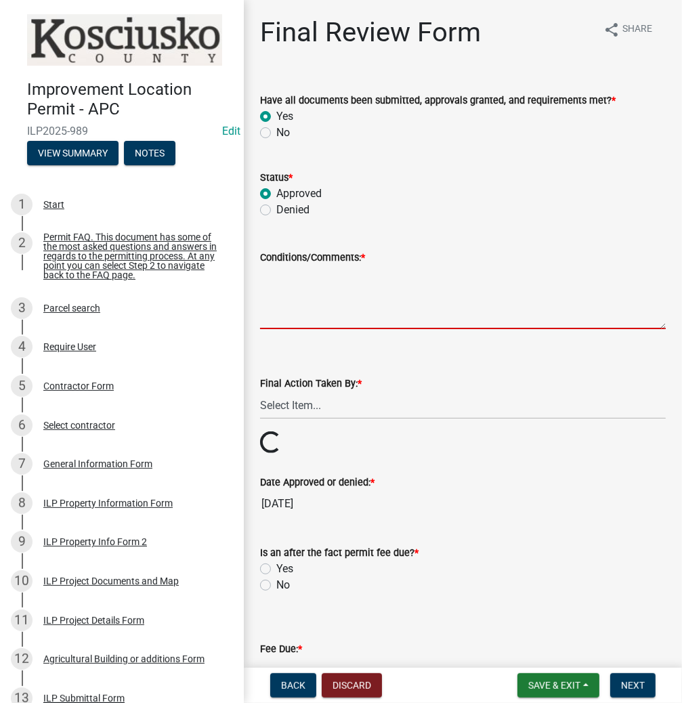
click at [370, 299] on textarea "Conditions/Comments: *" at bounding box center [463, 297] width 406 height 64
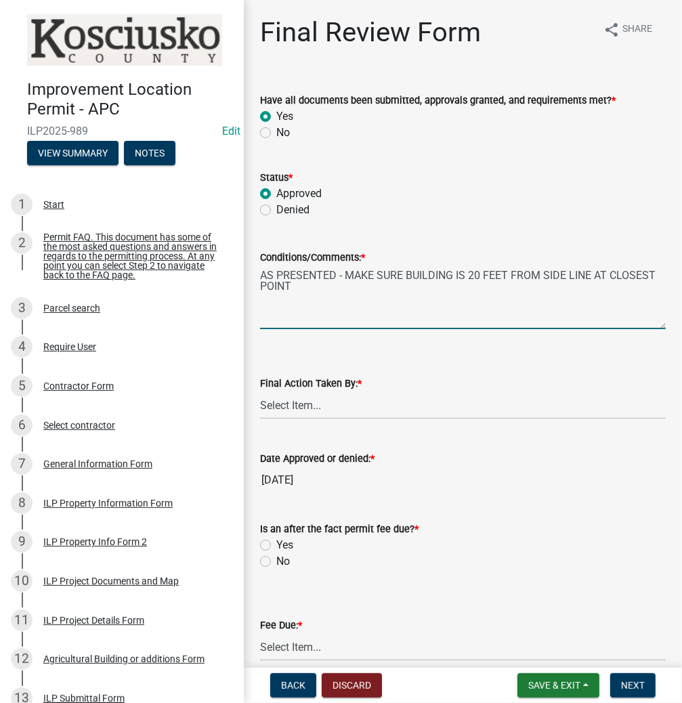
type textarea "AS PRESENTED - MAKE SURE BUILDING IS 20 FEET FROM SIDE LINE AT CLOSEST POINT"
click at [345, 409] on select "Select Item... MMS LT AT CS [PERSON_NAME]" at bounding box center [463, 405] width 406 height 28
click at [260, 391] on select "Select Item... MMS LT AT CS [PERSON_NAME]" at bounding box center [463, 405] width 406 height 28
select select "d95389f4-ab5a-4603-9826-29cf73316391"
click at [276, 559] on label "No" at bounding box center [283, 561] width 14 height 16
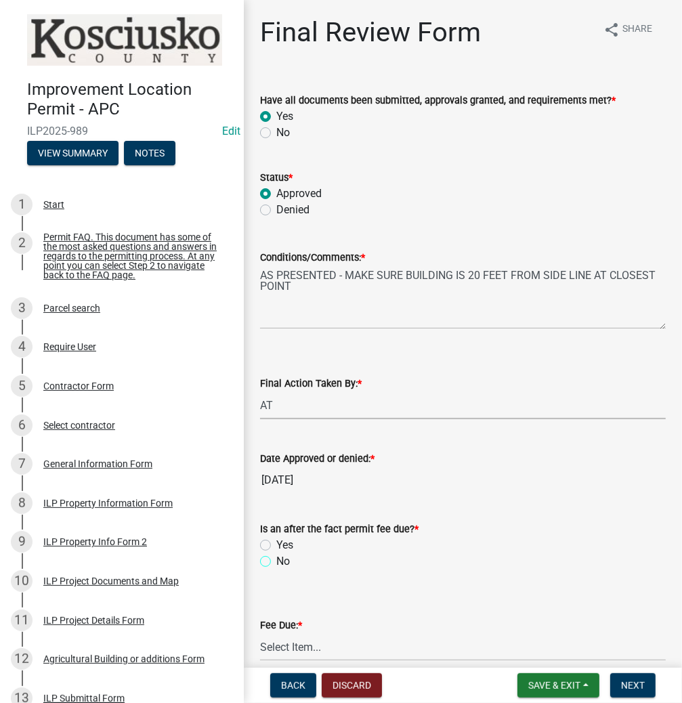
click at [276, 559] on input "No" at bounding box center [280, 557] width 9 height 9
radio input "true"
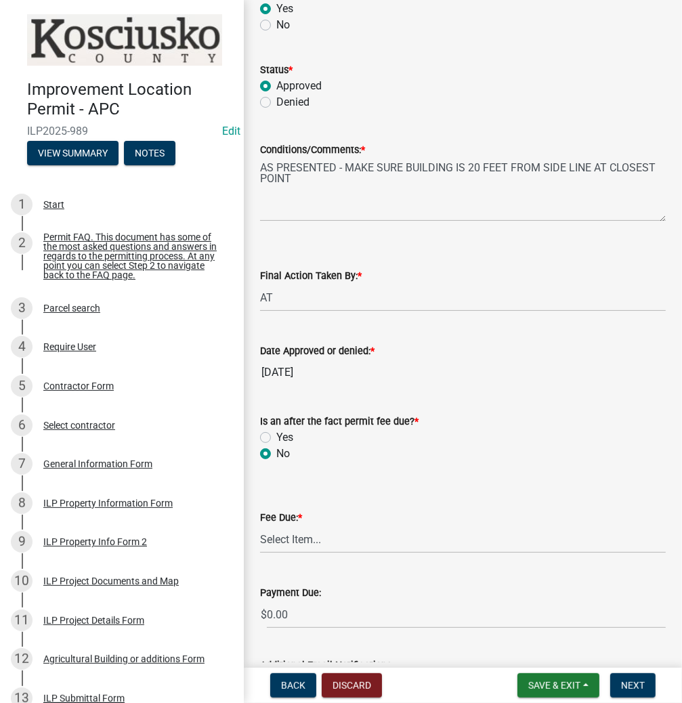
scroll to position [108, 0]
click at [349, 536] on select "Select Item... N/A $10.00 $25.00 $125.00 $250 $500 $500 + $10.00 for every 10 s…" at bounding box center [463, 539] width 406 height 28
click at [260, 525] on select "Select Item... N/A $10.00 $25.00 $125.00 $250 $500 $500 + $10.00 for every 10 s…" at bounding box center [463, 539] width 406 height 28
select select "6f482d1d-eb35-47e6-92b0-143404755581"
click at [639, 680] on span "Next" at bounding box center [633, 685] width 24 height 11
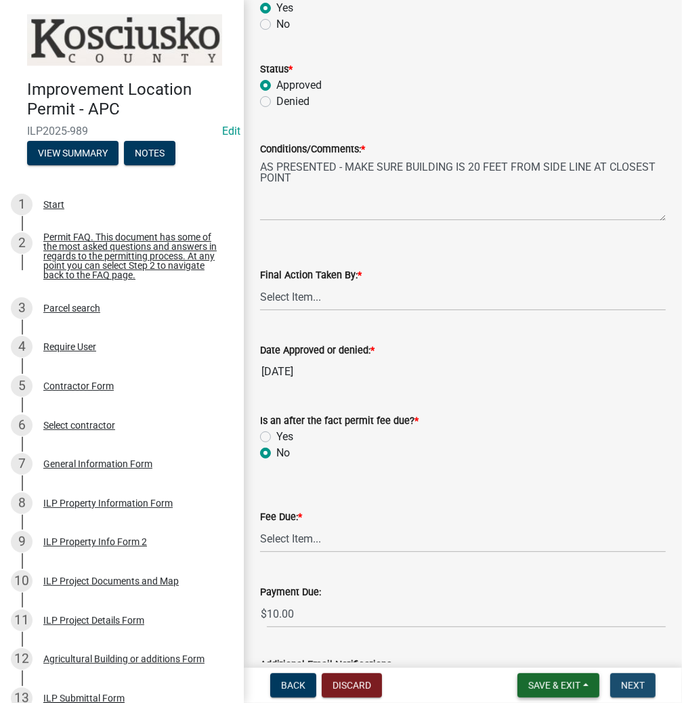
scroll to position [0, 0]
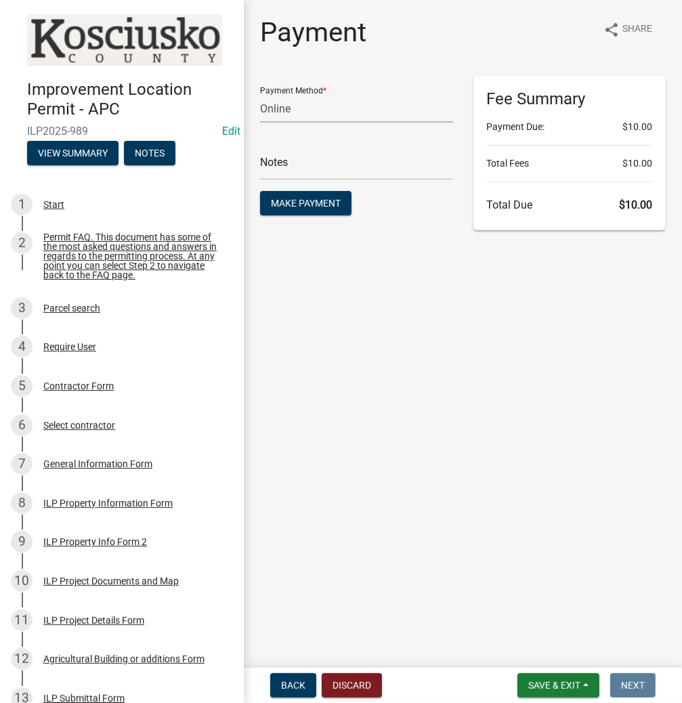
click at [362, 114] on select "Credit Card POS Check Cash Online" at bounding box center [356, 109] width 193 height 28
select select "2: 1"
click at [260, 95] on select "Credit Card POS Check Cash Online" at bounding box center [356, 109] width 193 height 28
click at [303, 201] on span "Make Payment" at bounding box center [306, 203] width 70 height 11
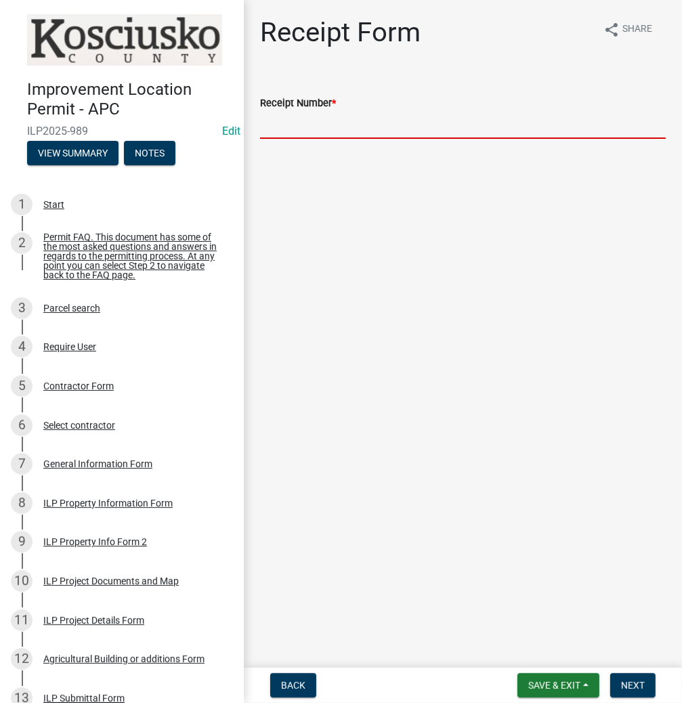
click at [317, 125] on input "Receipt Number *" at bounding box center [463, 125] width 406 height 28
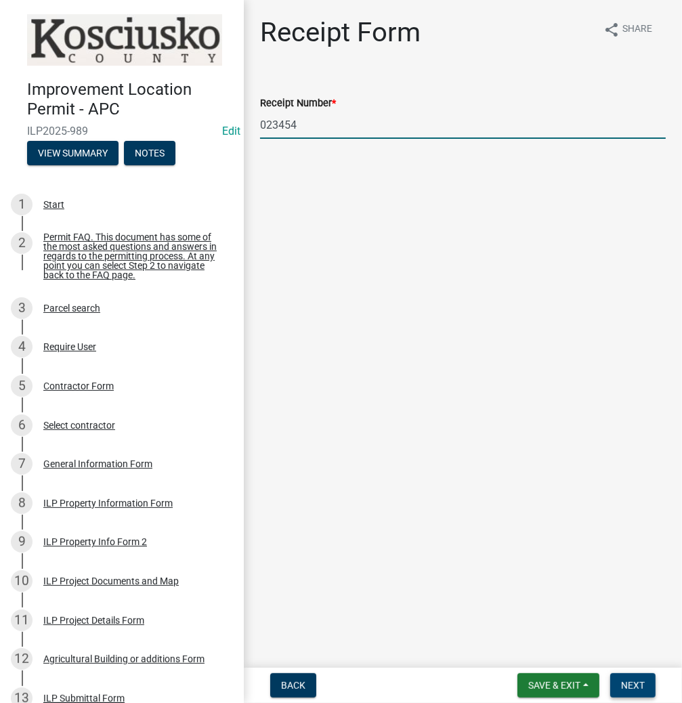
type input "023454"
click at [633, 677] on button "Next" at bounding box center [632, 685] width 45 height 24
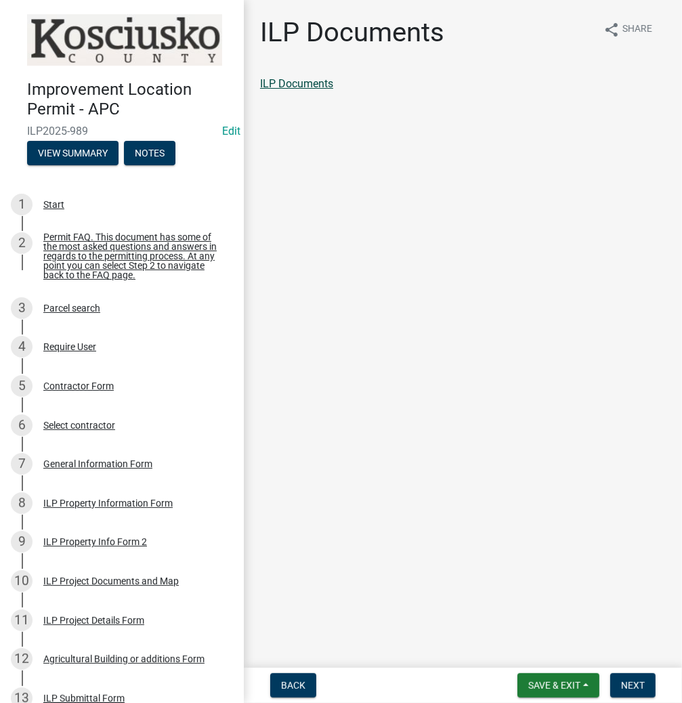
click at [284, 81] on link "ILP Documents" at bounding box center [296, 83] width 73 height 13
click at [633, 685] on span "Next" at bounding box center [633, 685] width 24 height 11
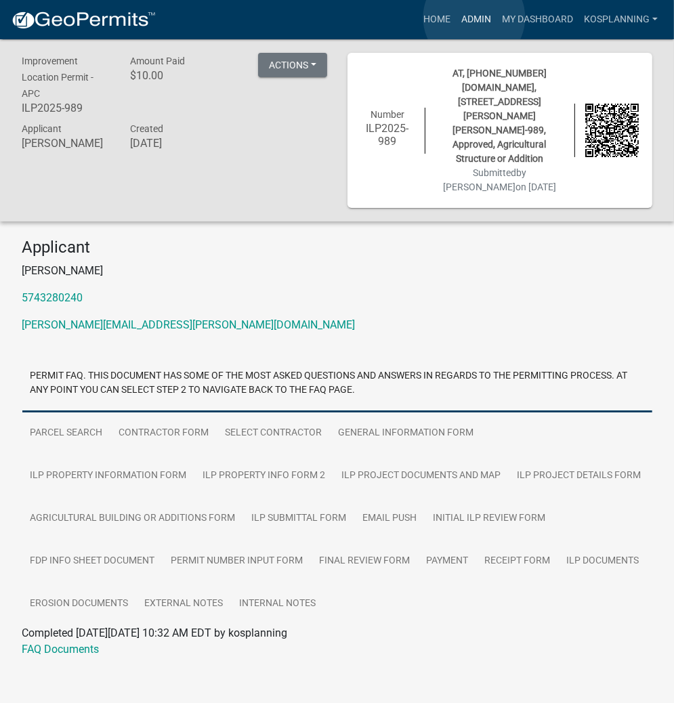
click at [474, 18] on link "Admin" at bounding box center [476, 20] width 41 height 26
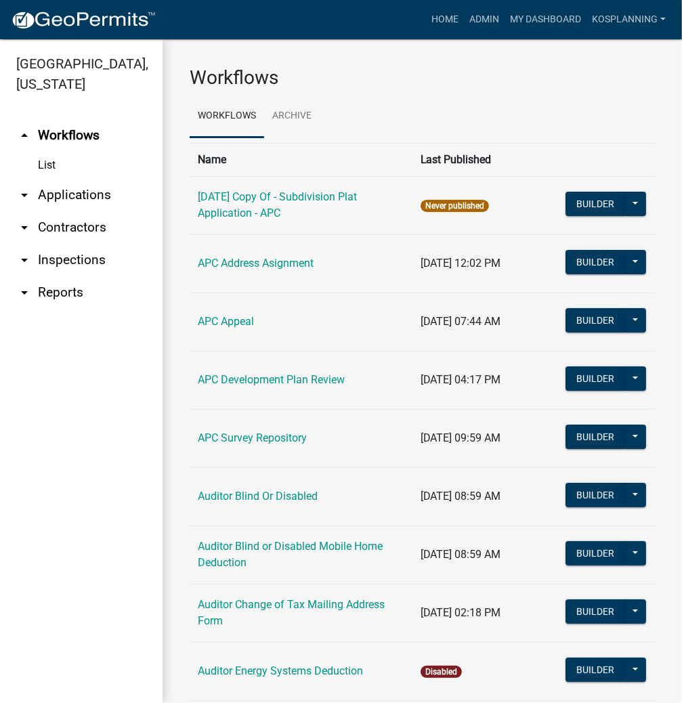
click at [76, 197] on link "arrow_drop_down Applications" at bounding box center [81, 195] width 163 height 33
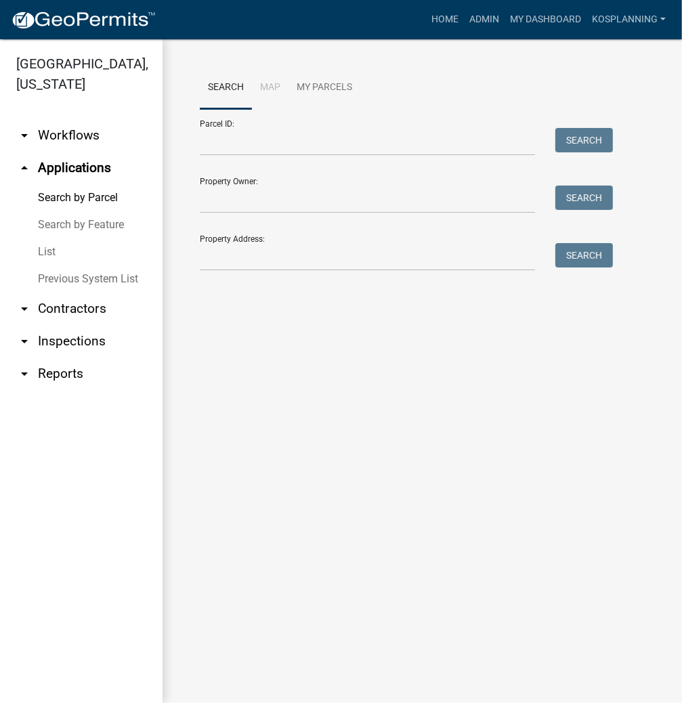
click at [64, 280] on link "Previous System List" at bounding box center [81, 278] width 163 height 27
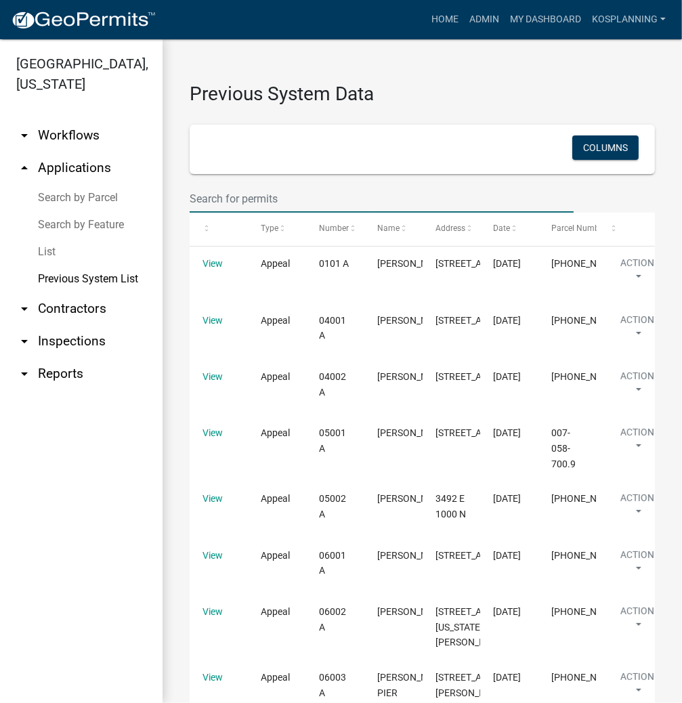
click at [236, 192] on input "text" at bounding box center [382, 199] width 384 height 28
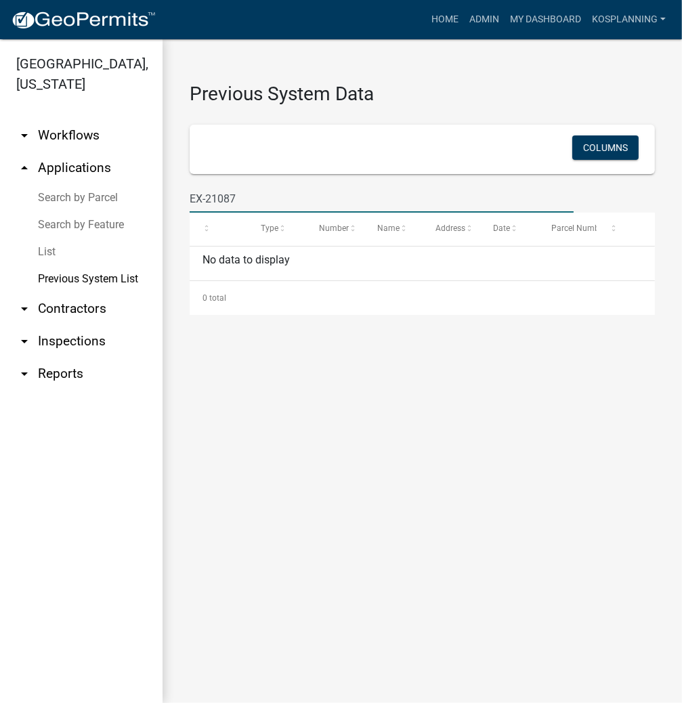
click at [205, 197] on input "EX-21087" at bounding box center [382, 199] width 384 height 28
click at [228, 198] on input "21087" at bounding box center [382, 199] width 384 height 28
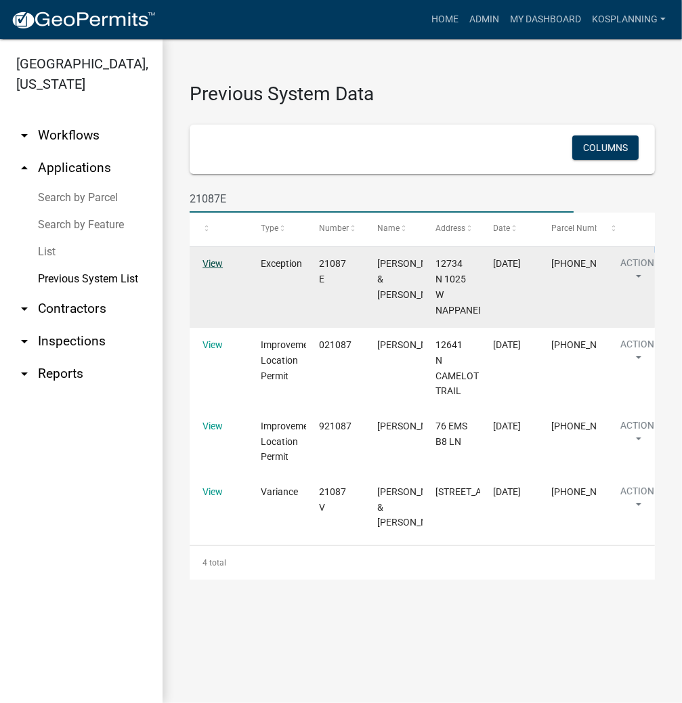
type input "21087E"
click at [212, 261] on link "View" at bounding box center [212, 263] width 20 height 11
